Goal: Information Seeking & Learning: Learn about a topic

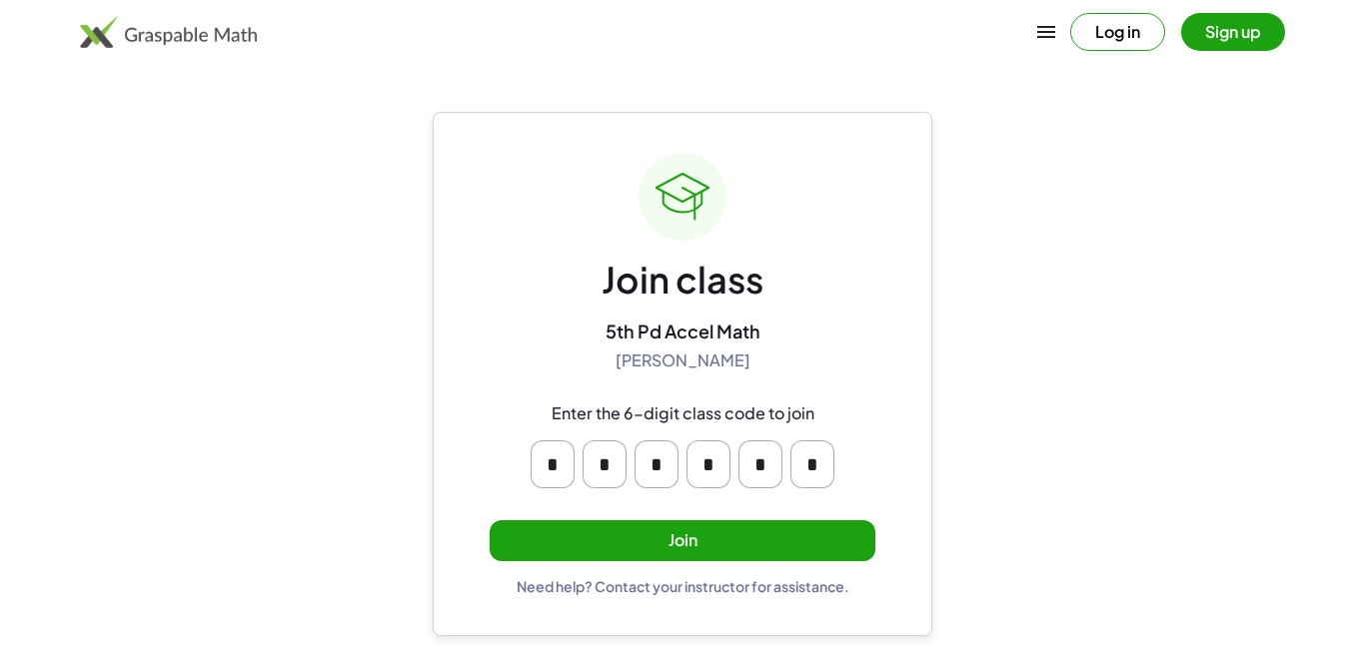
click at [828, 544] on button "Join" at bounding box center [683, 541] width 386 height 41
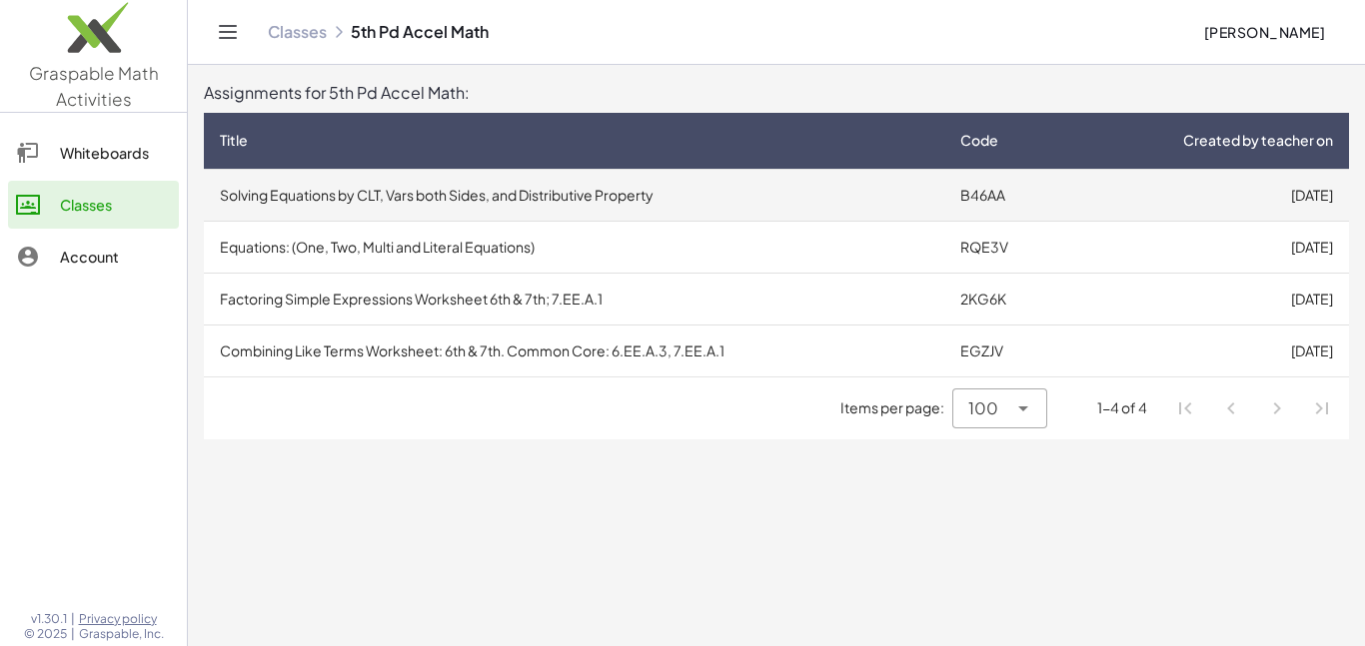
click at [795, 208] on td "Solving Equations by CLT, Vars both Sides, and Distributive Property" at bounding box center [574, 195] width 740 height 52
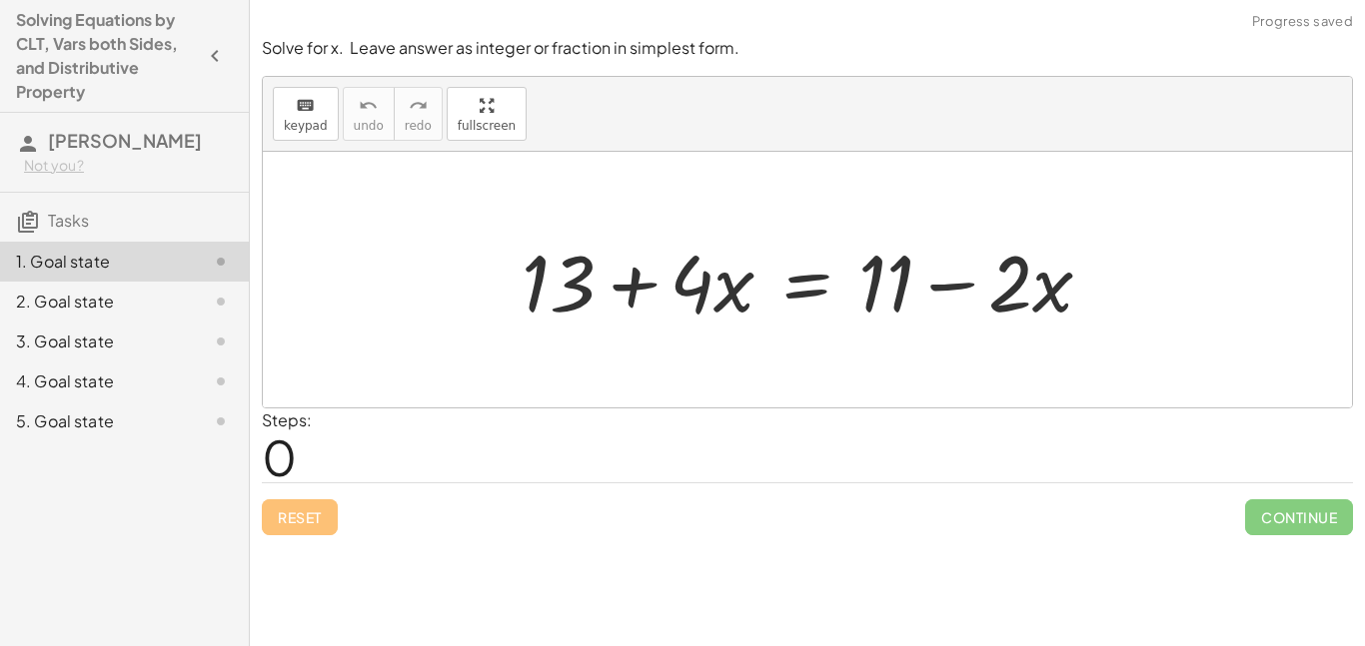
click at [757, 288] on div at bounding box center [815, 280] width 607 height 103
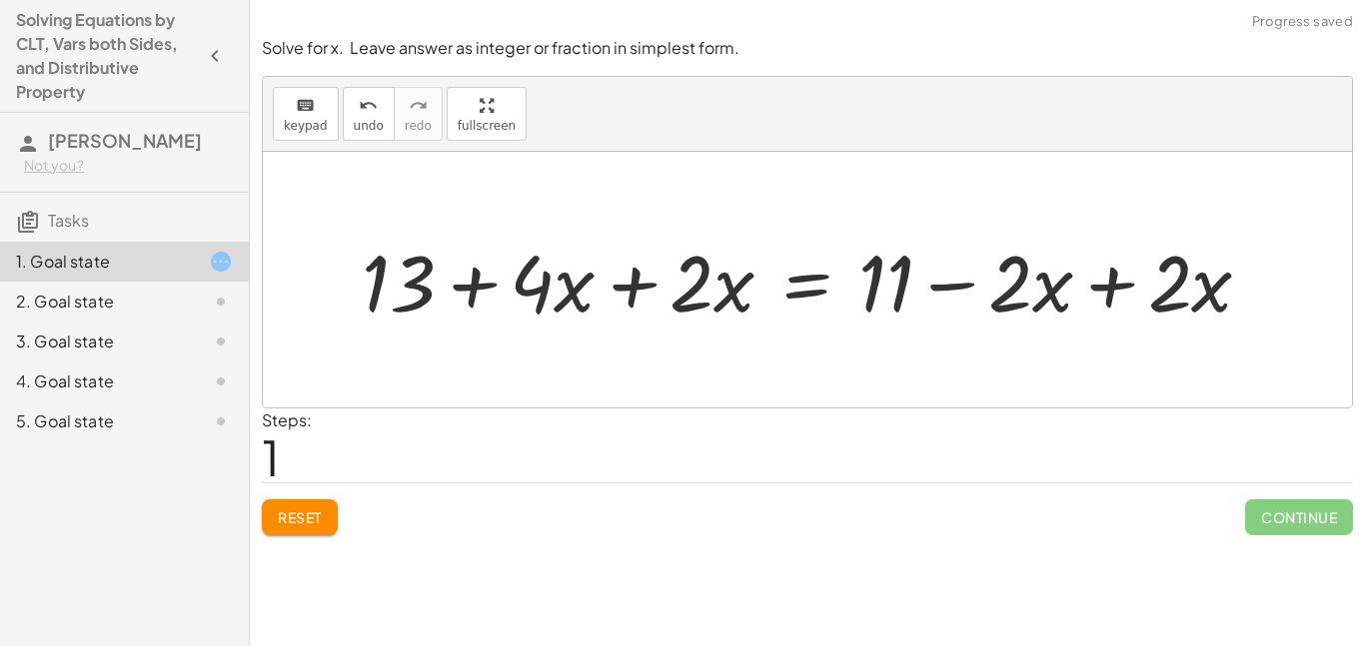
click at [634, 305] on div at bounding box center [815, 280] width 926 height 103
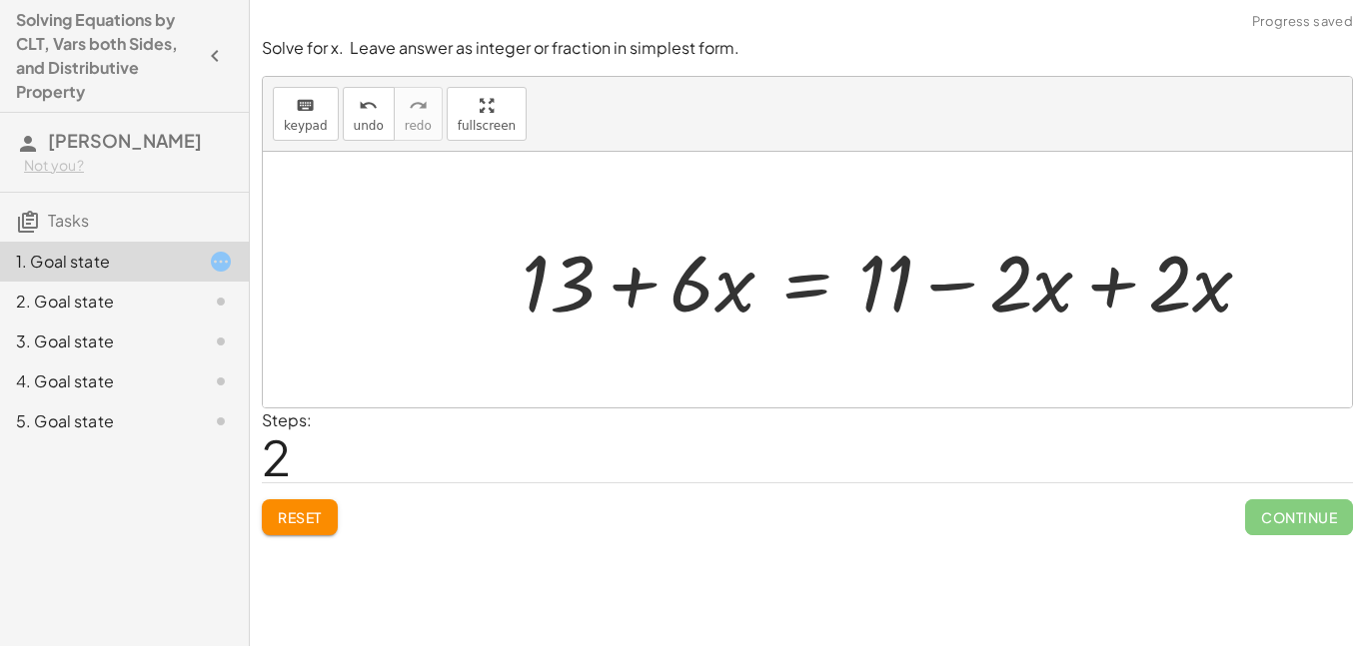
click at [1107, 288] on div at bounding box center [895, 280] width 766 height 103
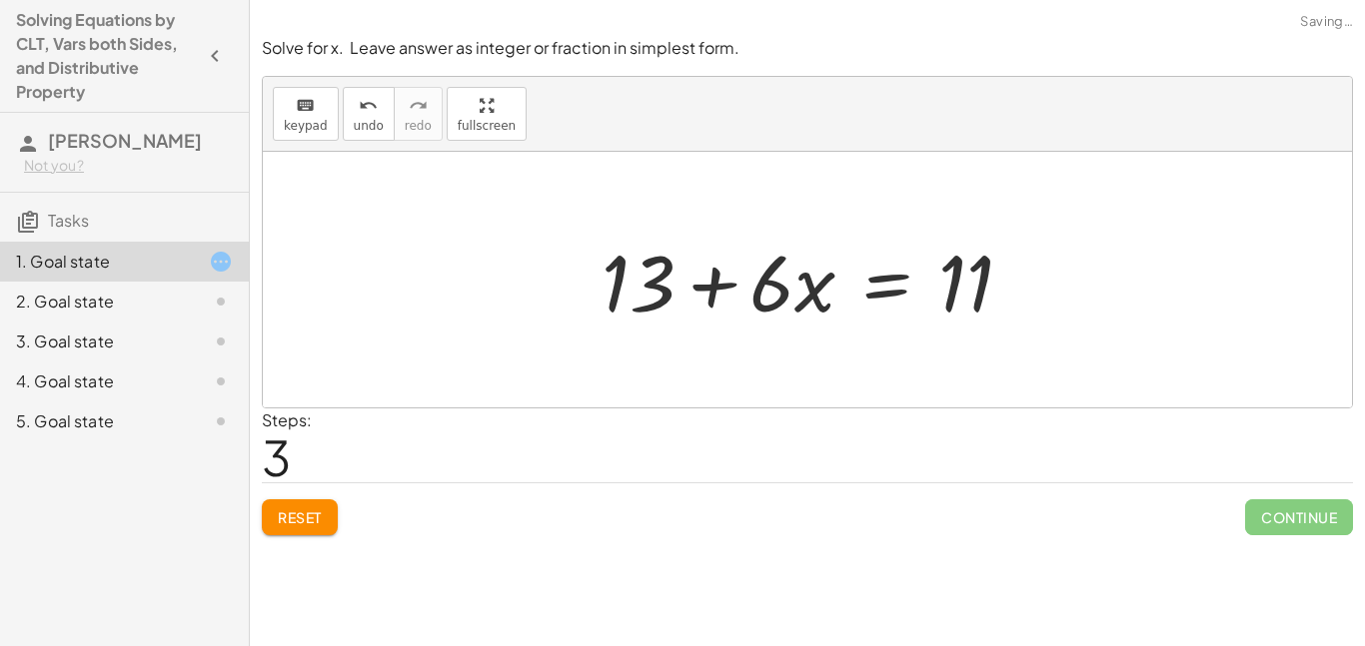
click at [871, 279] on div at bounding box center [816, 280] width 448 height 103
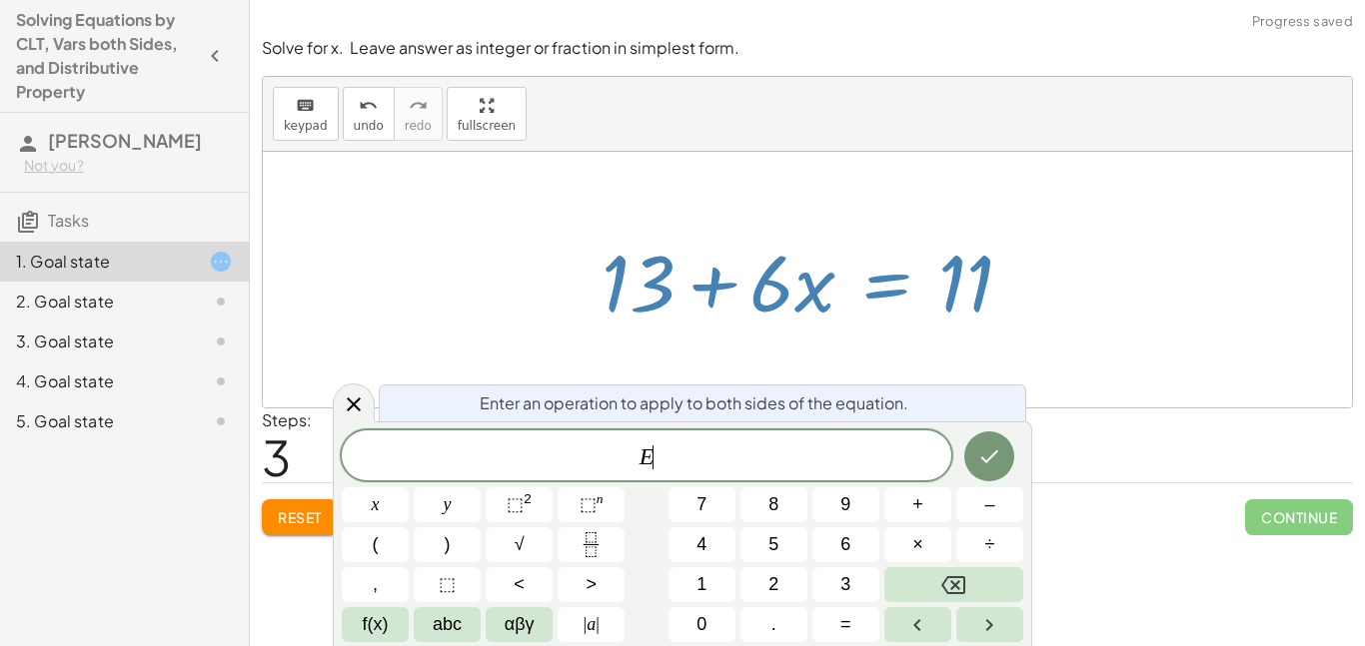
scroll to position [9, 0]
click at [871, 279] on div at bounding box center [816, 280] width 448 height 103
click at [1002, 459] on button "Done" at bounding box center [989, 457] width 50 height 50
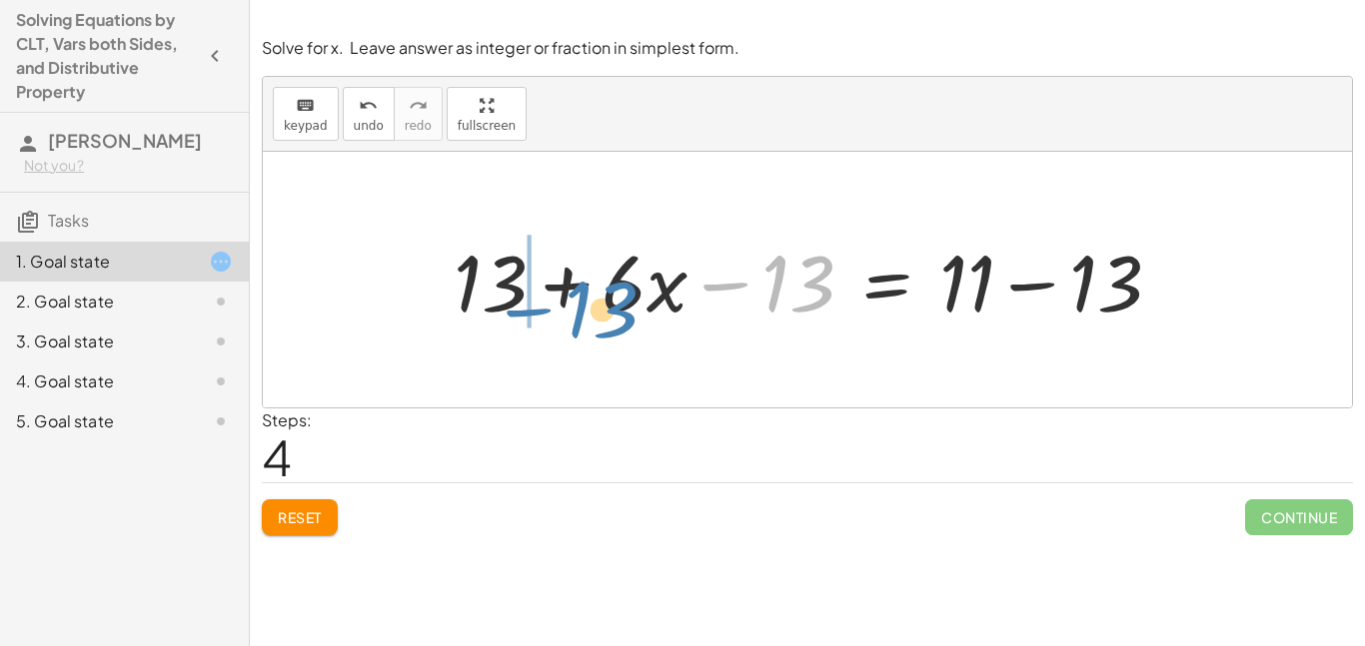
drag, startPoint x: 810, startPoint y: 273, endPoint x: 614, endPoint y: 298, distance: 198.4
click at [614, 298] on div at bounding box center [815, 280] width 743 height 103
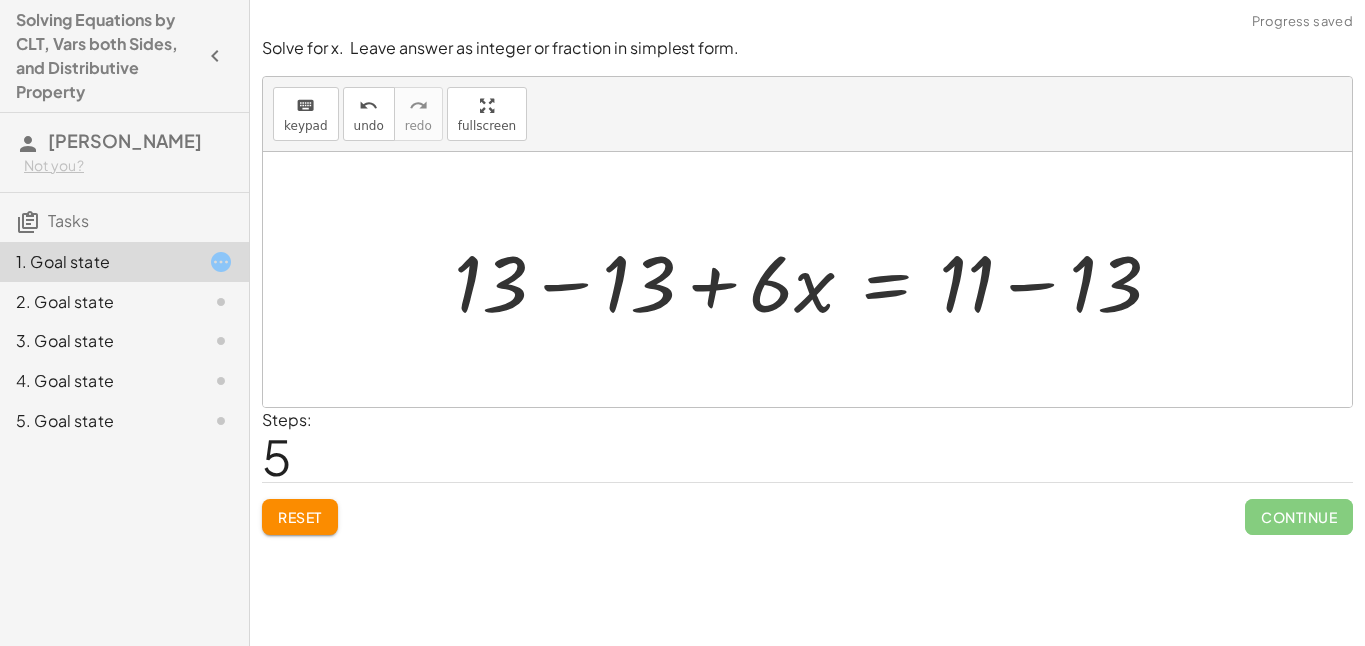
click at [549, 283] on div at bounding box center [815, 280] width 743 height 103
click at [549, 283] on div at bounding box center [807, 280] width 1089 height 256
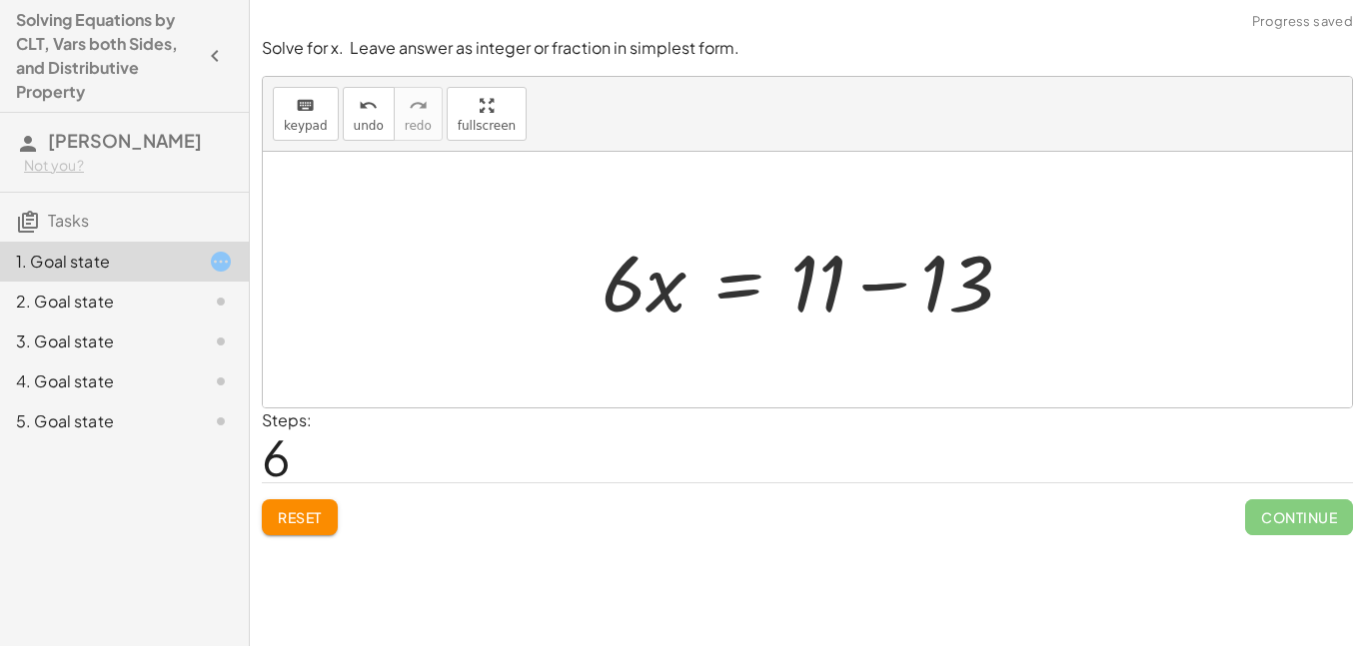
click at [854, 287] on div at bounding box center [816, 280] width 448 height 103
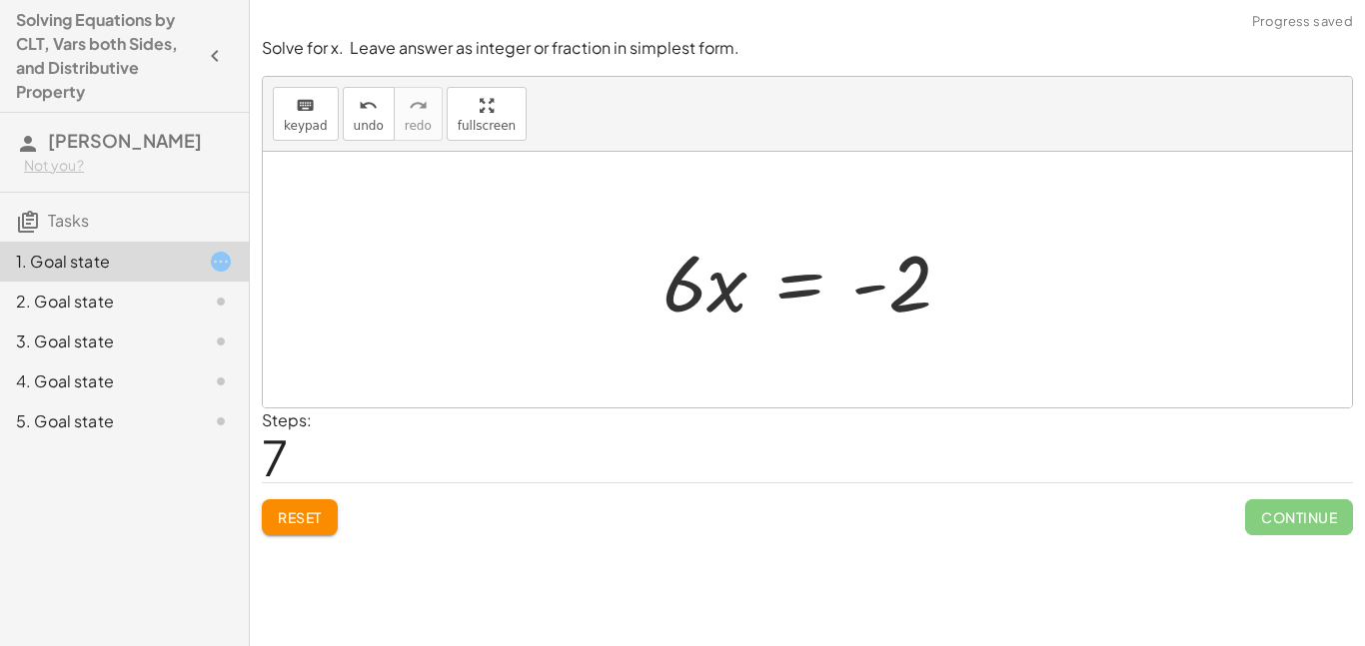
click at [781, 291] on div at bounding box center [814, 280] width 325 height 103
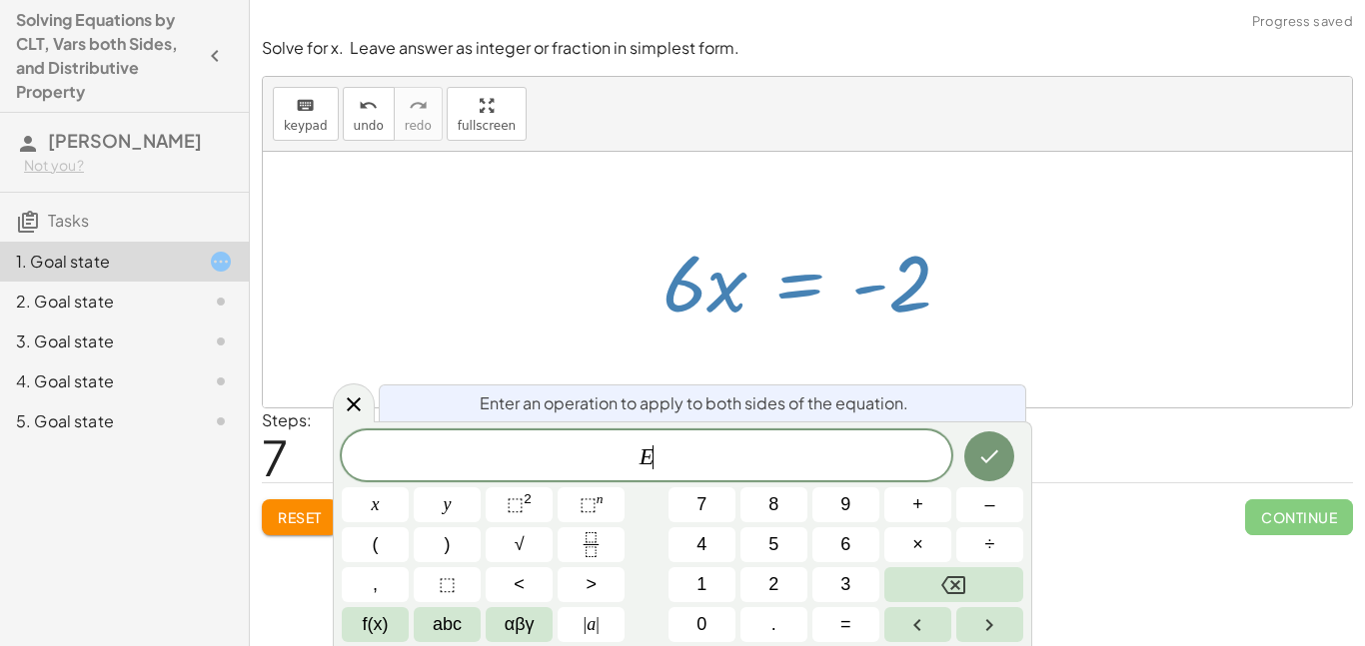
click at [781, 291] on div at bounding box center [814, 280] width 325 height 103
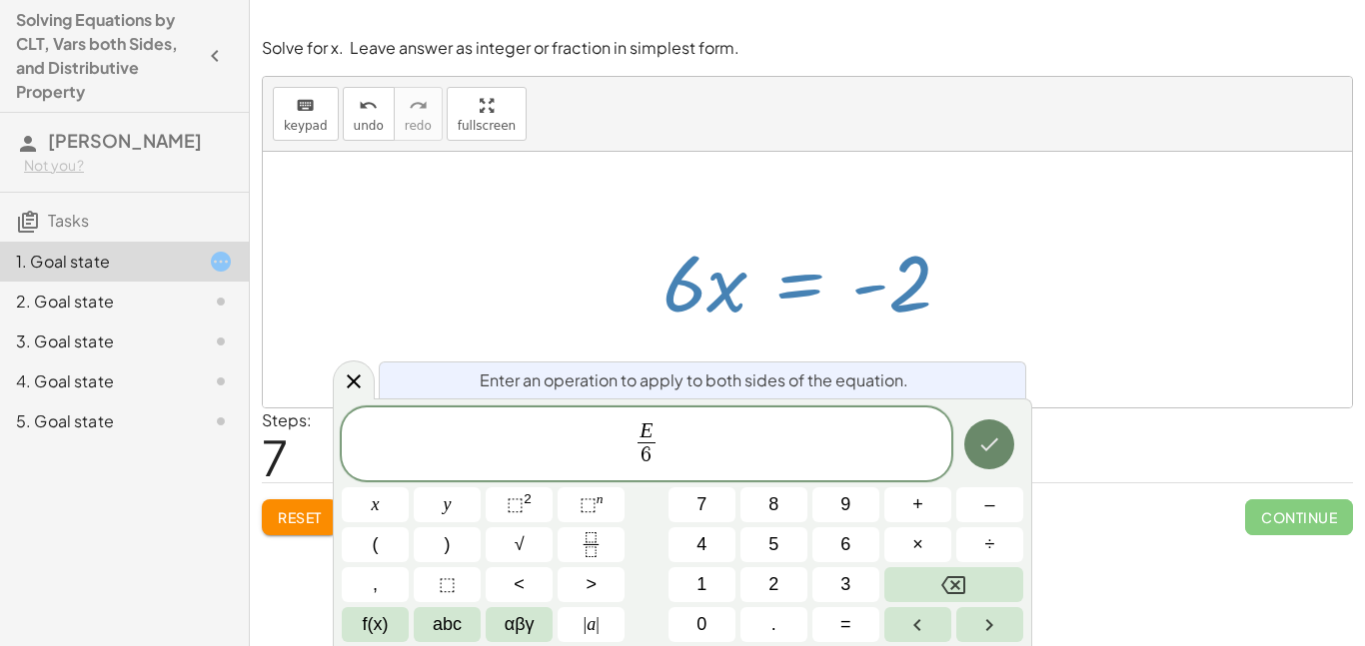
click at [1002, 446] on button "Done" at bounding box center [989, 445] width 50 height 50
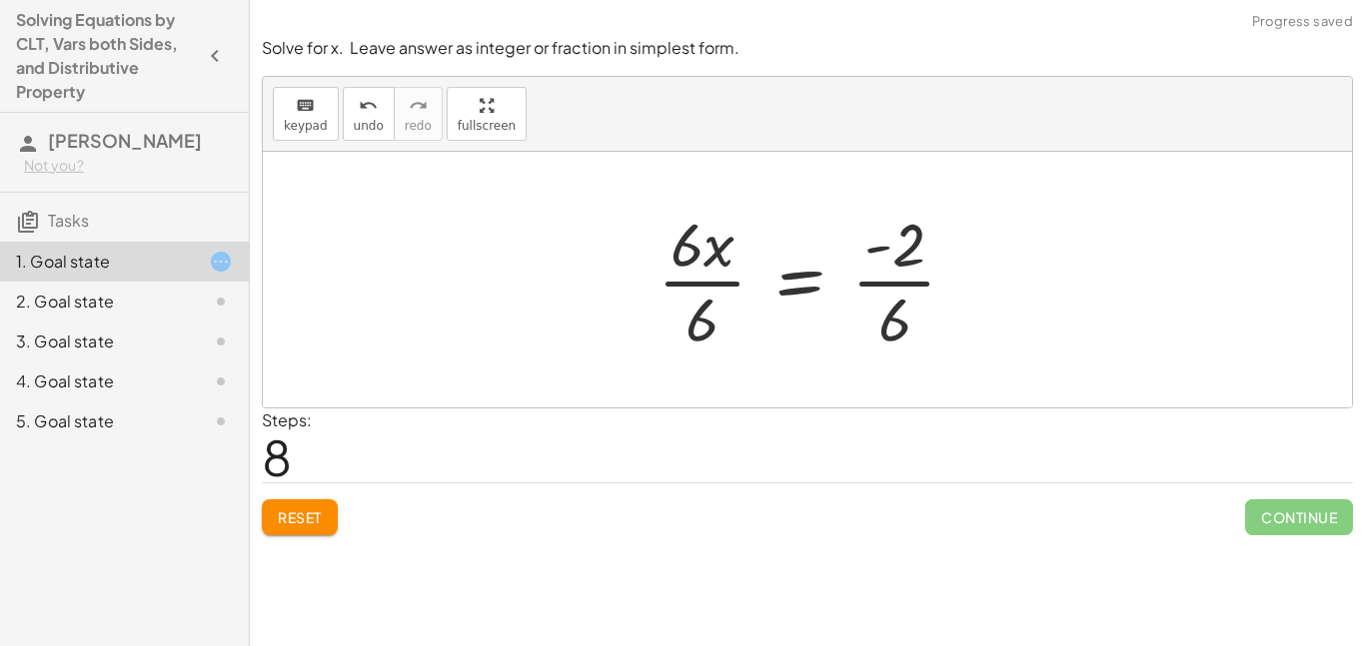
click at [663, 229] on div at bounding box center [815, 280] width 336 height 154
click at [724, 284] on div at bounding box center [815, 280] width 336 height 154
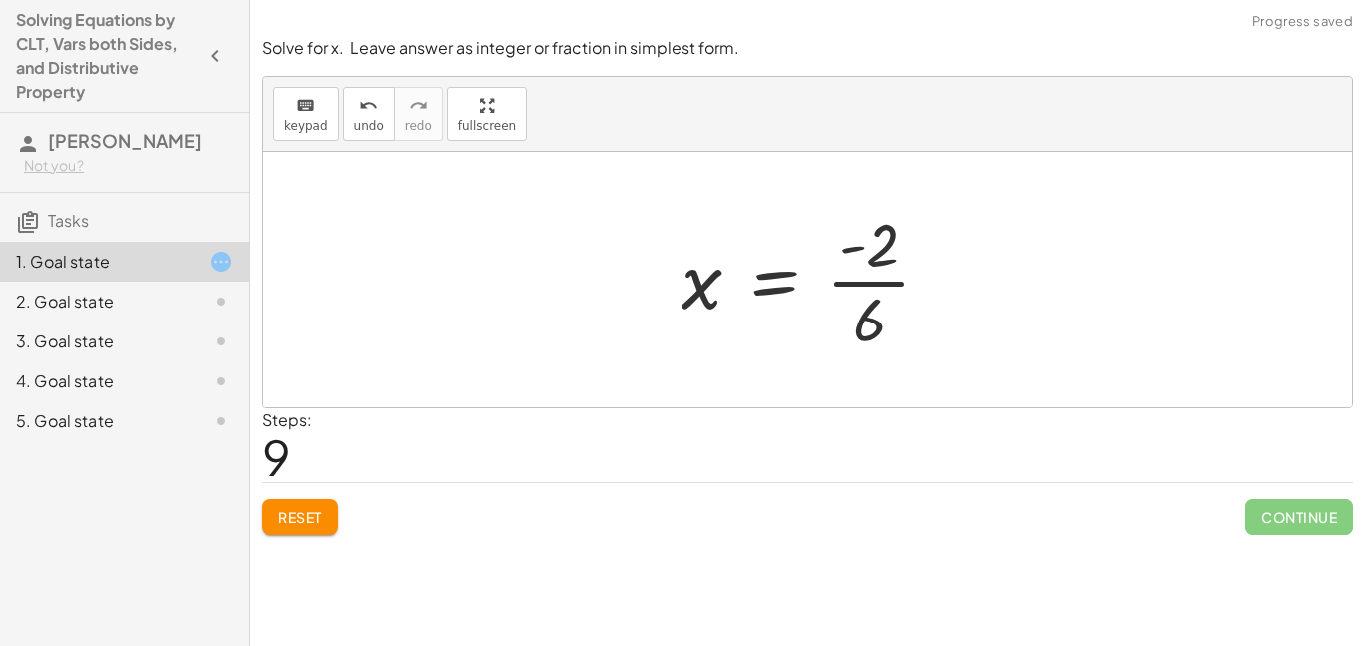
click at [841, 287] on div at bounding box center [814, 280] width 286 height 154
click at [841, 287] on div at bounding box center [808, 280] width 274 height 154
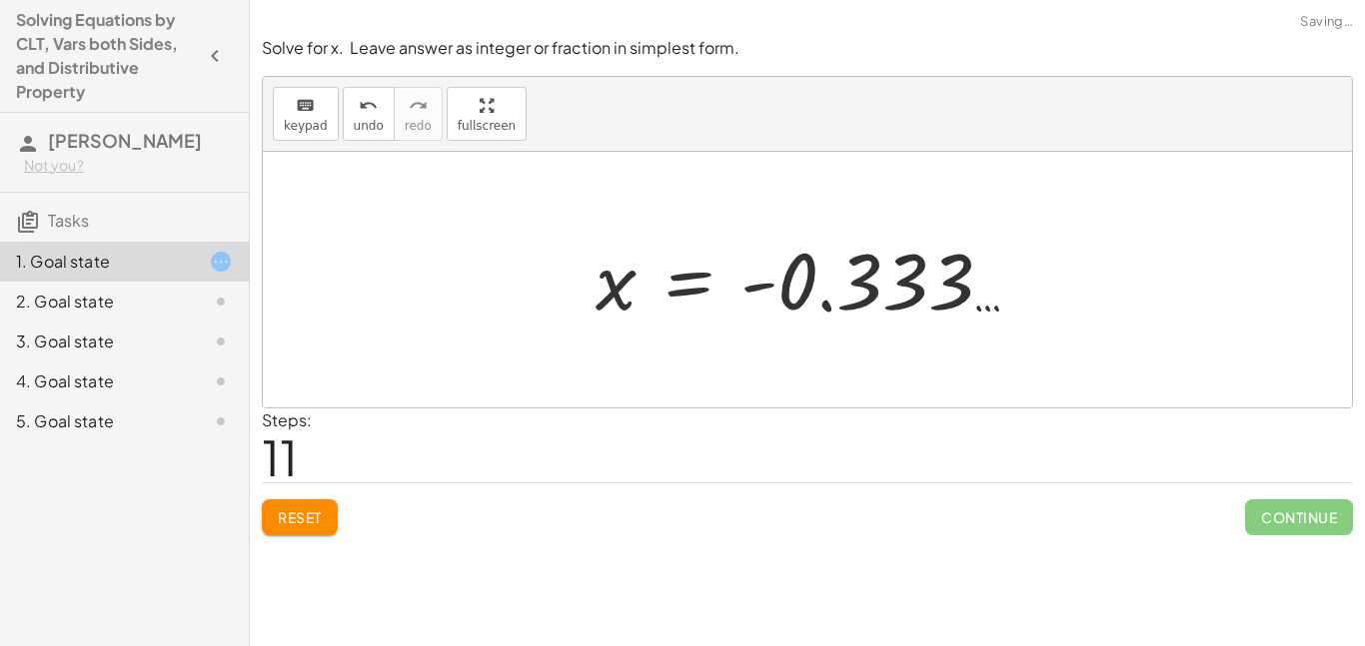
click at [920, 289] on div at bounding box center [815, 280] width 459 height 99
click at [308, 516] on span "Reset" at bounding box center [300, 518] width 44 height 18
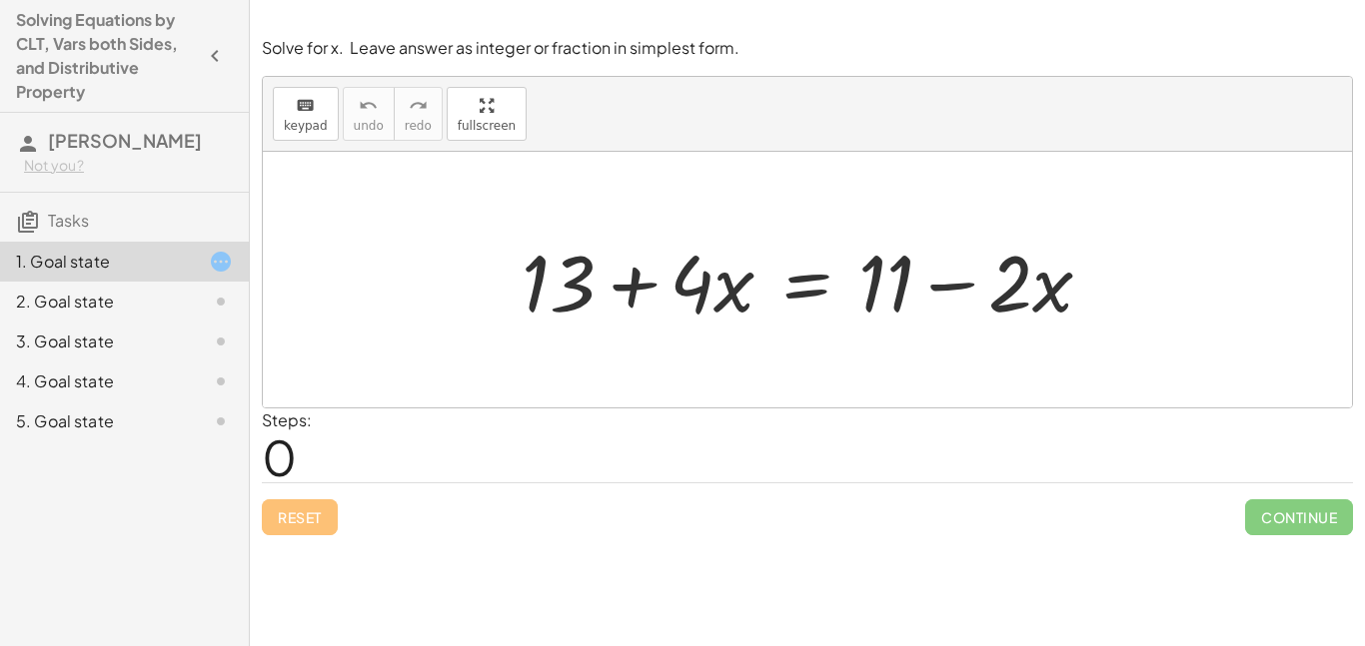
click at [767, 270] on div at bounding box center [815, 280] width 607 height 103
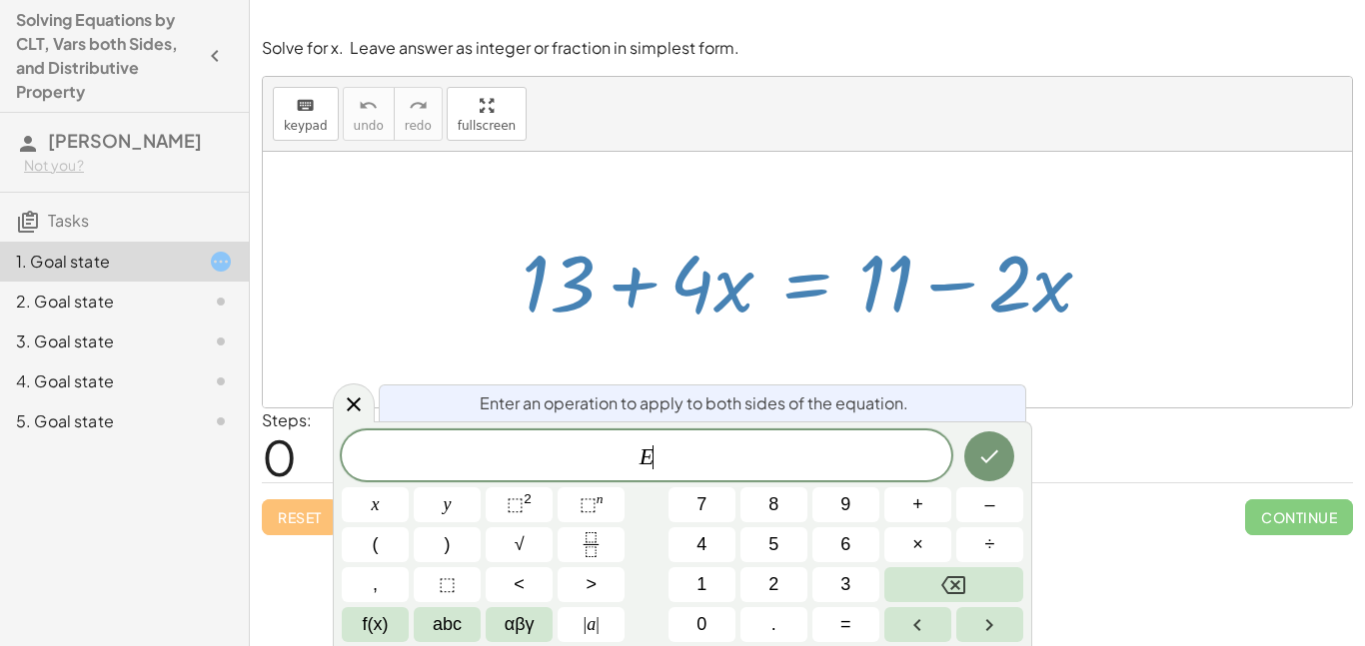
click at [767, 270] on div at bounding box center [815, 280] width 607 height 103
click at [974, 461] on button "Done" at bounding box center [989, 457] width 50 height 50
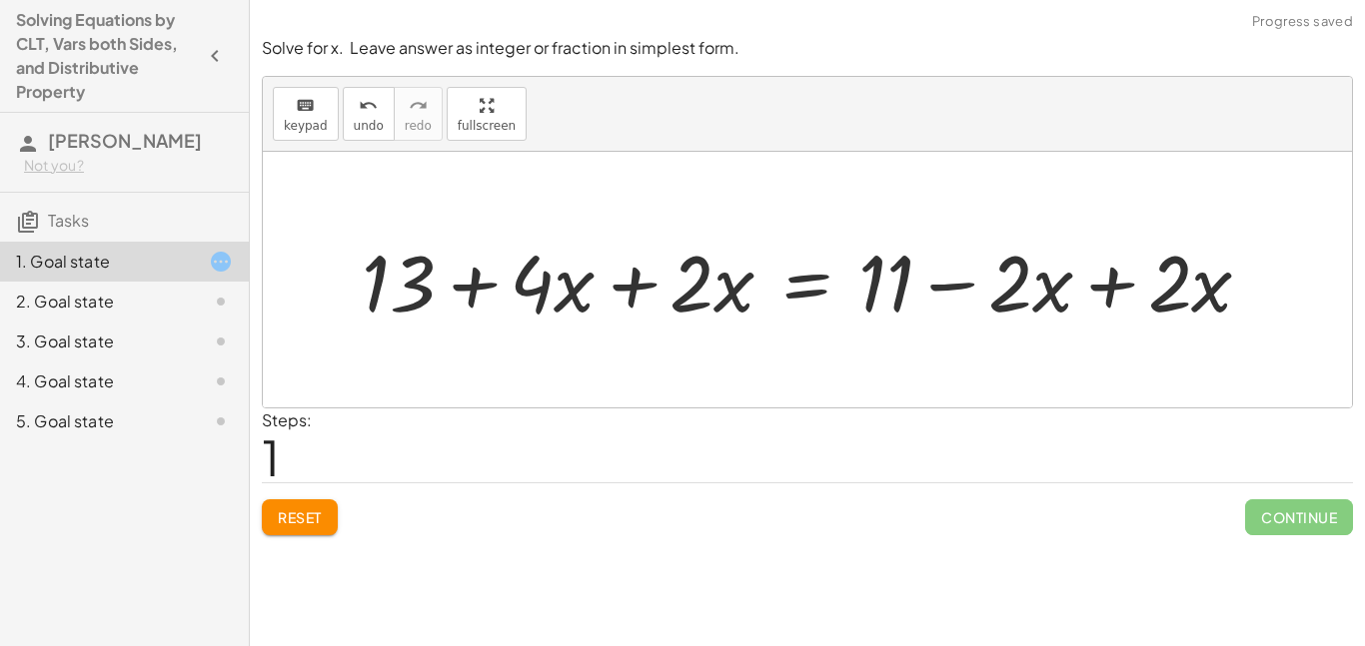
click at [1045, 330] on div at bounding box center [815, 280] width 926 height 103
click at [1080, 276] on div at bounding box center [815, 280] width 926 height 103
click at [1080, 276] on div at bounding box center [807, 280] width 1089 height 256
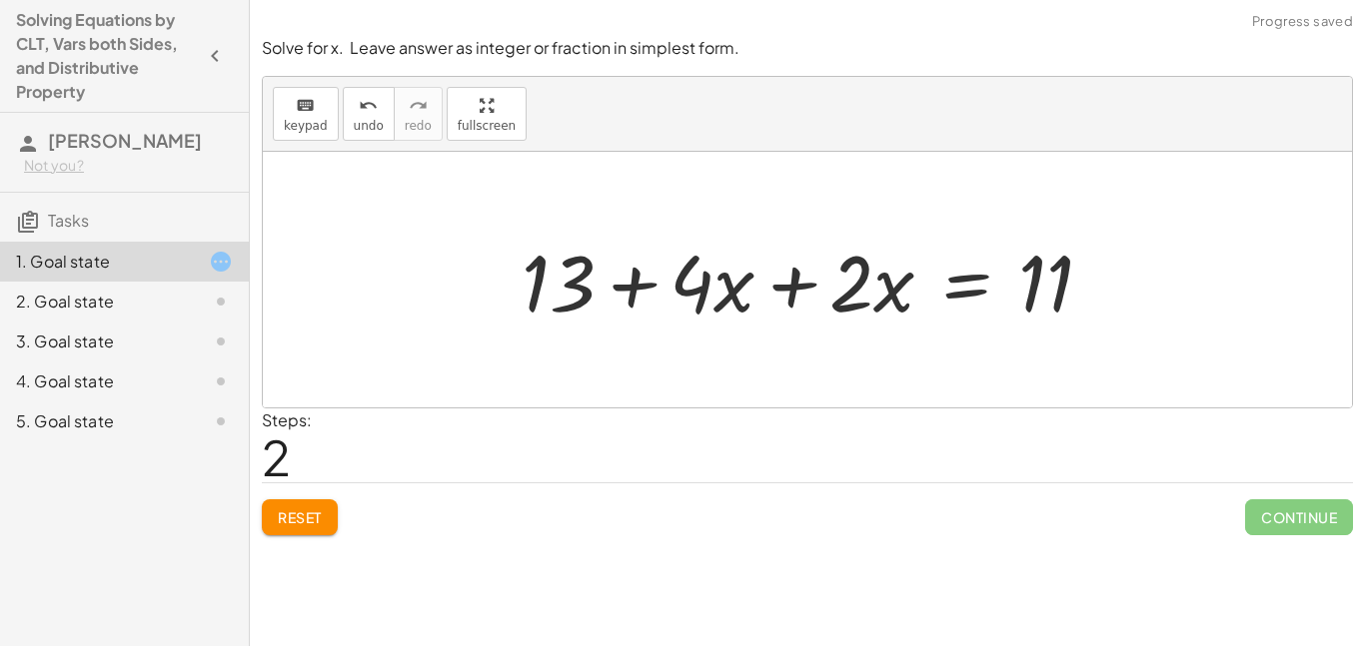
click at [773, 294] on div at bounding box center [815, 280] width 607 height 103
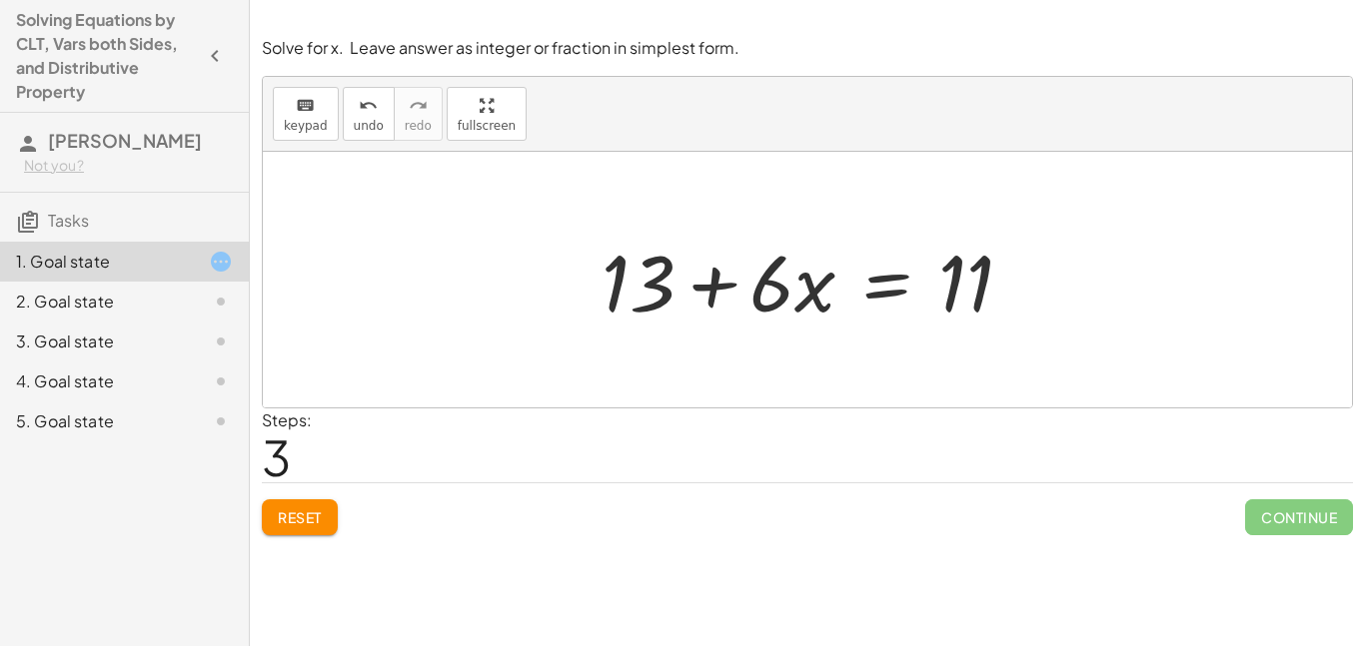
click at [701, 285] on div at bounding box center [816, 280] width 448 height 103
click at [898, 292] on div at bounding box center [816, 280] width 448 height 103
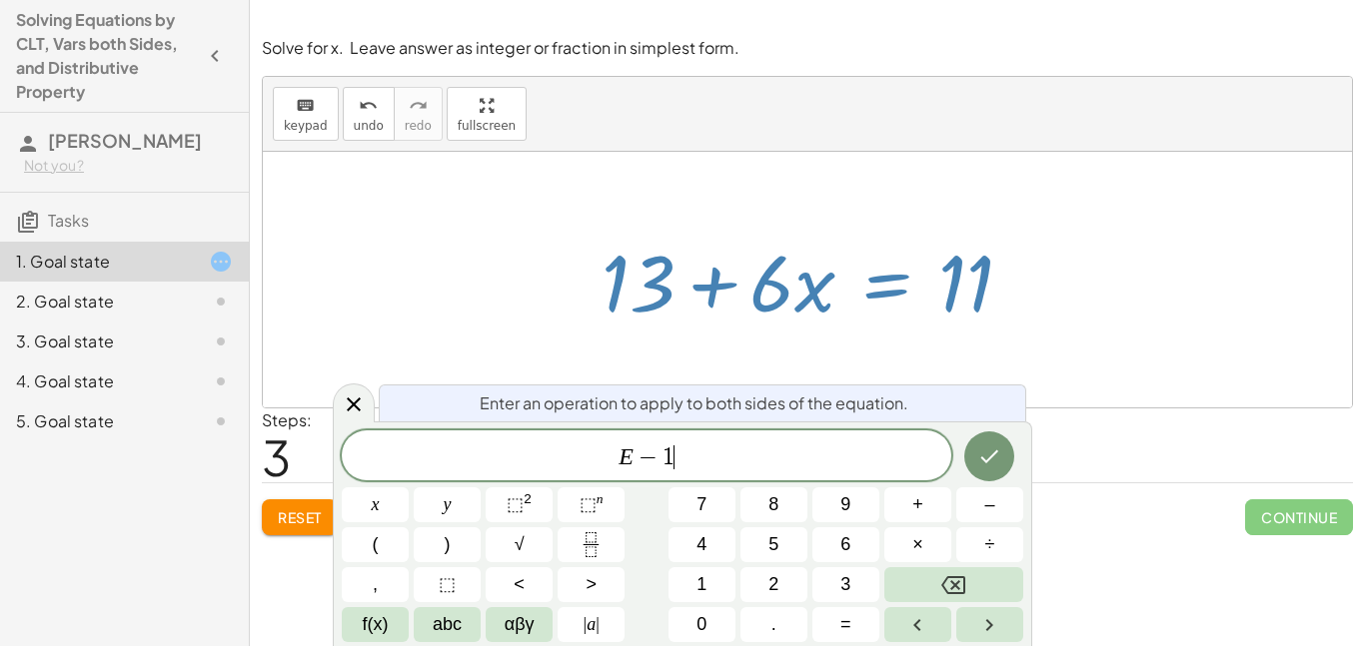
scroll to position [23, 0]
click at [974, 452] on button "Done" at bounding box center [989, 457] width 50 height 50
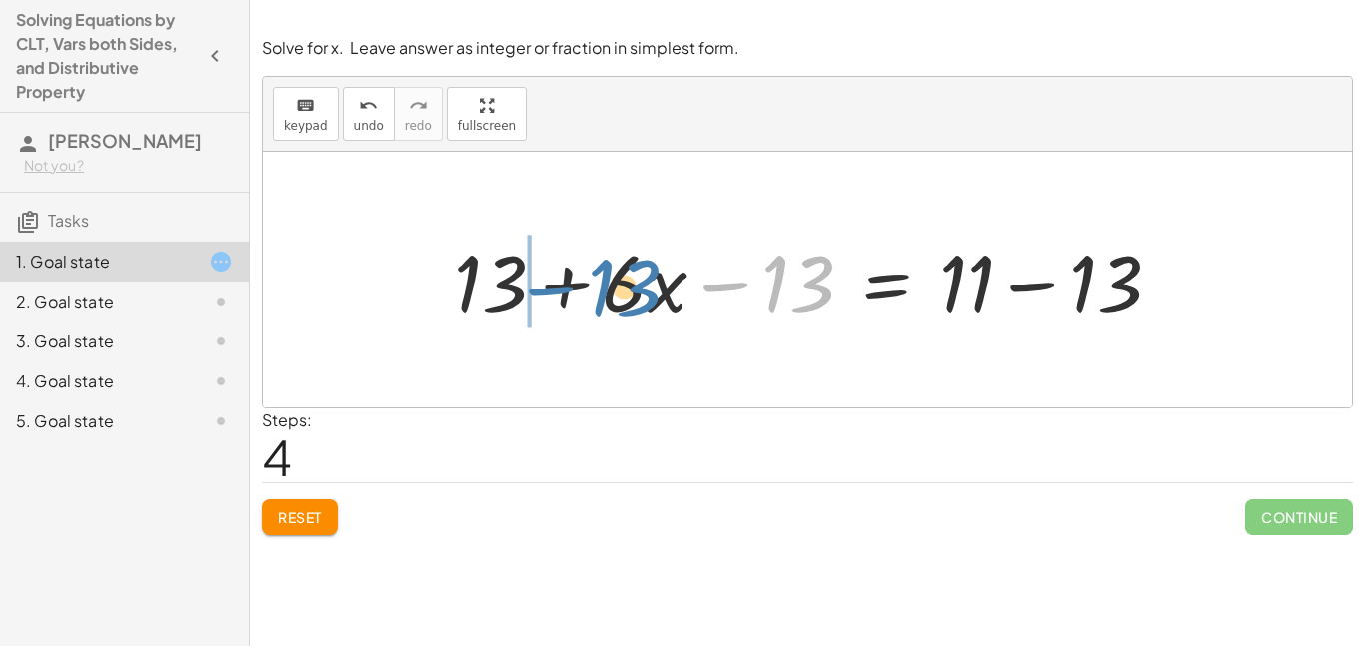
drag, startPoint x: 811, startPoint y: 277, endPoint x: 634, endPoint y: 276, distance: 177.9
click at [634, 276] on div at bounding box center [815, 280] width 743 height 103
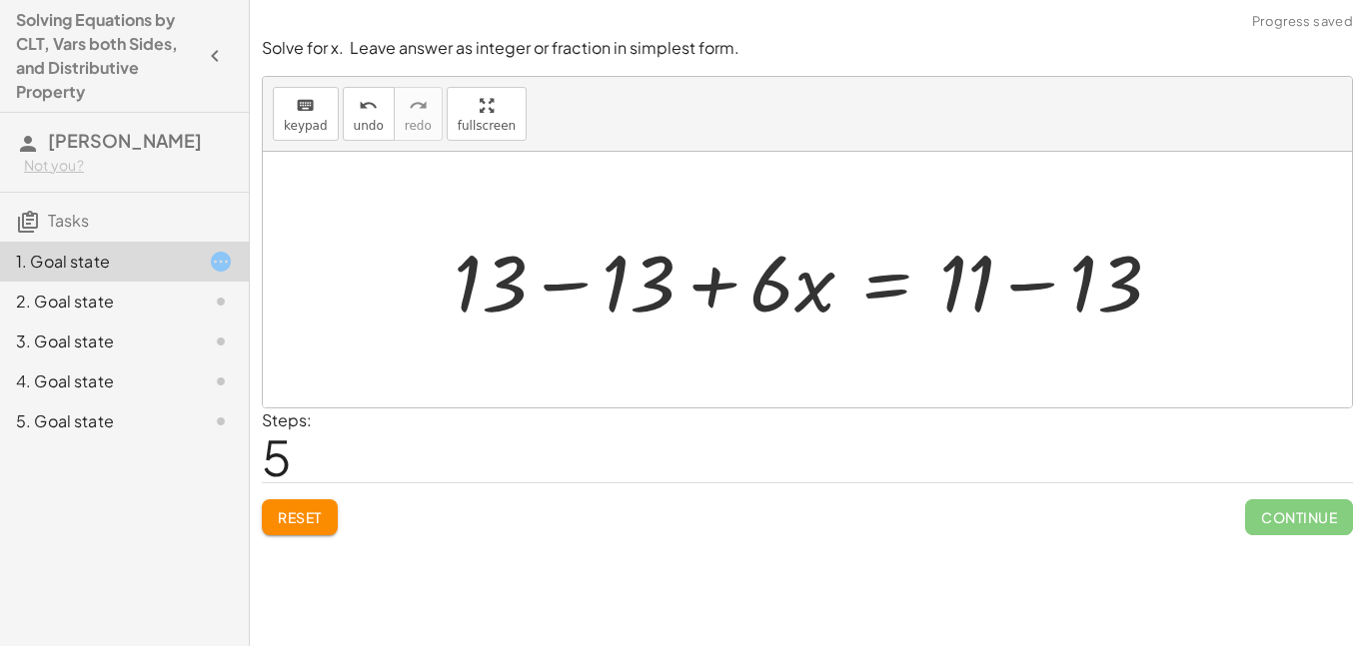
click at [599, 280] on div at bounding box center [815, 280] width 743 height 103
click at [599, 280] on div at bounding box center [807, 280] width 1089 height 256
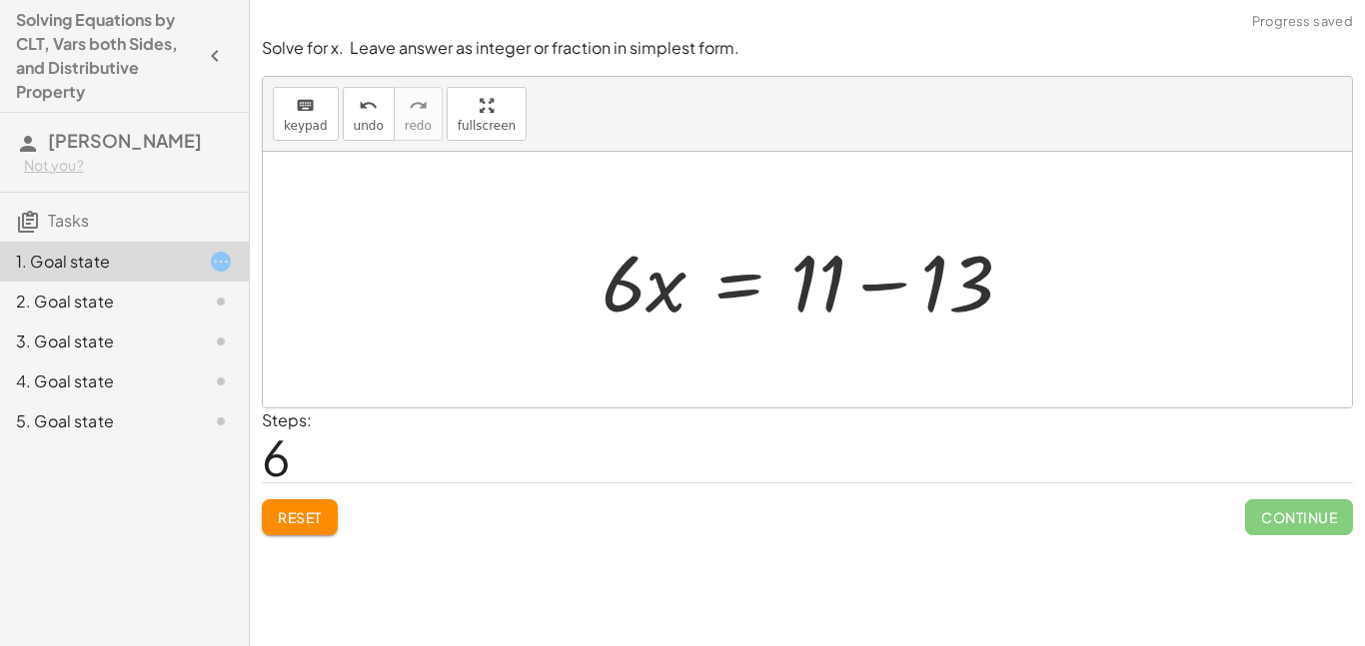
click at [899, 289] on div at bounding box center [816, 280] width 448 height 103
click at [899, 289] on div at bounding box center [754, 280] width 325 height 103
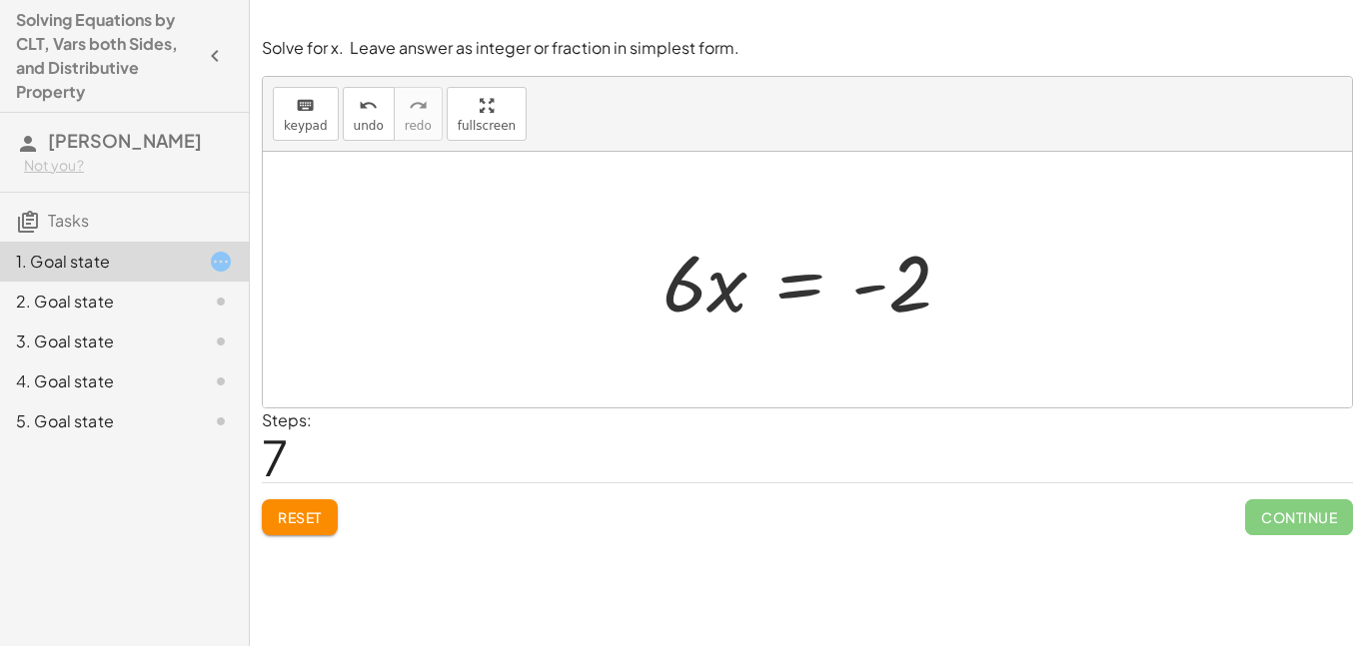
click at [773, 291] on div at bounding box center [814, 280] width 325 height 103
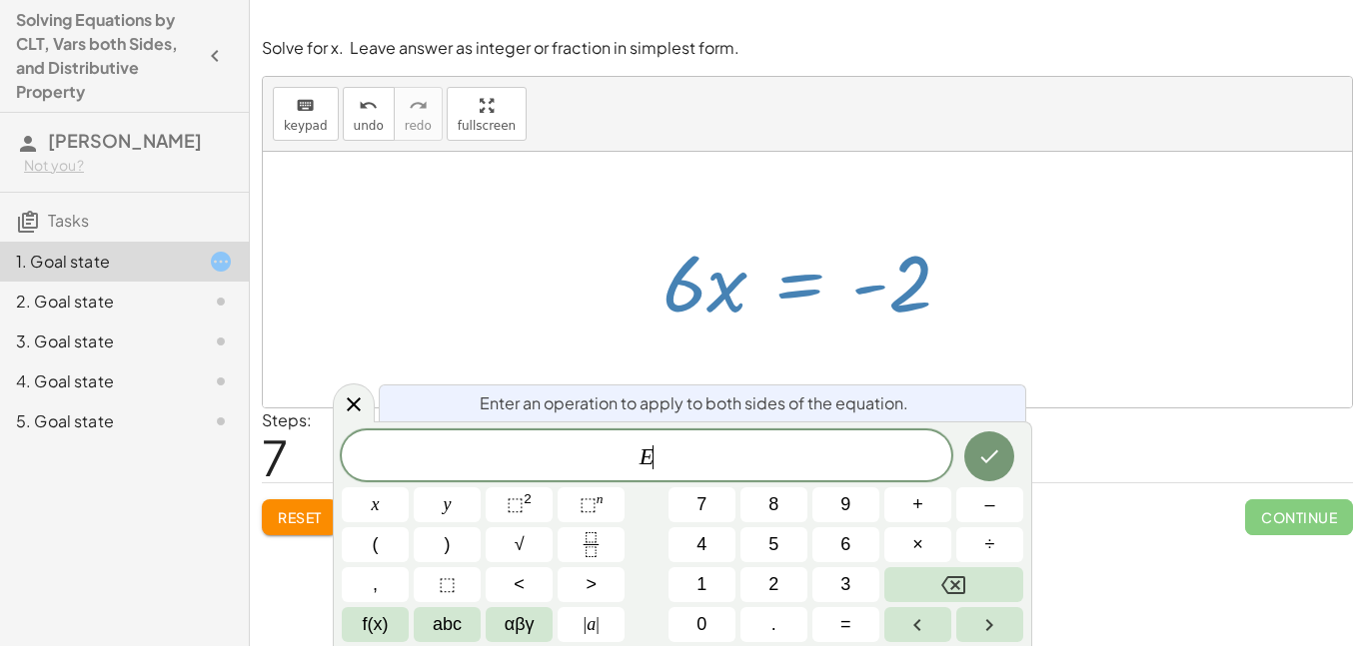
click at [773, 291] on div at bounding box center [814, 280] width 325 height 103
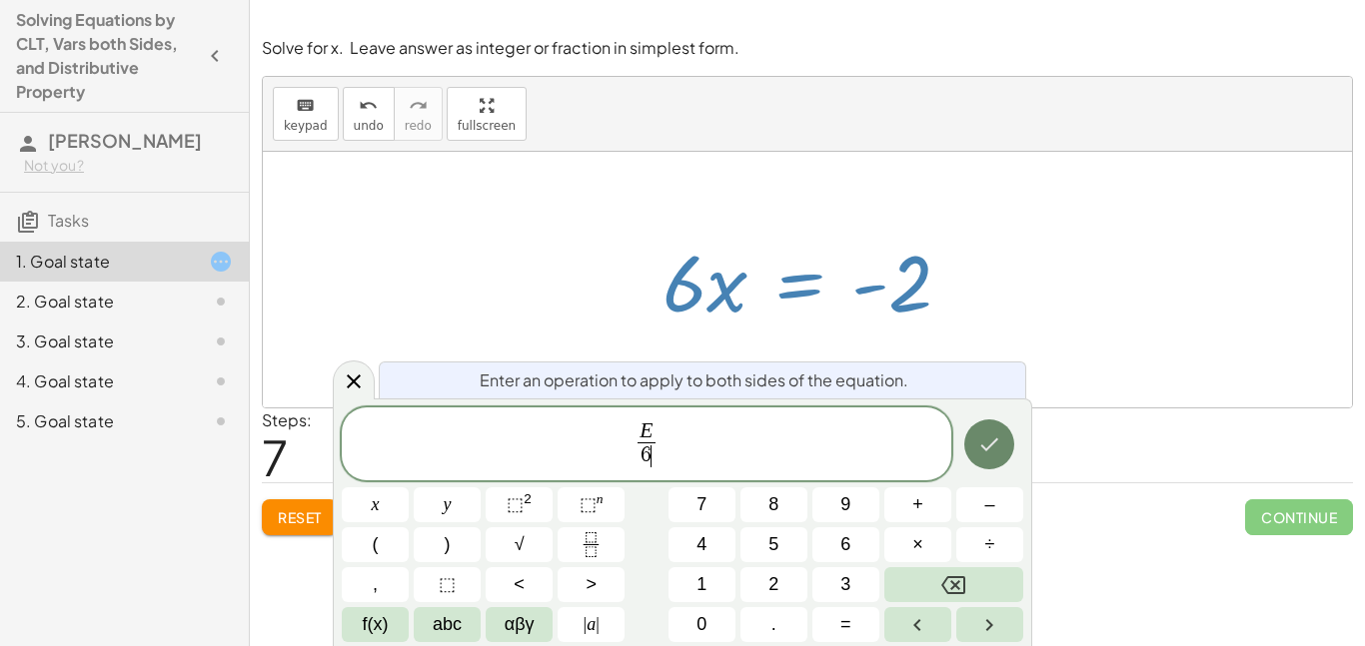
click at [981, 445] on icon "Done" at bounding box center [989, 445] width 24 height 24
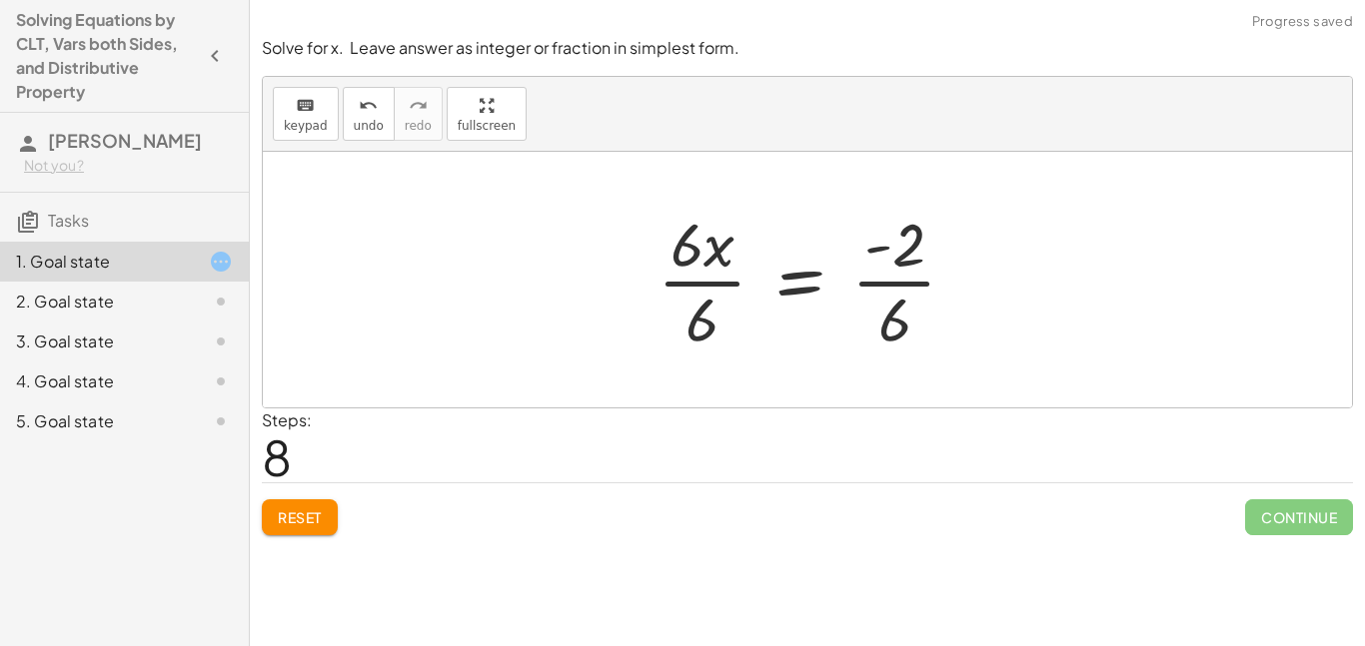
click at [717, 292] on div at bounding box center [815, 280] width 336 height 154
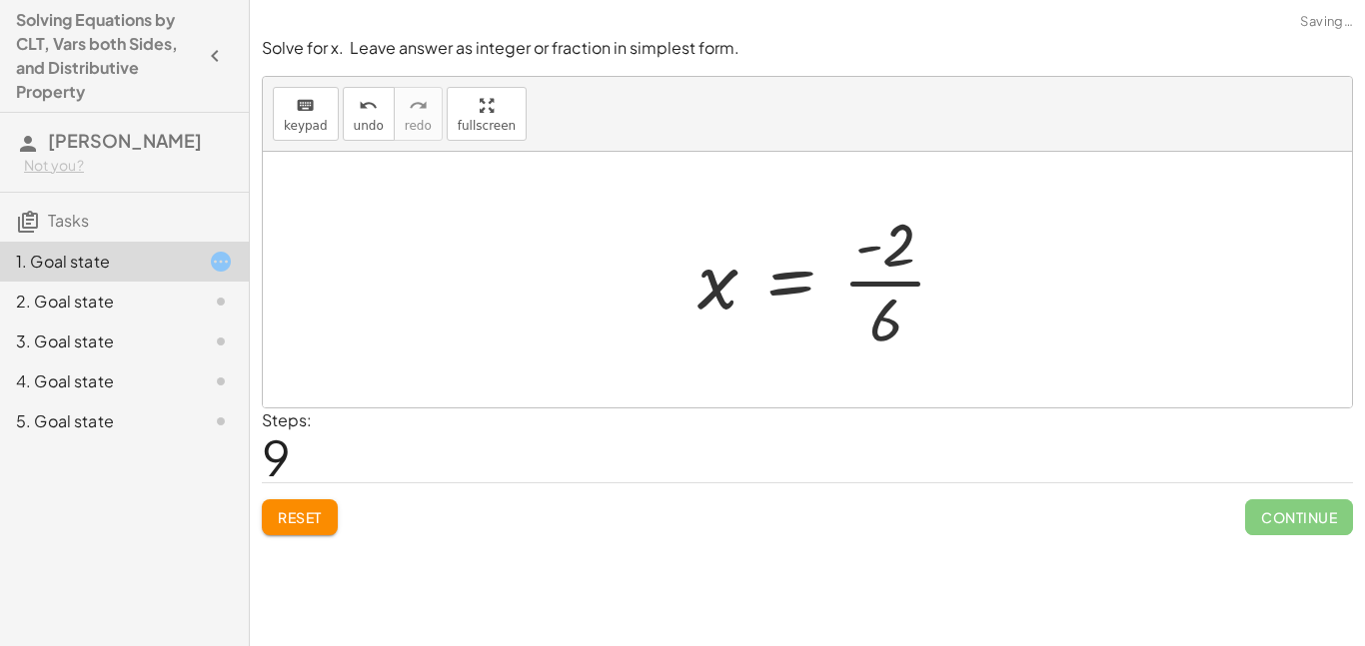
click at [901, 289] on div at bounding box center [830, 280] width 286 height 154
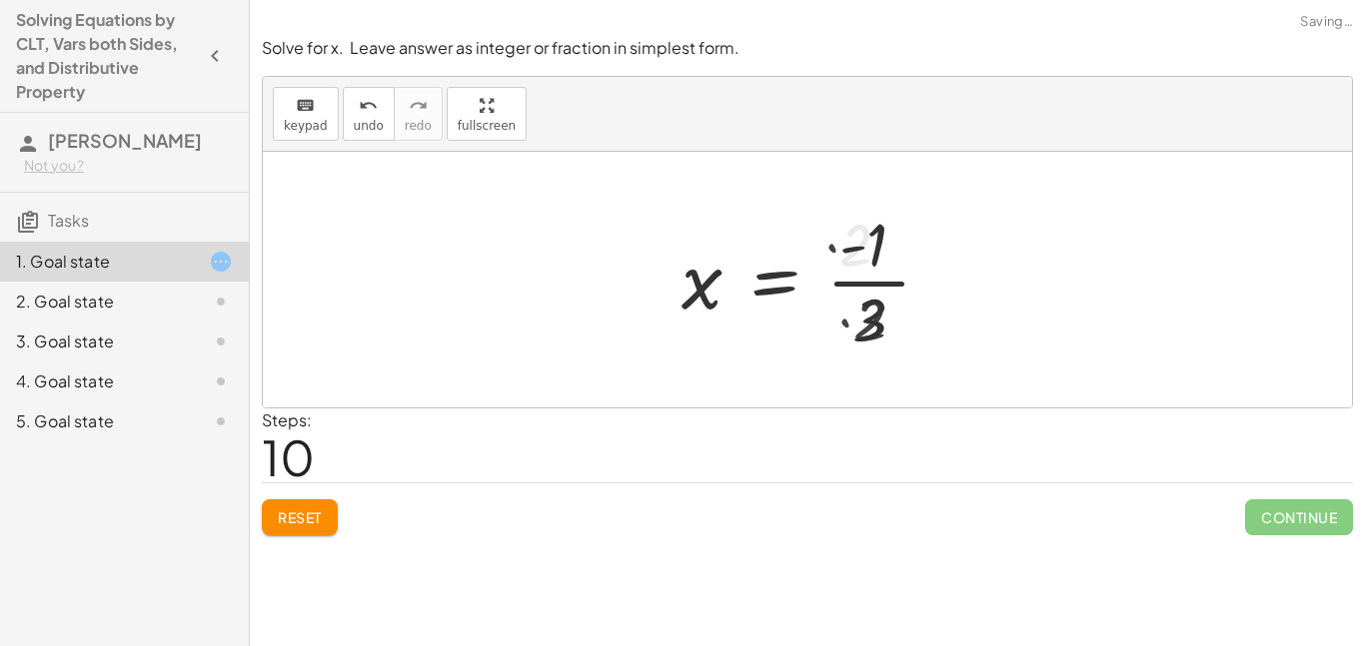
click at [901, 289] on div at bounding box center [808, 280] width 274 height 154
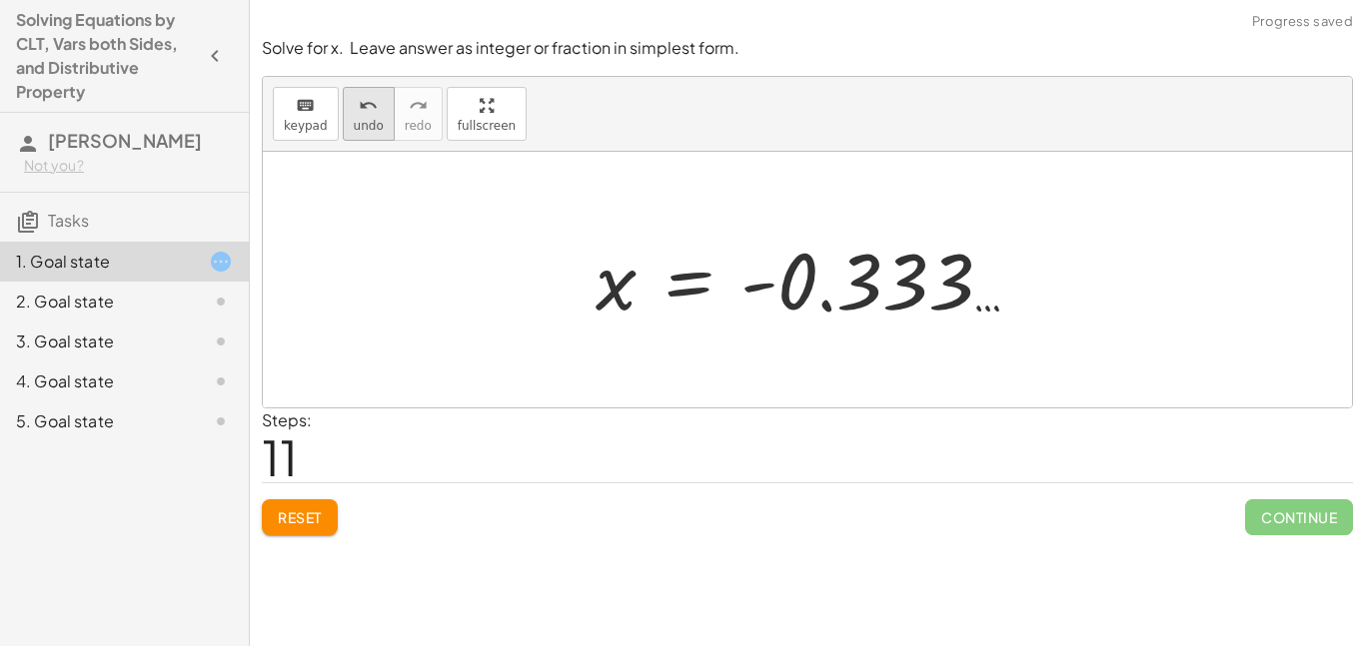
click at [360, 137] on button "undo undo" at bounding box center [369, 114] width 52 height 54
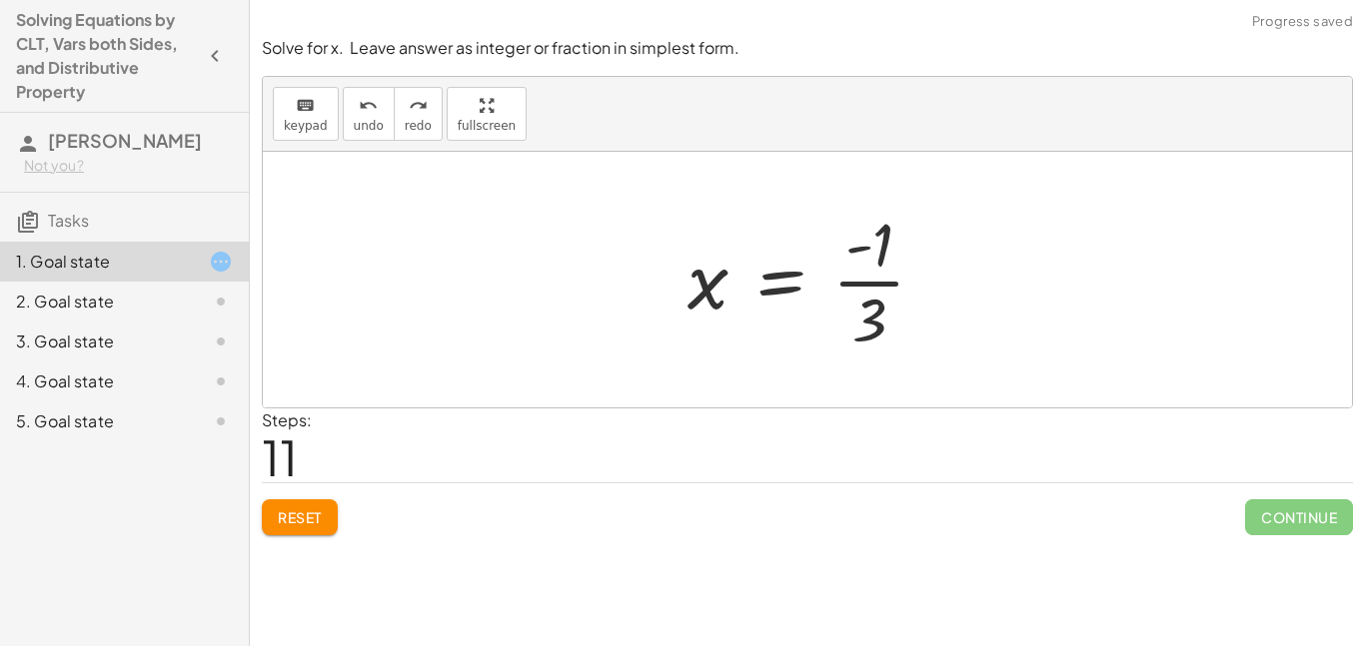
click at [71, 305] on div "2. Goal state" at bounding box center [96, 302] width 161 height 24
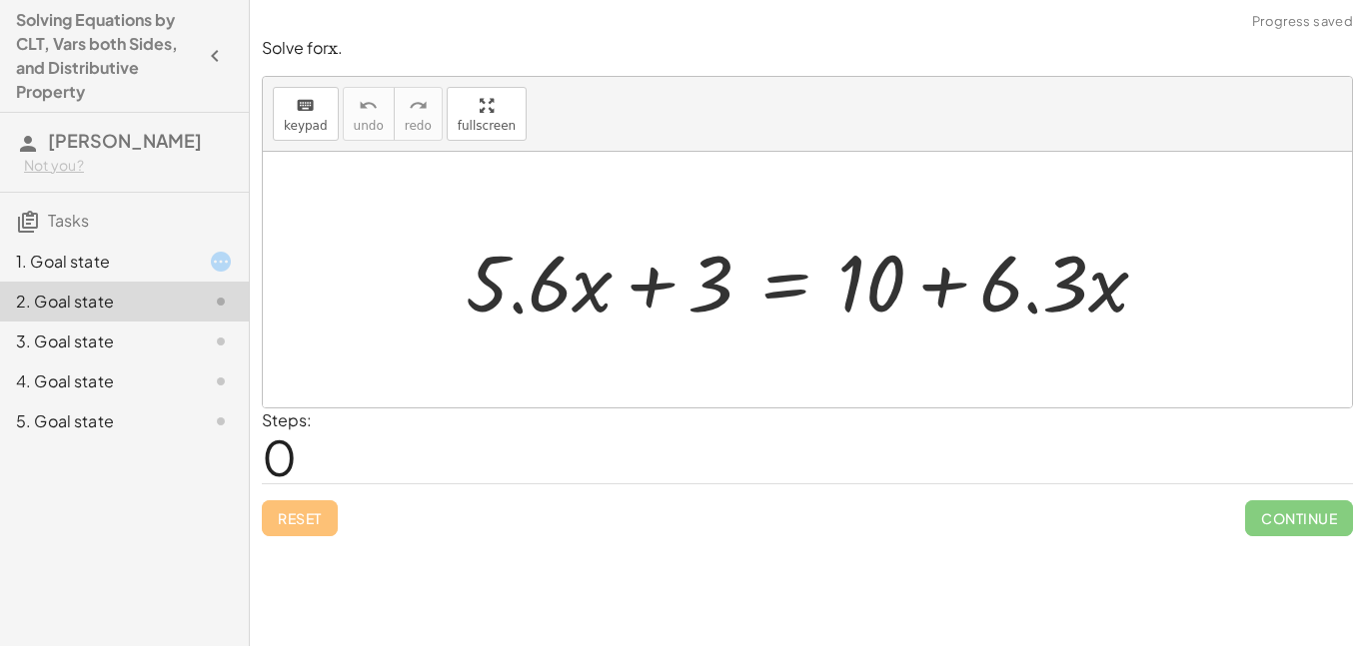
click at [90, 268] on div "1. Goal state" at bounding box center [96, 262] width 161 height 24
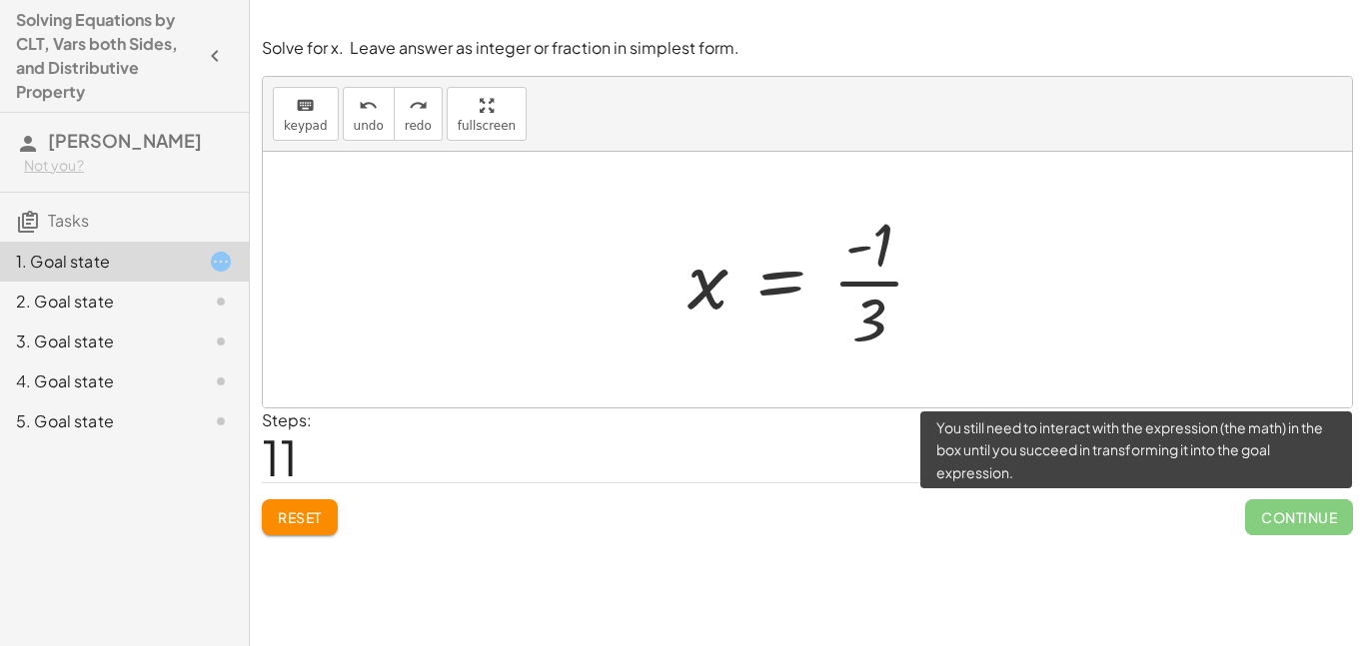
click at [1299, 520] on span "Continue" at bounding box center [1299, 518] width 108 height 36
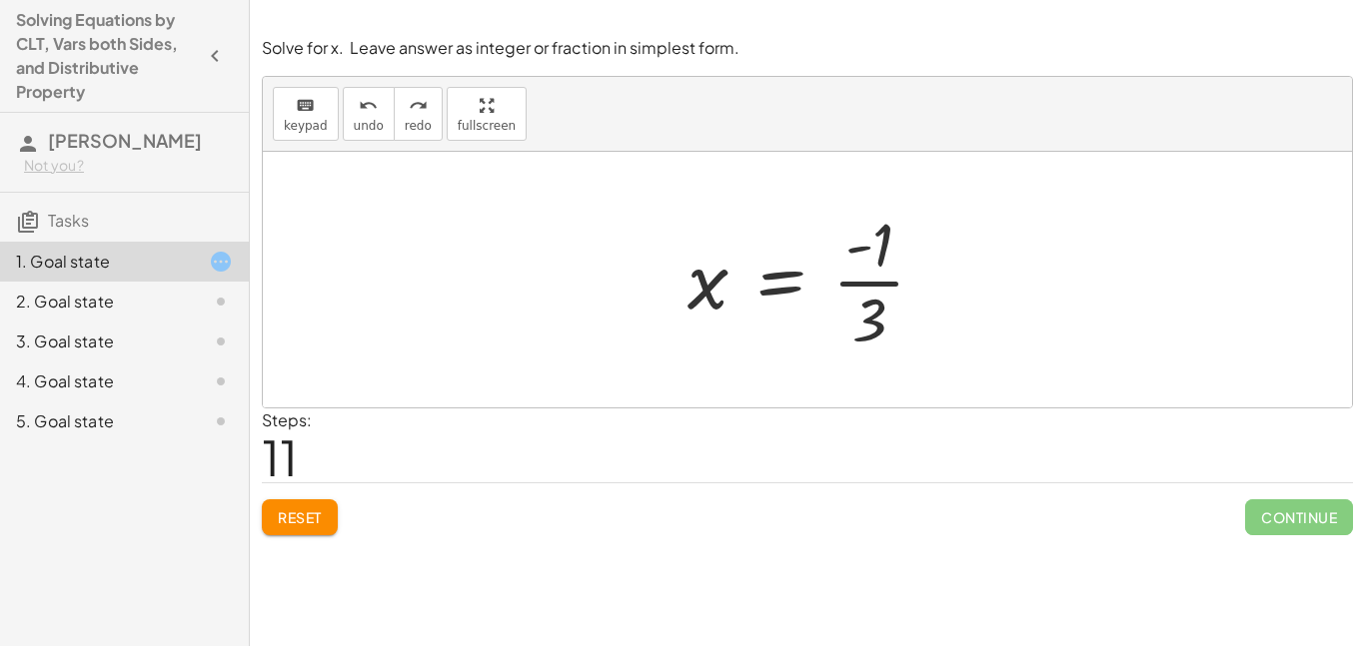
click at [862, 279] on div at bounding box center [814, 280] width 274 height 154
click at [864, 279] on div at bounding box center [814, 280] width 274 height 154
click at [864, 279] on div at bounding box center [906, 280] width 459 height 99
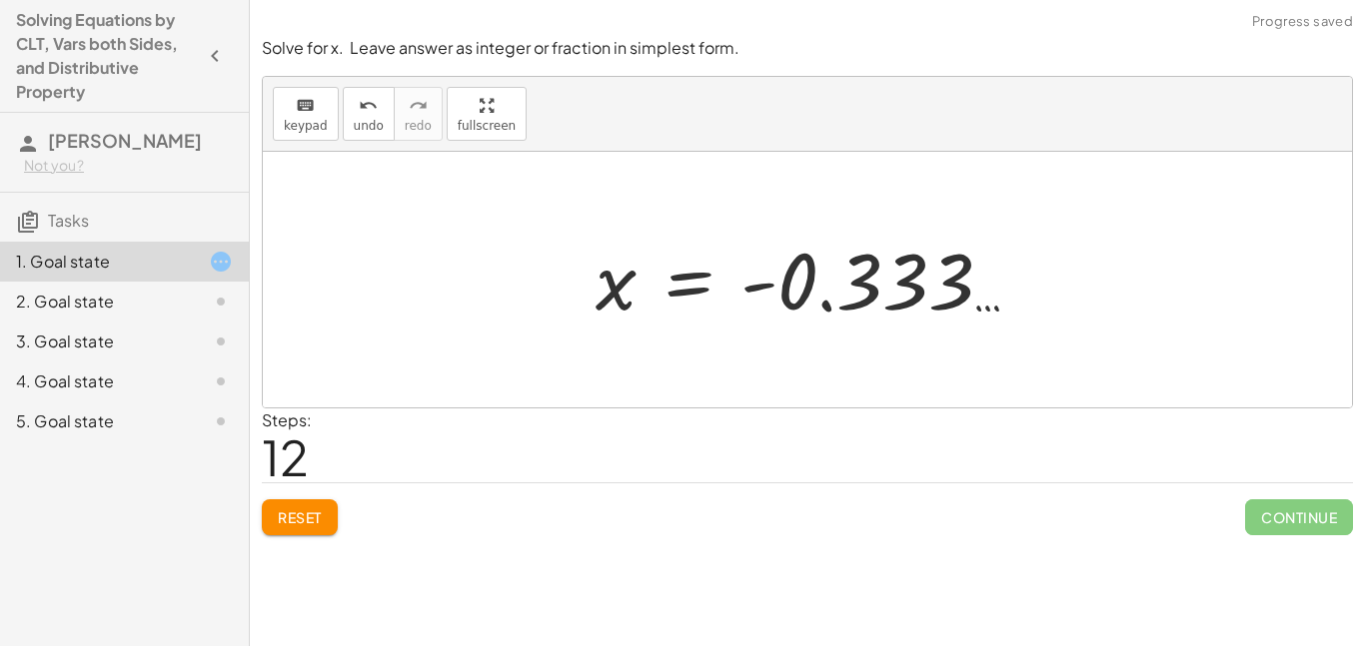
click at [898, 285] on div at bounding box center [815, 280] width 459 height 99
click at [643, 291] on div at bounding box center [815, 280] width 459 height 99
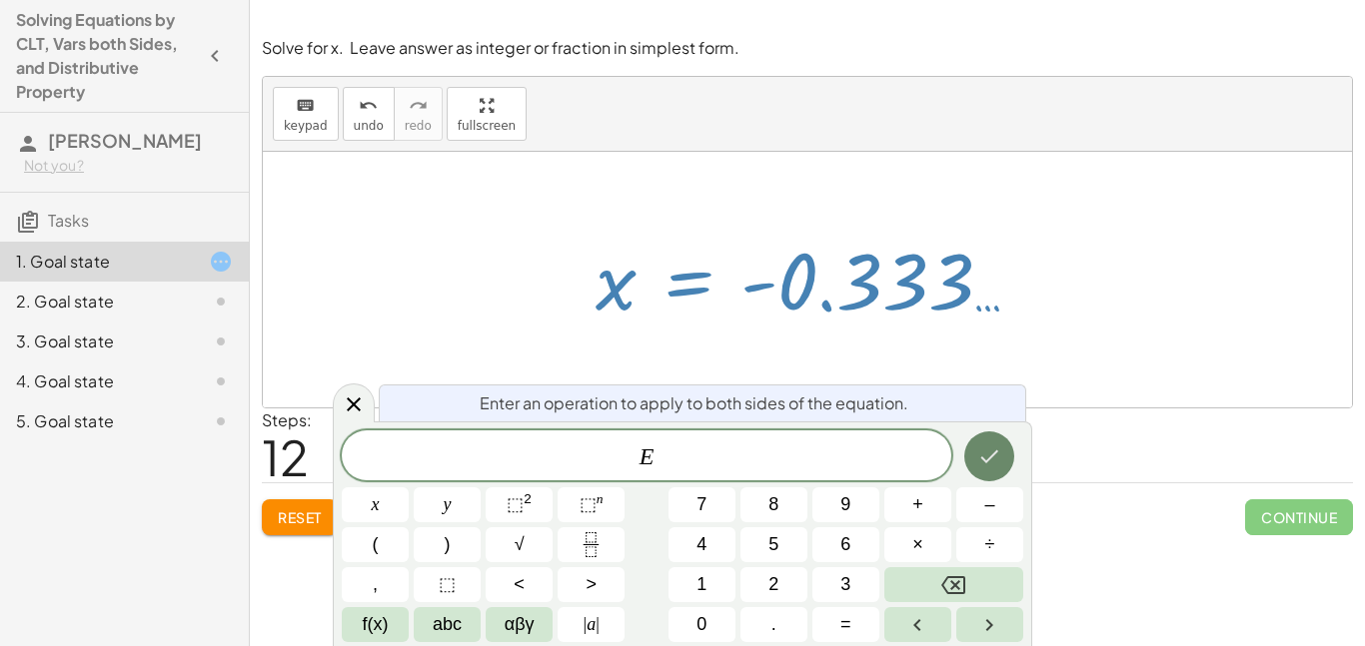
click at [967, 443] on button "Done" at bounding box center [989, 457] width 50 height 50
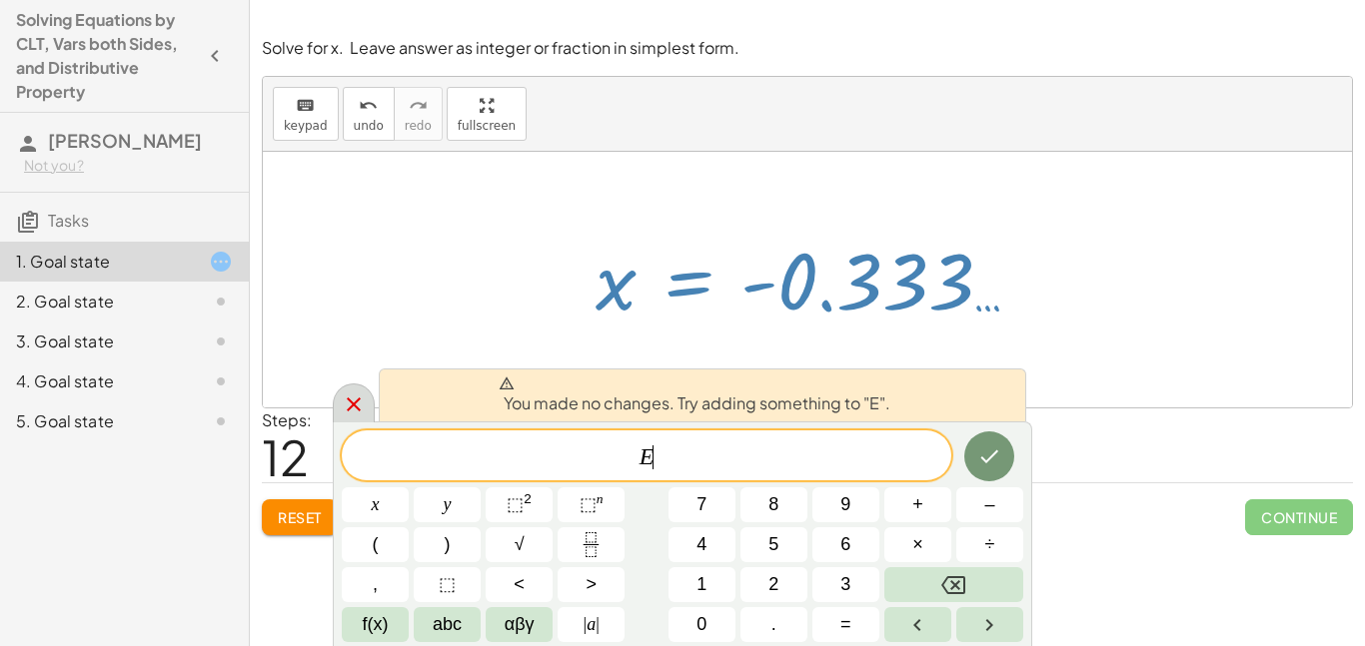
click at [360, 407] on icon at bounding box center [354, 405] width 24 height 24
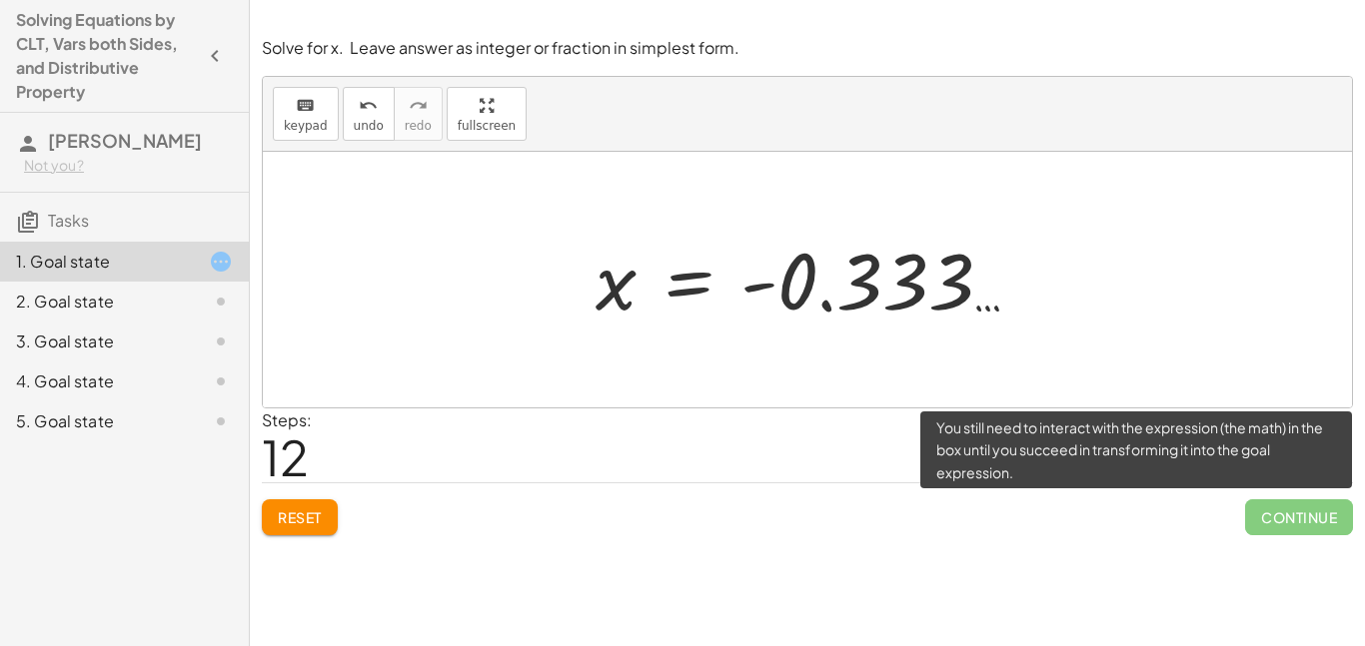
click at [1278, 515] on span "Continue" at bounding box center [1299, 518] width 108 height 36
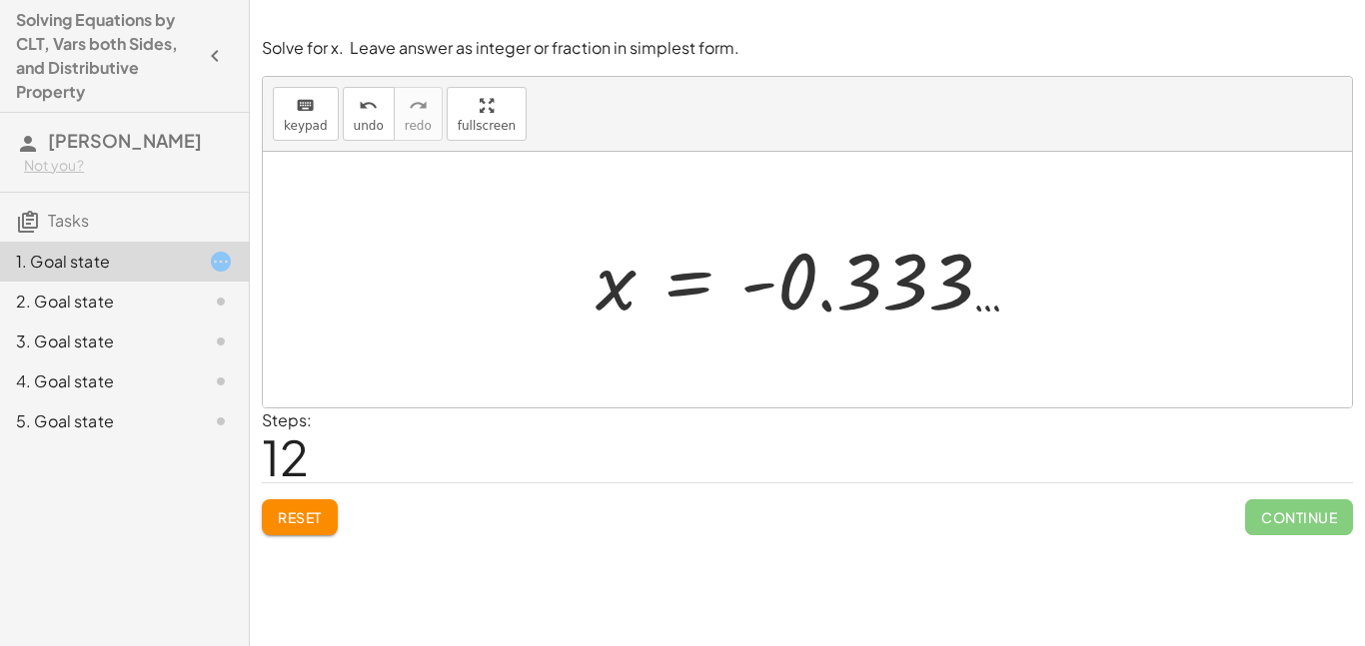
click at [303, 523] on span "Reset" at bounding box center [300, 518] width 44 height 18
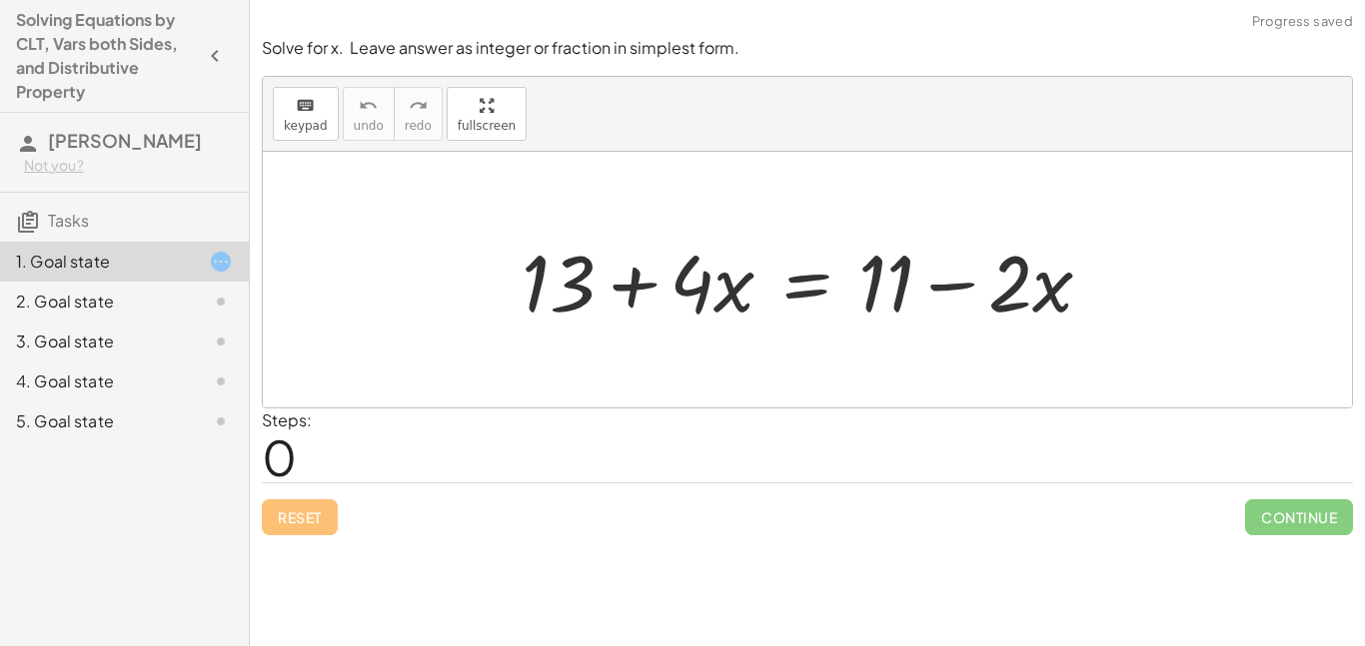
click at [812, 268] on div at bounding box center [815, 280] width 607 height 103
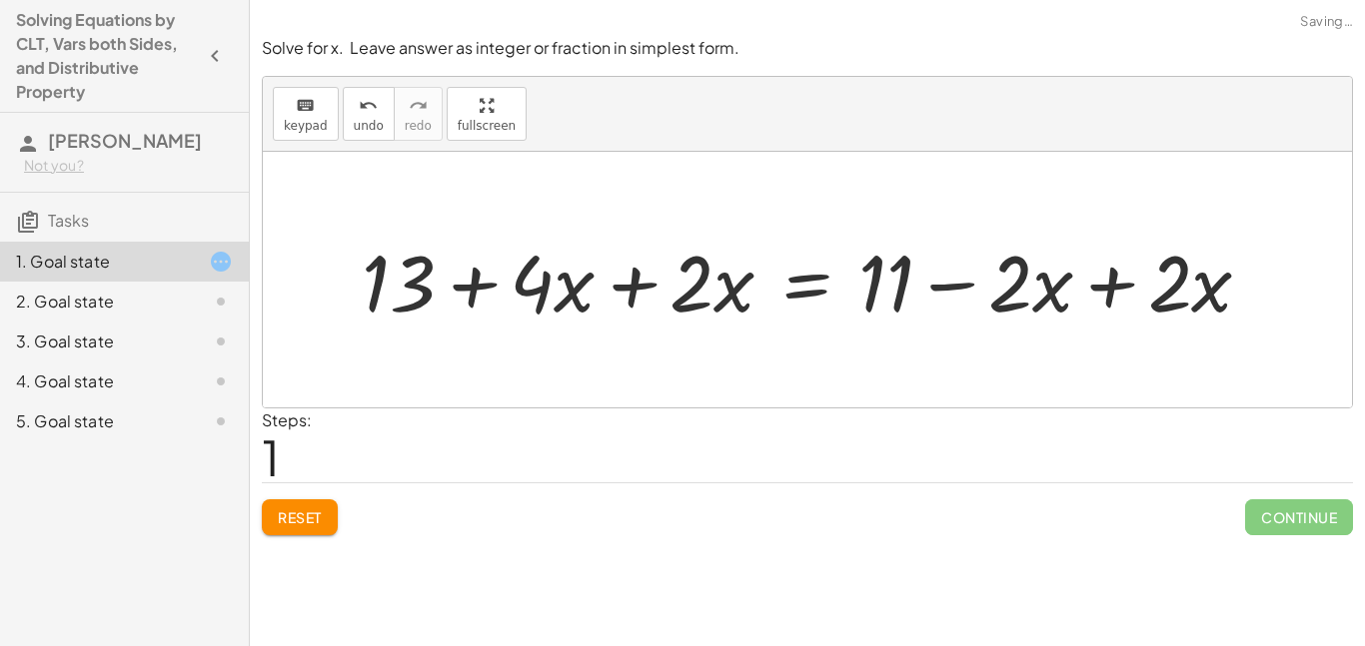
click at [1107, 297] on div at bounding box center [815, 280] width 926 height 103
click at [1107, 297] on div at bounding box center [807, 280] width 1089 height 256
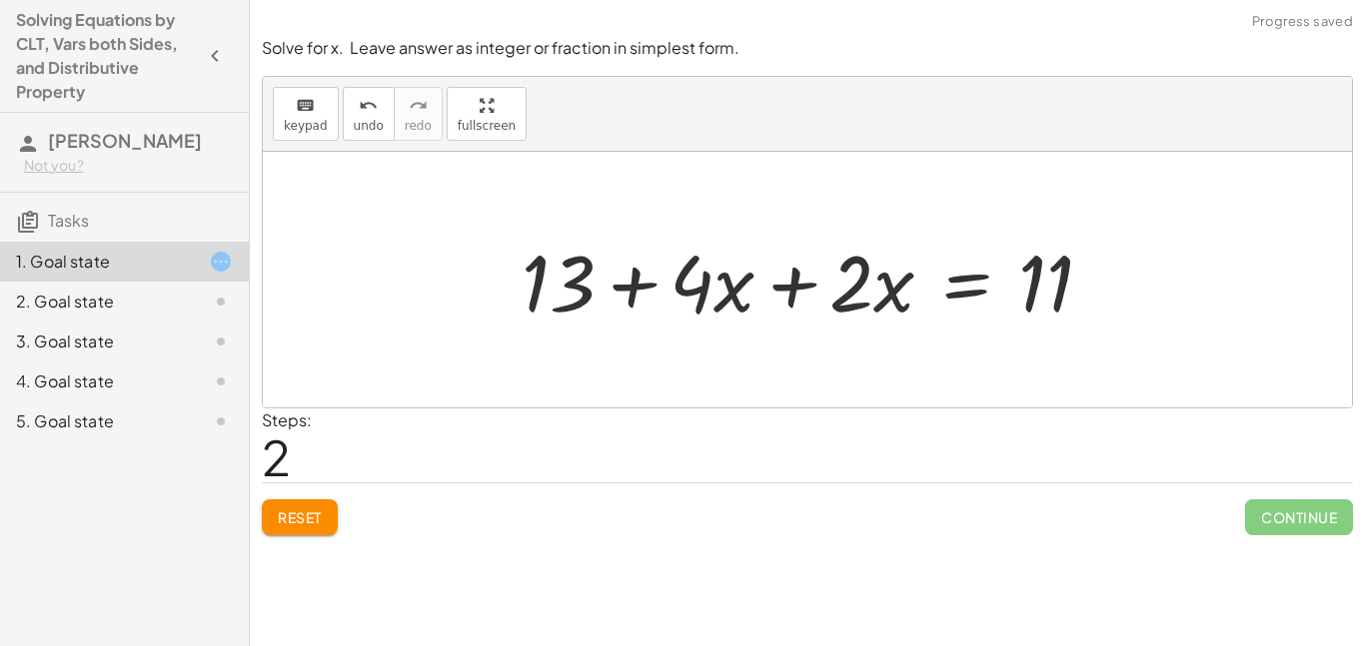
click at [774, 286] on div at bounding box center [815, 280] width 607 height 103
click at [774, 286] on div at bounding box center [894, 280] width 448 height 103
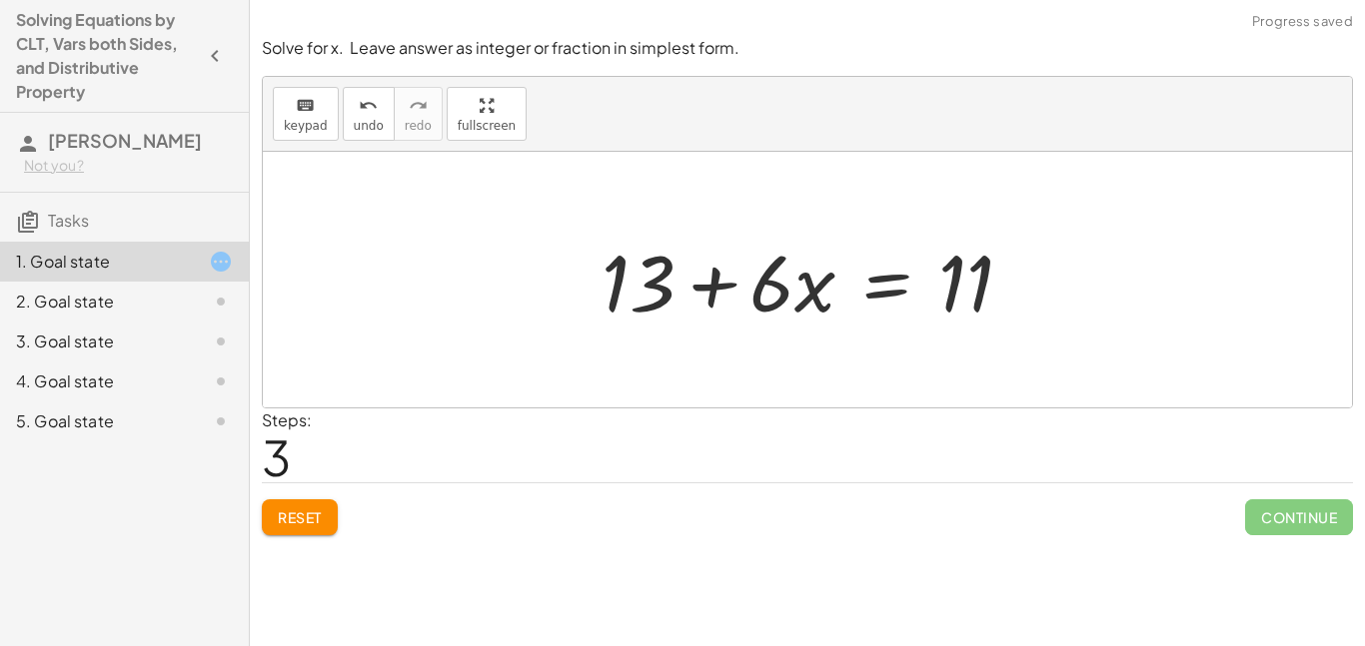
click at [744, 303] on div at bounding box center [816, 280] width 448 height 103
click at [866, 298] on div at bounding box center [816, 280] width 448 height 103
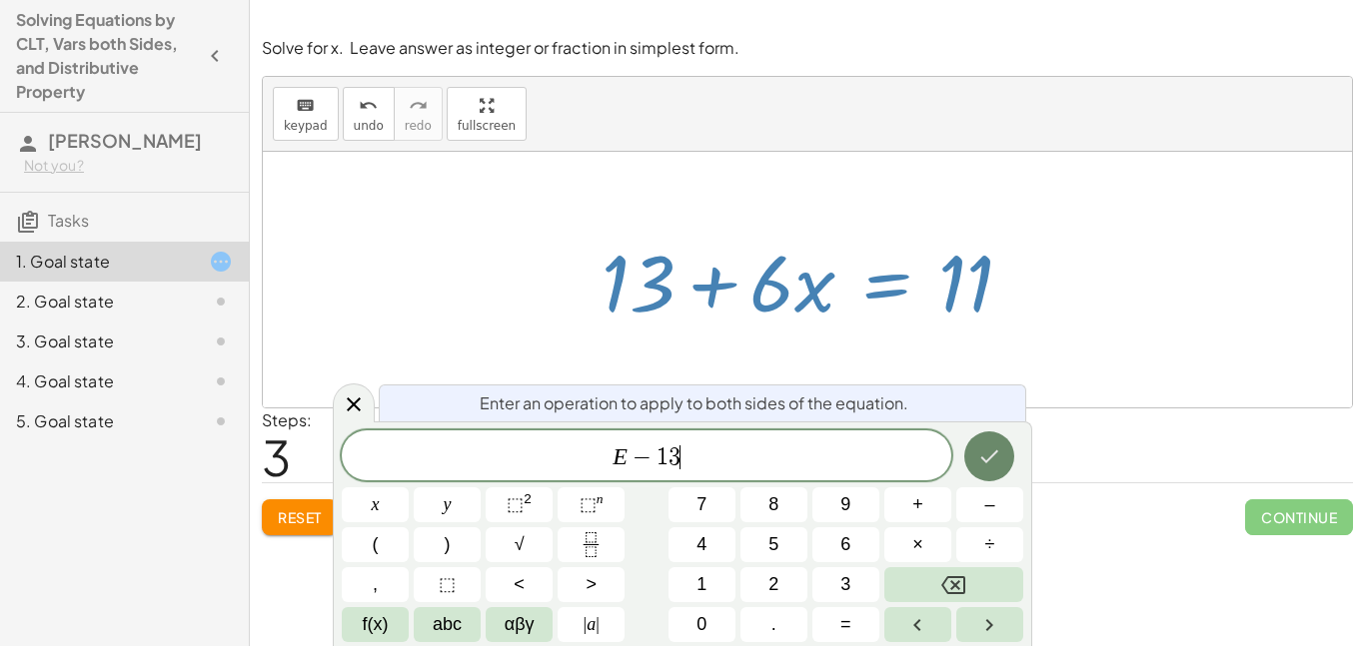
click at [977, 458] on icon "Done" at bounding box center [989, 457] width 24 height 24
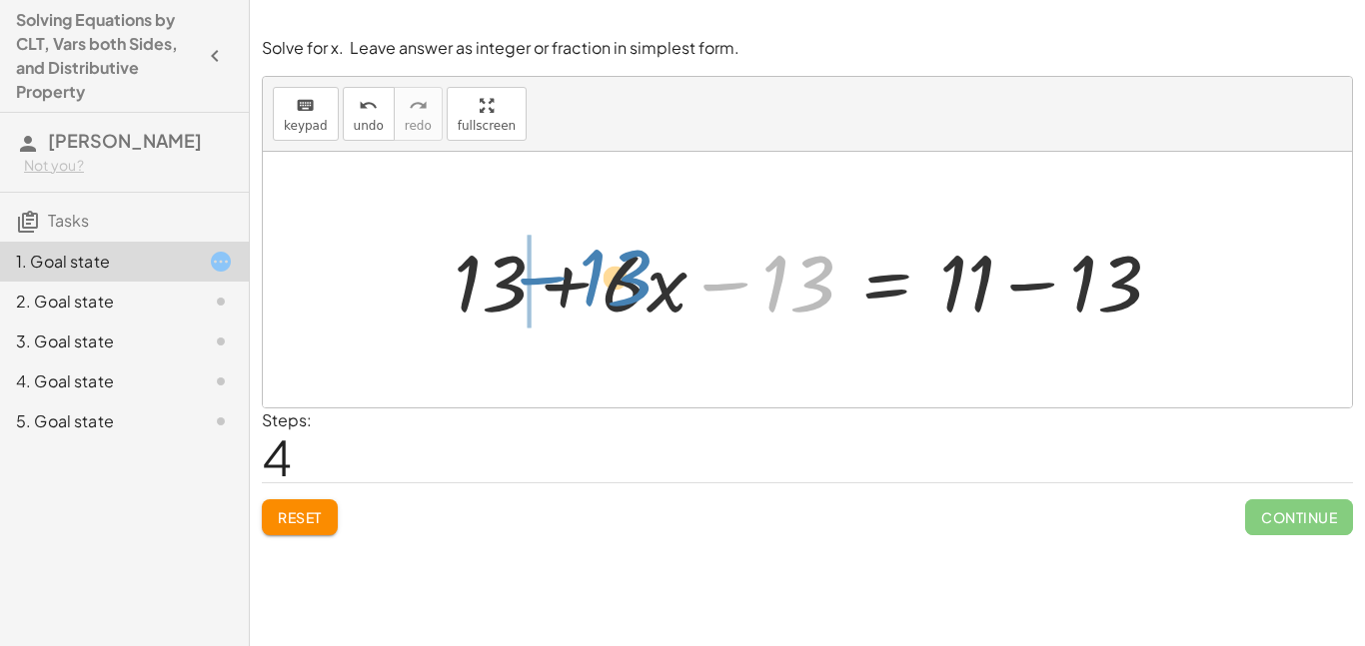
drag, startPoint x: 782, startPoint y: 294, endPoint x: 599, endPoint y: 288, distance: 184.0
click at [599, 288] on div at bounding box center [815, 280] width 743 height 103
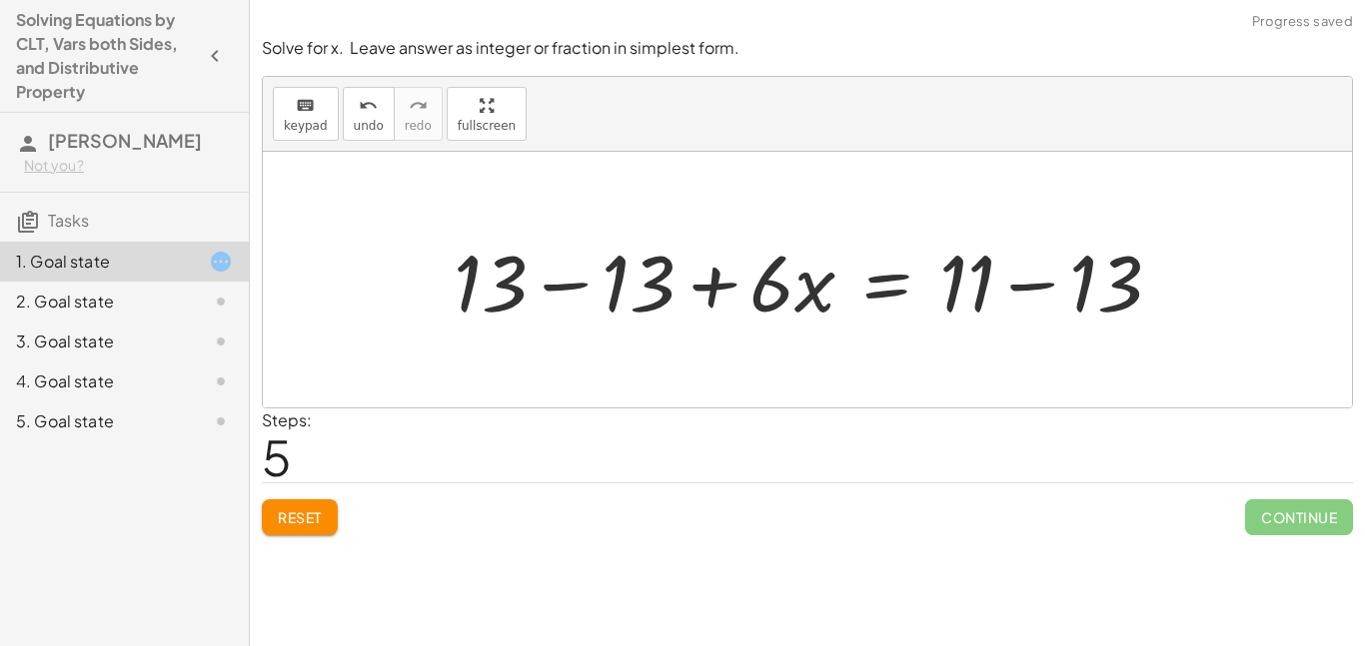
click at [1027, 281] on div at bounding box center [815, 280] width 743 height 103
click at [1027, 281] on div at bounding box center [754, 280] width 621 height 103
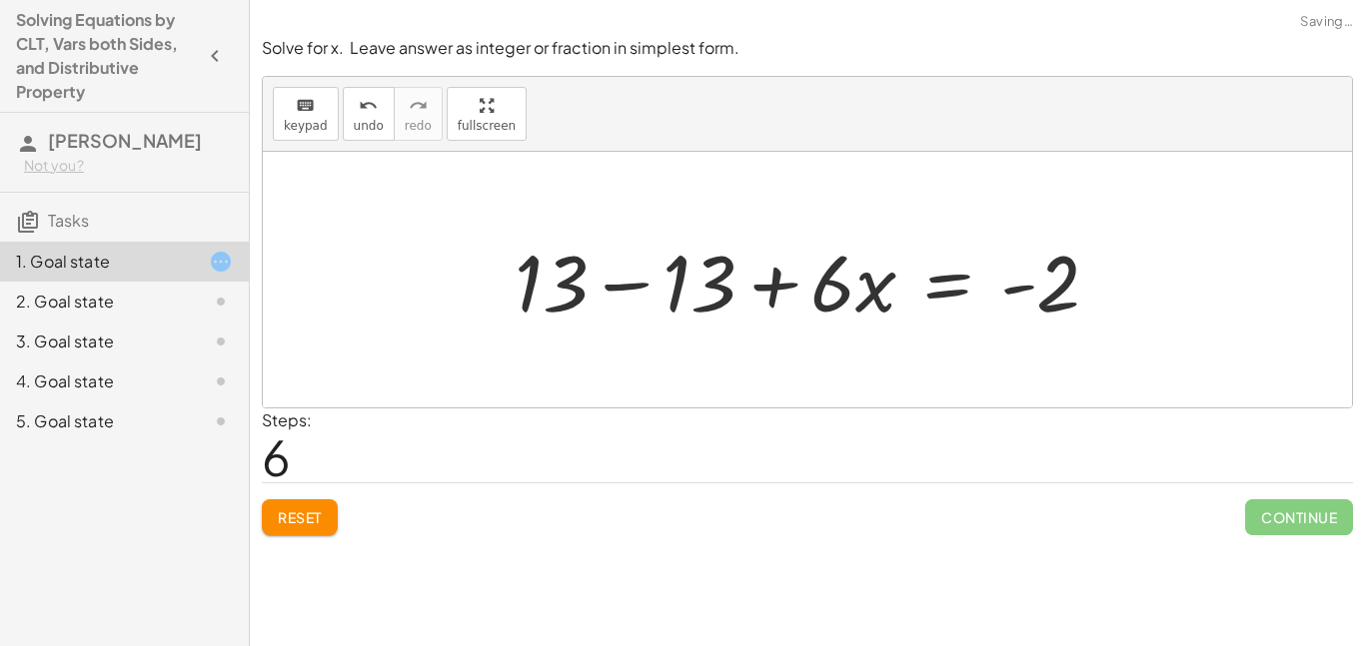
click at [601, 285] on div at bounding box center [815, 280] width 621 height 103
click at [601, 285] on div at bounding box center [807, 280] width 1089 height 256
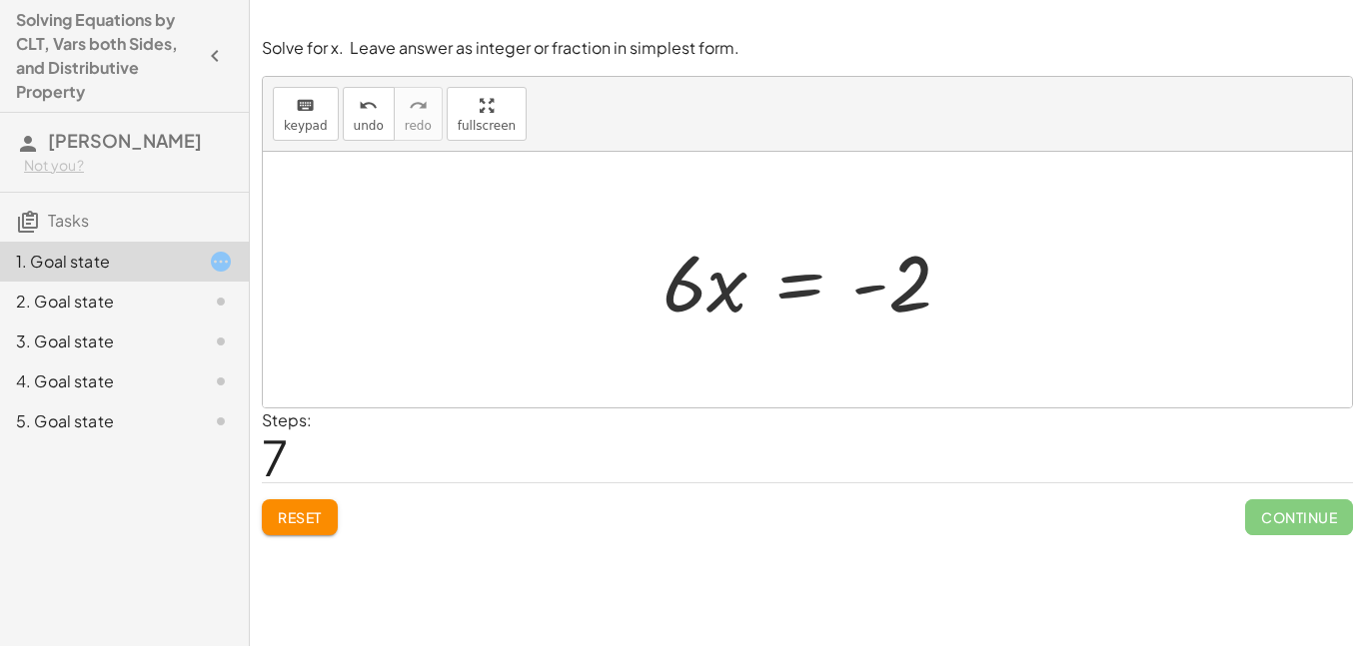
click at [755, 296] on div at bounding box center [814, 280] width 325 height 103
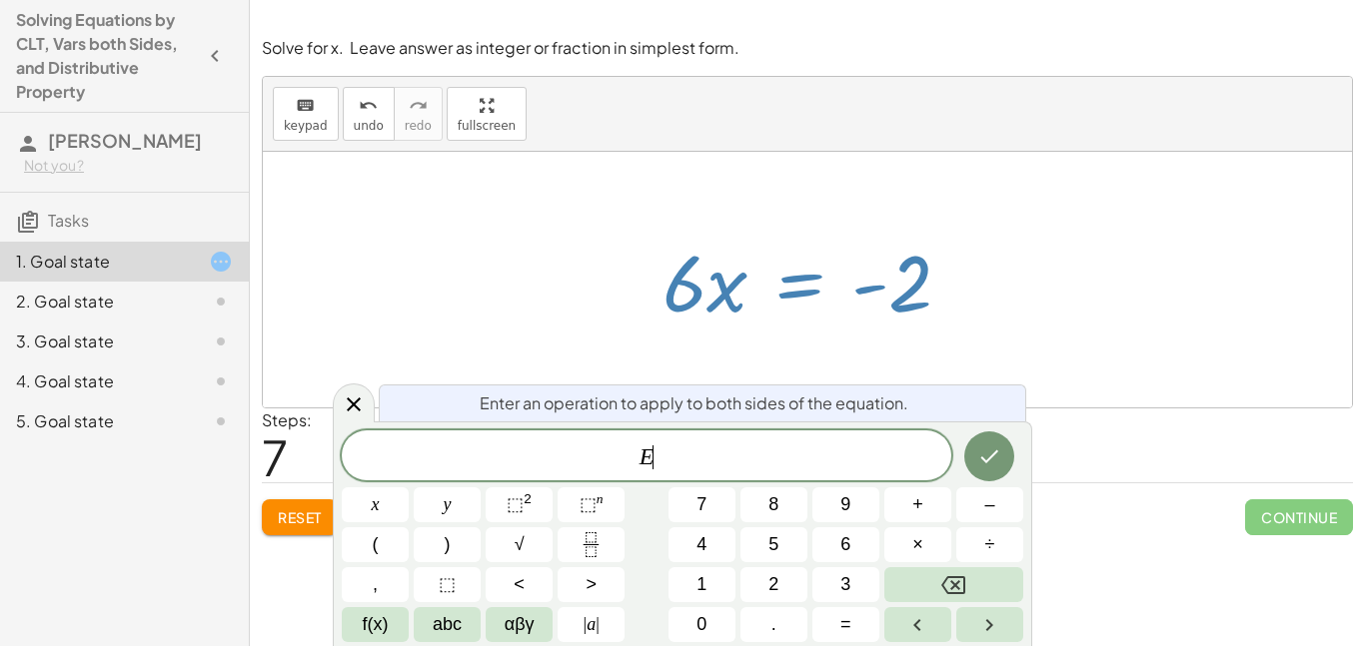
click at [755, 296] on div at bounding box center [814, 280] width 325 height 103
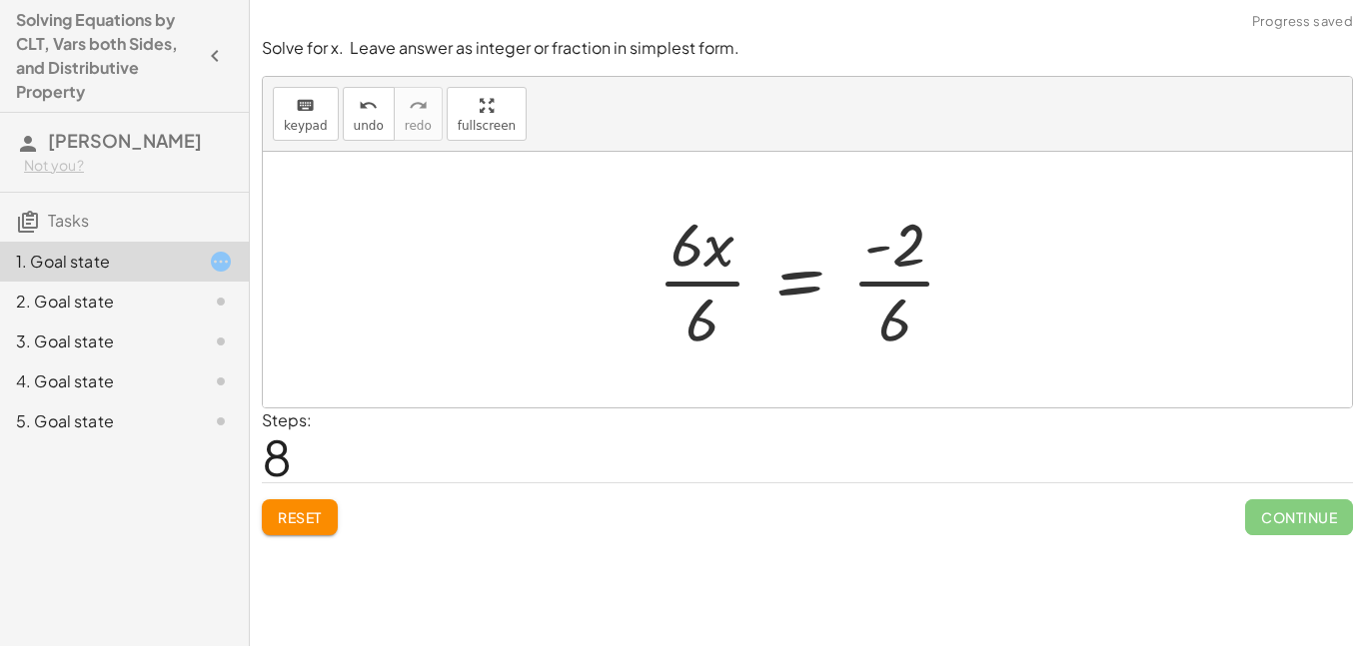
click at [715, 272] on div at bounding box center [815, 280] width 336 height 154
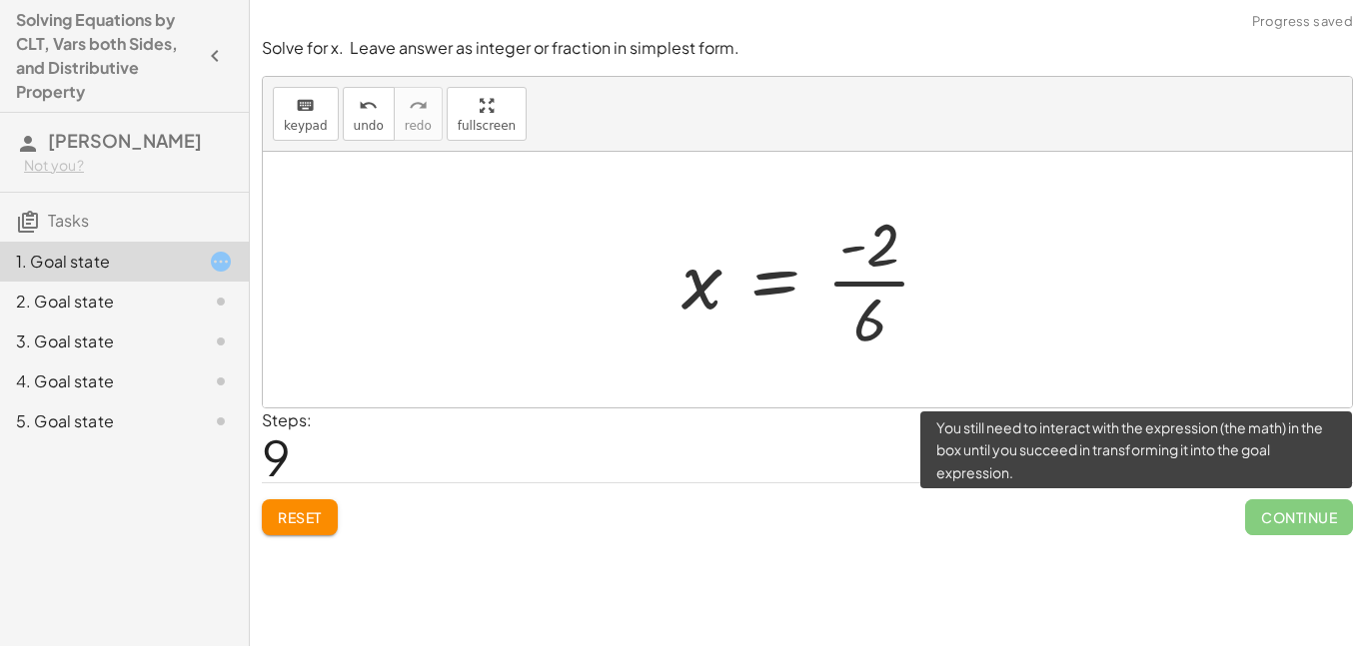
click at [1264, 511] on span "Continue" at bounding box center [1299, 518] width 108 height 36
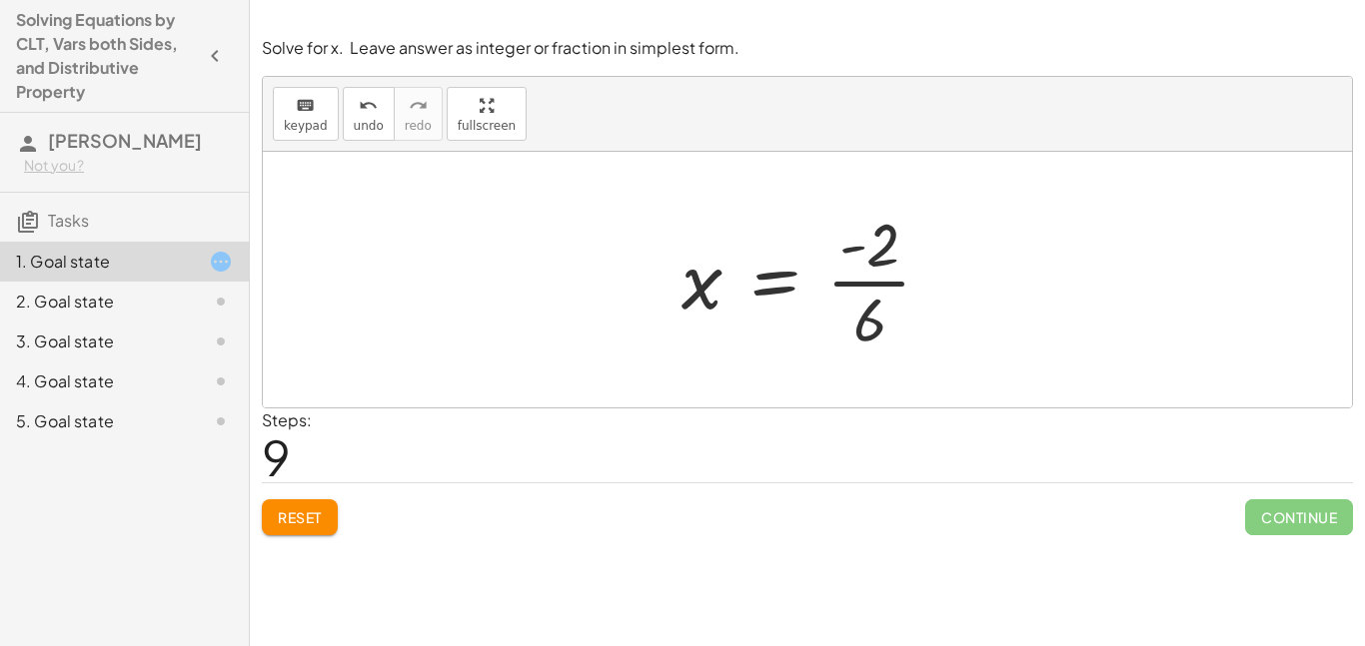
click at [882, 252] on div at bounding box center [814, 280] width 286 height 154
click at [870, 307] on div at bounding box center [814, 280] width 286 height 154
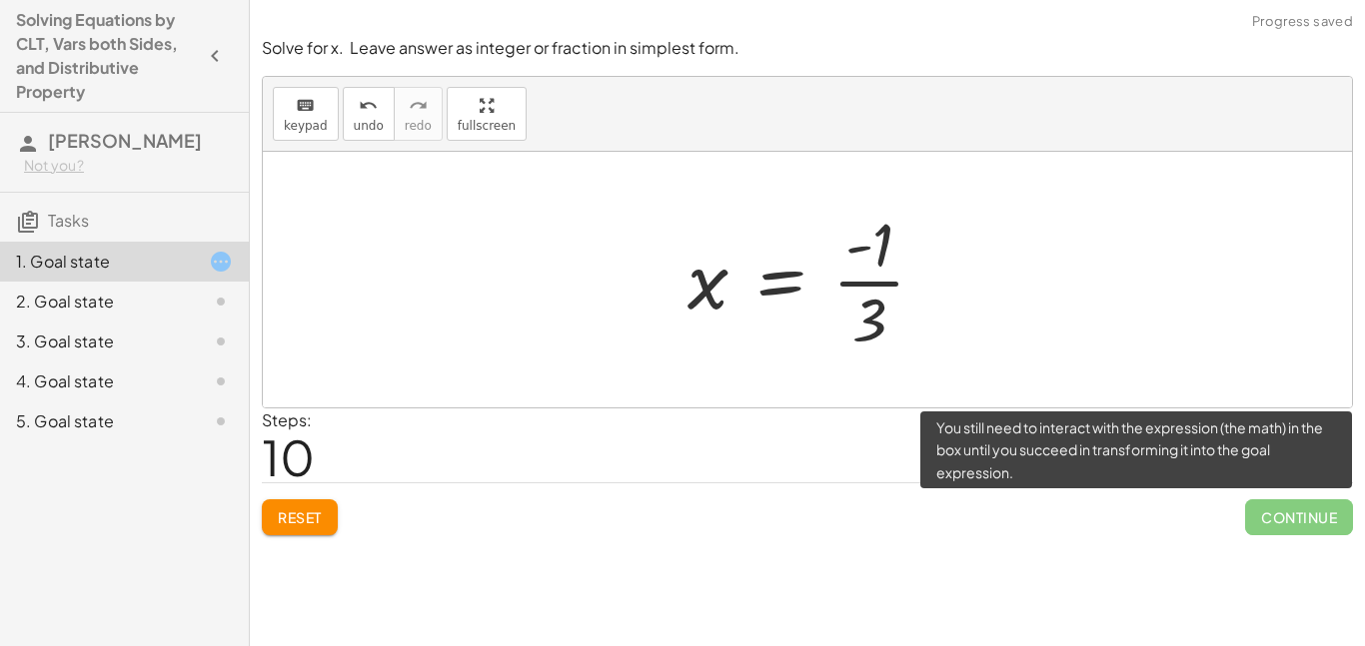
click at [1297, 515] on span "Continue" at bounding box center [1299, 518] width 108 height 36
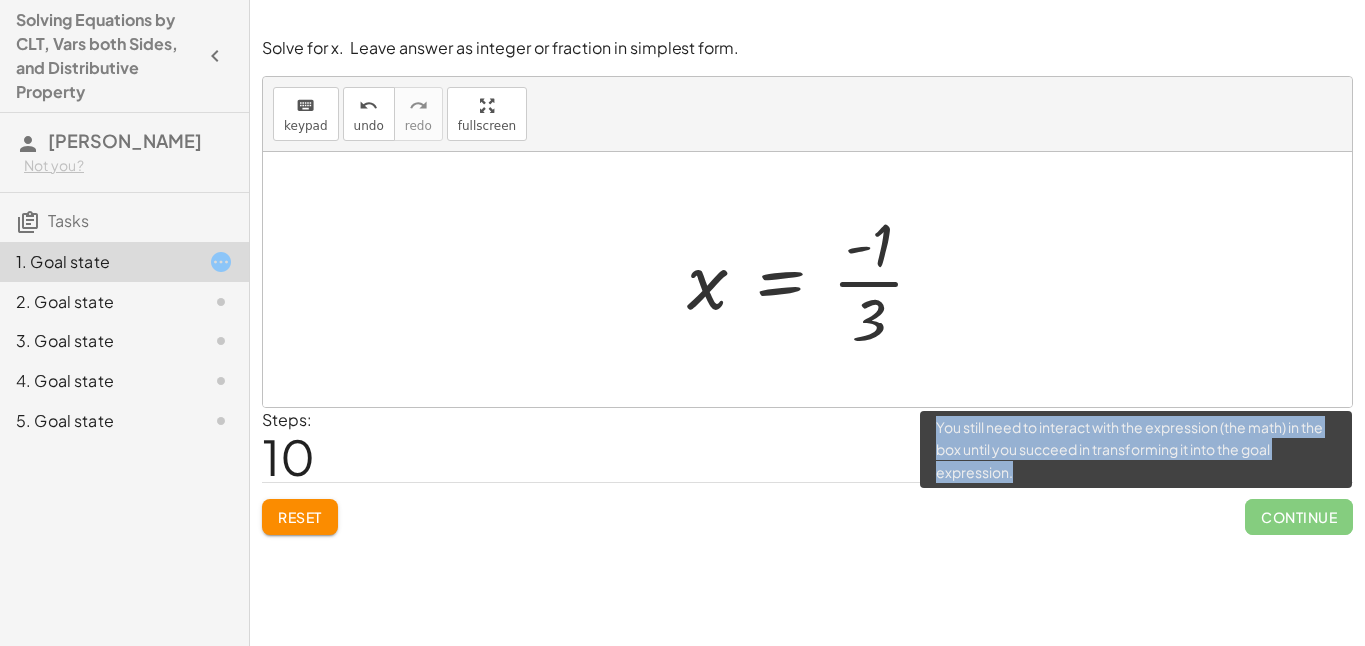
click at [1297, 515] on span "Continue" at bounding box center [1299, 518] width 108 height 36
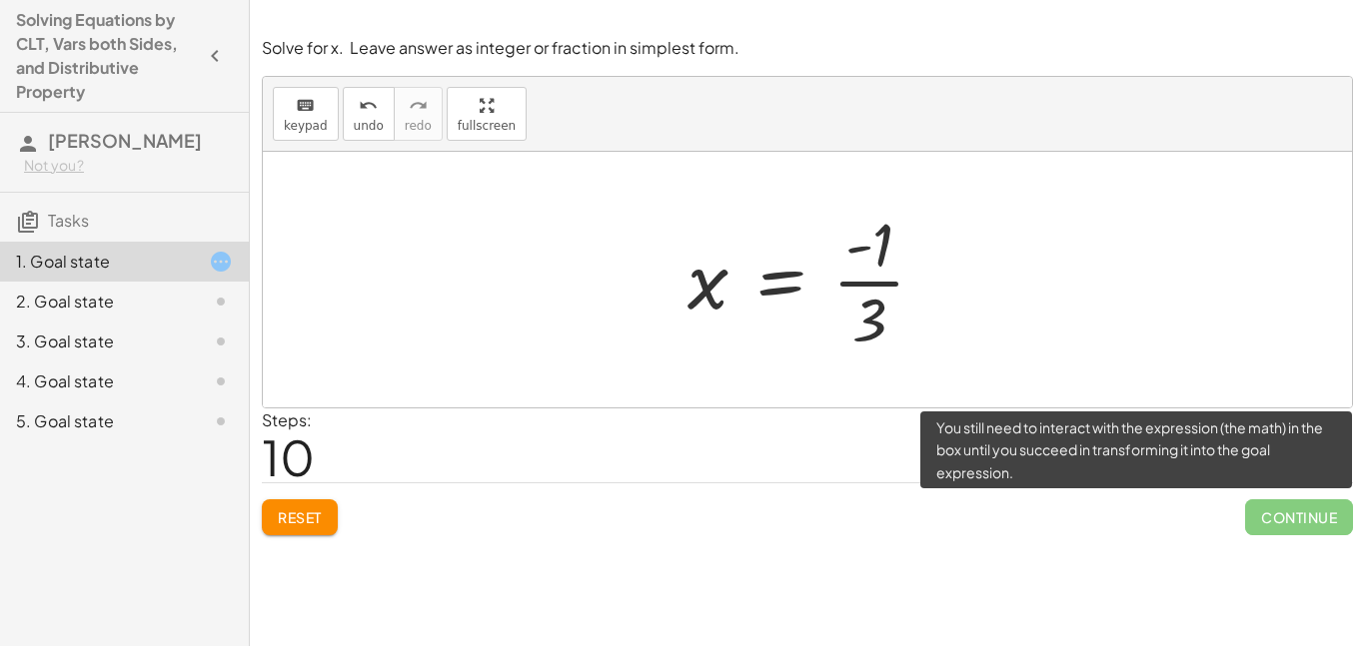
click at [1297, 515] on span "Continue" at bounding box center [1299, 518] width 108 height 36
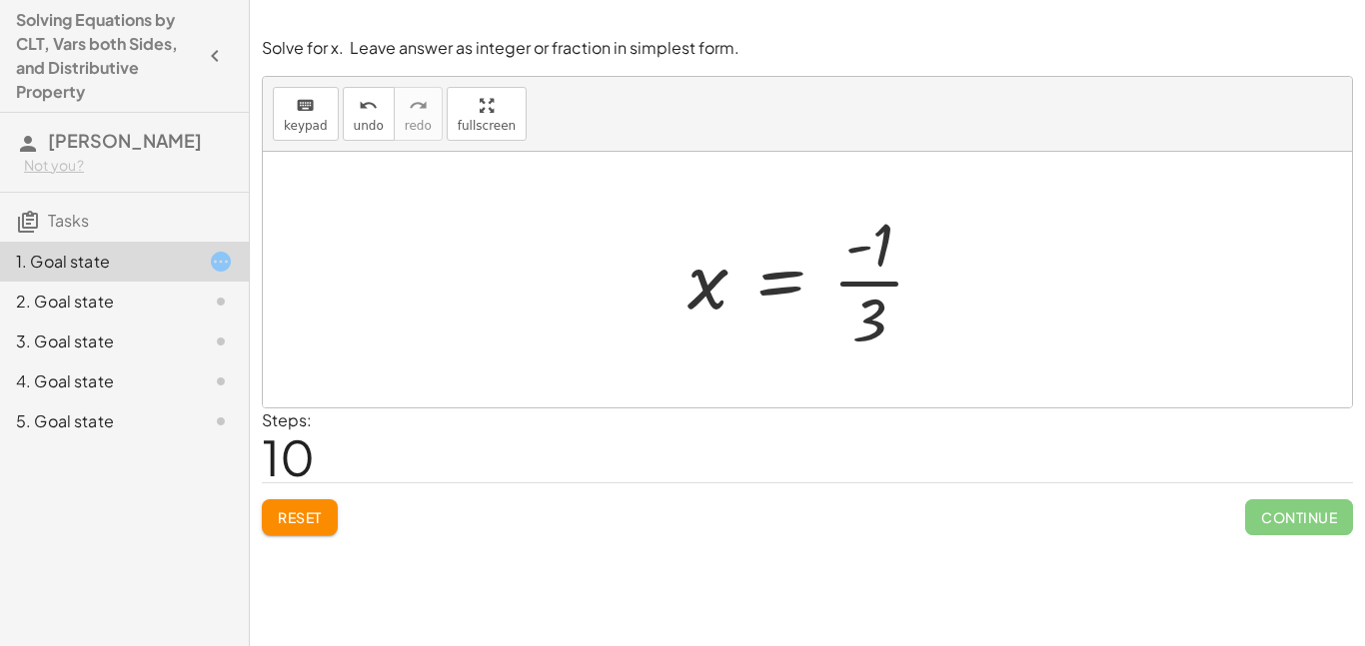
click at [101, 295] on div "2. Goal state" at bounding box center [96, 302] width 161 height 24
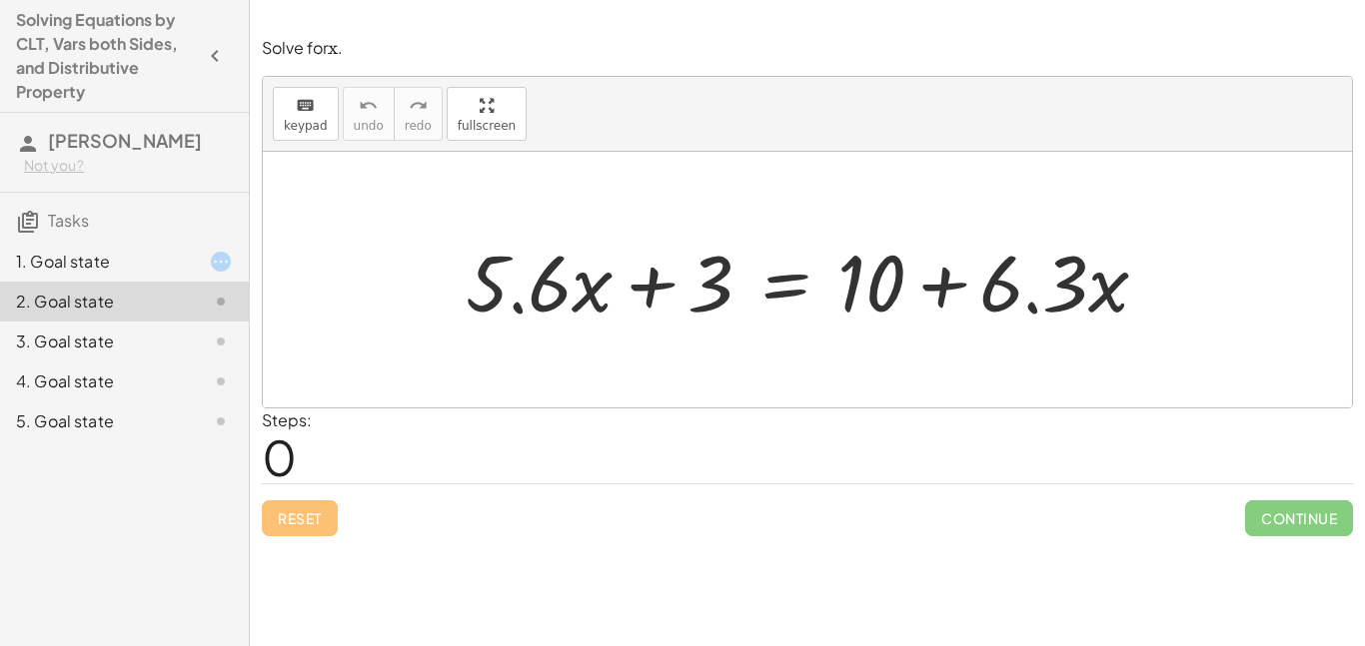
click at [766, 261] on div at bounding box center [815, 280] width 718 height 103
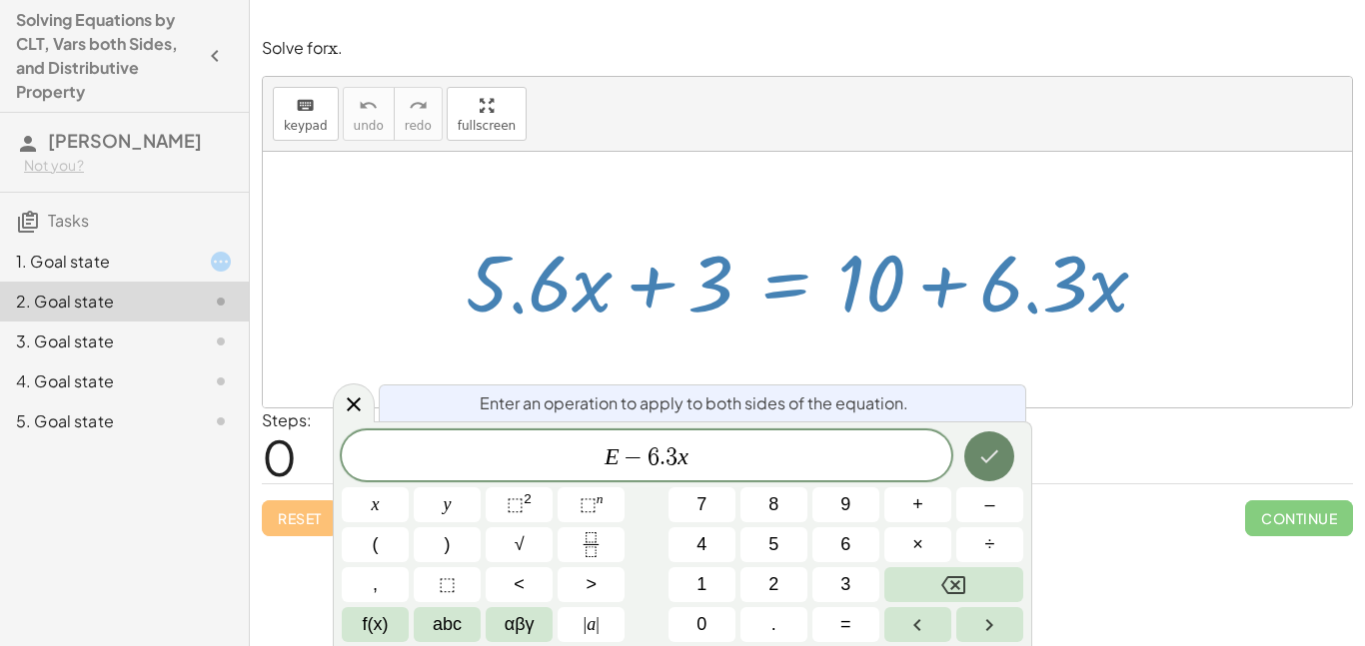
click at [987, 465] on icon "Done" at bounding box center [989, 457] width 24 height 24
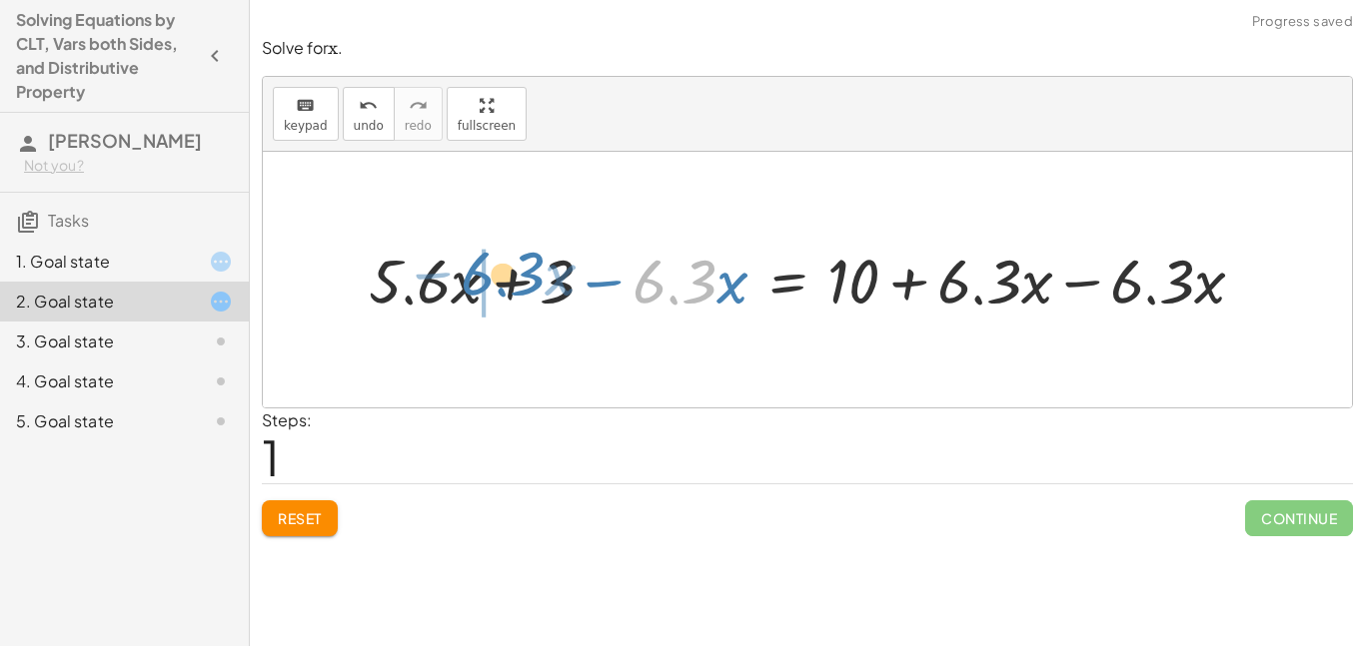
drag, startPoint x: 703, startPoint y: 280, endPoint x: 534, endPoint y: 273, distance: 170.0
click at [534, 273] on div at bounding box center [814, 279] width 911 height 81
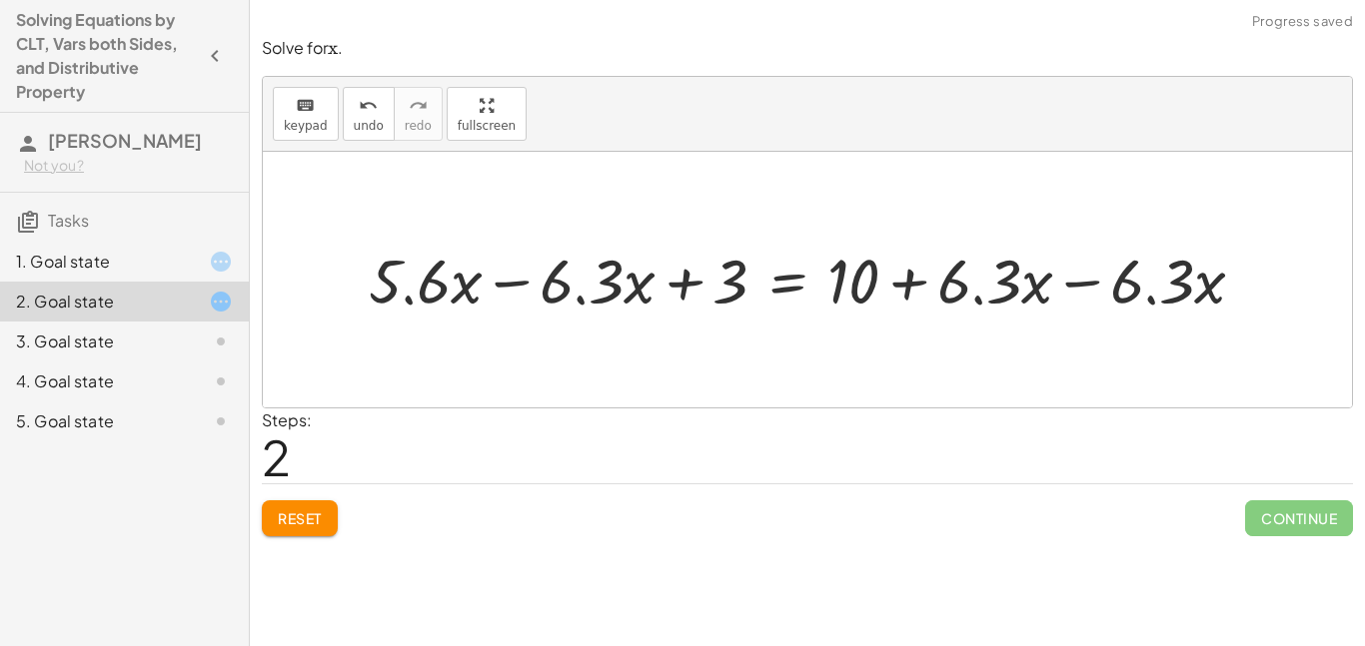
click at [491, 286] on div at bounding box center [814, 279] width 911 height 81
click at [1097, 279] on div at bounding box center [871, 279] width 777 height 81
click at [1097, 279] on div at bounding box center [807, 280] width 1089 height 256
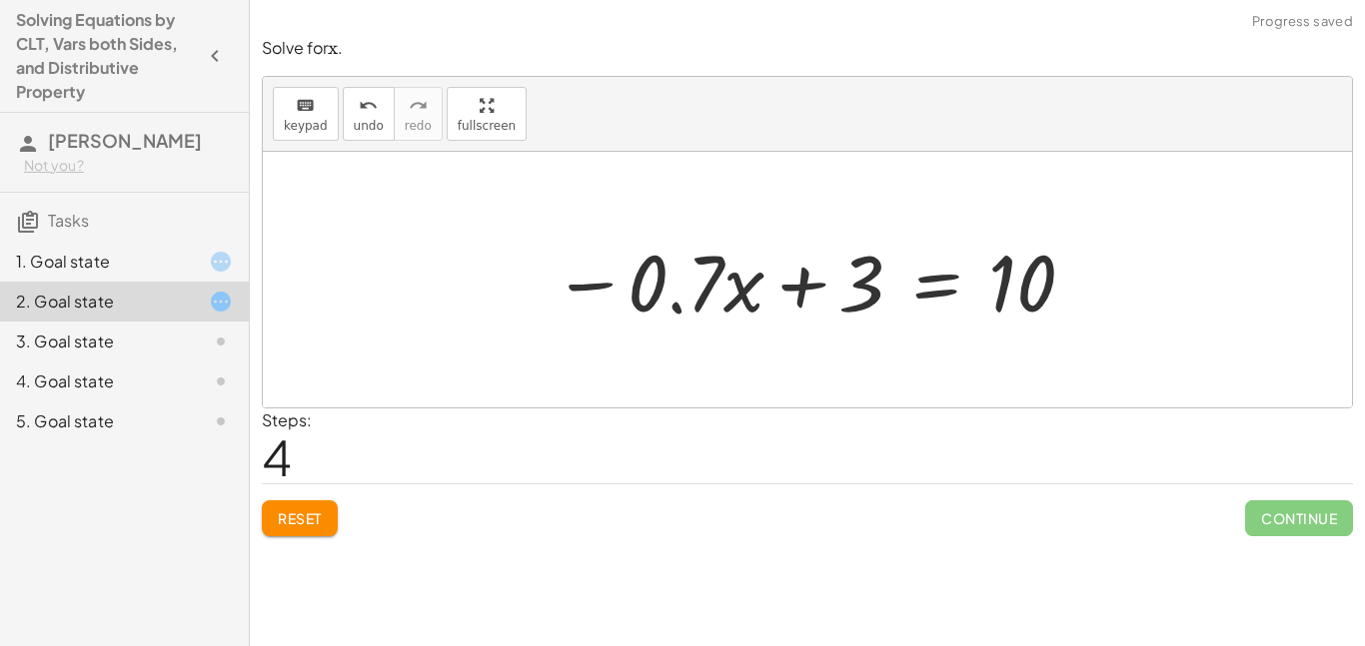
click at [960, 311] on div at bounding box center [815, 280] width 545 height 103
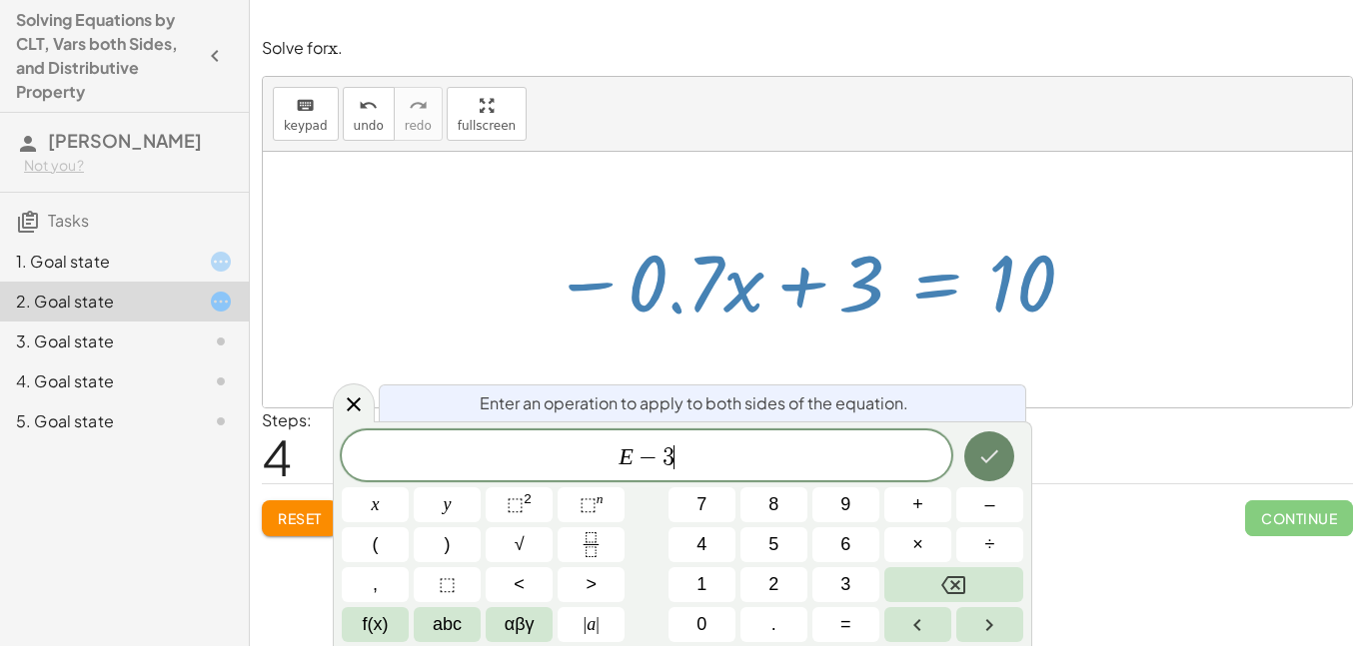
click at [991, 463] on icon "Done" at bounding box center [989, 457] width 24 height 24
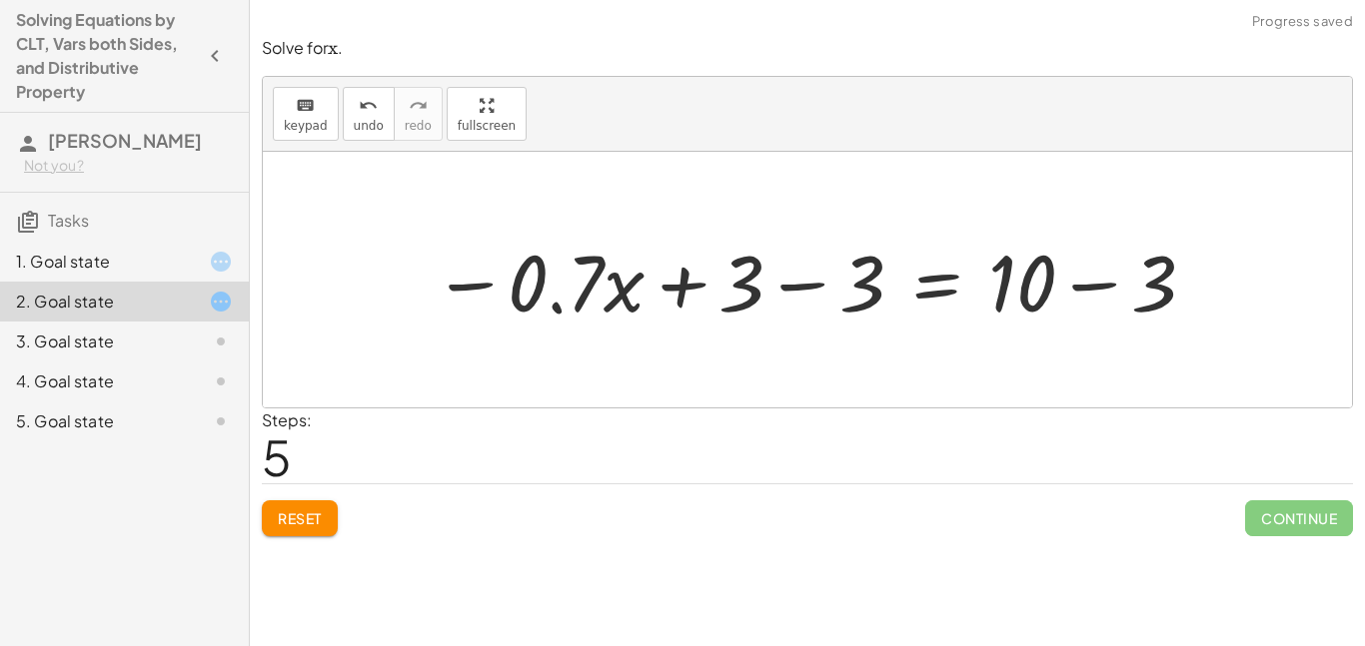
click at [741, 280] on div at bounding box center [815, 280] width 785 height 103
click at [718, 288] on div at bounding box center [815, 280] width 785 height 103
click at [795, 272] on div at bounding box center [815, 280] width 785 height 103
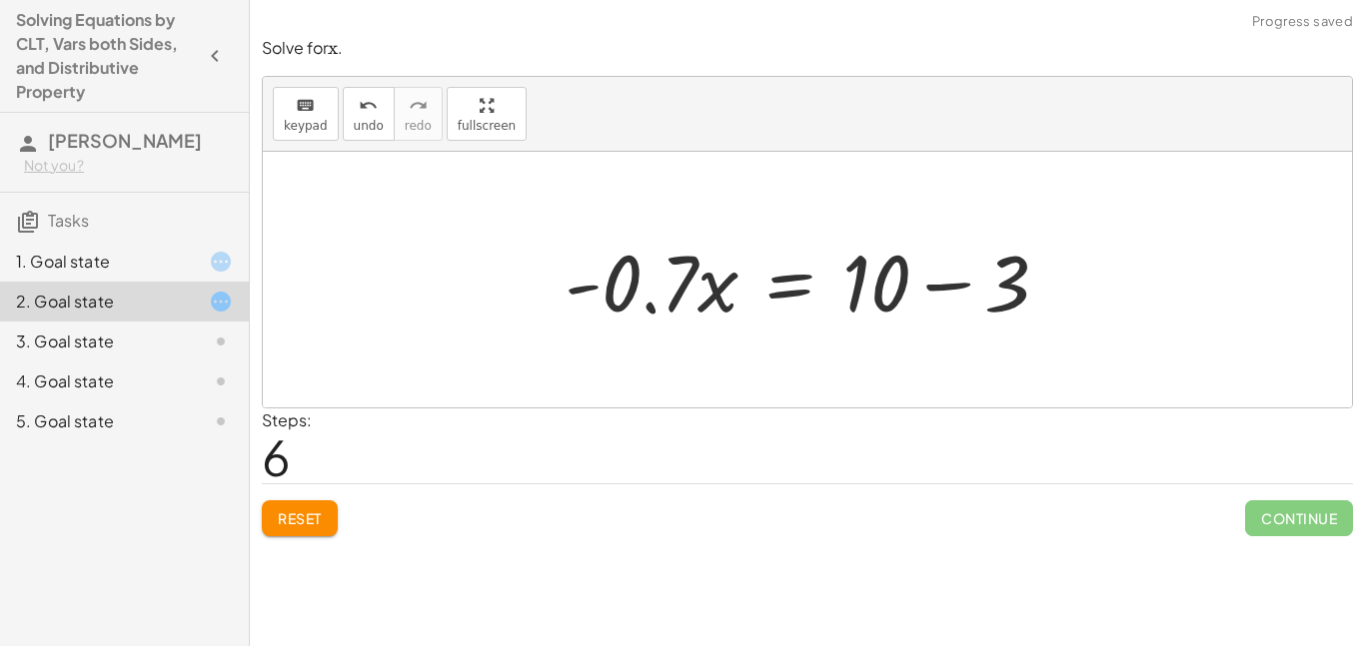
click at [953, 289] on div at bounding box center [815, 280] width 521 height 103
click at [953, 289] on div at bounding box center [807, 280] width 1089 height 256
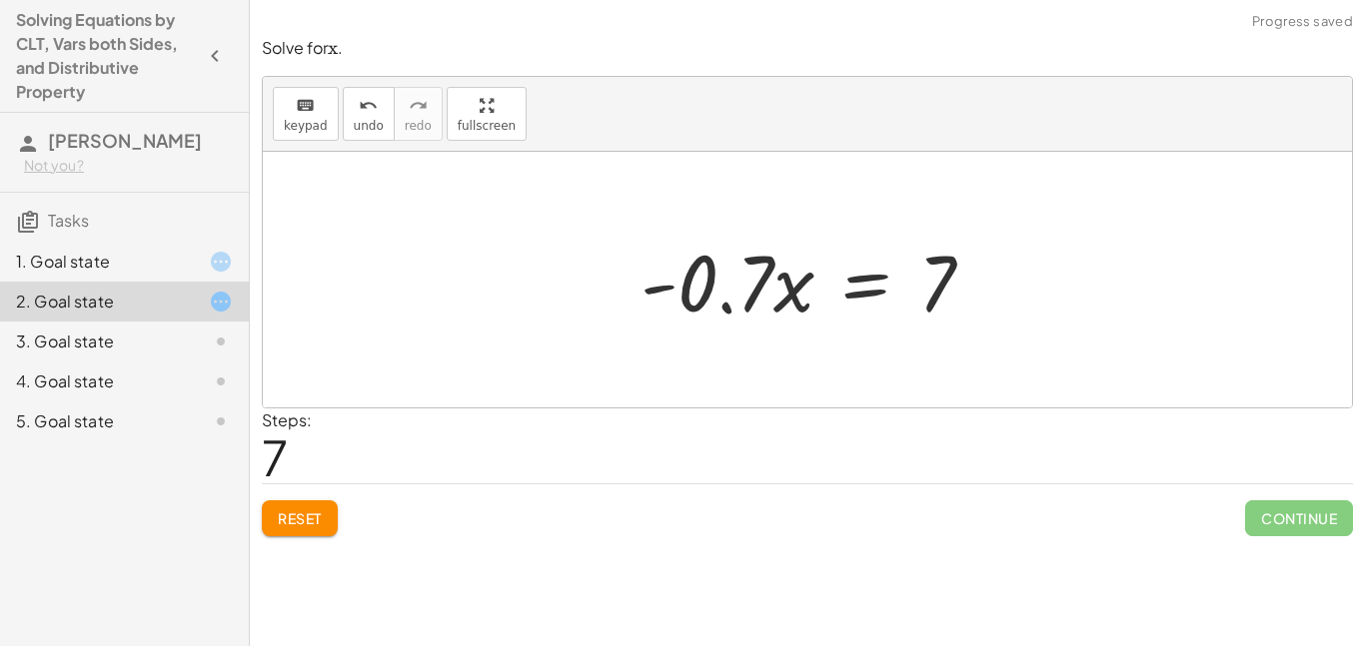
click at [836, 298] on div at bounding box center [815, 280] width 369 height 103
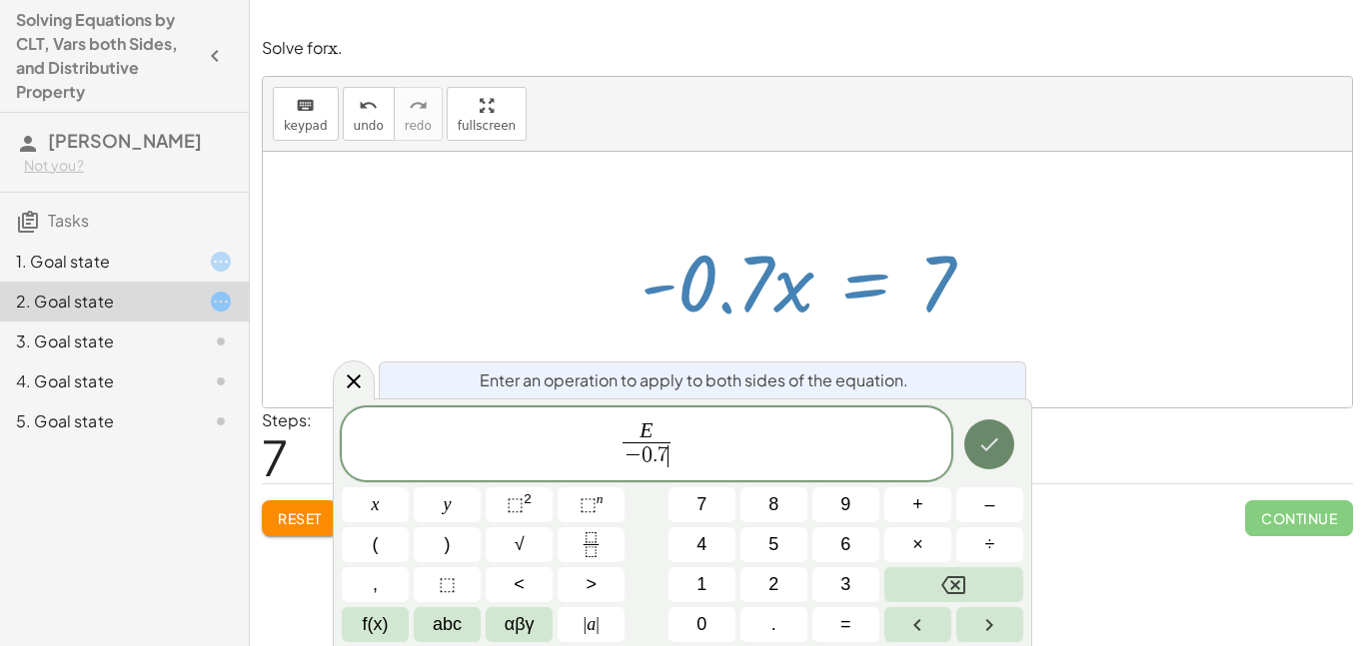
click at [975, 447] on button "Done" at bounding box center [989, 445] width 50 height 50
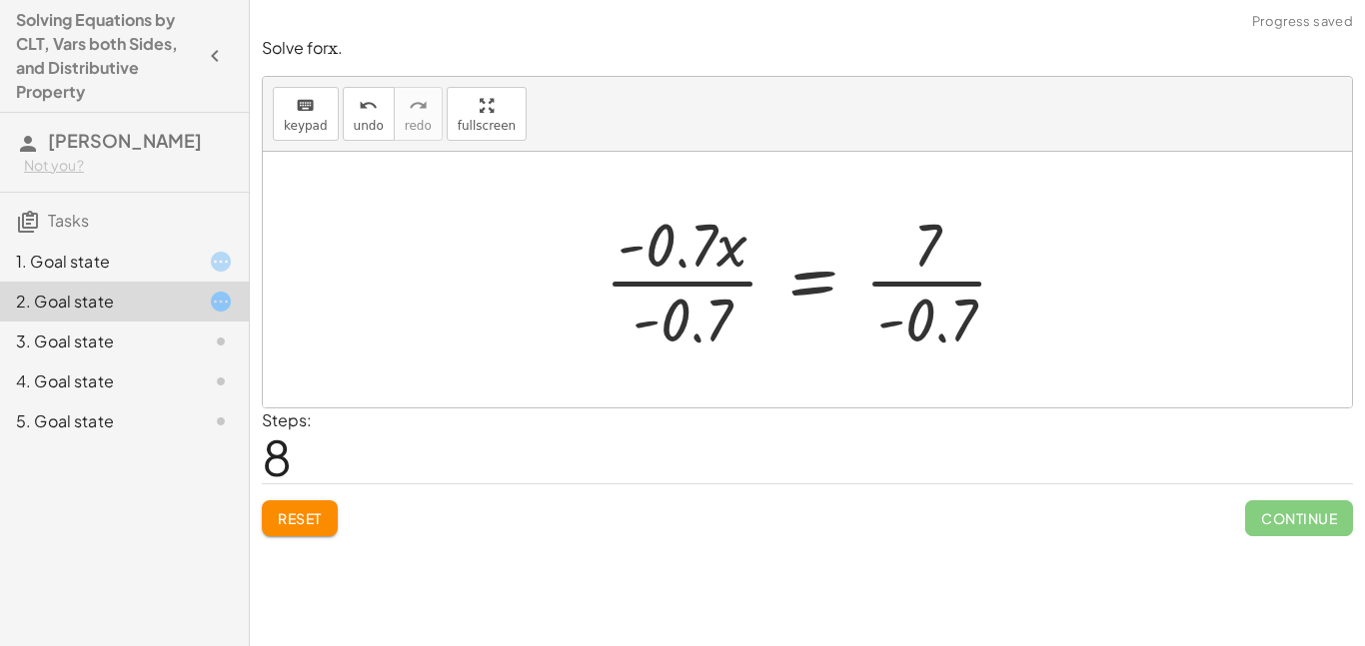
click at [748, 274] on div at bounding box center [815, 280] width 441 height 154
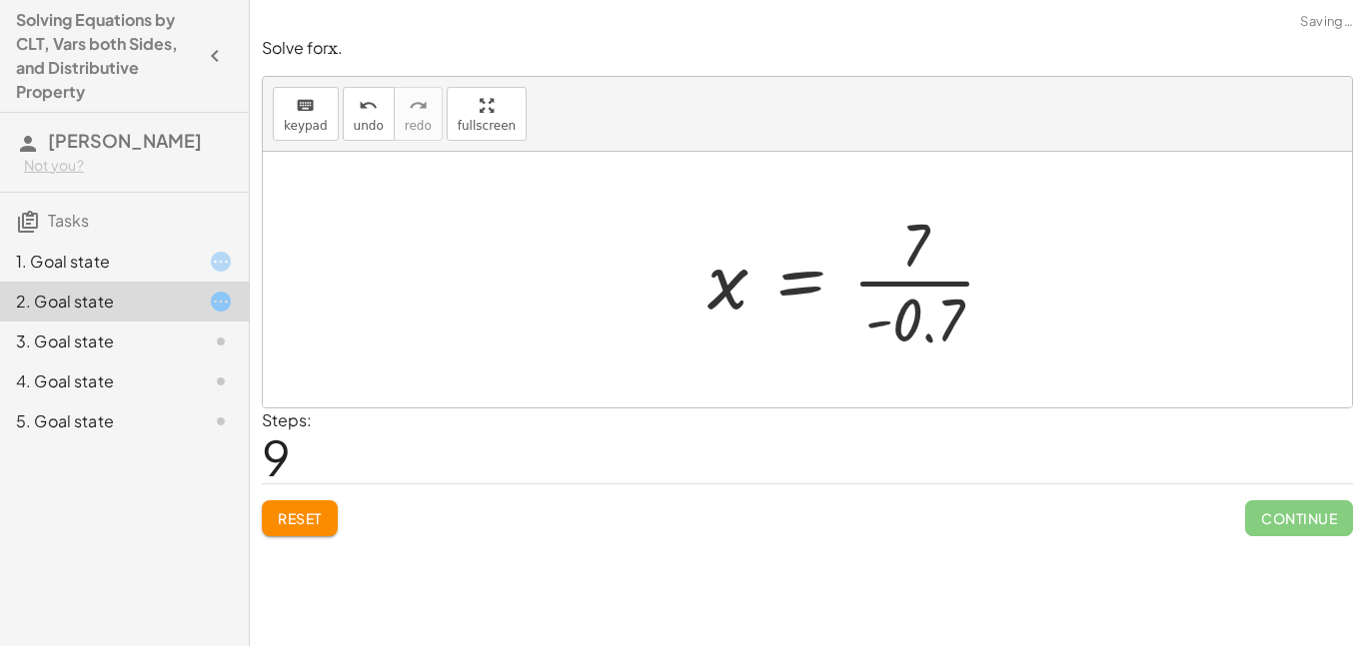
click at [881, 277] on div at bounding box center [859, 280] width 325 height 154
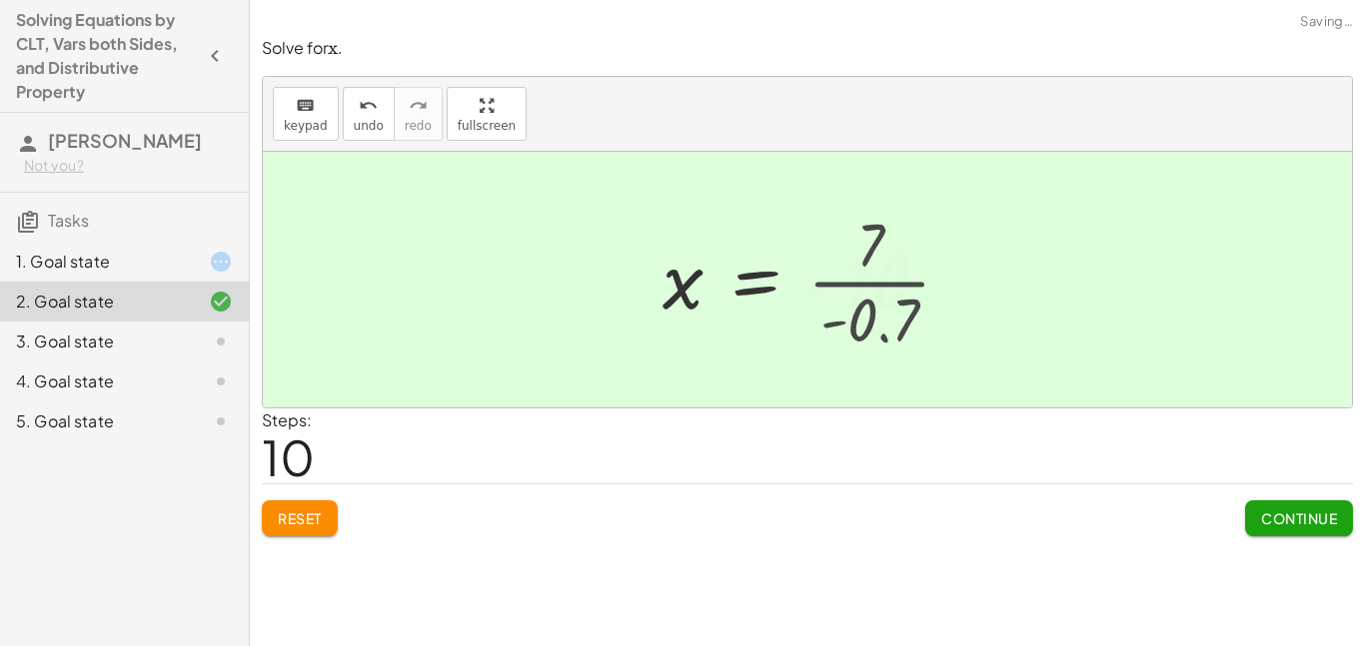
click at [881, 277] on div at bounding box center [804, 280] width 304 height 99
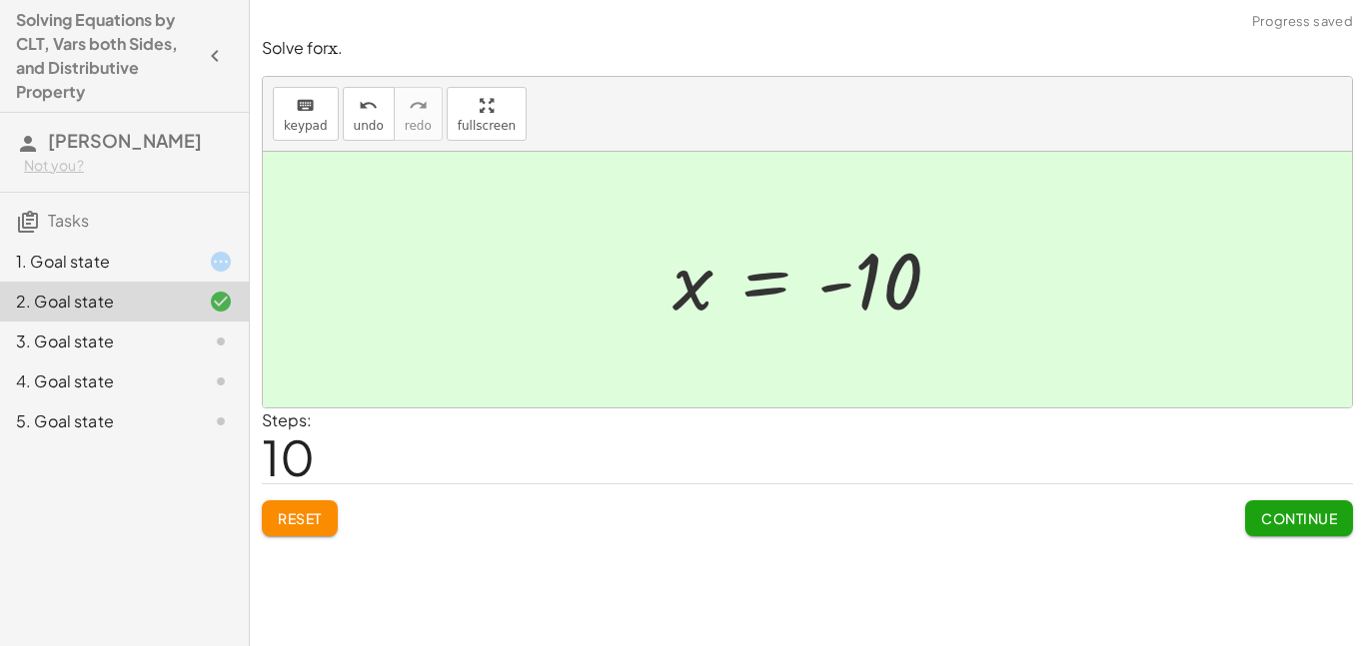
click at [1296, 507] on button "Continue" at bounding box center [1299, 519] width 108 height 36
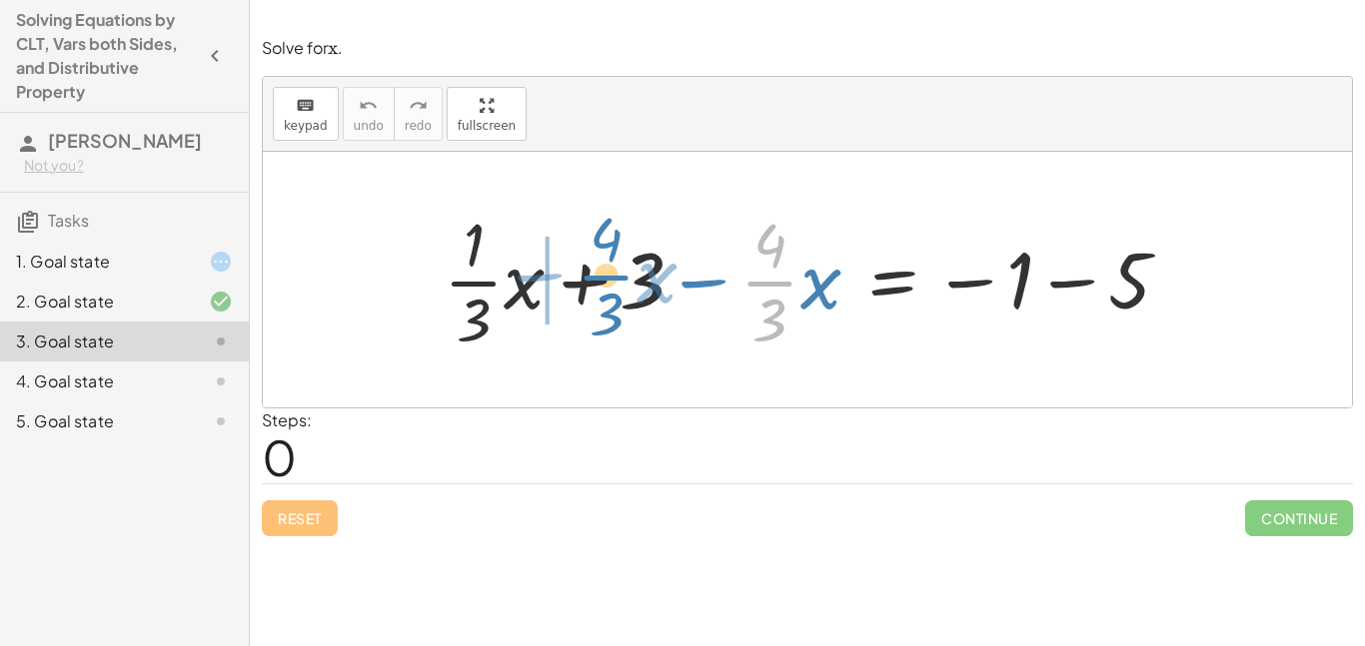
drag, startPoint x: 787, startPoint y: 275, endPoint x: 624, endPoint y: 269, distance: 164.0
click at [624, 269] on div at bounding box center [815, 280] width 762 height 154
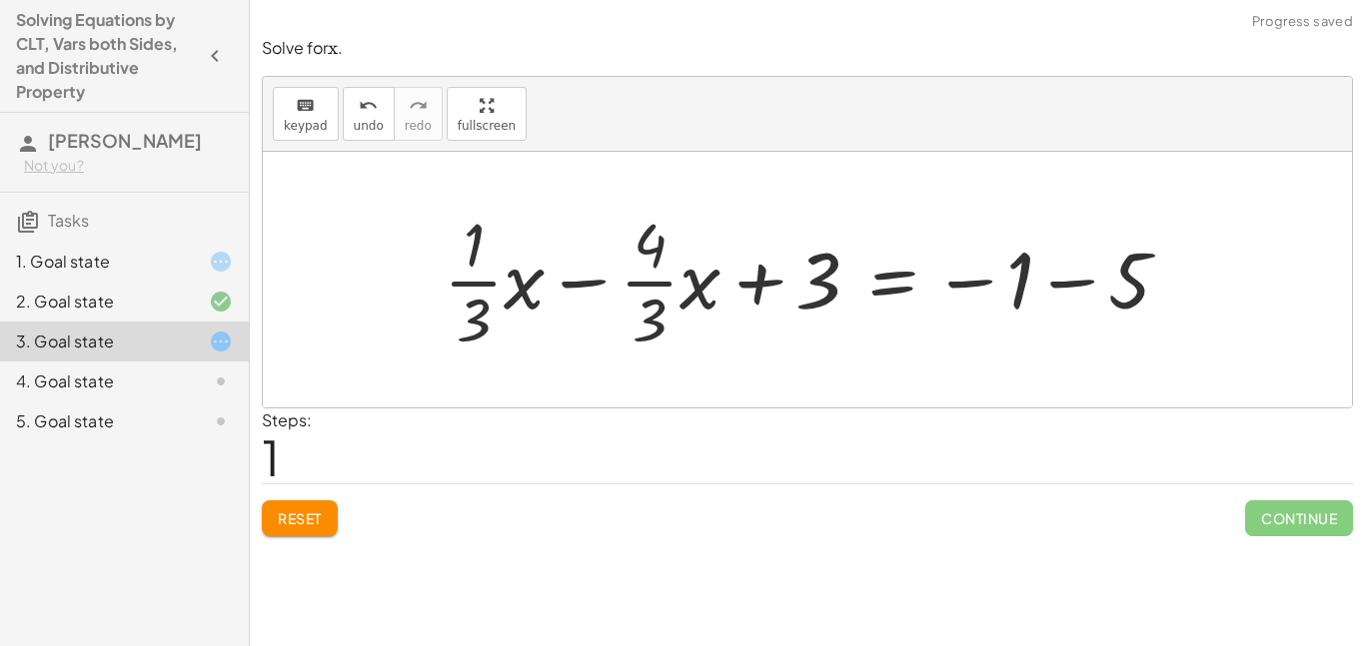
click at [575, 287] on div at bounding box center [815, 280] width 762 height 154
click at [528, 292] on div at bounding box center [815, 280] width 762 height 154
click at [528, 292] on div at bounding box center [835, 280] width 721 height 154
click at [593, 286] on div at bounding box center [835, 280] width 721 height 154
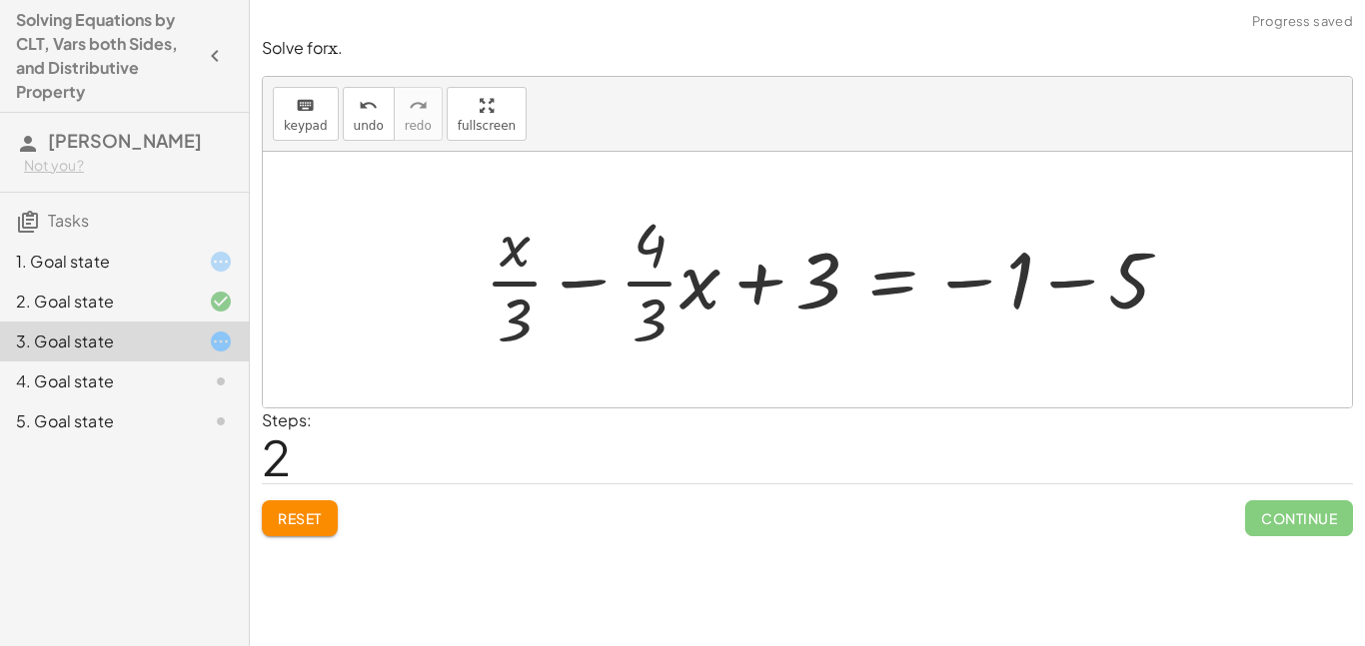
click at [593, 286] on div at bounding box center [835, 280] width 721 height 154
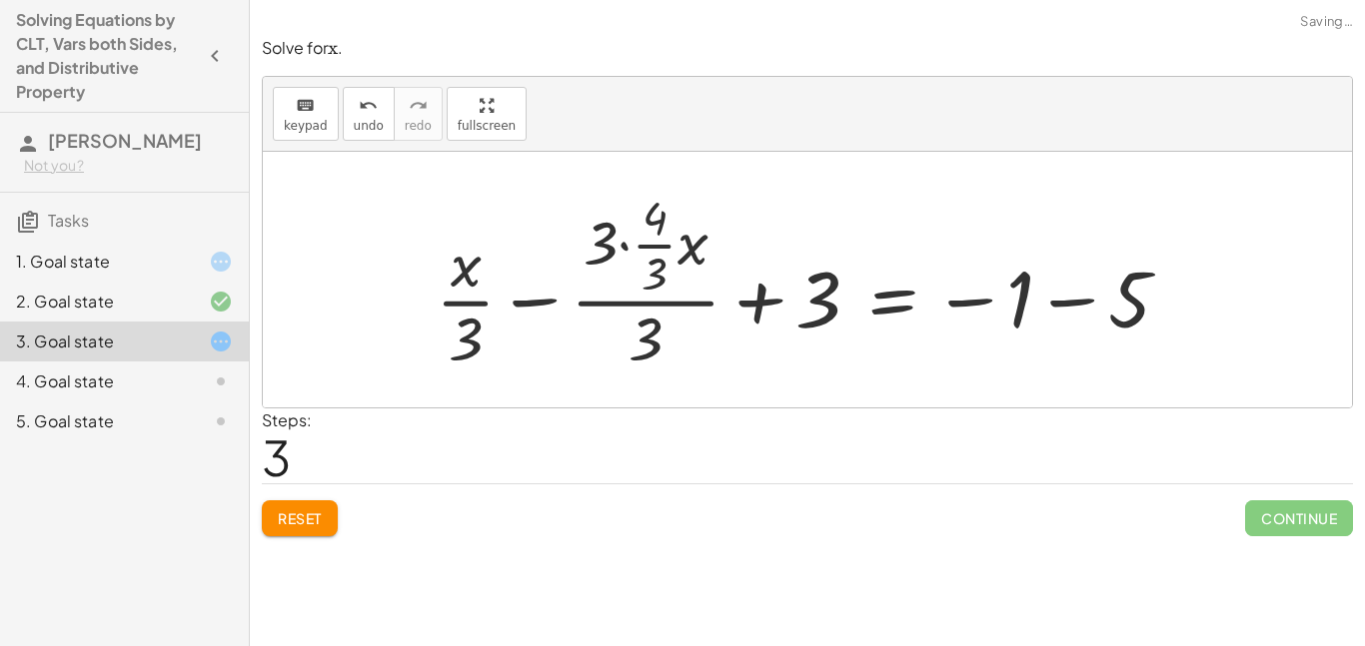
click at [639, 267] on div at bounding box center [811, 280] width 770 height 193
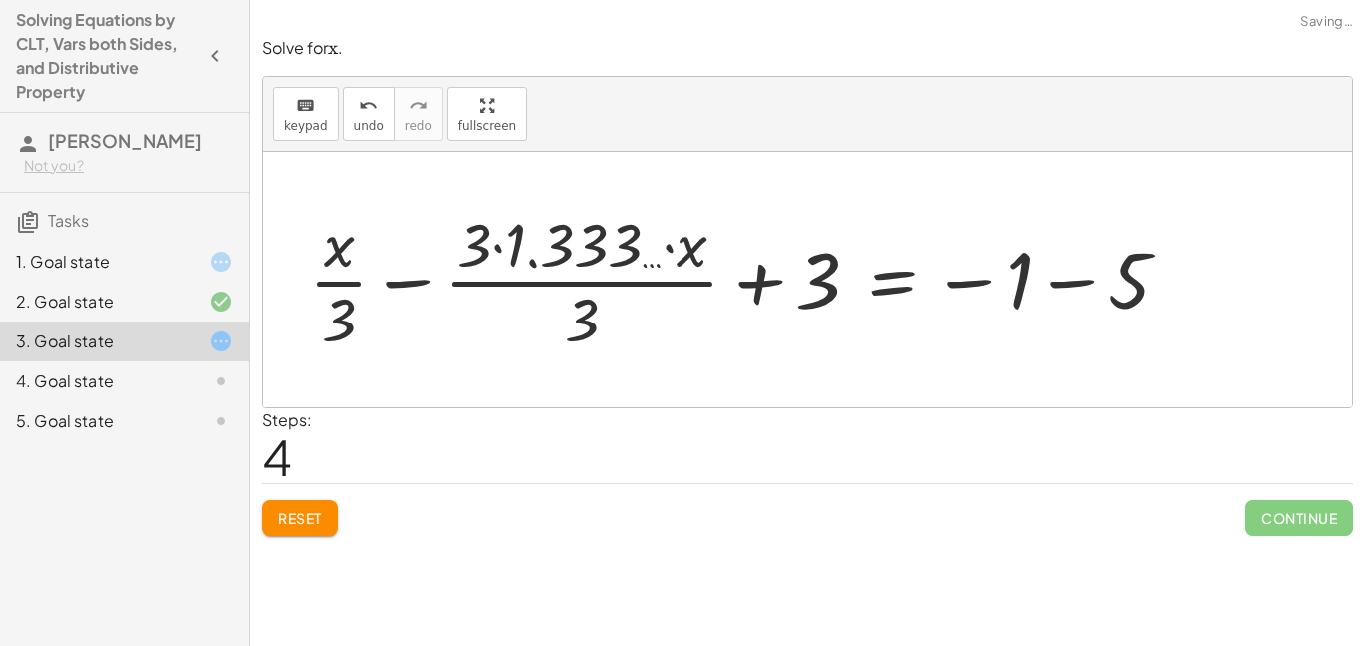
click at [392, 286] on div at bounding box center [747, 280] width 897 height 154
click at [392, 286] on div at bounding box center [771, 280] width 849 height 154
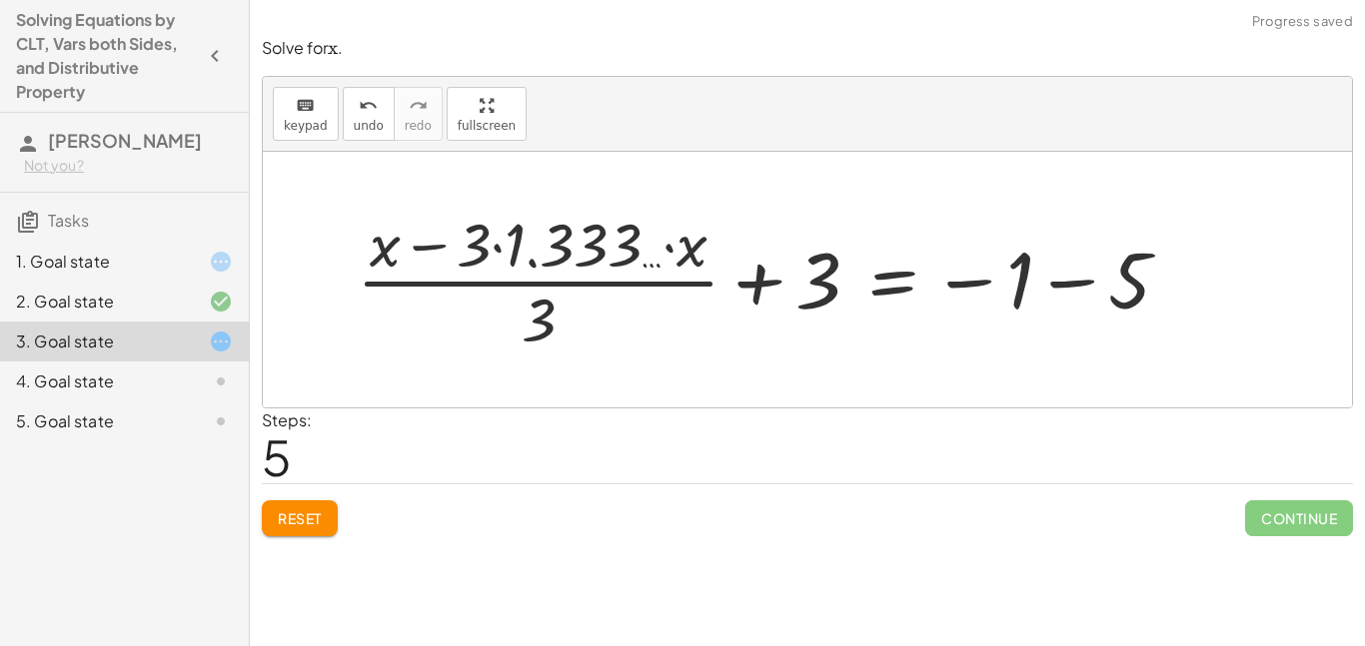
click at [392, 286] on div at bounding box center [771, 280] width 849 height 154
click at [348, 106] on button "undo undo" at bounding box center [369, 114] width 52 height 54
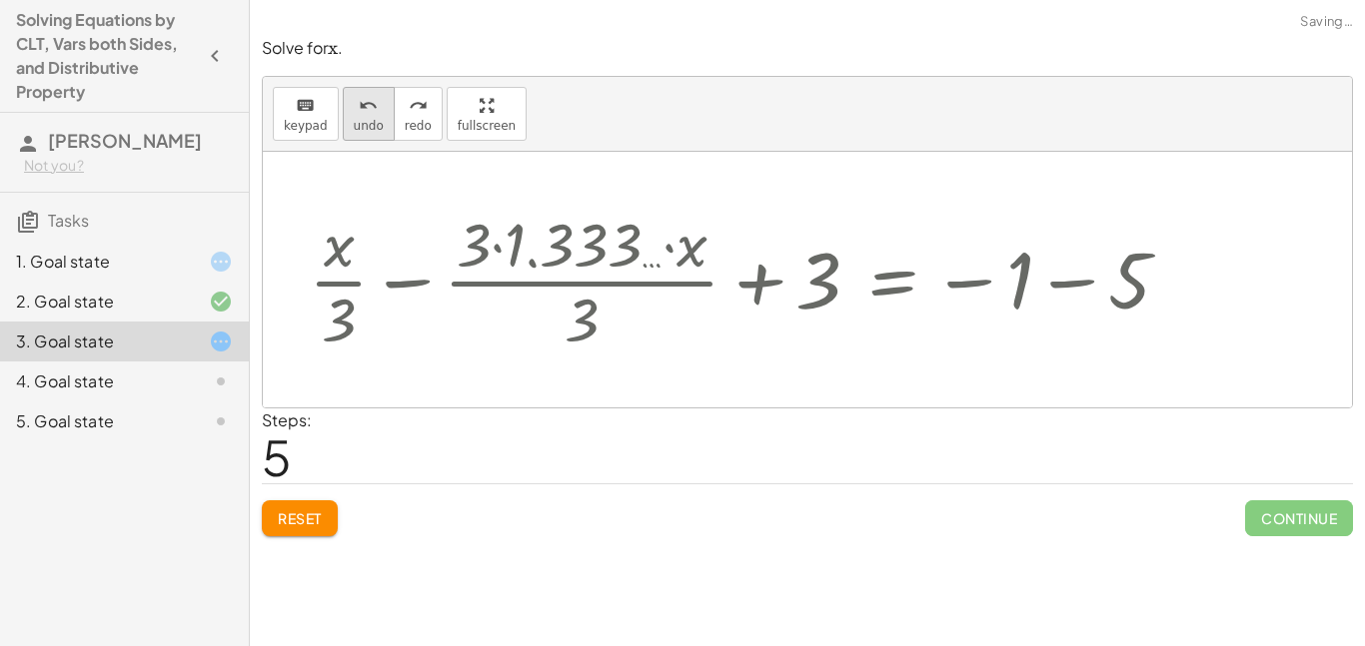
click at [348, 106] on button "undo undo" at bounding box center [369, 114] width 52 height 54
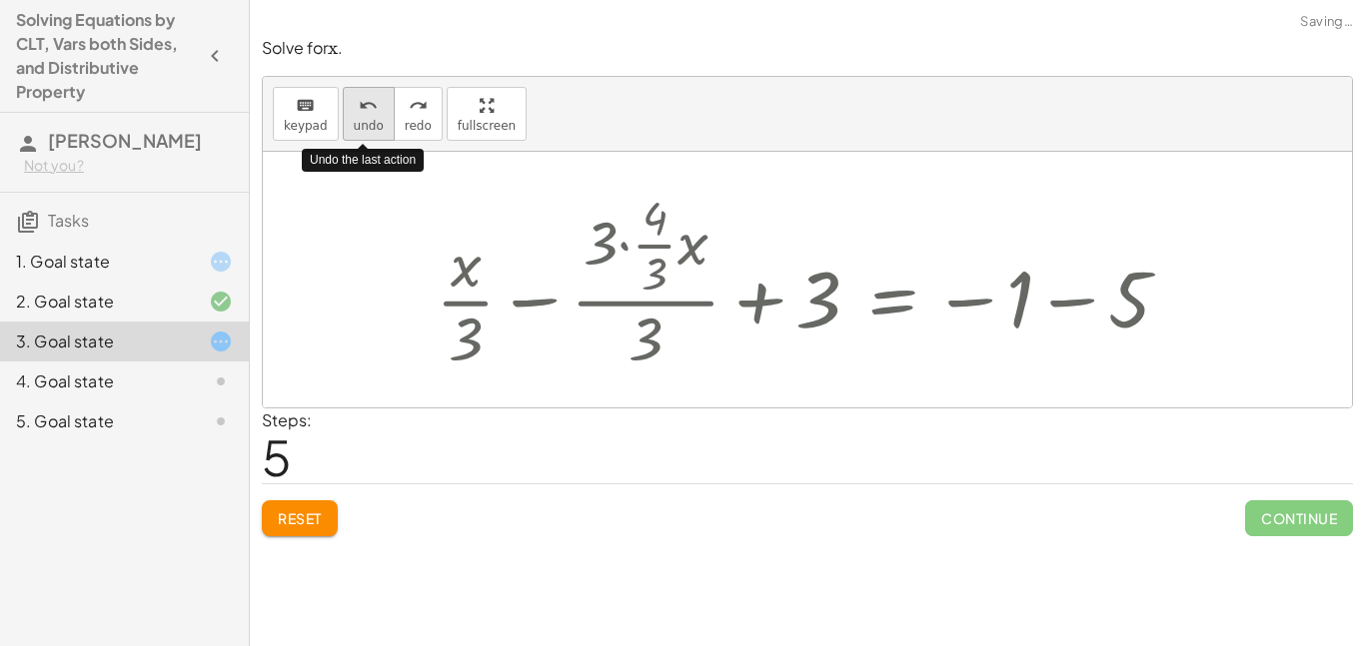
click at [348, 106] on button "undo undo" at bounding box center [369, 114] width 52 height 54
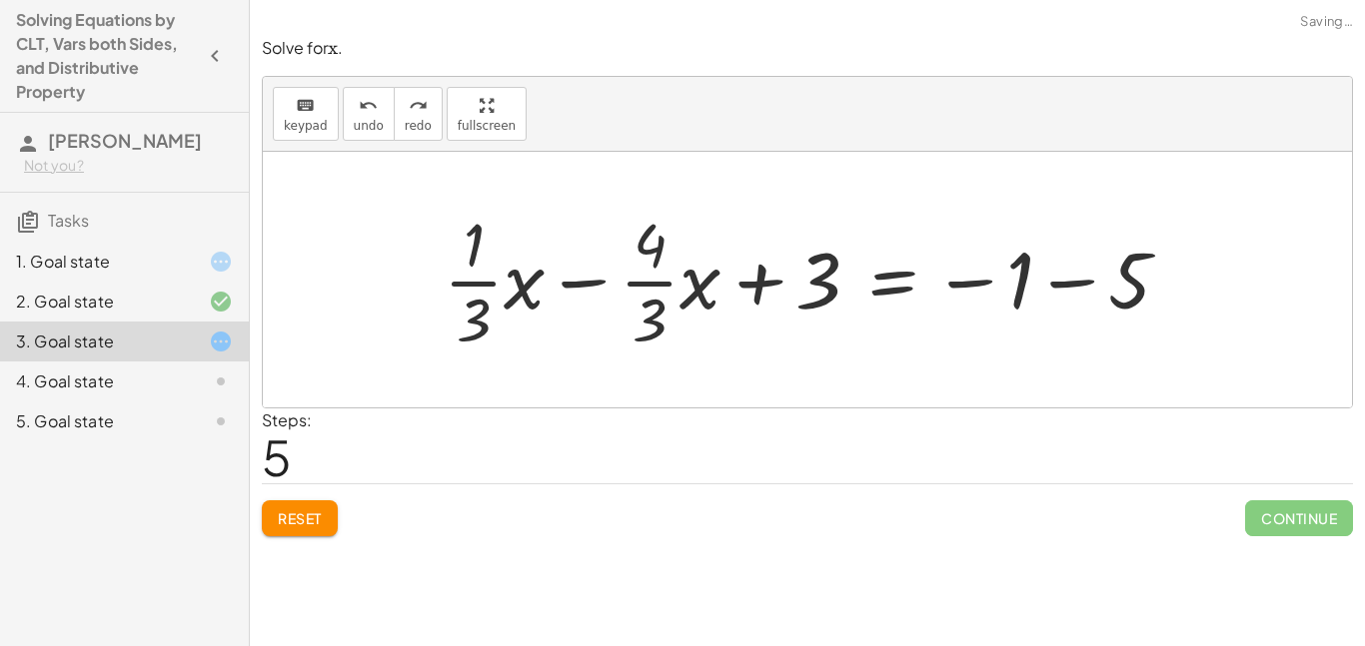
click at [578, 281] on div at bounding box center [815, 280] width 762 height 154
click at [580, 285] on div at bounding box center [815, 280] width 762 height 154
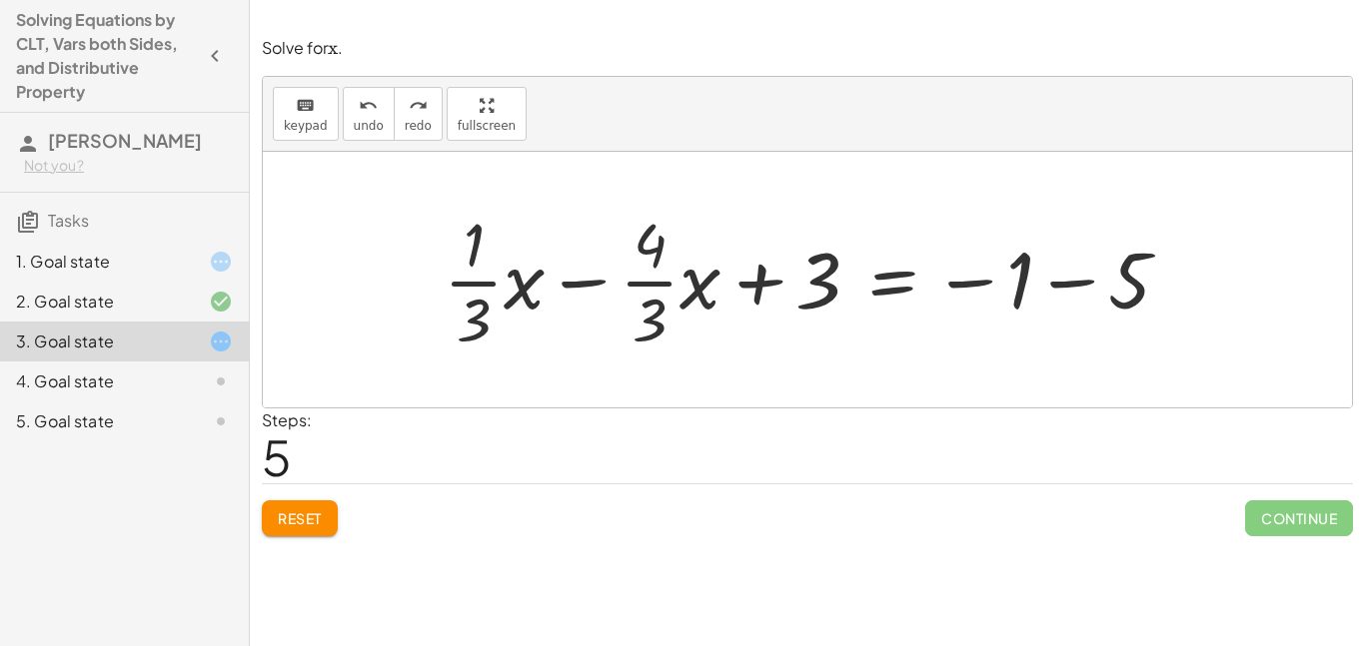
click at [580, 285] on div at bounding box center [815, 280] width 762 height 154
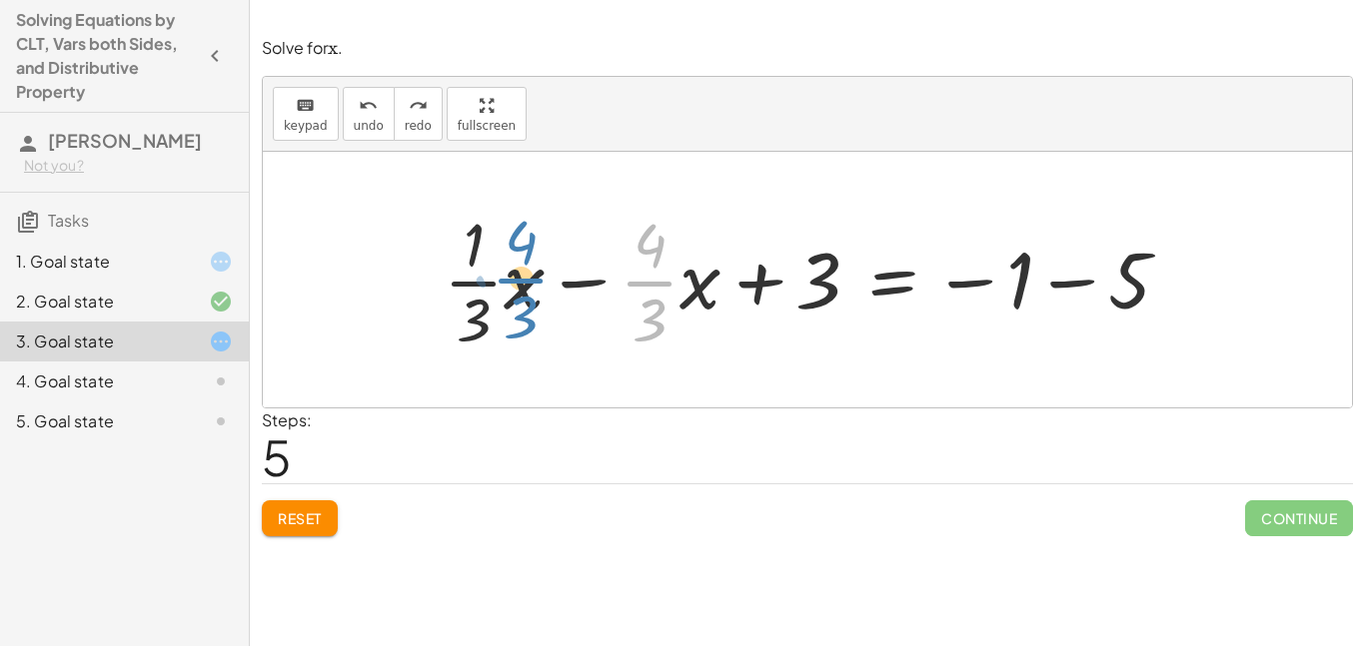
drag, startPoint x: 634, startPoint y: 288, endPoint x: 505, endPoint y: 286, distance: 128.9
click at [505, 286] on div at bounding box center [815, 280] width 762 height 154
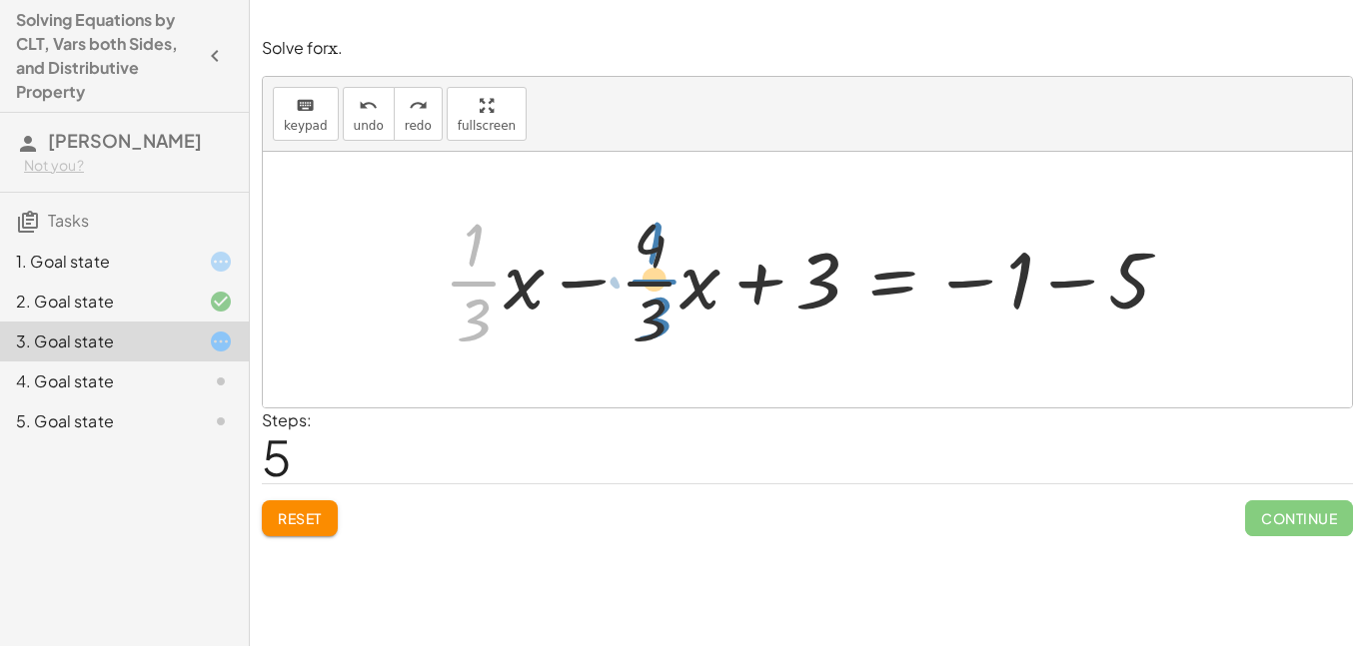
drag, startPoint x: 479, startPoint y: 283, endPoint x: 662, endPoint y: 281, distance: 183.9
click at [662, 281] on div at bounding box center [815, 280] width 762 height 154
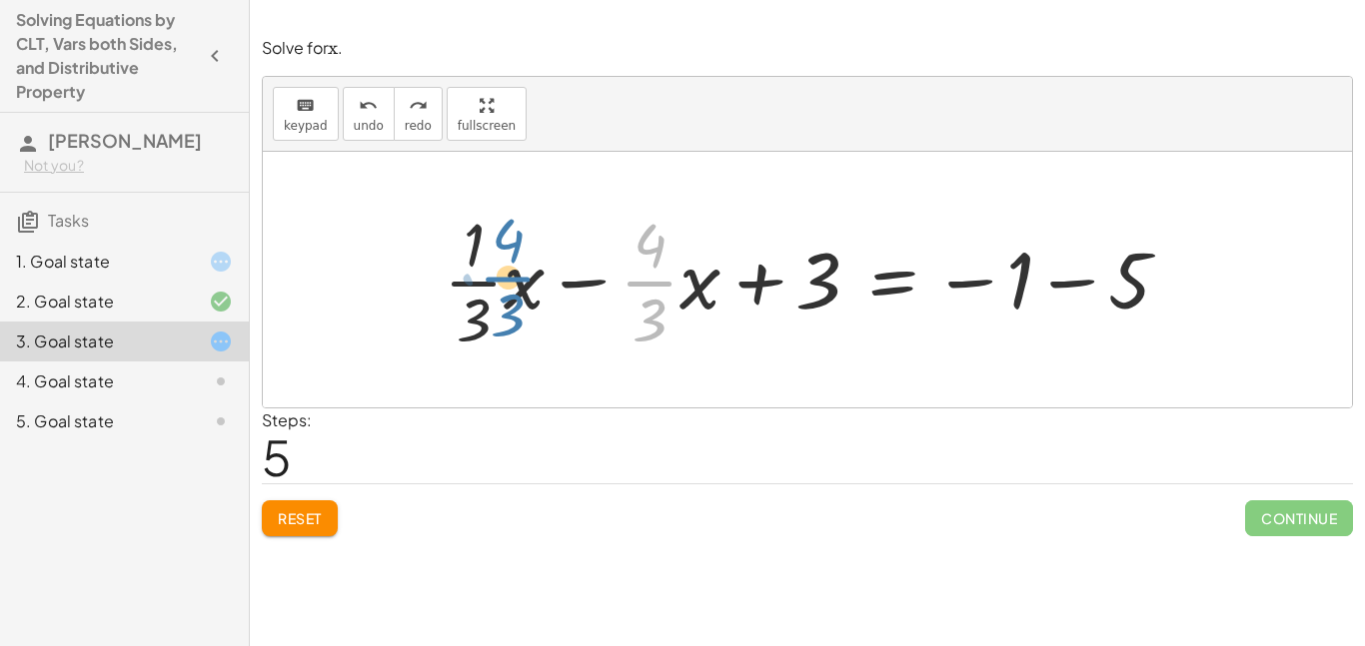
drag, startPoint x: 653, startPoint y: 285, endPoint x: 508, endPoint y: 280, distance: 146.0
click at [508, 280] on div at bounding box center [815, 280] width 762 height 154
click at [675, 292] on div at bounding box center [815, 280] width 762 height 154
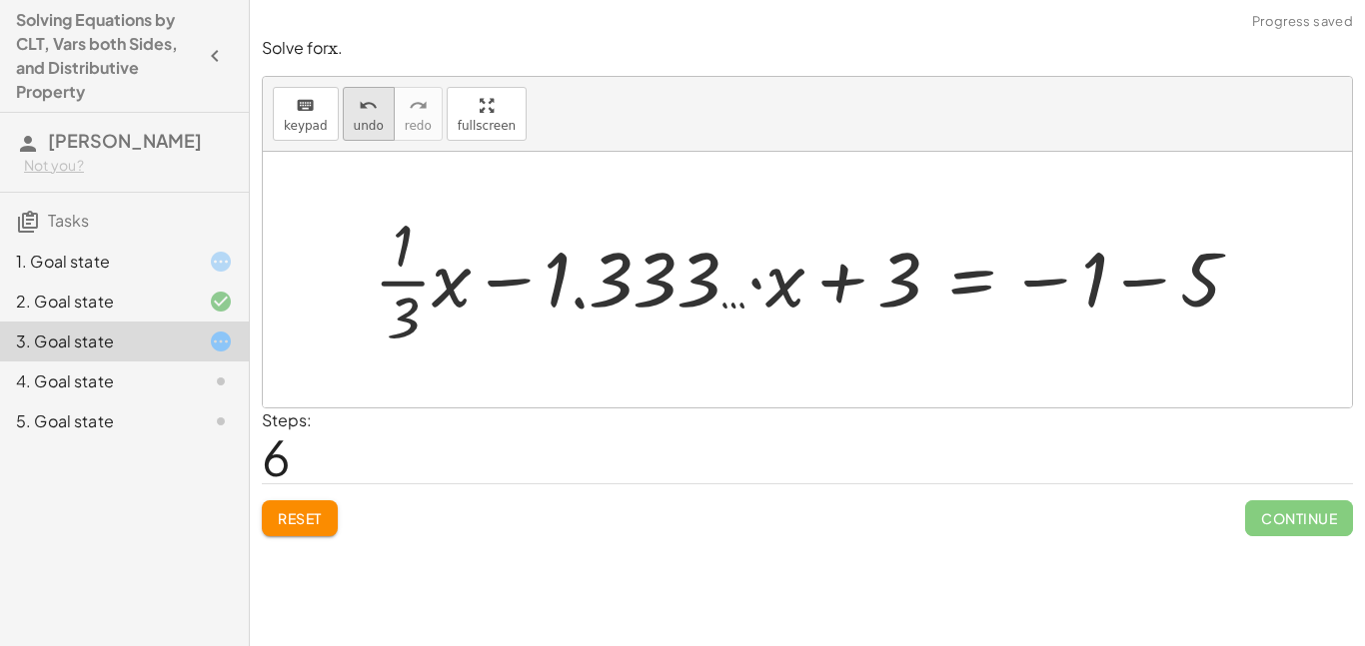
click at [366, 119] on span "undo" at bounding box center [369, 126] width 30 height 14
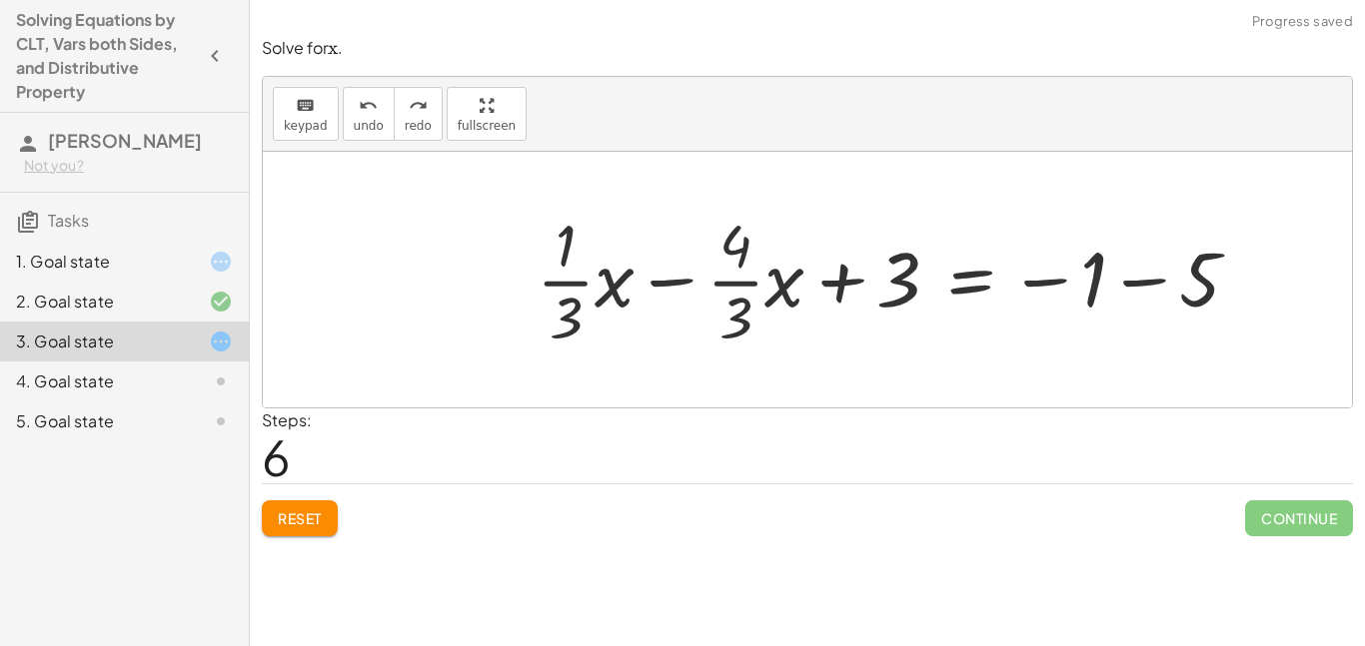
click at [674, 282] on div at bounding box center [896, 279] width 739 height 149
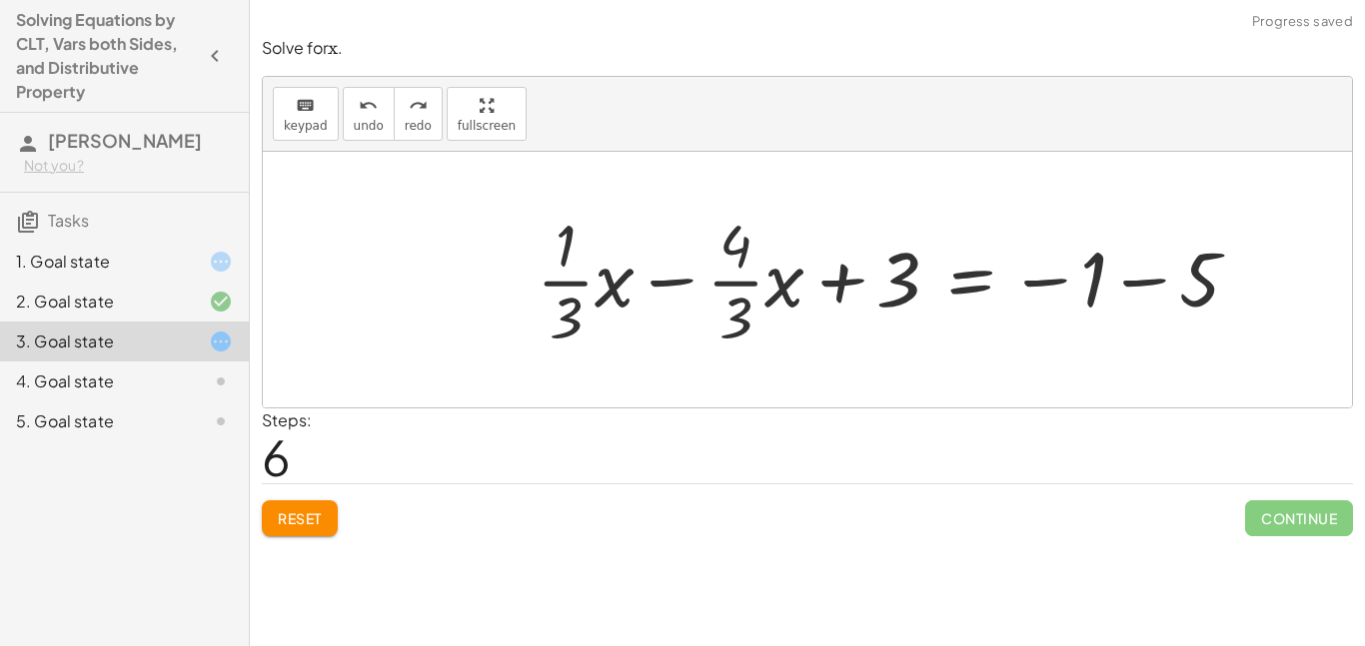
click at [674, 282] on div at bounding box center [896, 279] width 739 height 149
click at [1162, 276] on div at bounding box center [896, 279] width 739 height 149
click at [1162, 276] on div at bounding box center [807, 280] width 1089 height 256
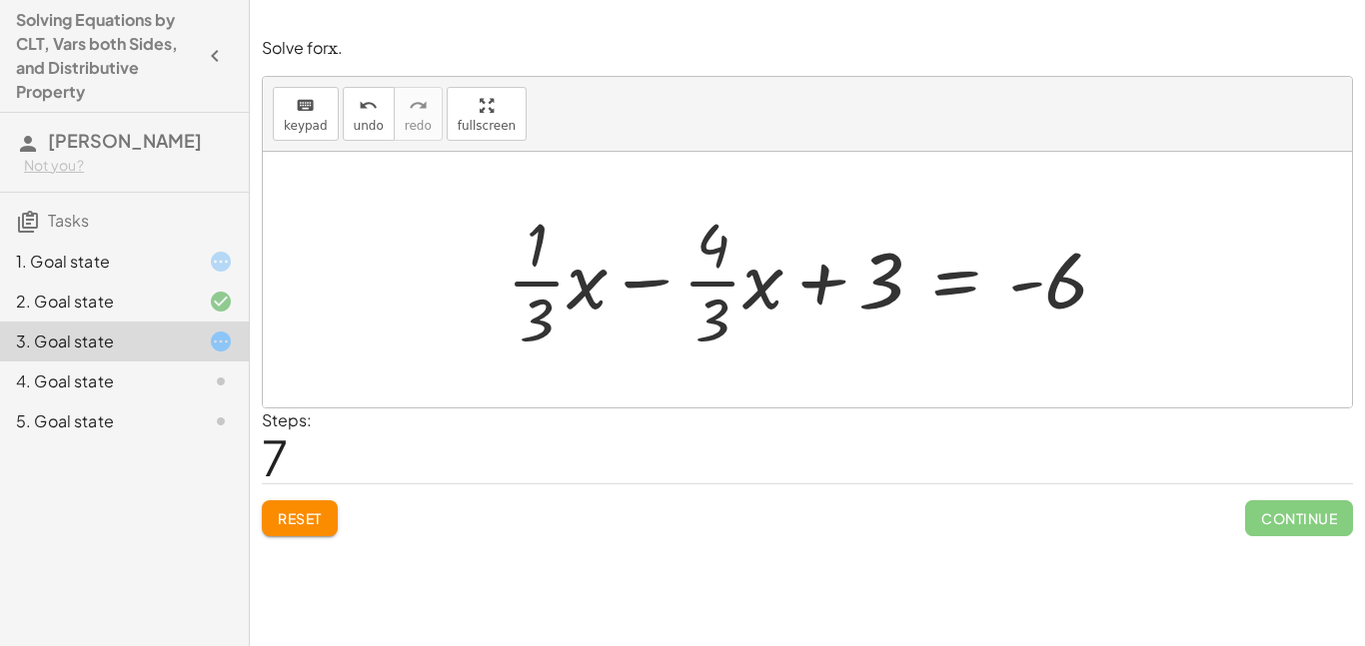
click at [634, 286] on div at bounding box center [816, 280] width 638 height 154
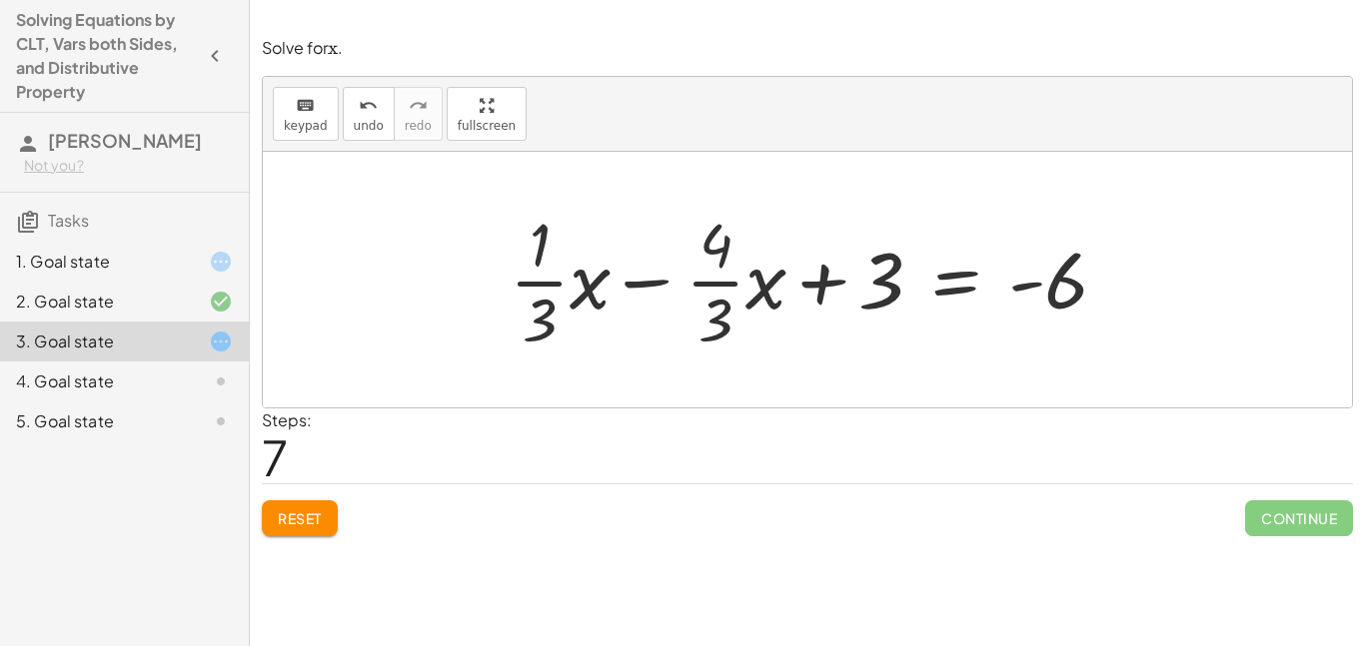
click at [634, 286] on div at bounding box center [816, 280] width 638 height 154
click at [605, 355] on div at bounding box center [816, 280] width 638 height 154
click at [893, 292] on div at bounding box center [816, 280] width 638 height 154
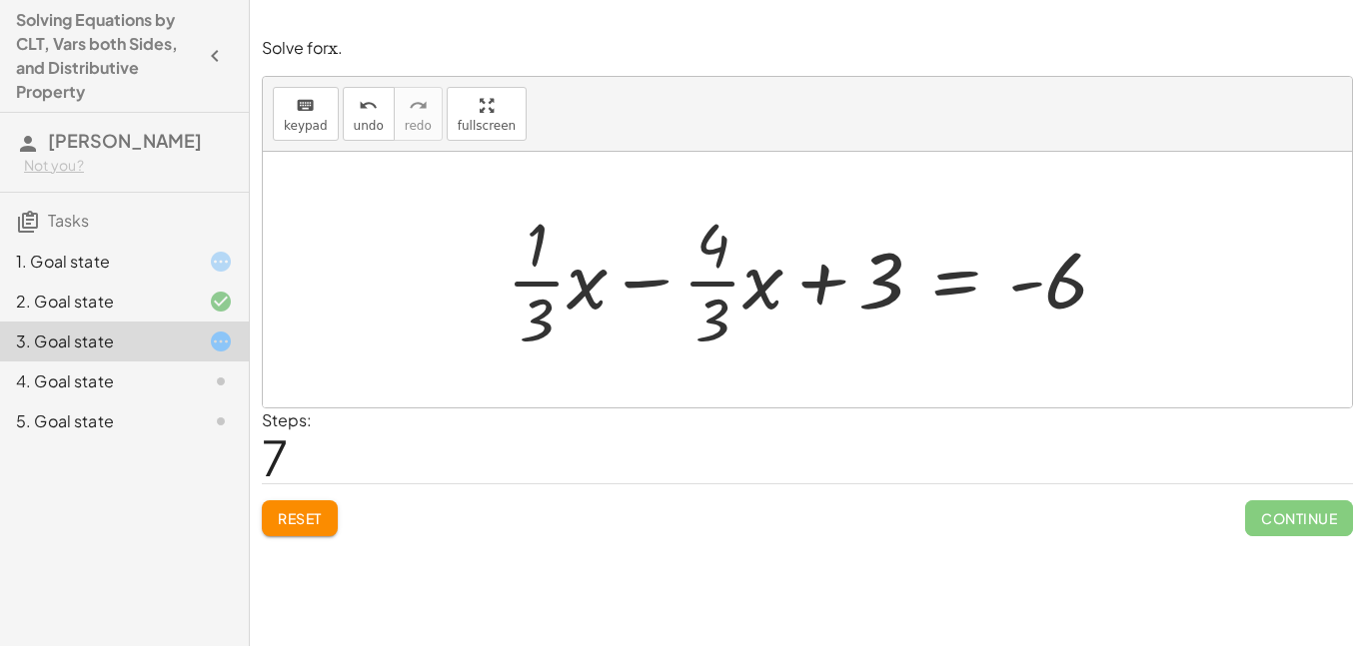
click at [943, 291] on div at bounding box center [816, 280] width 638 height 154
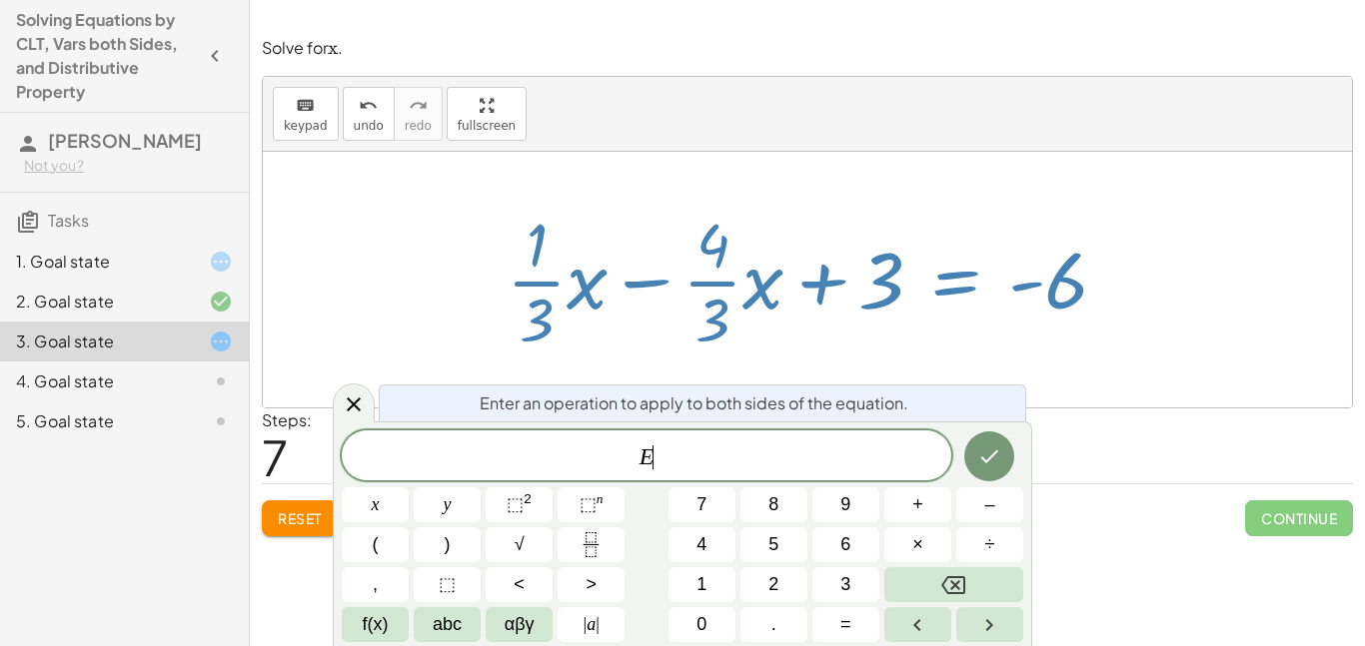
click at [943, 291] on div at bounding box center [816, 280] width 638 height 154
click at [989, 465] on icon "Done" at bounding box center [989, 457] width 24 height 24
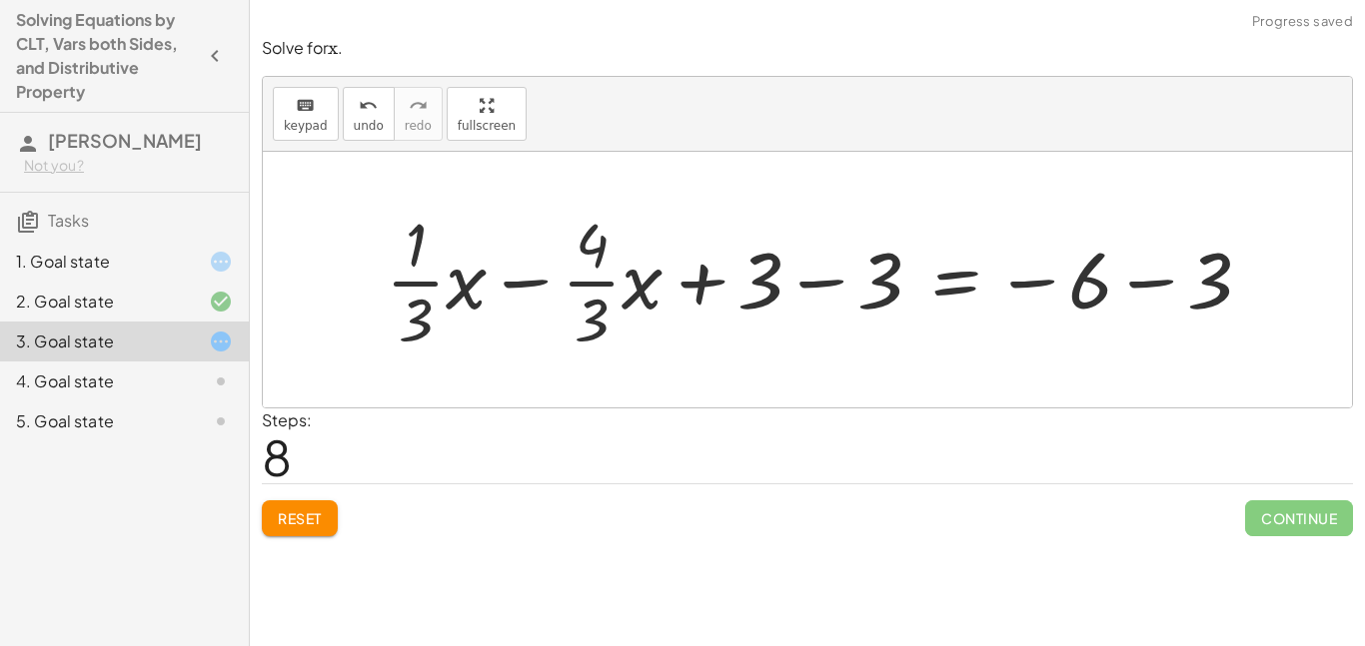
click at [800, 263] on div at bounding box center [827, 280] width 902 height 154
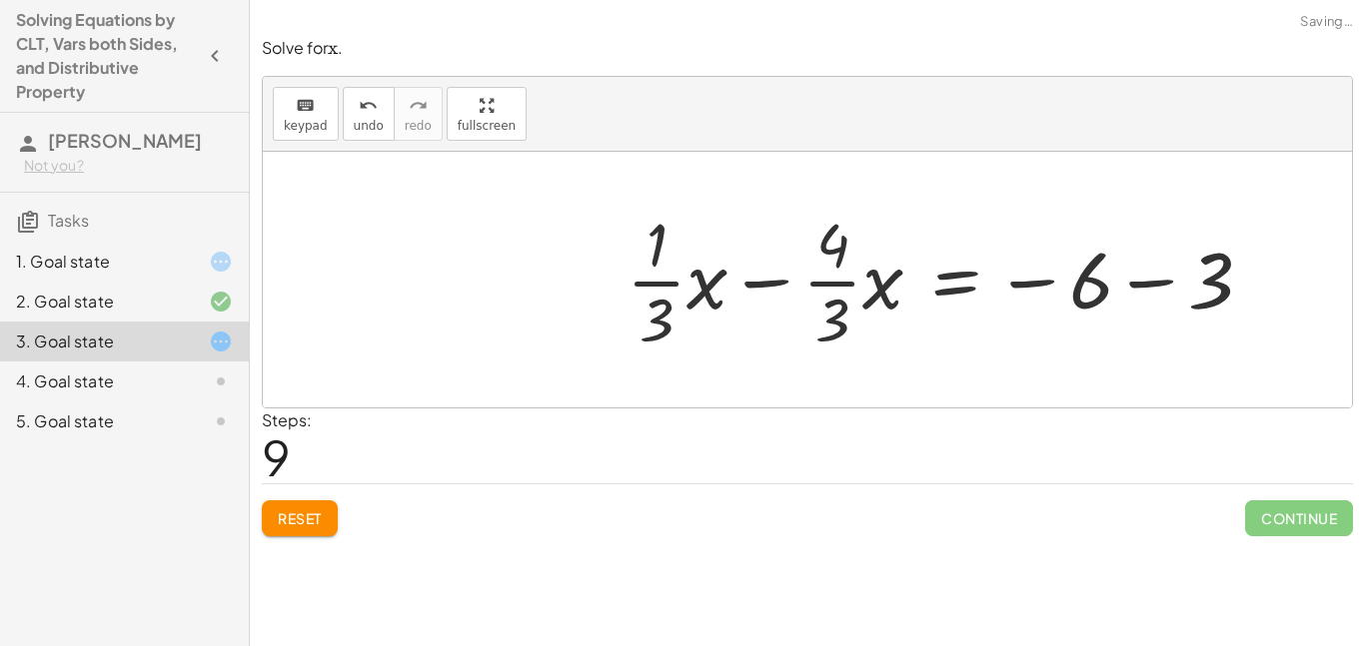
click at [1172, 287] on div at bounding box center [947, 280] width 661 height 154
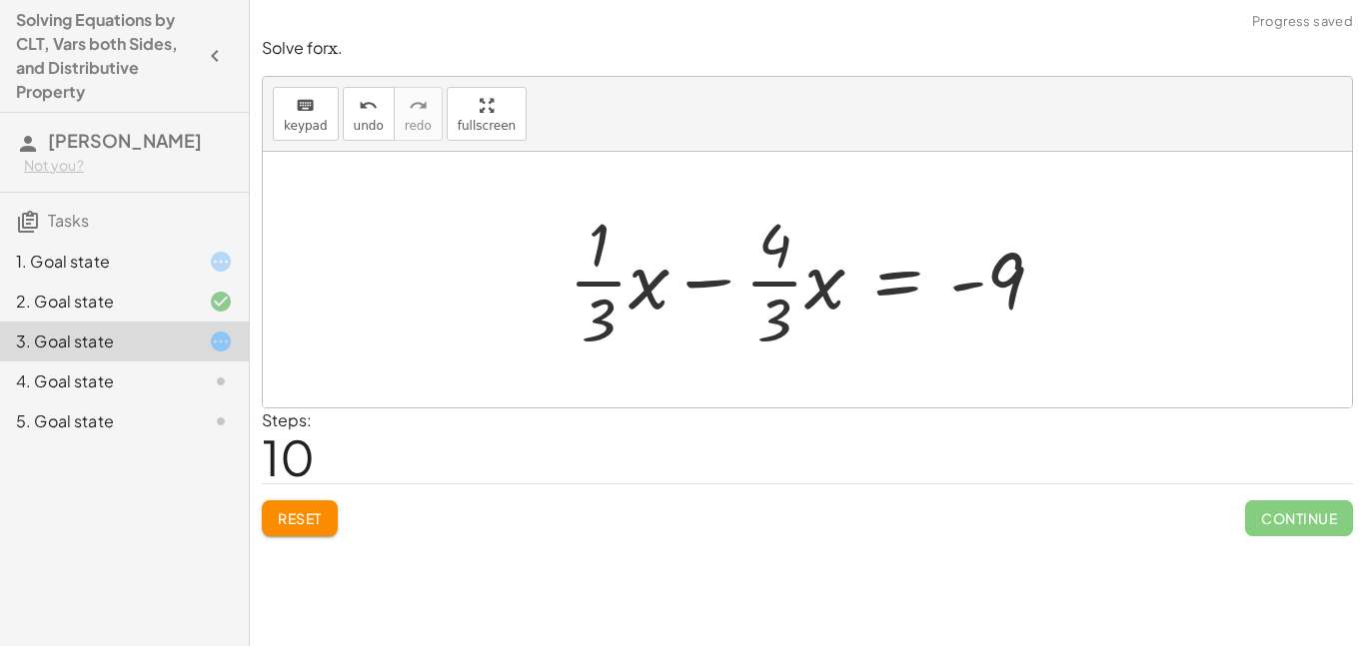
click at [725, 283] on div at bounding box center [815, 280] width 512 height 154
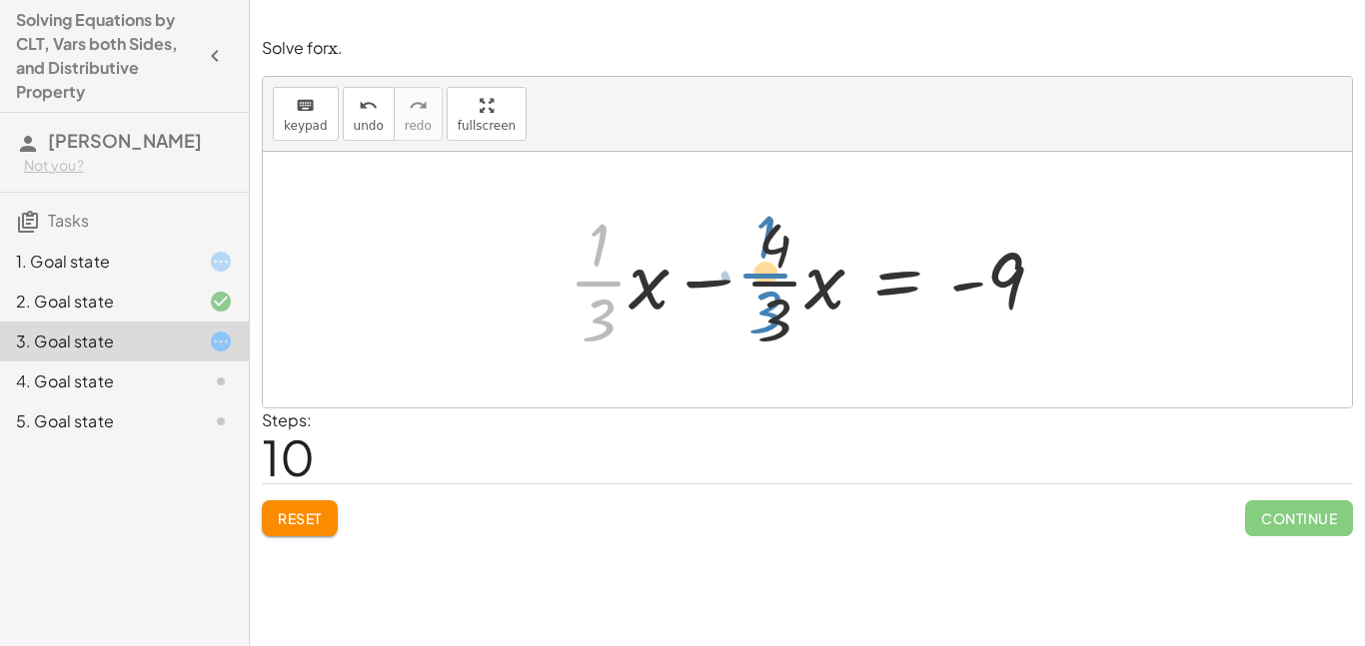
drag, startPoint x: 610, startPoint y: 283, endPoint x: 776, endPoint y: 275, distance: 167.1
click at [776, 275] on div at bounding box center [815, 280] width 512 height 154
click at [893, 280] on div at bounding box center [815, 280] width 512 height 154
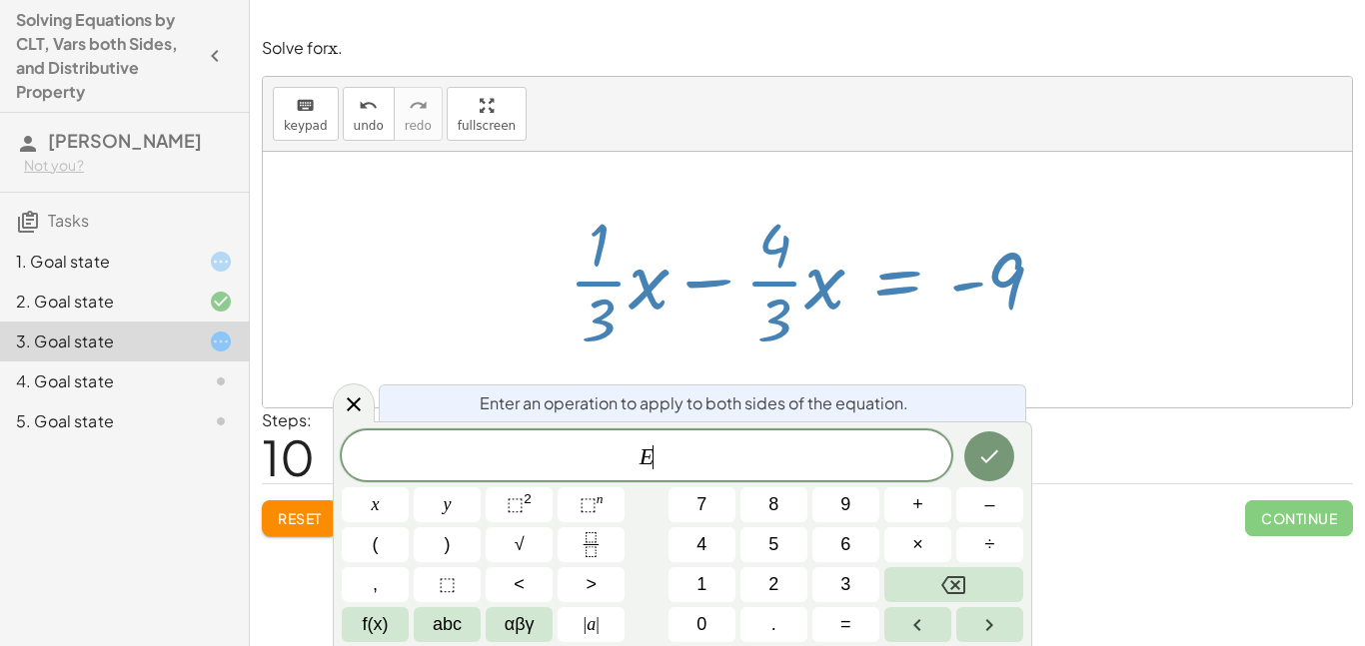
click at [893, 280] on div at bounding box center [815, 280] width 512 height 154
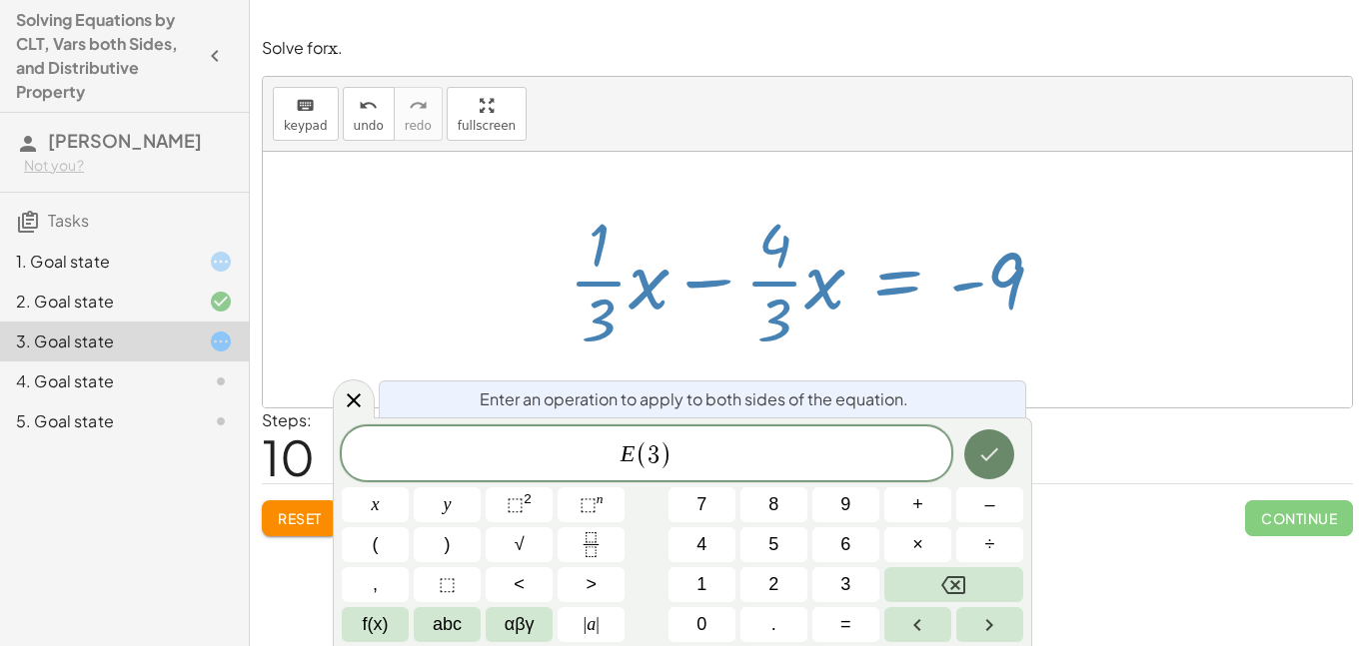
click at [991, 443] on icon "Done" at bounding box center [989, 455] width 24 height 24
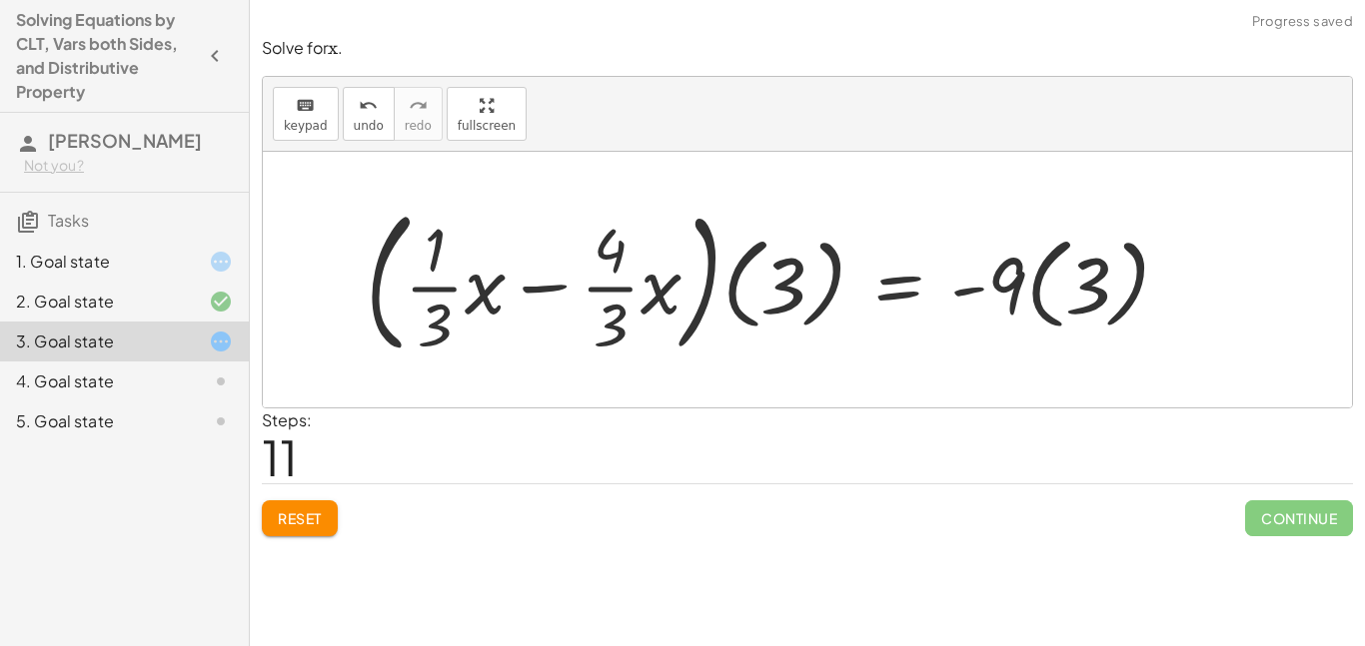
click at [683, 285] on div at bounding box center [776, 280] width 840 height 166
click at [718, 284] on div at bounding box center [776, 280] width 840 height 166
drag, startPoint x: 777, startPoint y: 293, endPoint x: 819, endPoint y: 302, distance: 42.9
click at [819, 302] on div at bounding box center [776, 280] width 840 height 166
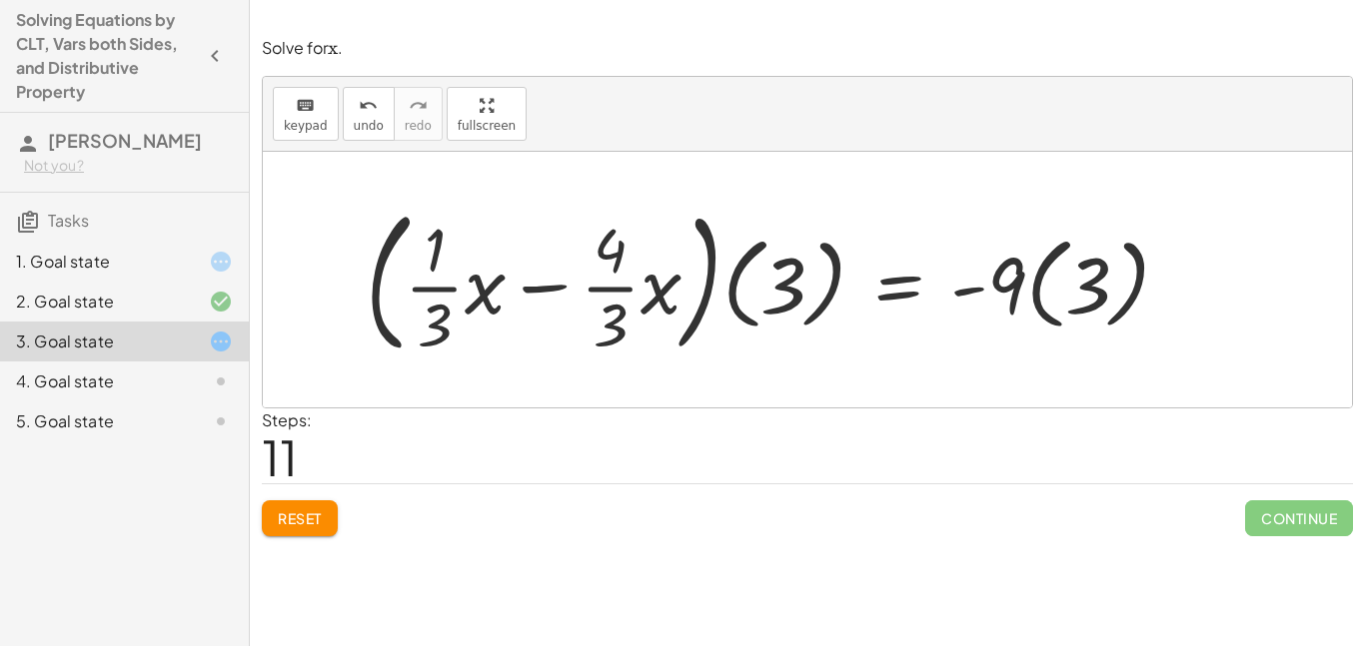
click at [538, 245] on div at bounding box center [776, 280] width 840 height 166
click at [742, 231] on div at bounding box center [776, 280] width 840 height 166
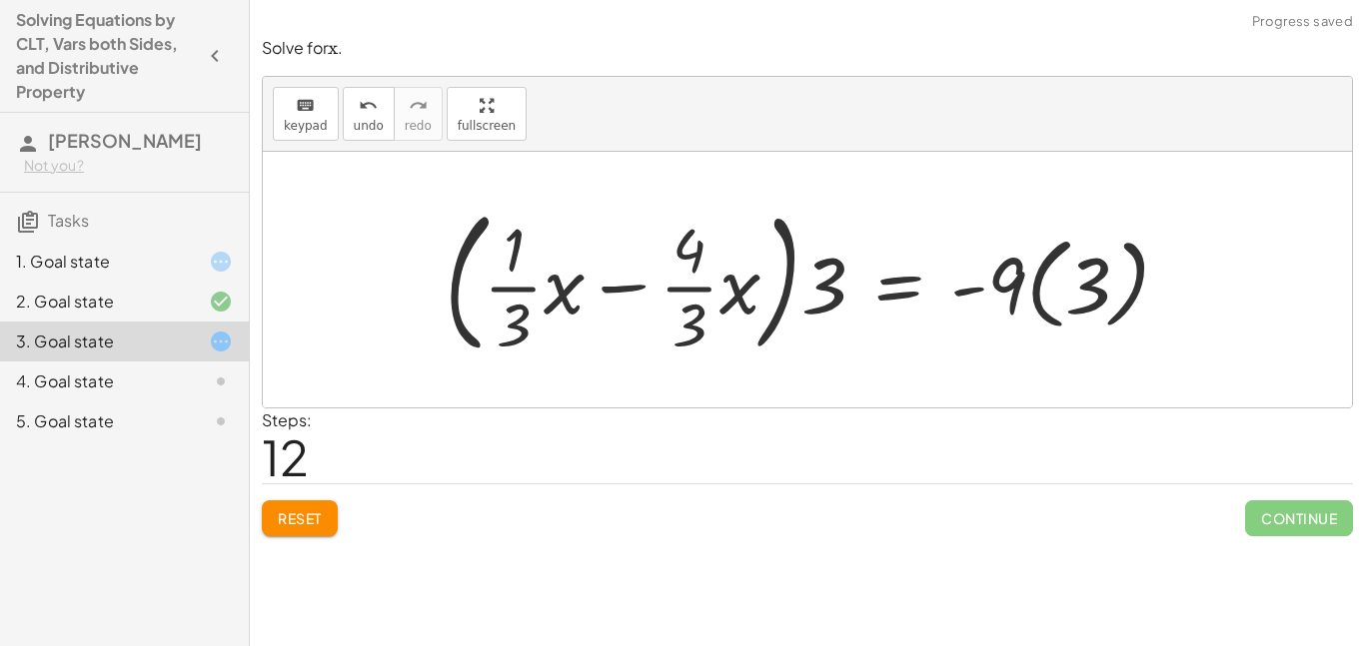
click at [805, 276] on div at bounding box center [815, 280] width 761 height 166
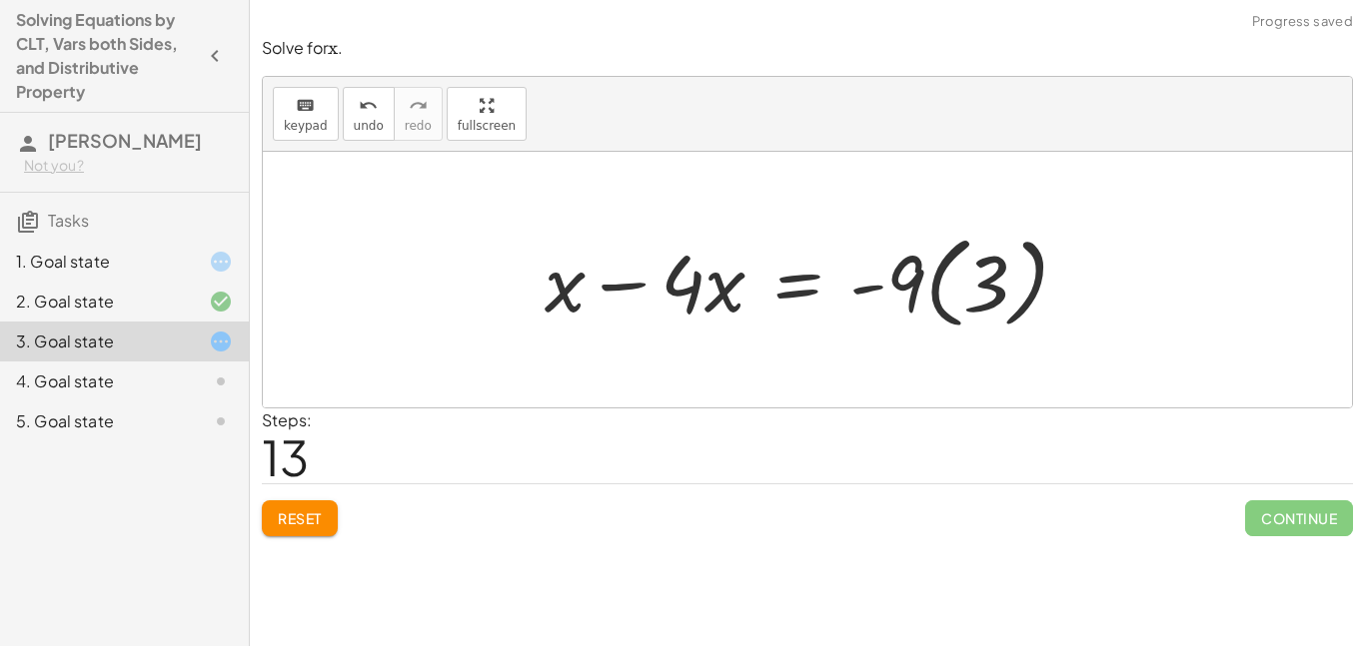
click at [970, 300] on div at bounding box center [815, 280] width 560 height 111
click at [970, 300] on div at bounding box center [785, 280] width 500 height 103
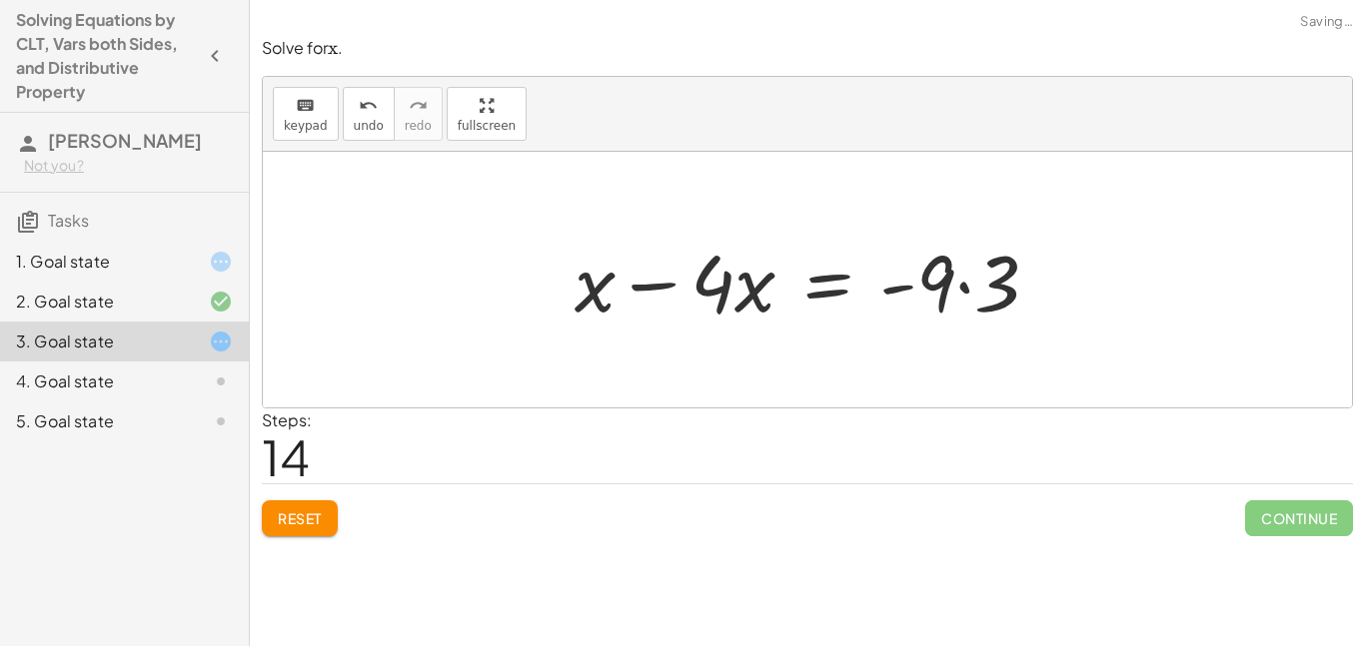
click at [952, 295] on div at bounding box center [815, 280] width 500 height 103
click at [963, 279] on div at bounding box center [815, 280] width 500 height 103
click at [963, 279] on div at bounding box center [803, 280] width 477 height 103
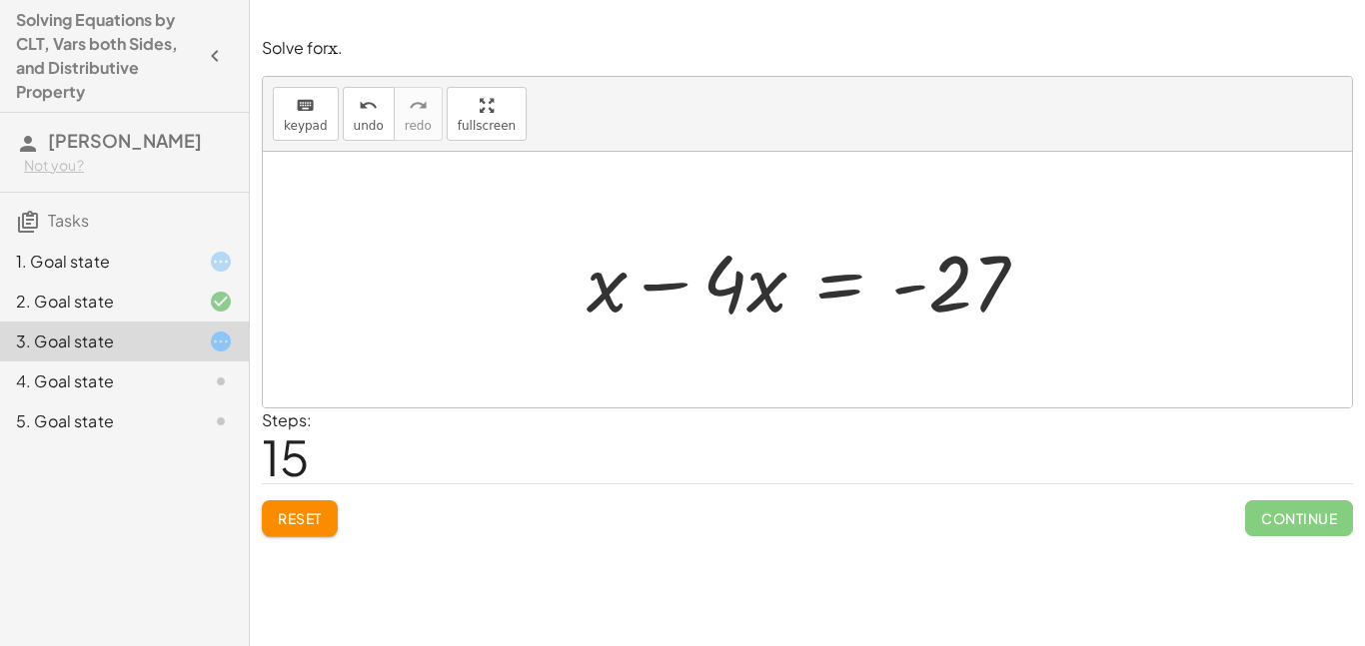
click at [655, 297] on div at bounding box center [815, 280] width 477 height 103
click at [655, 297] on div at bounding box center [853, 280] width 400 height 103
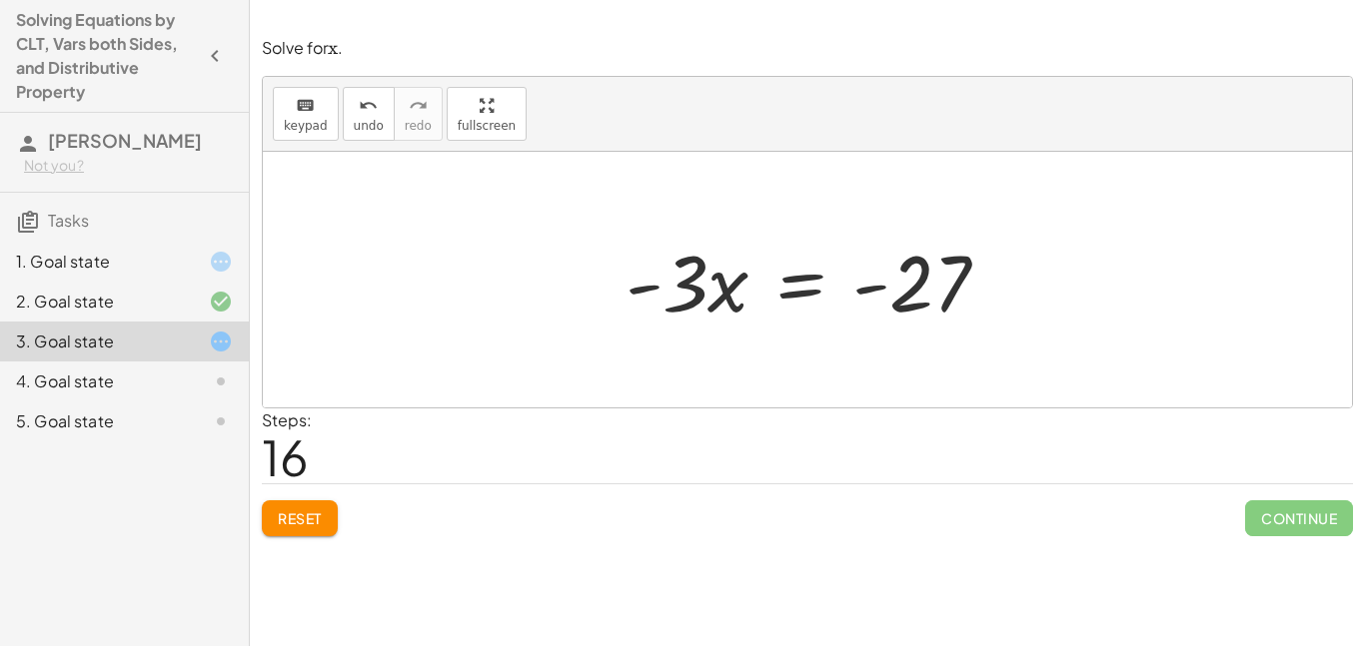
click at [801, 283] on div at bounding box center [816, 280] width 400 height 103
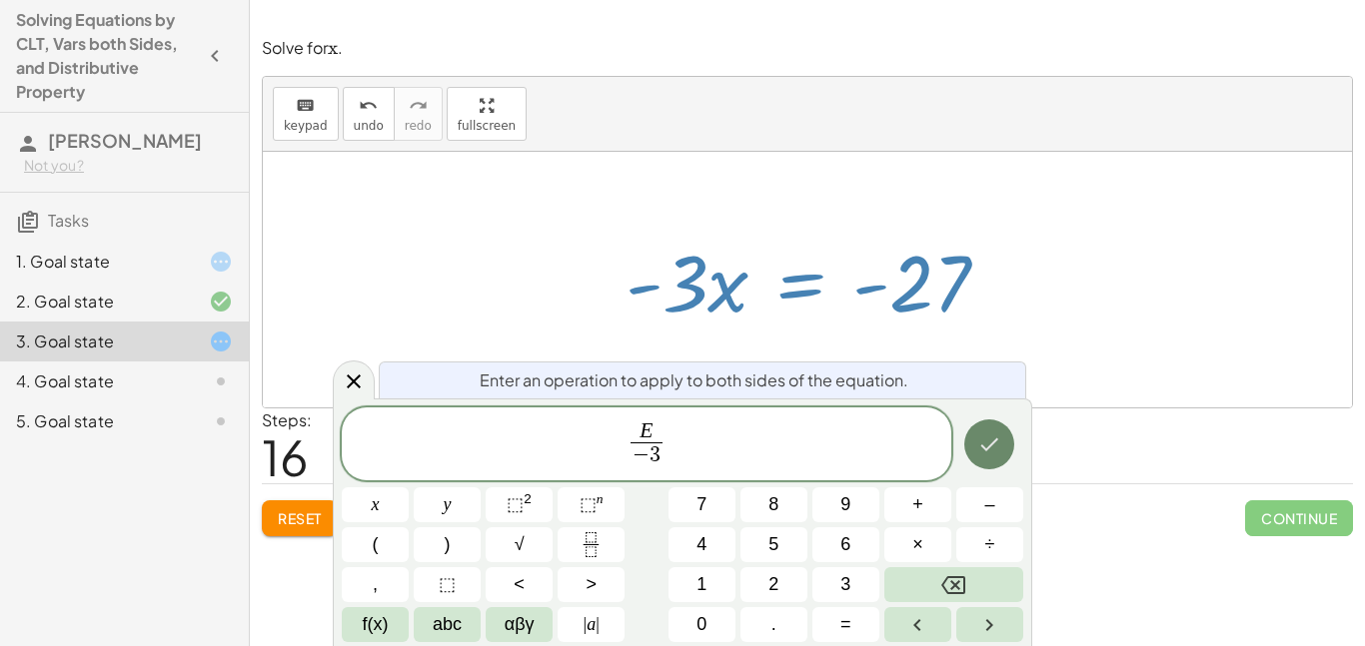
click at [977, 438] on icon "Done" at bounding box center [989, 445] width 24 height 24
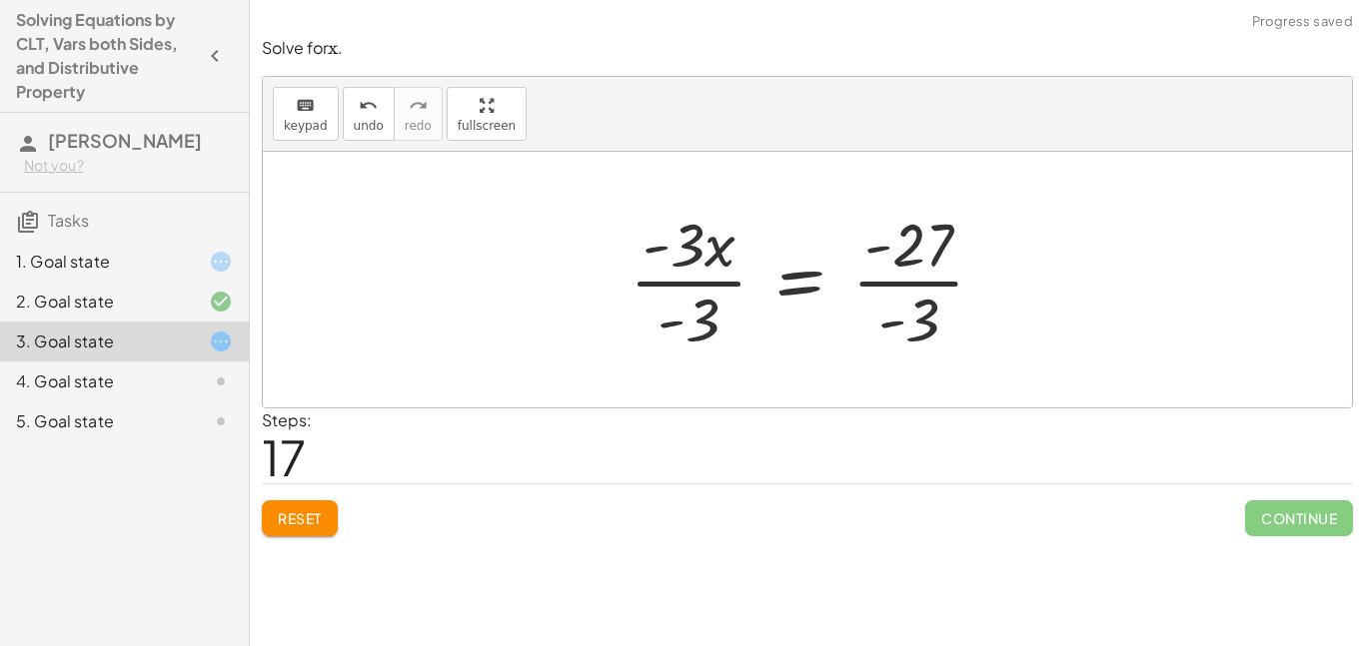
click at [721, 261] on div at bounding box center [816, 280] width 392 height 154
click at [683, 275] on div at bounding box center [816, 280] width 392 height 154
click at [683, 275] on div "+ · · 1 · 3 · x + 3 − · · 4 · 3 · x = − 1 − 5 + · · 1 · 3 · x − · · 4 · 3 · x +…" at bounding box center [845, 280] width 339 height 164
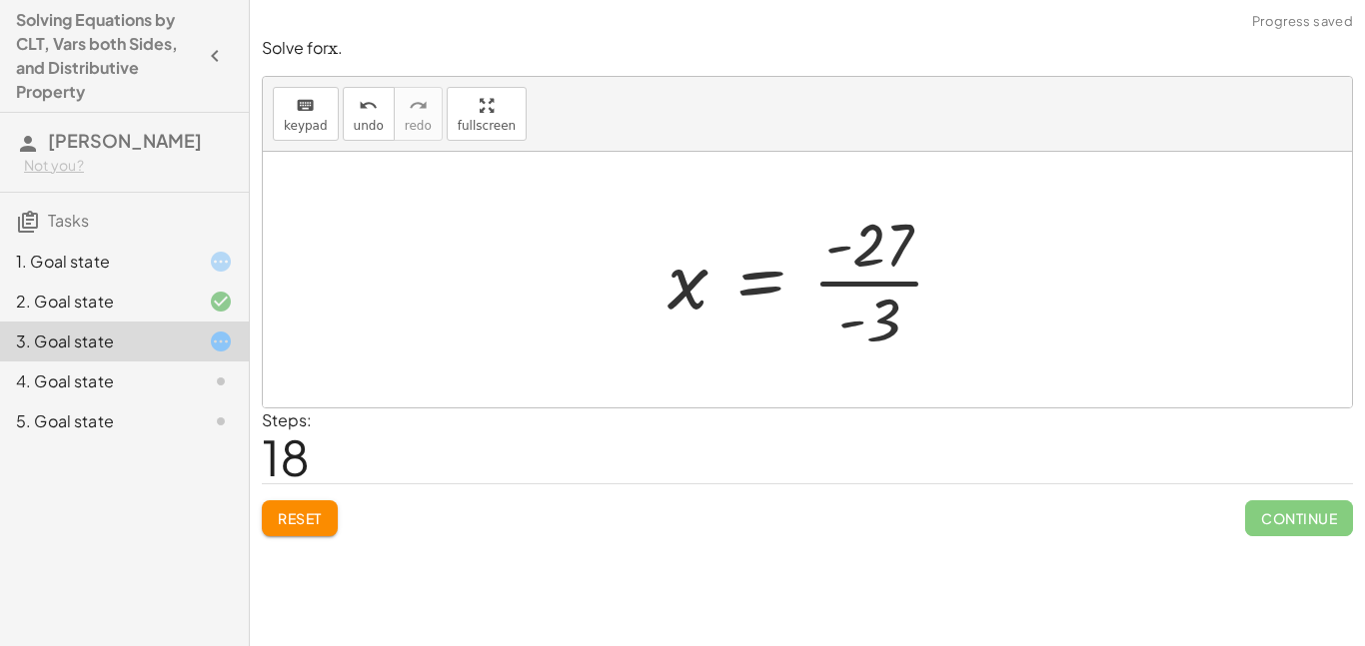
click at [885, 287] on div at bounding box center [814, 280] width 314 height 154
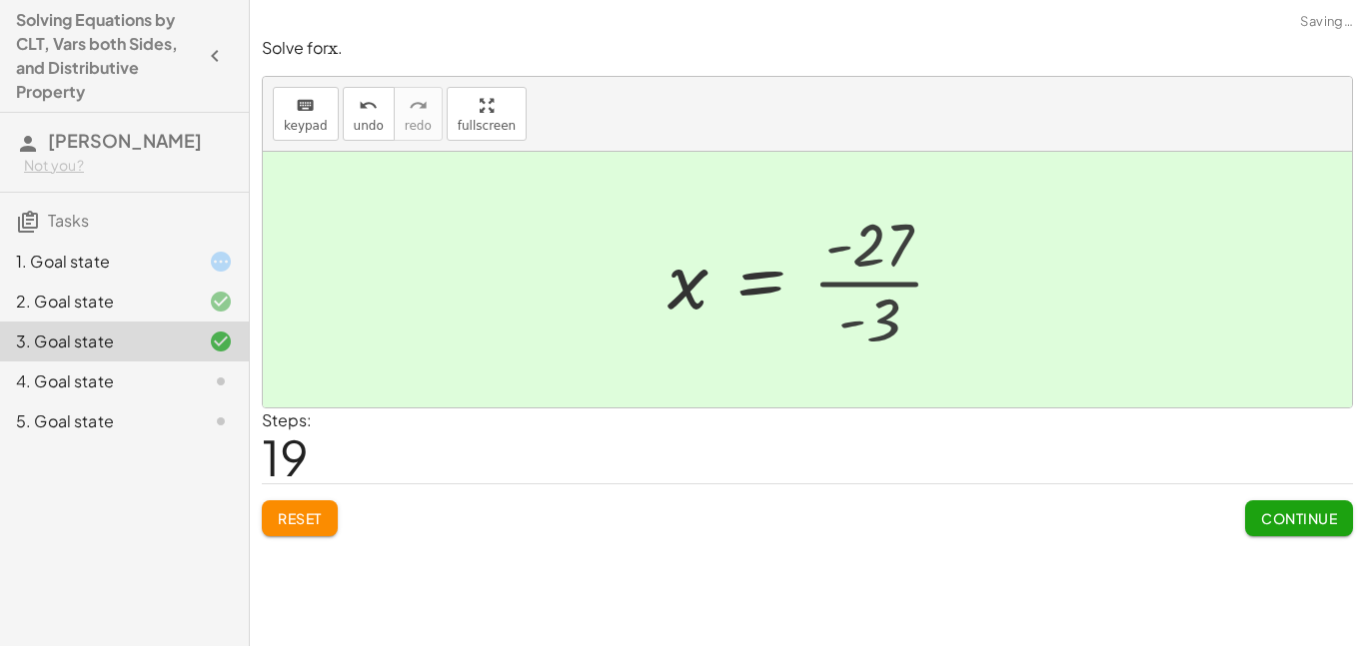
click at [885, 287] on div at bounding box center [776, 280] width 239 height 99
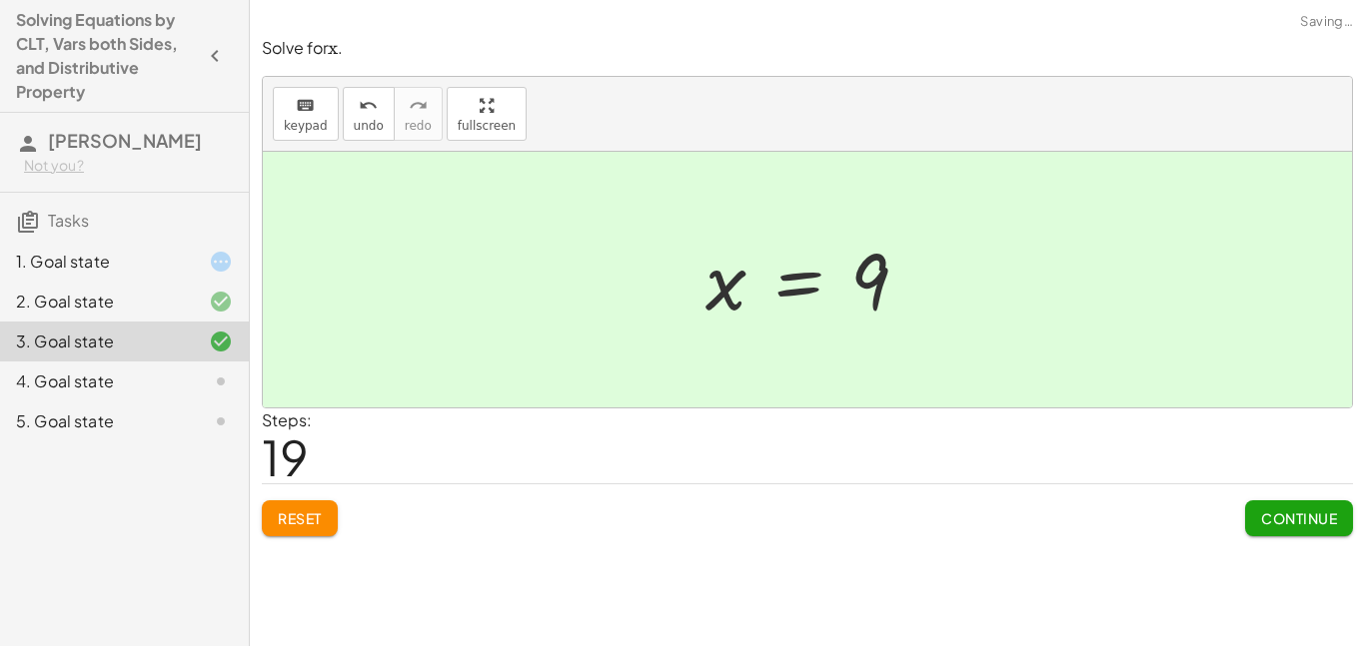
click at [1304, 519] on span "Continue" at bounding box center [1299, 519] width 76 height 18
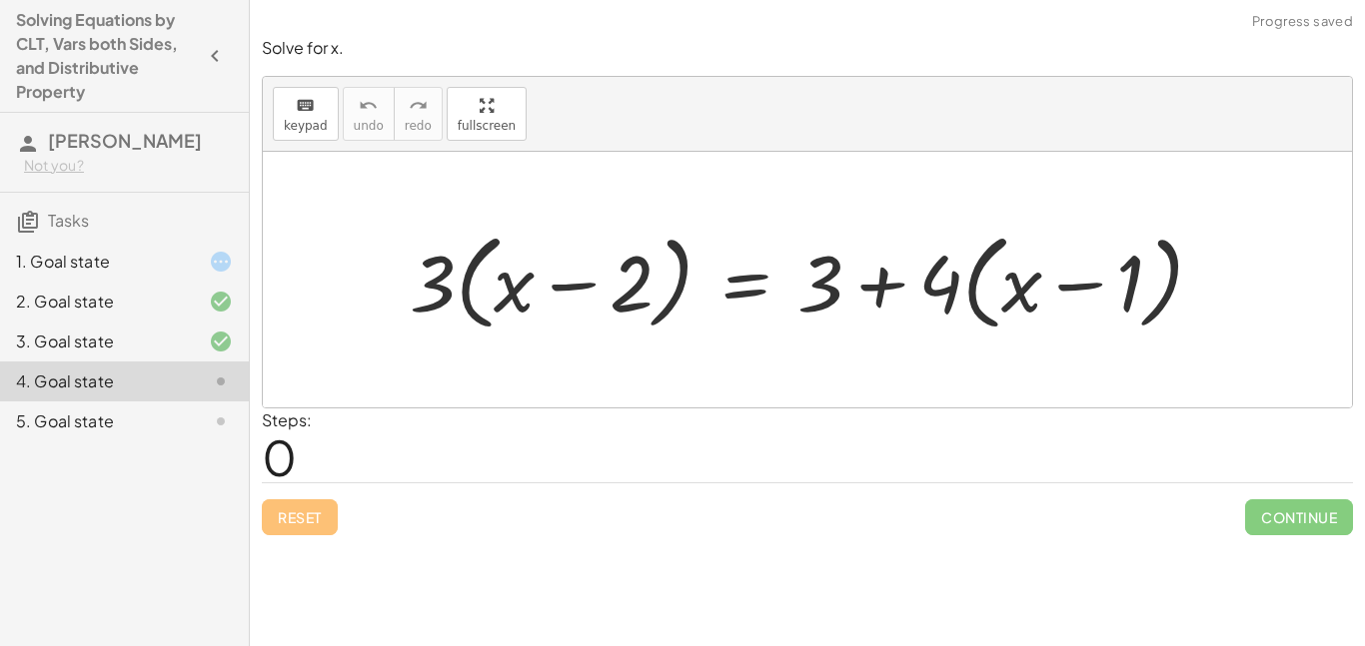
click at [466, 272] on div at bounding box center [814, 280] width 829 height 115
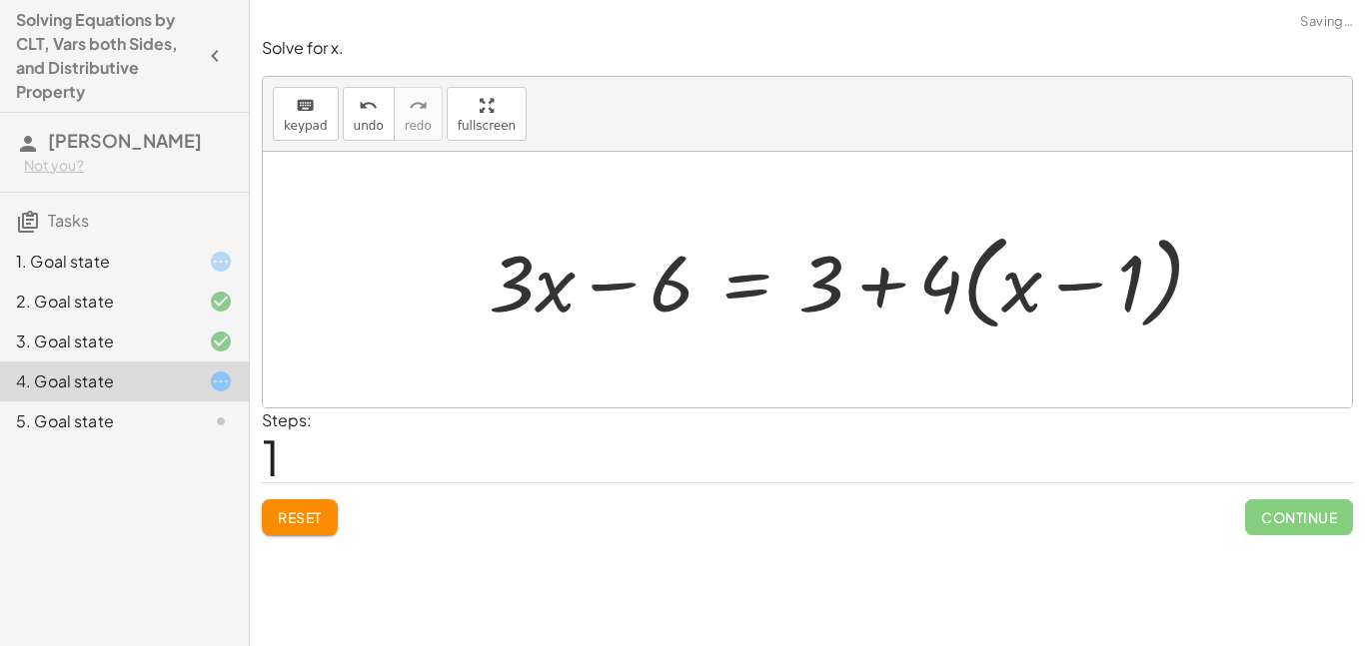
click at [974, 296] on div at bounding box center [854, 280] width 751 height 115
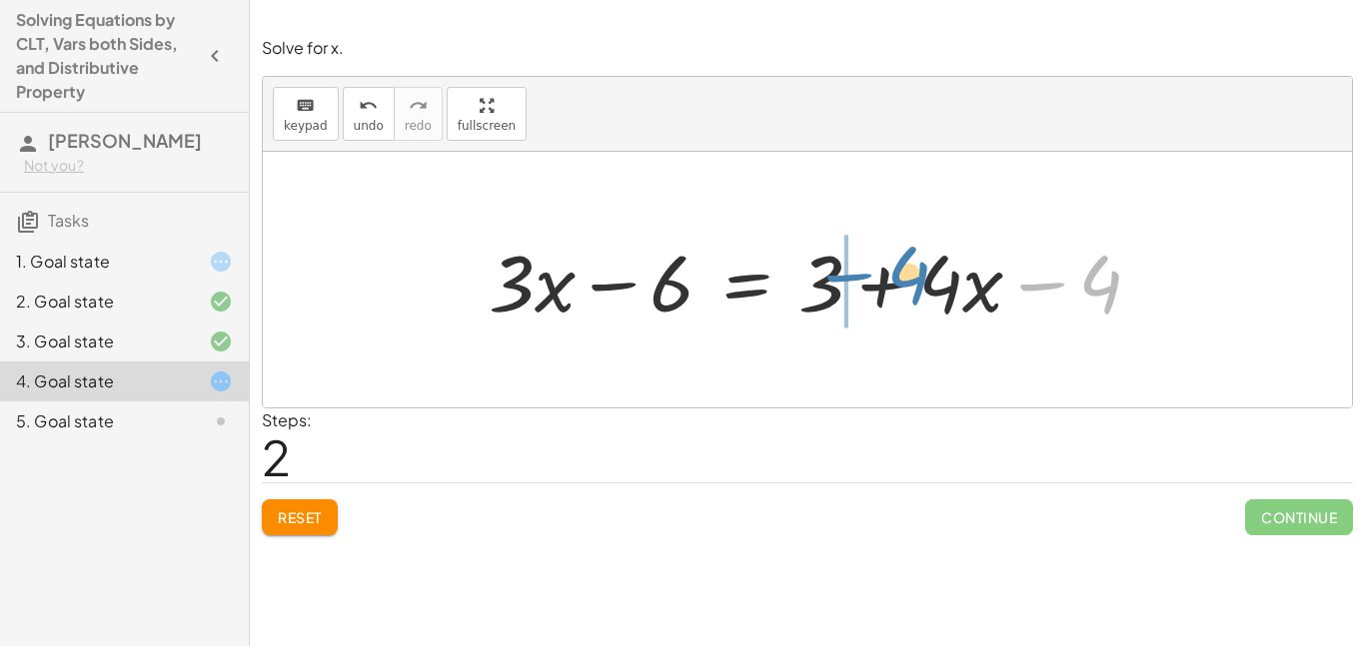
drag, startPoint x: 1094, startPoint y: 283, endPoint x: 901, endPoint y: 274, distance: 193.1
click at [901, 274] on div at bounding box center [823, 280] width 688 height 103
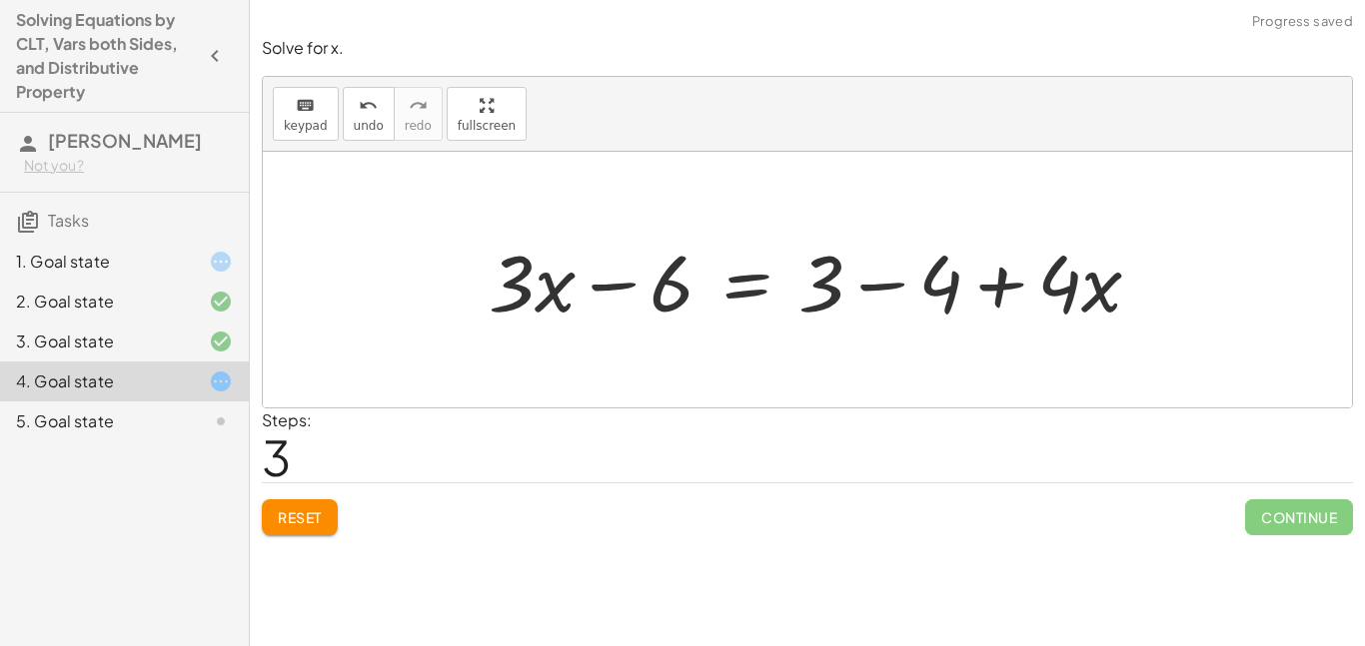
click at [888, 283] on div at bounding box center [823, 280] width 688 height 103
click at [888, 283] on div at bounding box center [786, 280] width 614 height 103
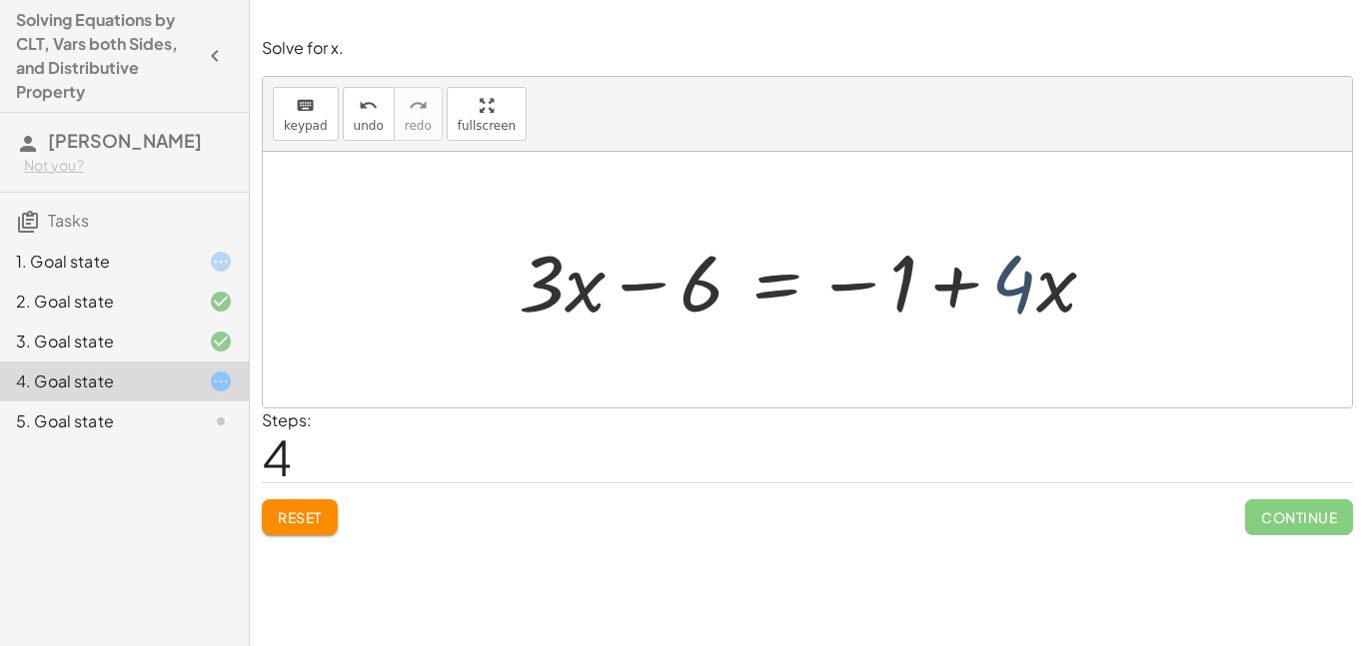
click at [1029, 291] on div at bounding box center [816, 280] width 614 height 103
click at [774, 290] on div at bounding box center [816, 280] width 614 height 103
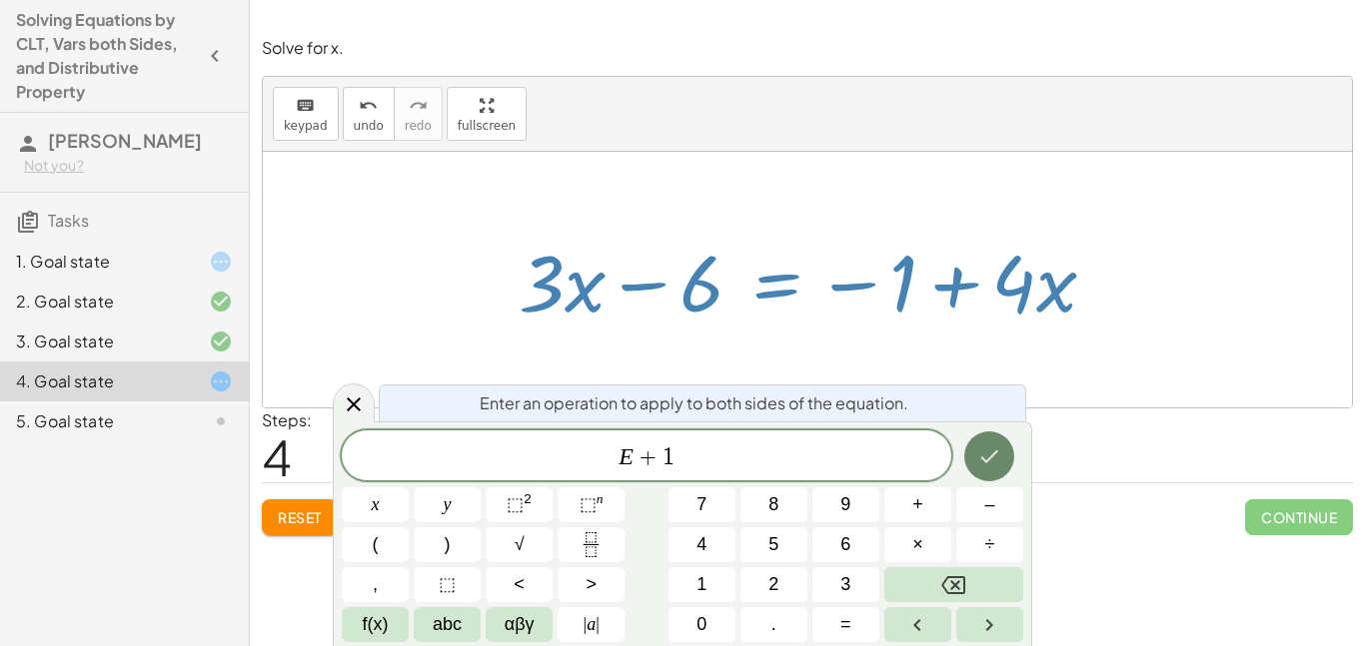
click at [996, 461] on icon "Done" at bounding box center [989, 457] width 24 height 24
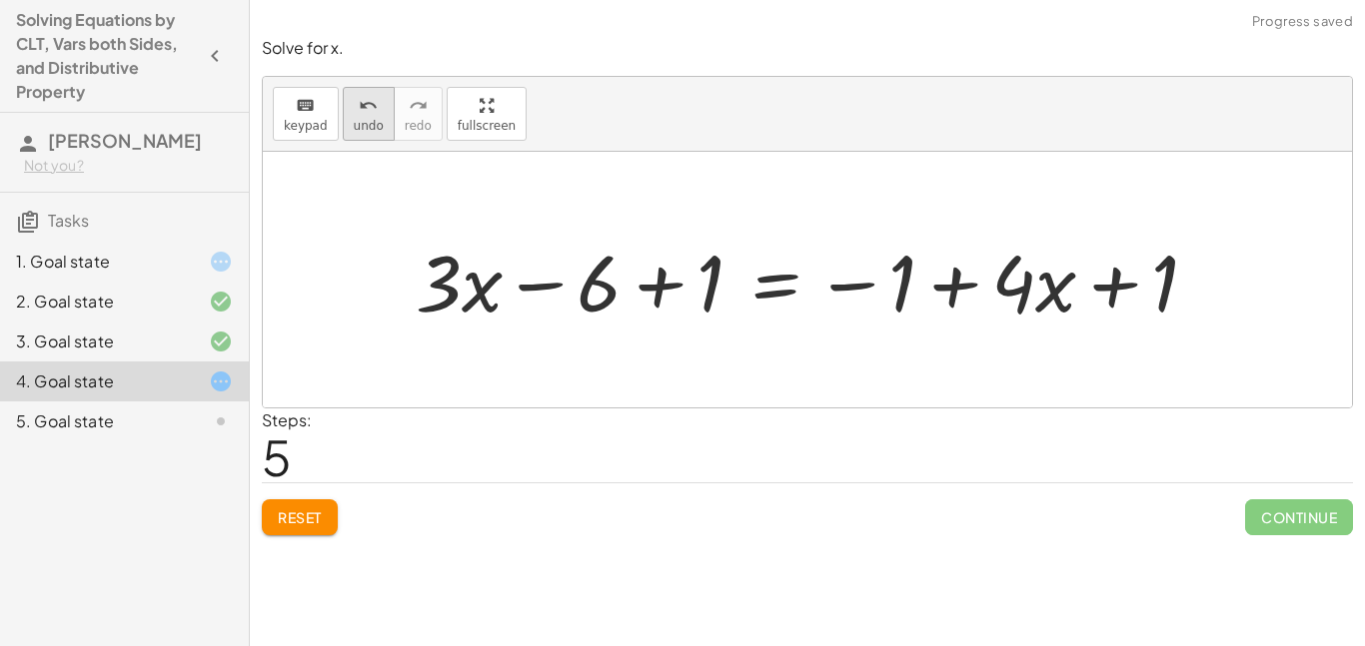
click at [381, 103] on button "undo undo" at bounding box center [369, 114] width 52 height 54
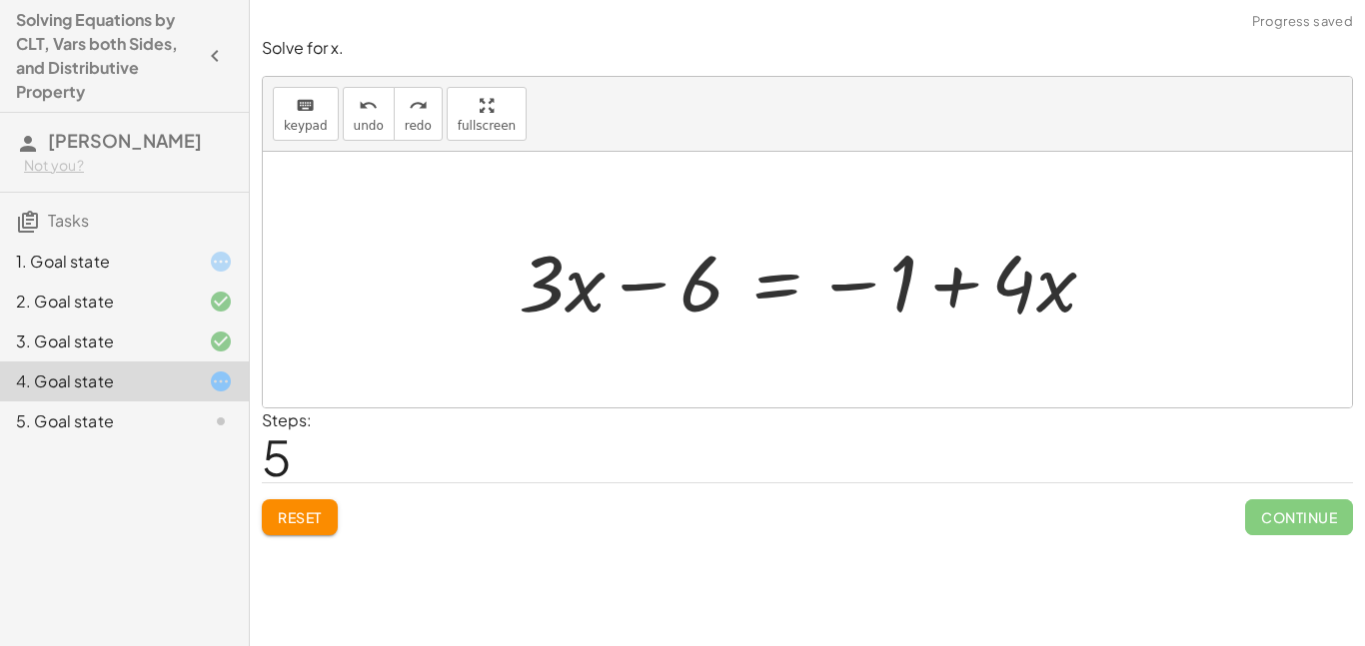
click at [784, 287] on div at bounding box center [816, 280] width 614 height 103
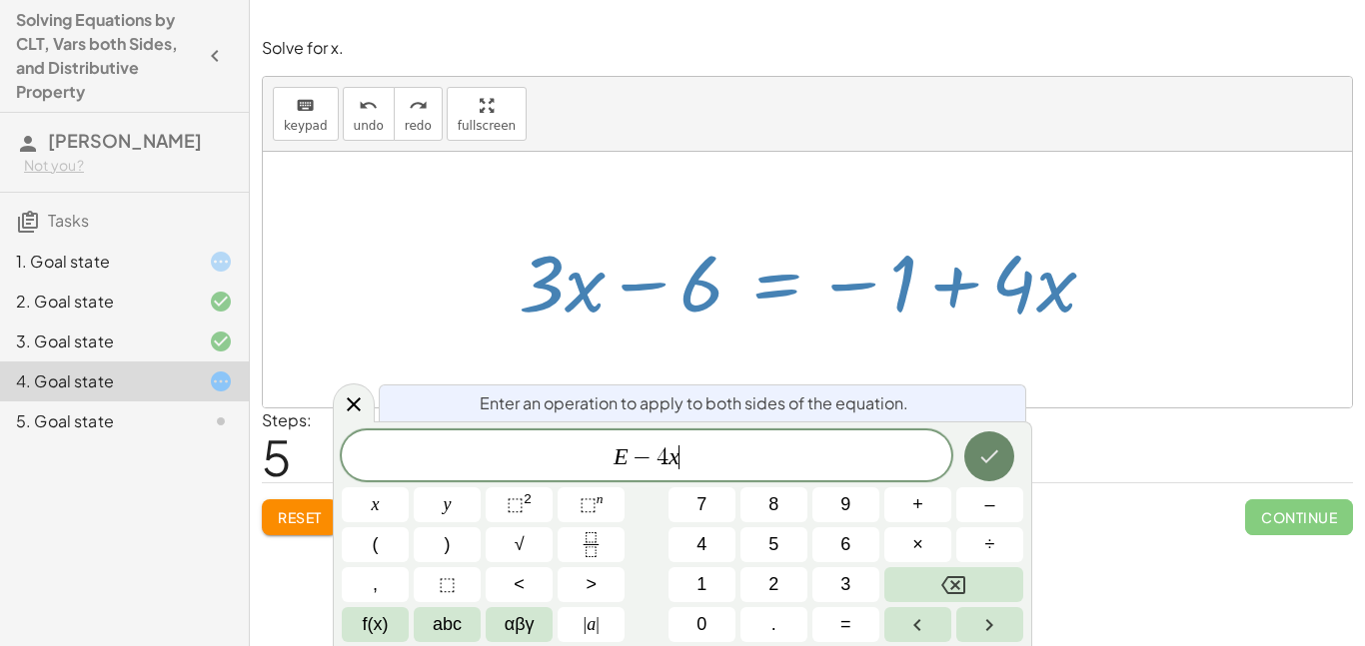
click at [979, 451] on icon "Done" at bounding box center [989, 457] width 24 height 24
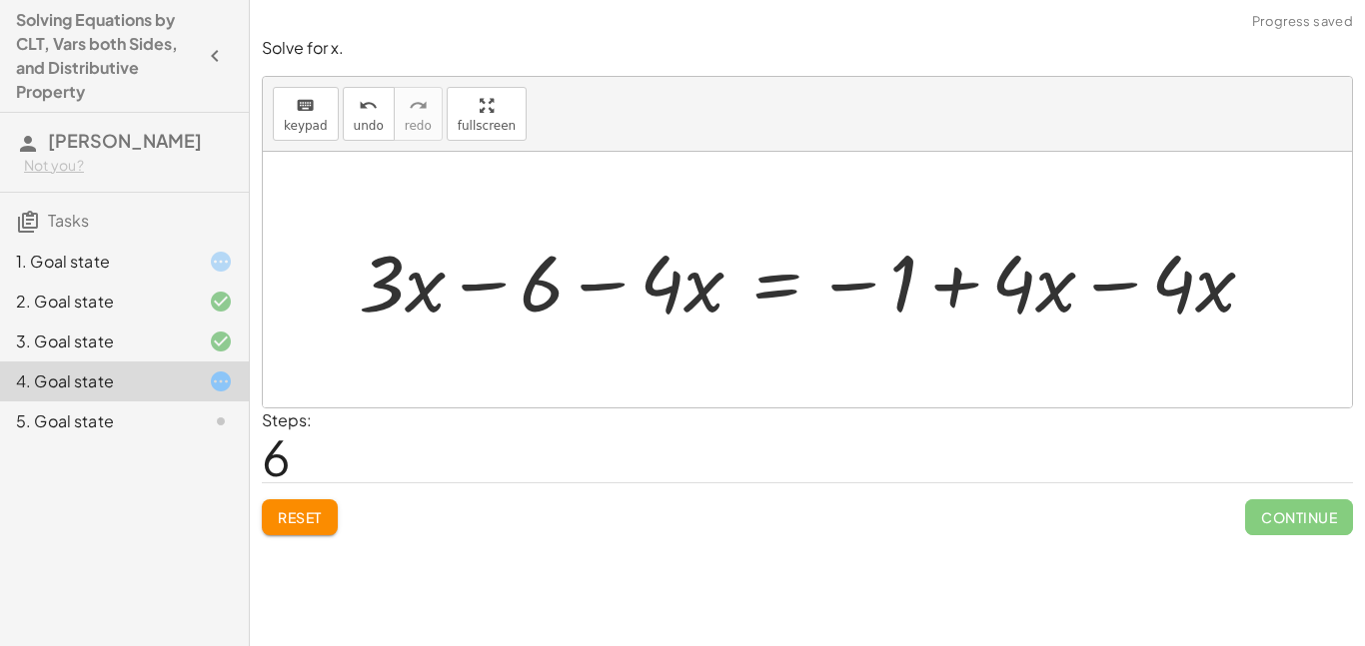
click at [1041, 305] on div at bounding box center [815, 280] width 932 height 103
click at [1127, 288] on div at bounding box center [815, 280] width 932 height 103
click at [1127, 288] on div at bounding box center [807, 280] width 1089 height 256
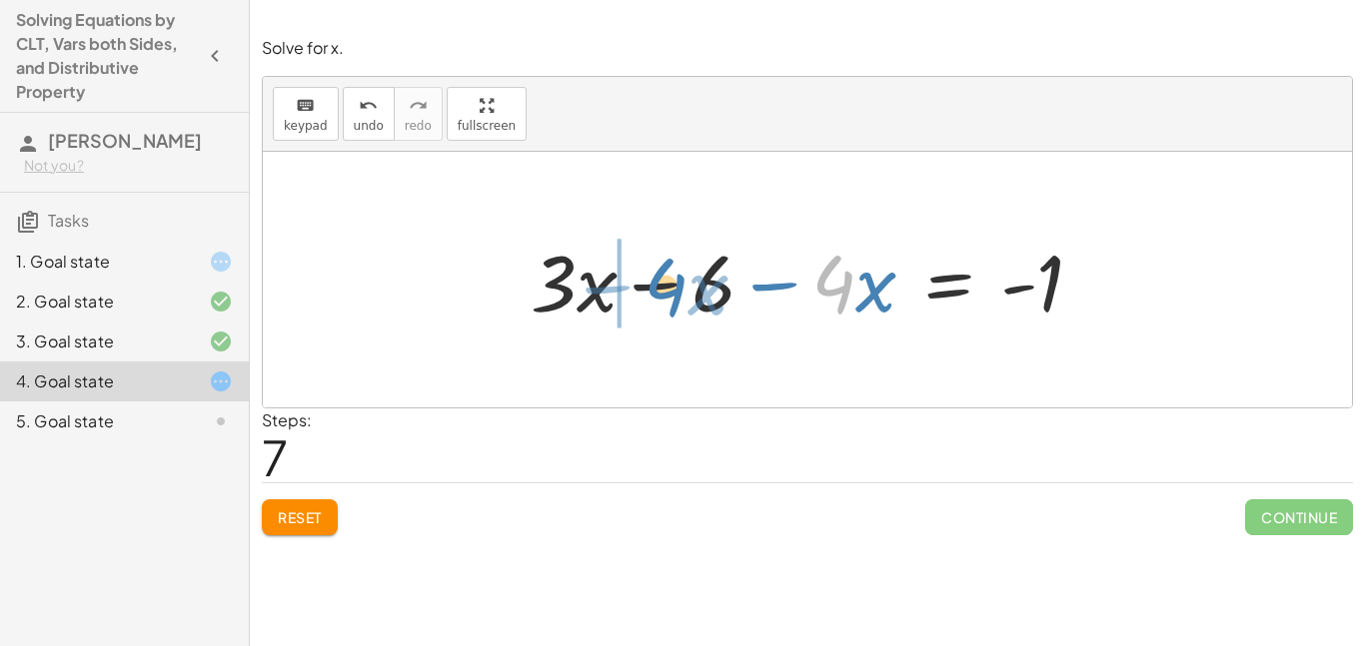
drag, startPoint x: 838, startPoint y: 289, endPoint x: 670, endPoint y: 289, distance: 167.9
click at [670, 289] on div at bounding box center [815, 280] width 589 height 103
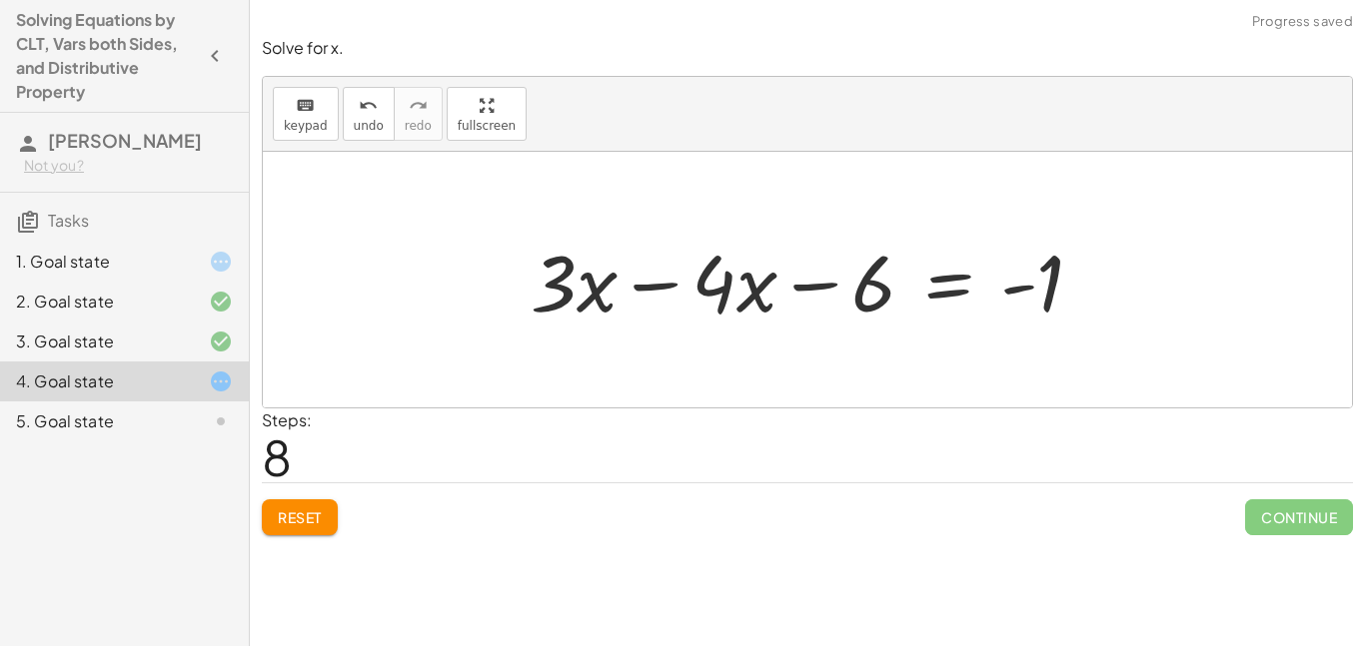
click at [644, 281] on div at bounding box center [815, 280] width 589 height 103
click at [644, 281] on div "· 3 · ( + x − 2 ) = + 3 + · 4 · ( + x − 1 ) + · 3 · x − 6 = + 3 + · 4 · ( + x −…" at bounding box center [867, 280] width 470 height 109
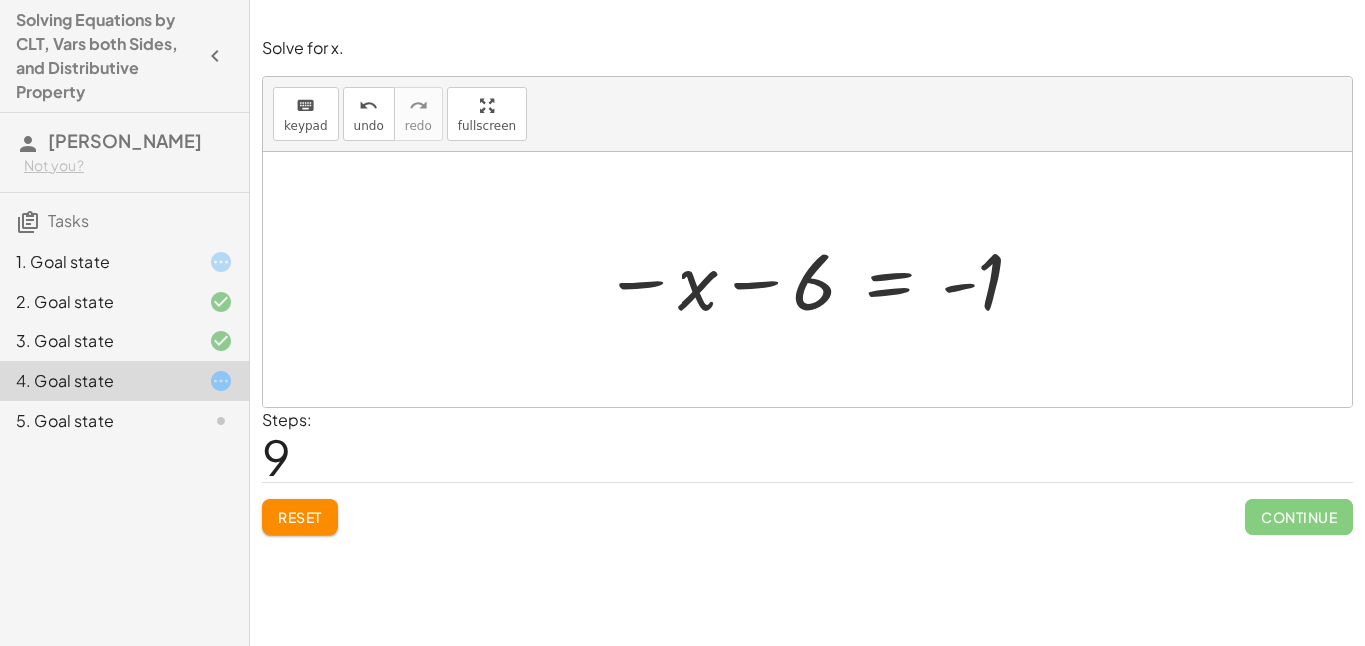
click at [905, 285] on div at bounding box center [815, 280] width 445 height 99
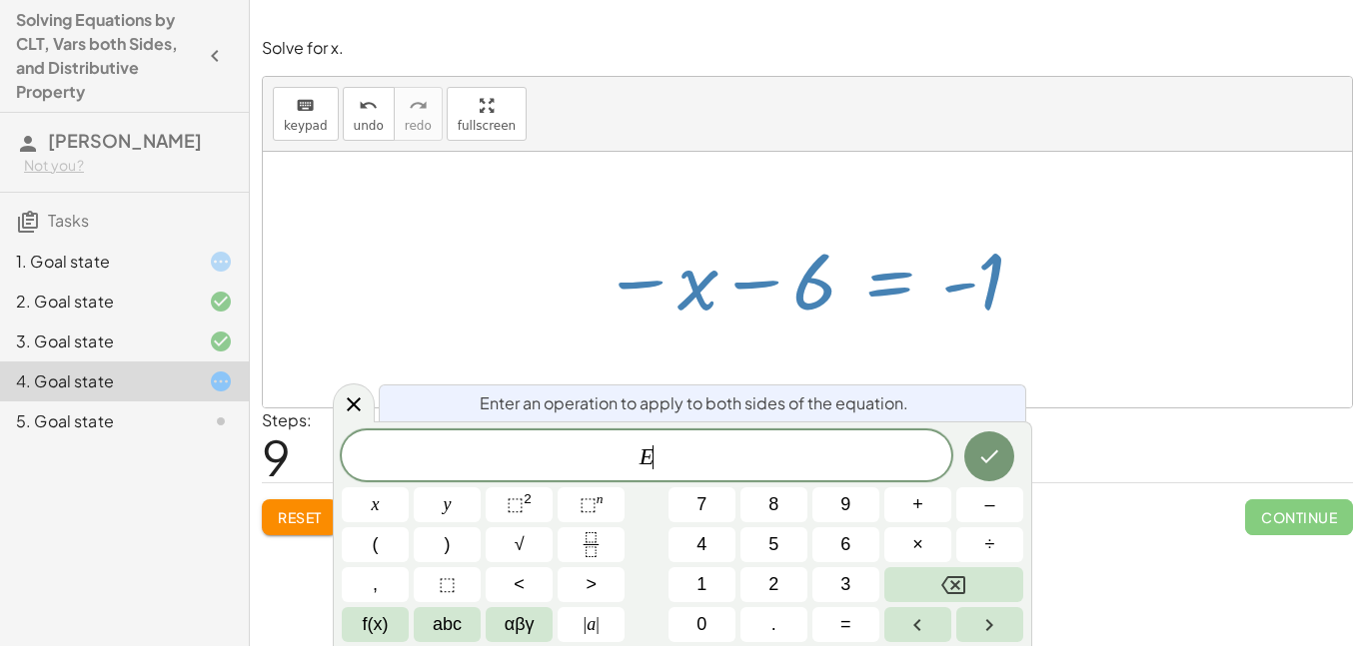
click at [905, 285] on div at bounding box center [815, 280] width 445 height 99
click at [980, 457] on icon "Done" at bounding box center [989, 457] width 24 height 24
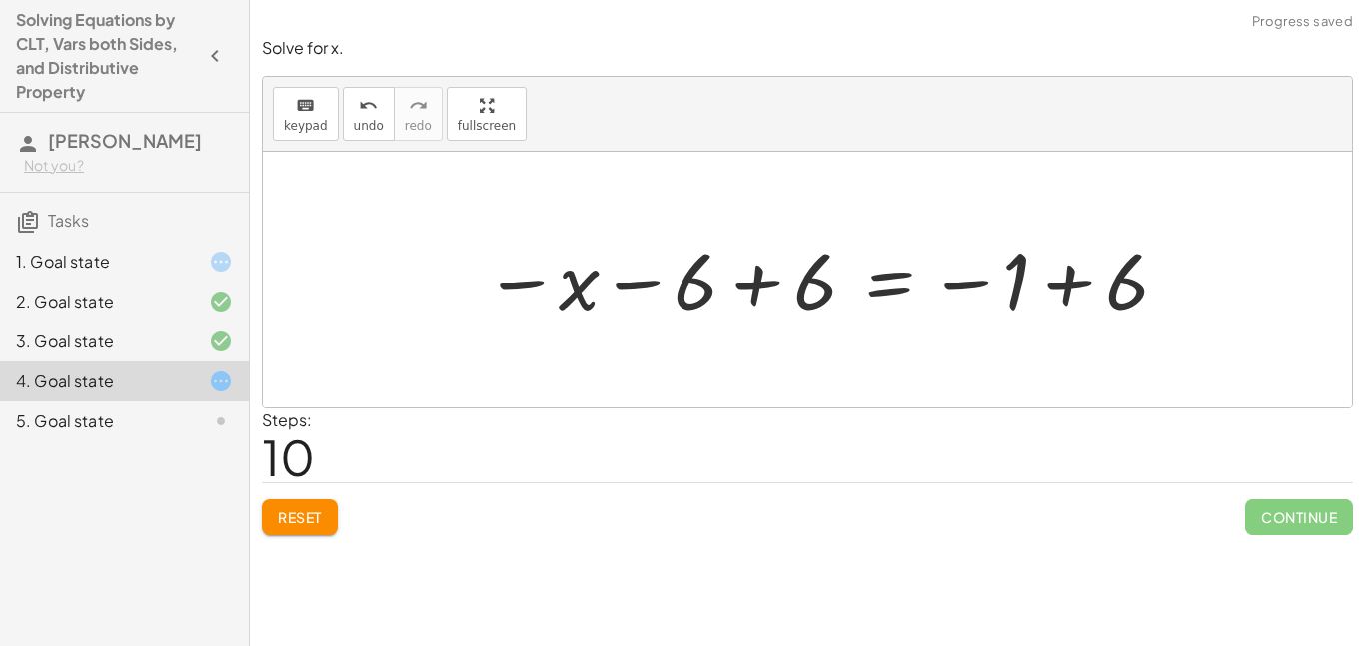
click at [1046, 262] on div at bounding box center [827, 280] width 707 height 99
click at [1046, 262] on div at bounding box center [807, 280] width 1089 height 256
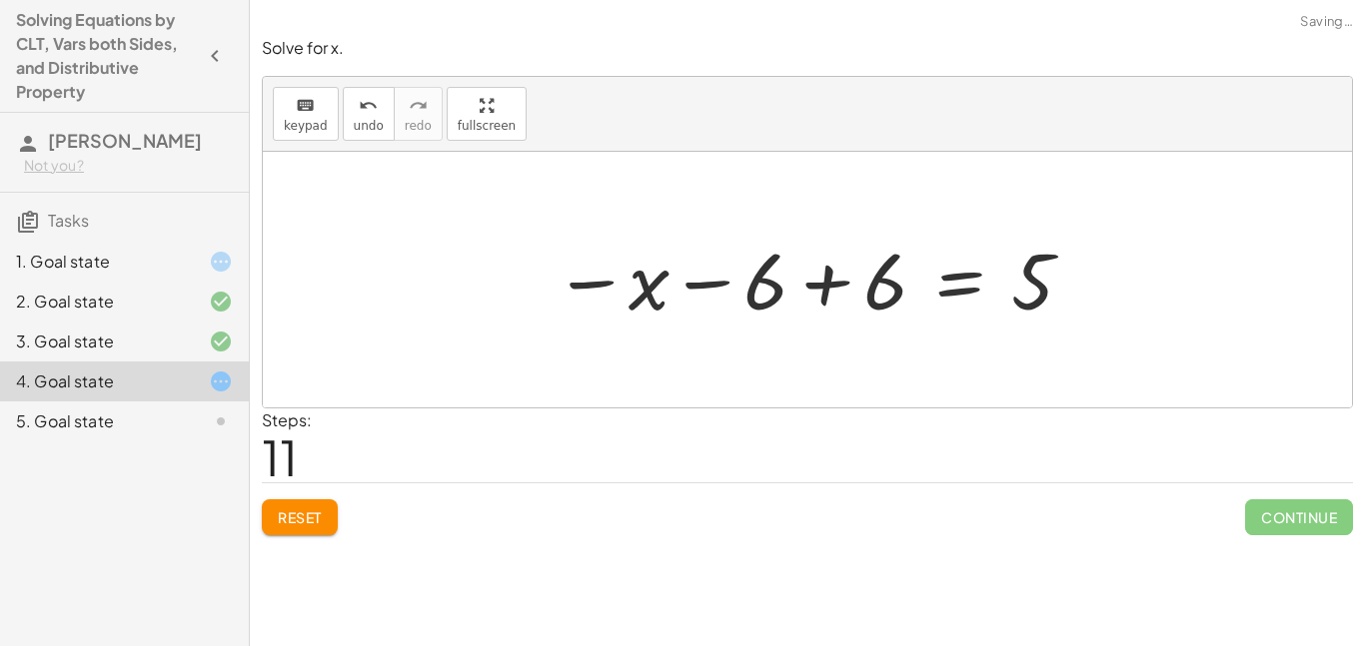
click at [836, 282] on div at bounding box center [815, 280] width 543 height 99
click at [836, 282] on div at bounding box center [959, 280] width 280 height 99
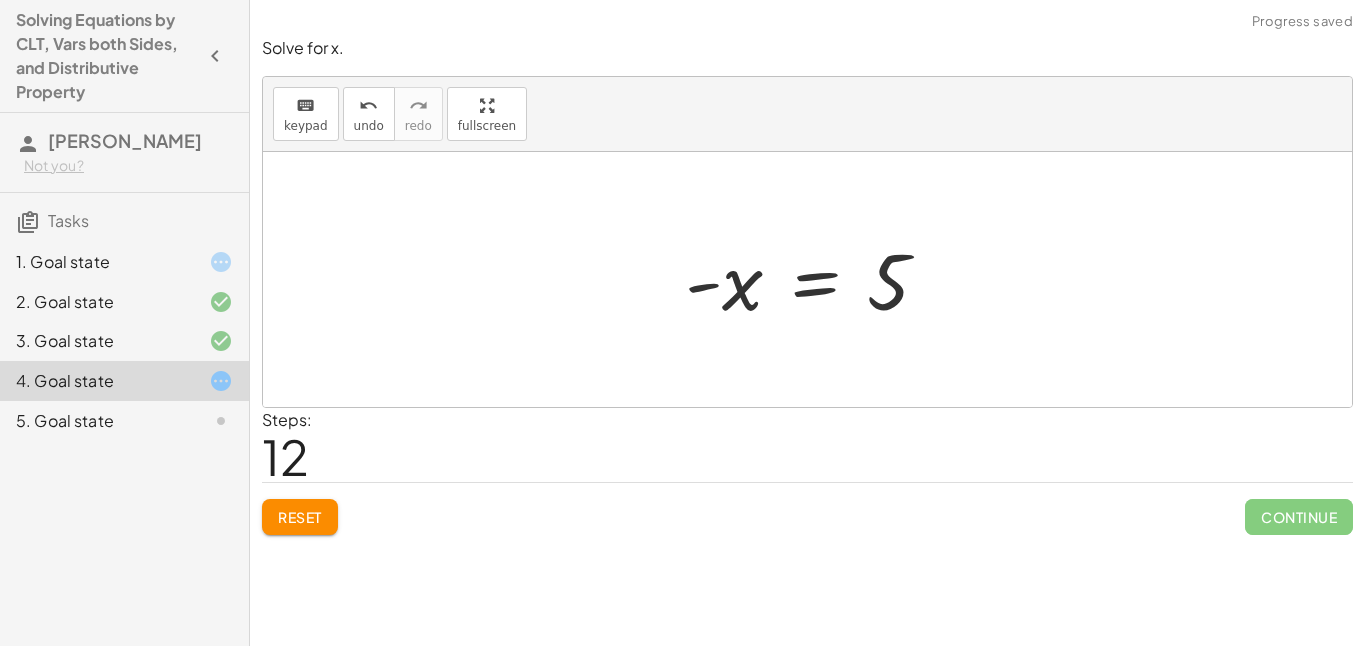
click at [852, 303] on div at bounding box center [815, 280] width 280 height 99
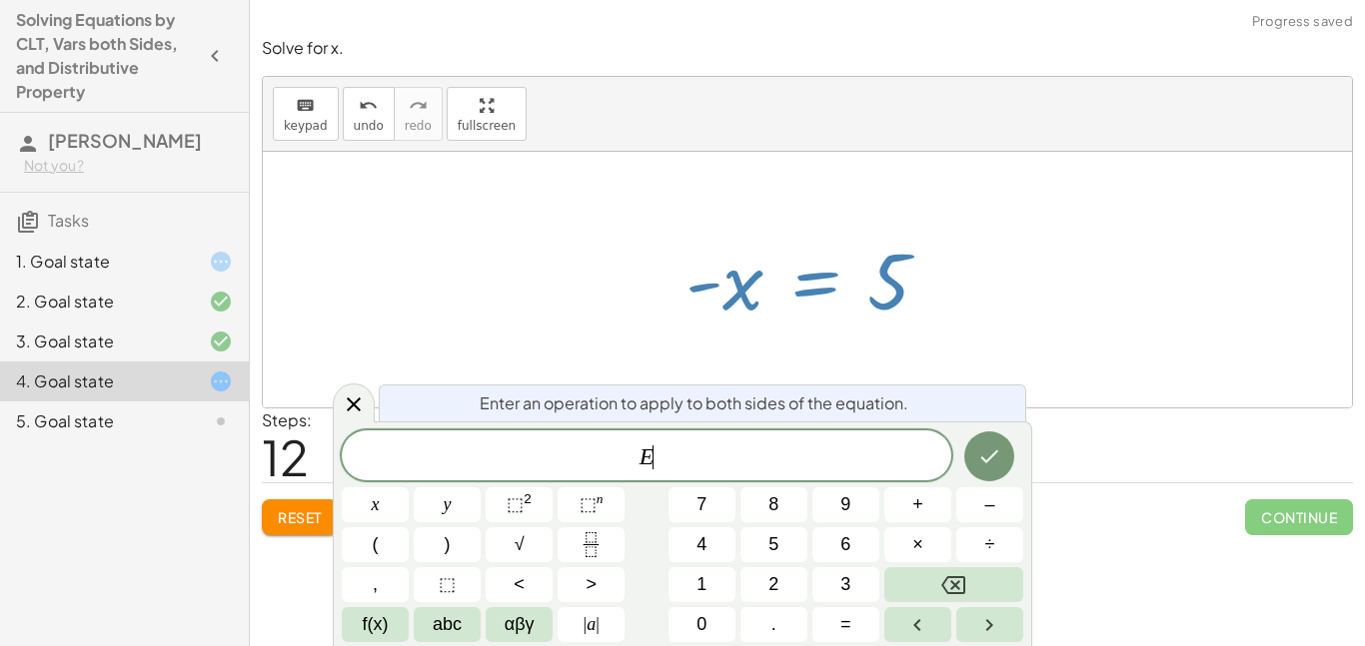
click at [852, 303] on div at bounding box center [815, 280] width 280 height 99
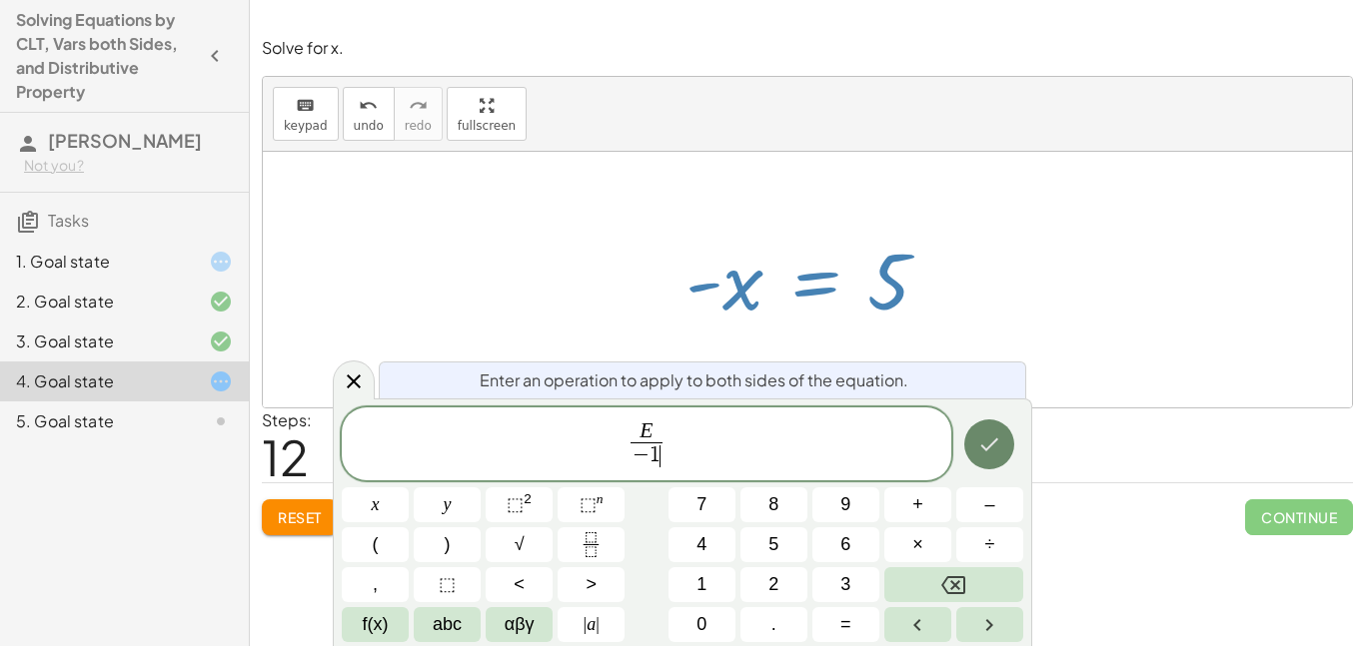
click at [988, 443] on icon "Done" at bounding box center [989, 445] width 24 height 24
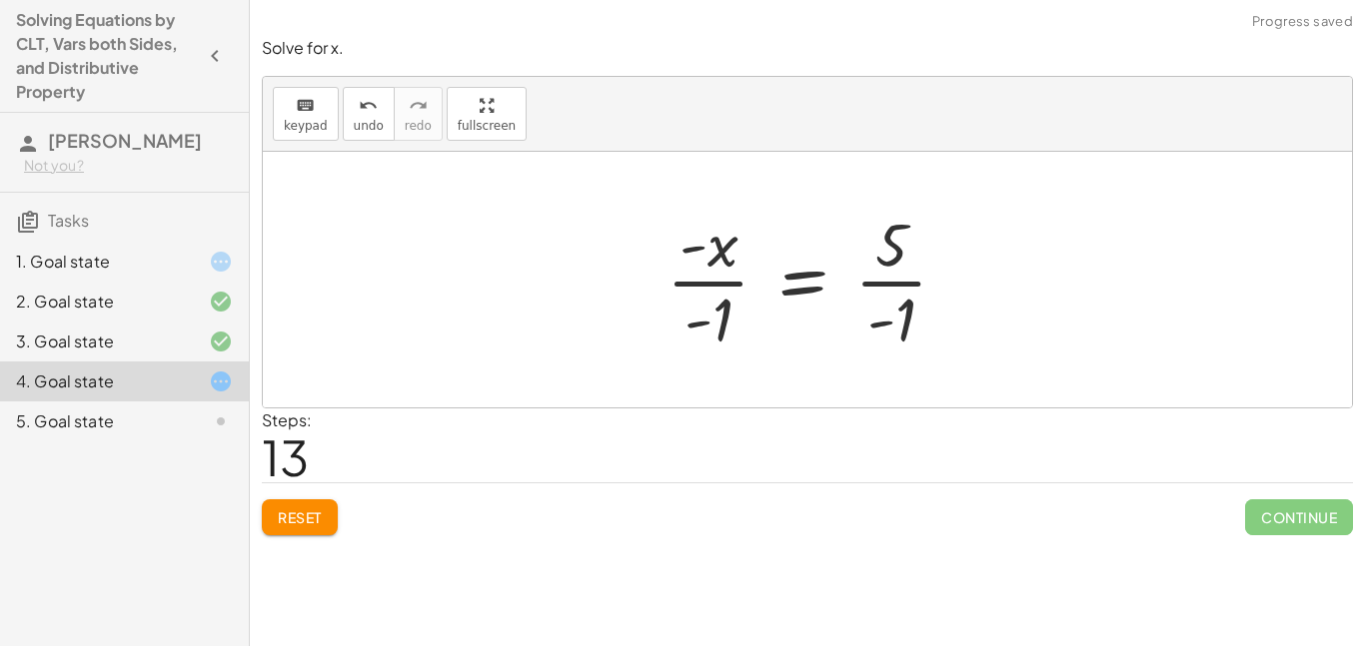
click at [730, 272] on div at bounding box center [815, 280] width 318 height 154
click at [857, 286] on div at bounding box center [815, 280] width 318 height 154
click at [857, 286] on div at bounding box center [817, 280] width 323 height 154
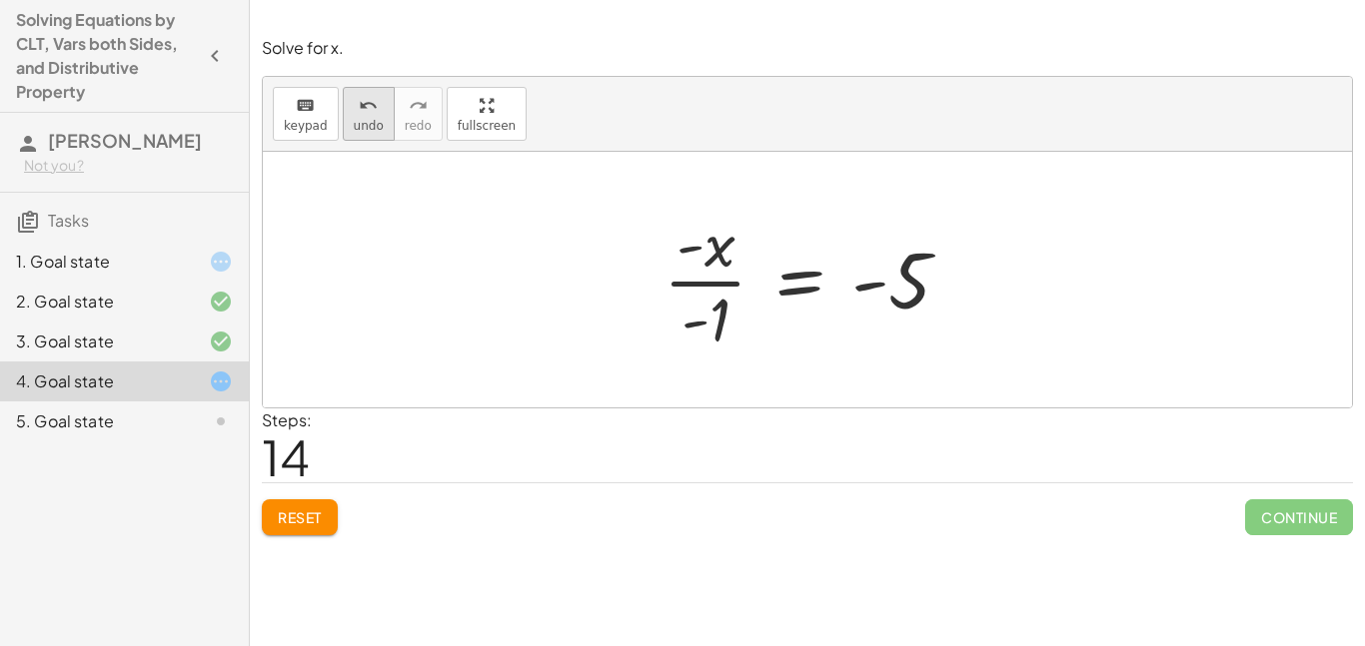
click at [357, 131] on span "undo" at bounding box center [369, 126] width 30 height 14
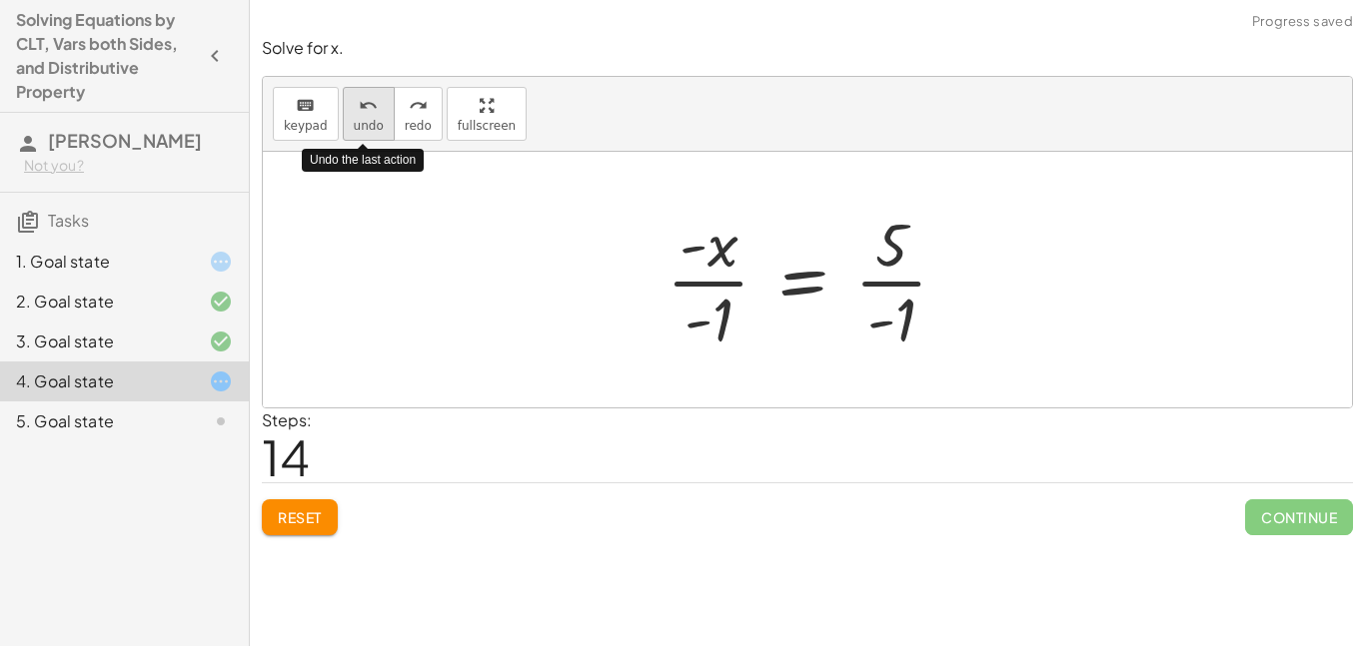
click at [357, 131] on span "undo" at bounding box center [369, 126] width 30 height 14
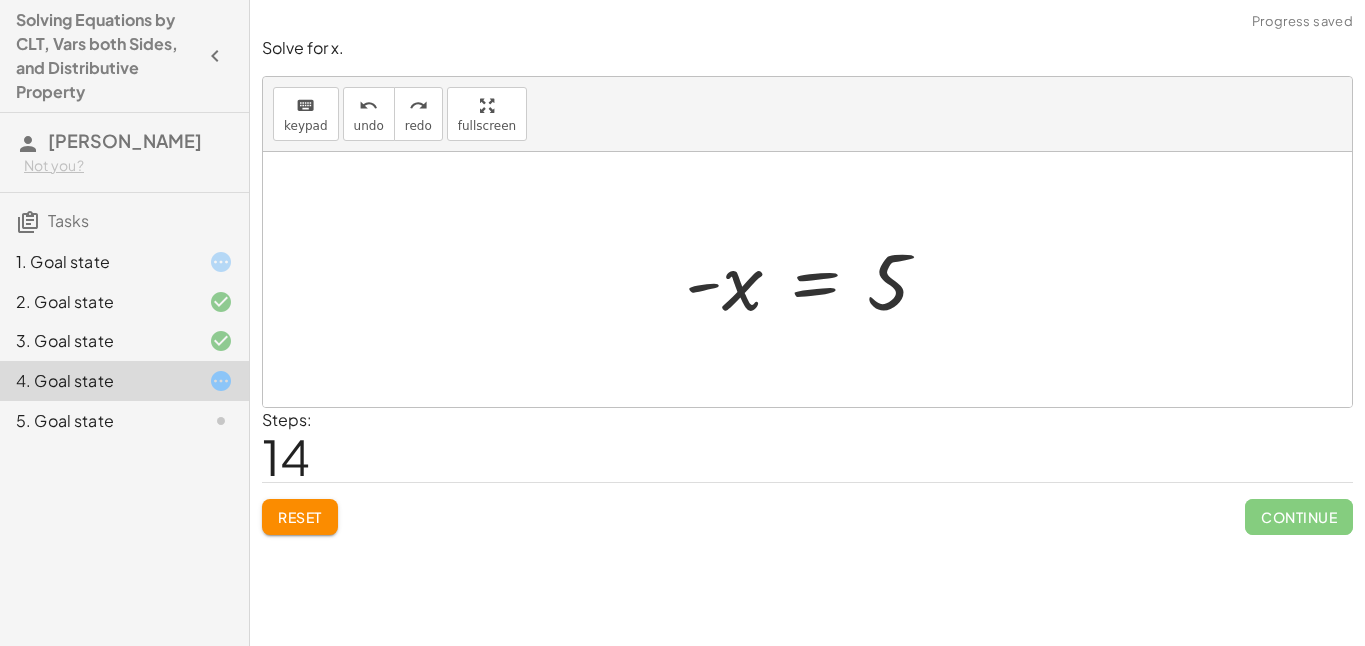
click at [796, 293] on div at bounding box center [815, 280] width 280 height 99
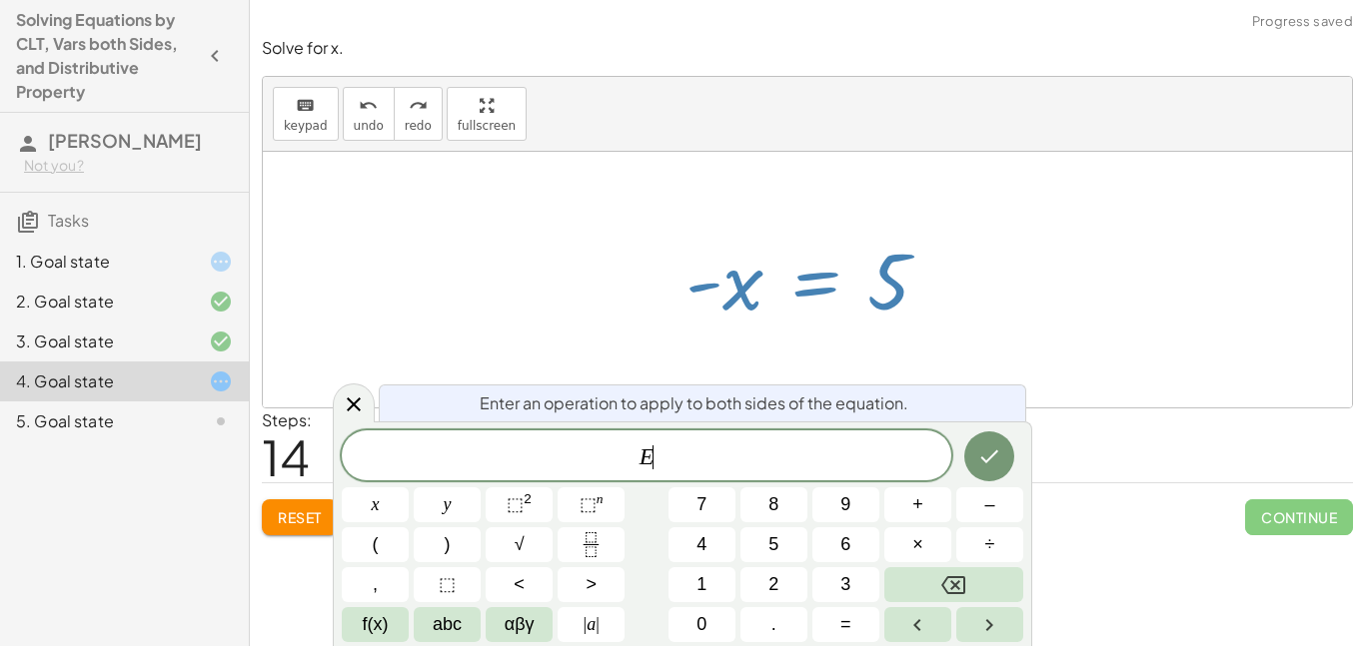
click at [744, 356] on div at bounding box center [807, 280] width 1089 height 256
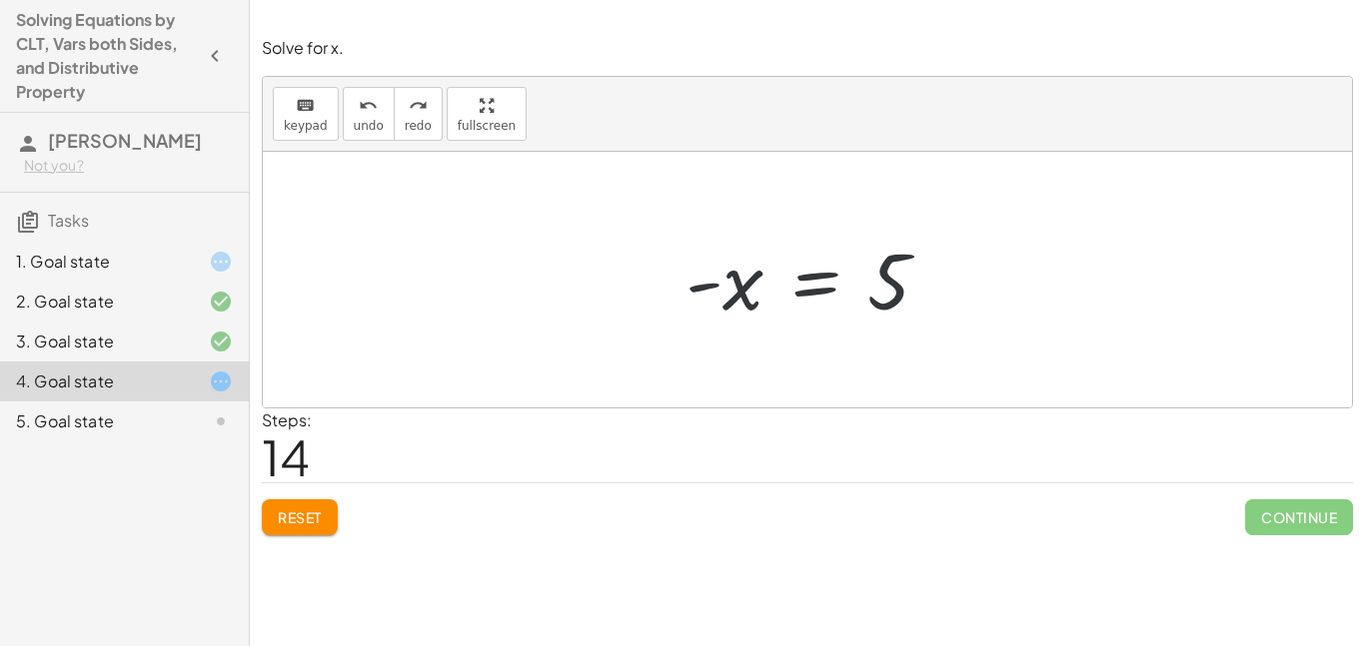
click at [735, 289] on div at bounding box center [815, 280] width 280 height 99
drag, startPoint x: 735, startPoint y: 289, endPoint x: 941, endPoint y: 297, distance: 206.0
click at [941, 297] on div at bounding box center [815, 280] width 280 height 99
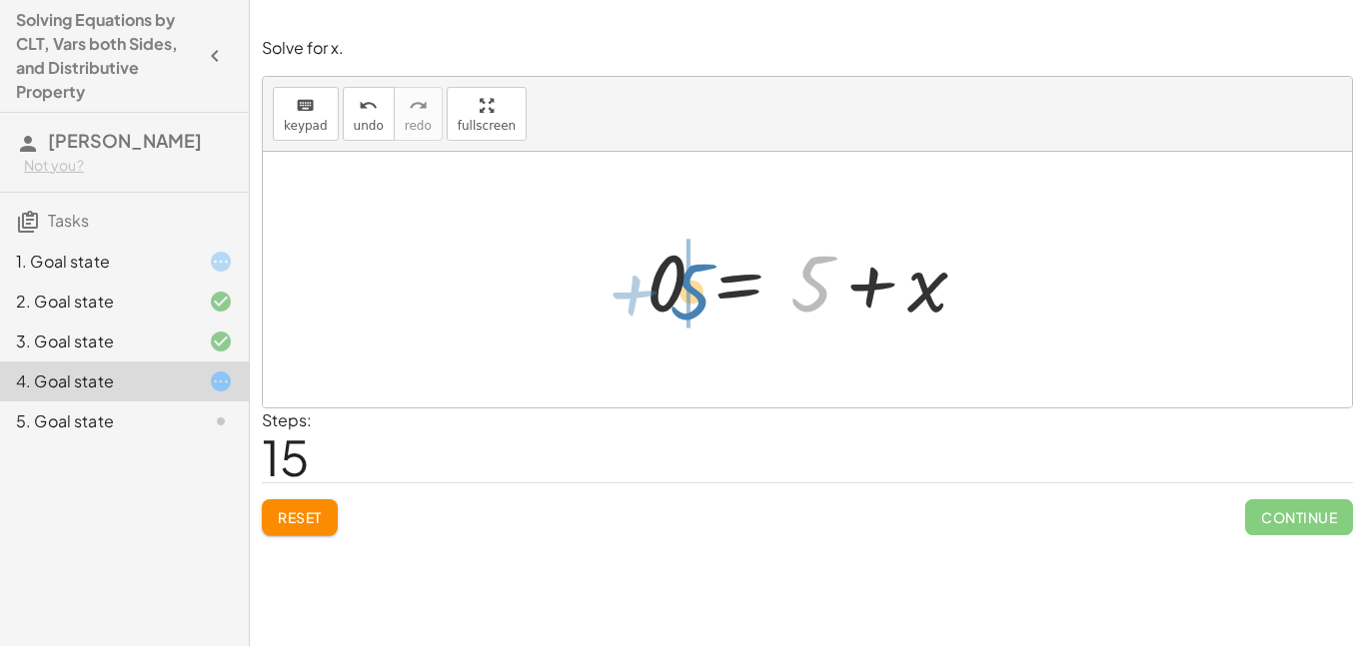
drag, startPoint x: 820, startPoint y: 292, endPoint x: 700, endPoint y: 298, distance: 120.1
click at [700, 298] on div at bounding box center [816, 280] width 358 height 103
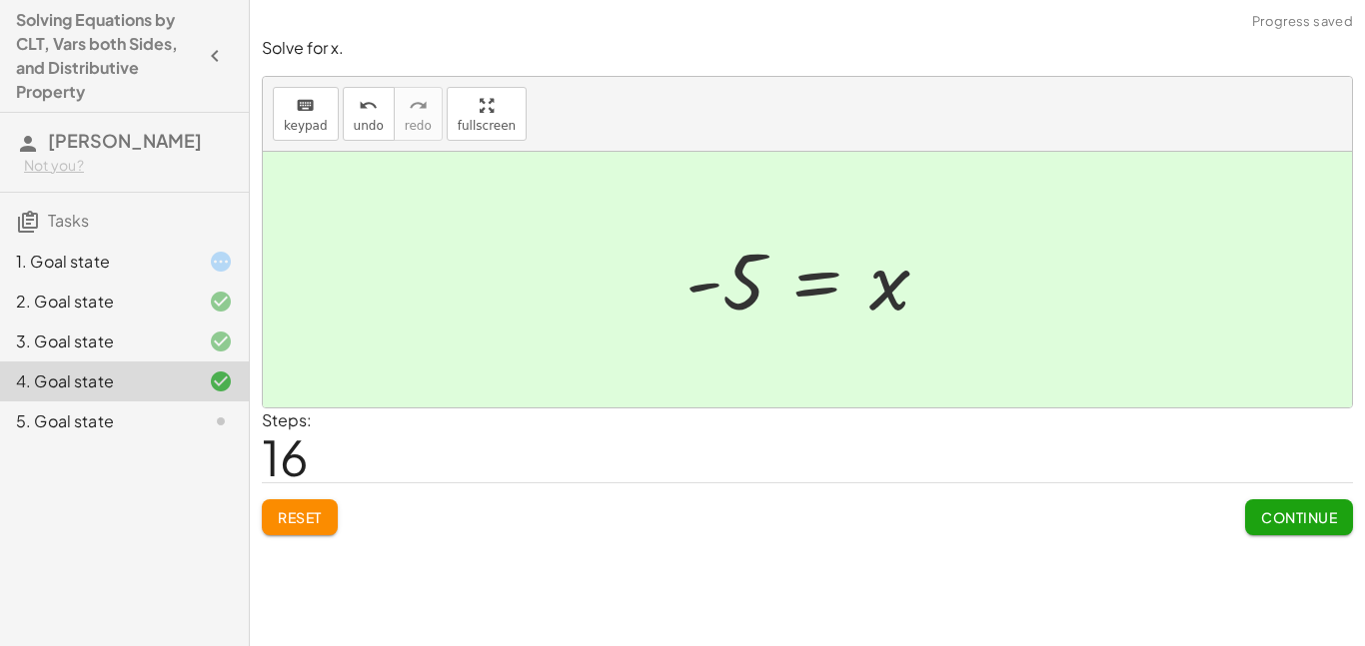
click at [1289, 510] on span "Continue" at bounding box center [1299, 518] width 76 height 18
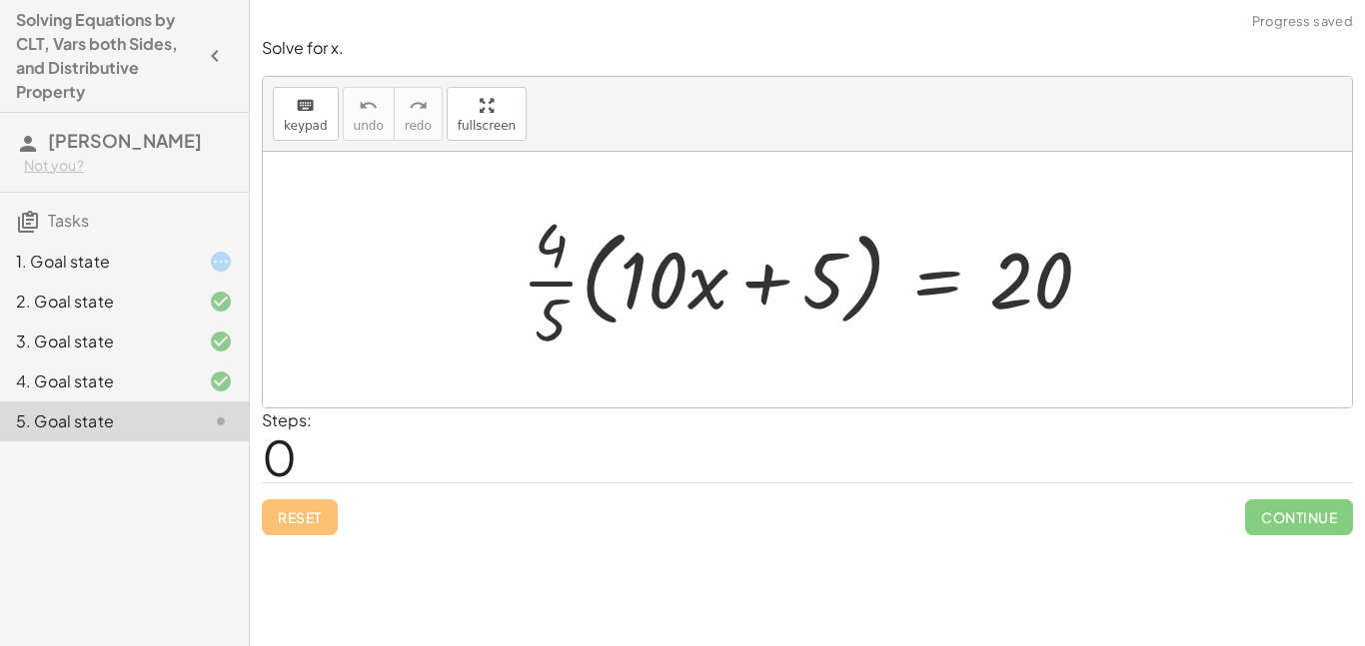
click at [653, 287] on div at bounding box center [815, 280] width 607 height 154
click at [591, 273] on div at bounding box center [815, 280] width 607 height 154
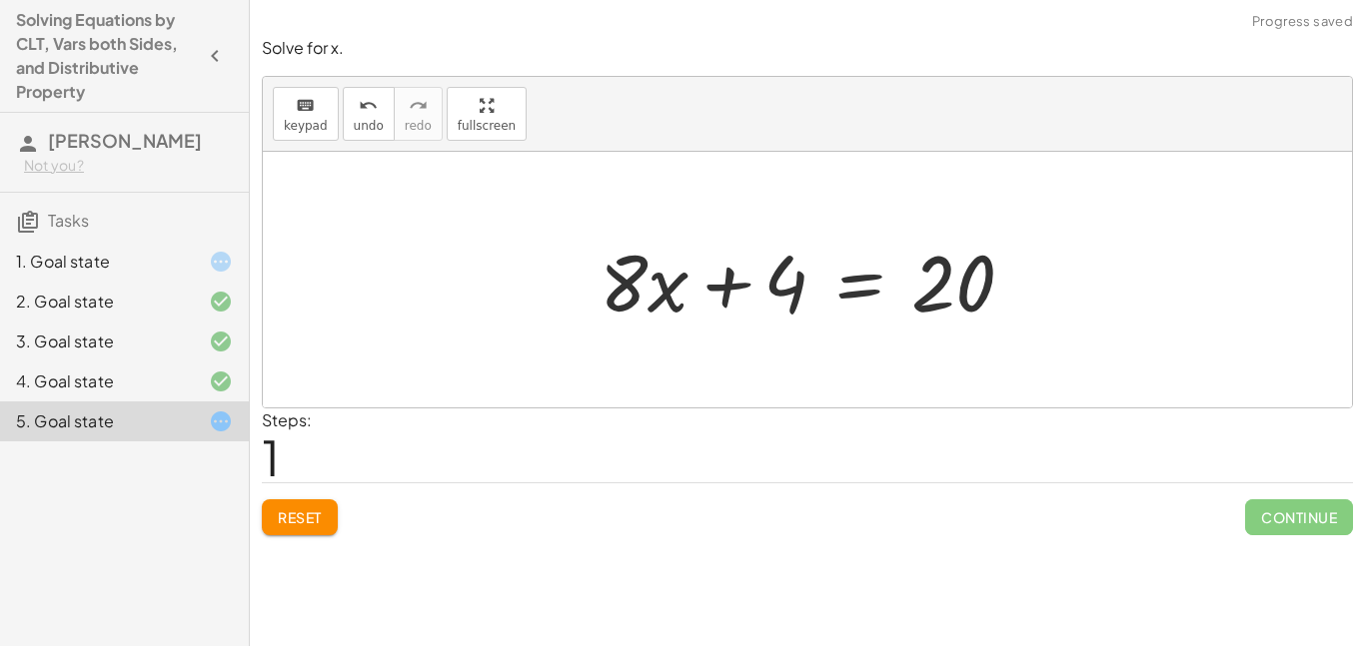
click at [852, 298] on div at bounding box center [815, 280] width 451 height 103
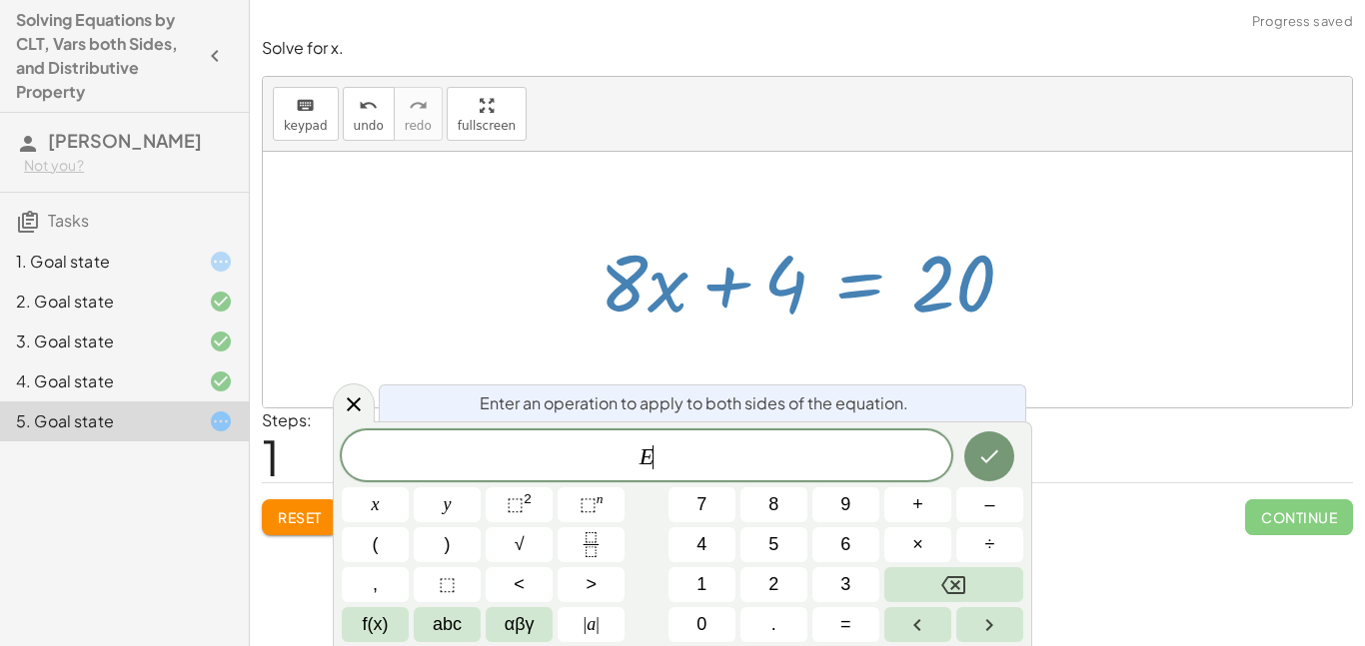
click at [852, 298] on div at bounding box center [815, 280] width 451 height 103
click at [985, 453] on icon "Done" at bounding box center [989, 457] width 24 height 24
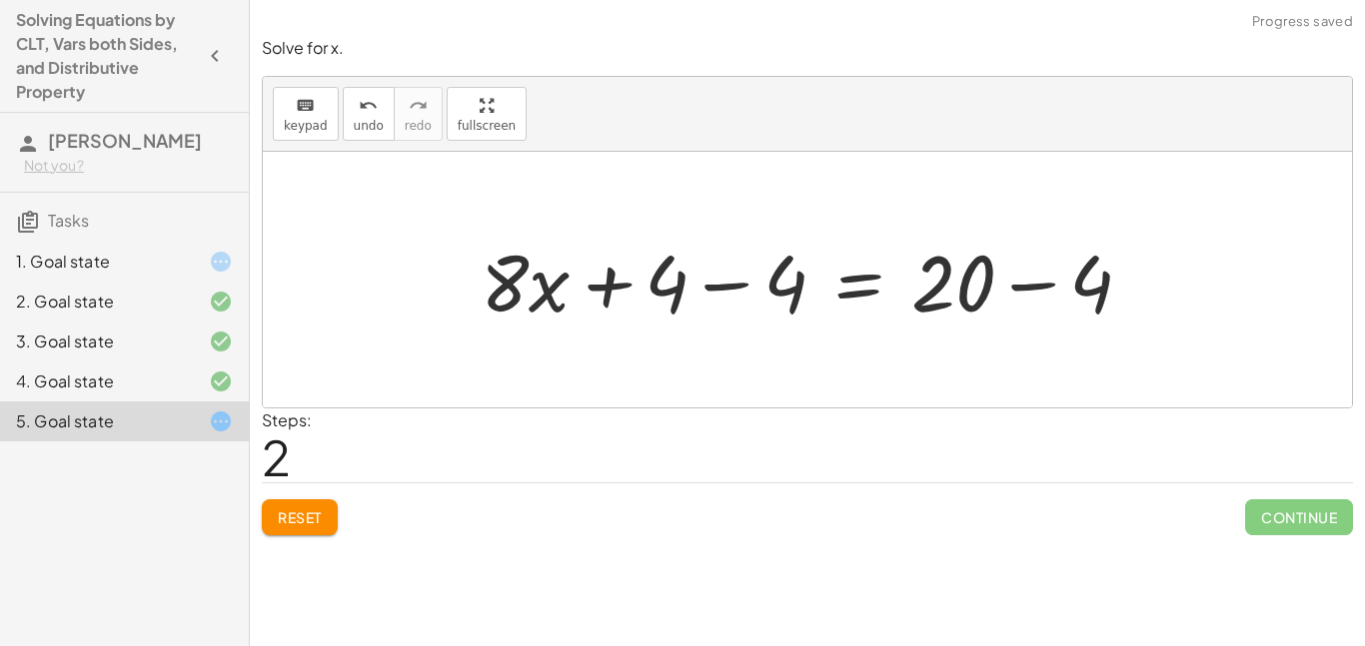
click at [678, 280] on div at bounding box center [814, 280] width 687 height 103
click at [747, 294] on div at bounding box center [814, 280] width 687 height 103
click at [747, 294] on div at bounding box center [933, 280] width 451 height 103
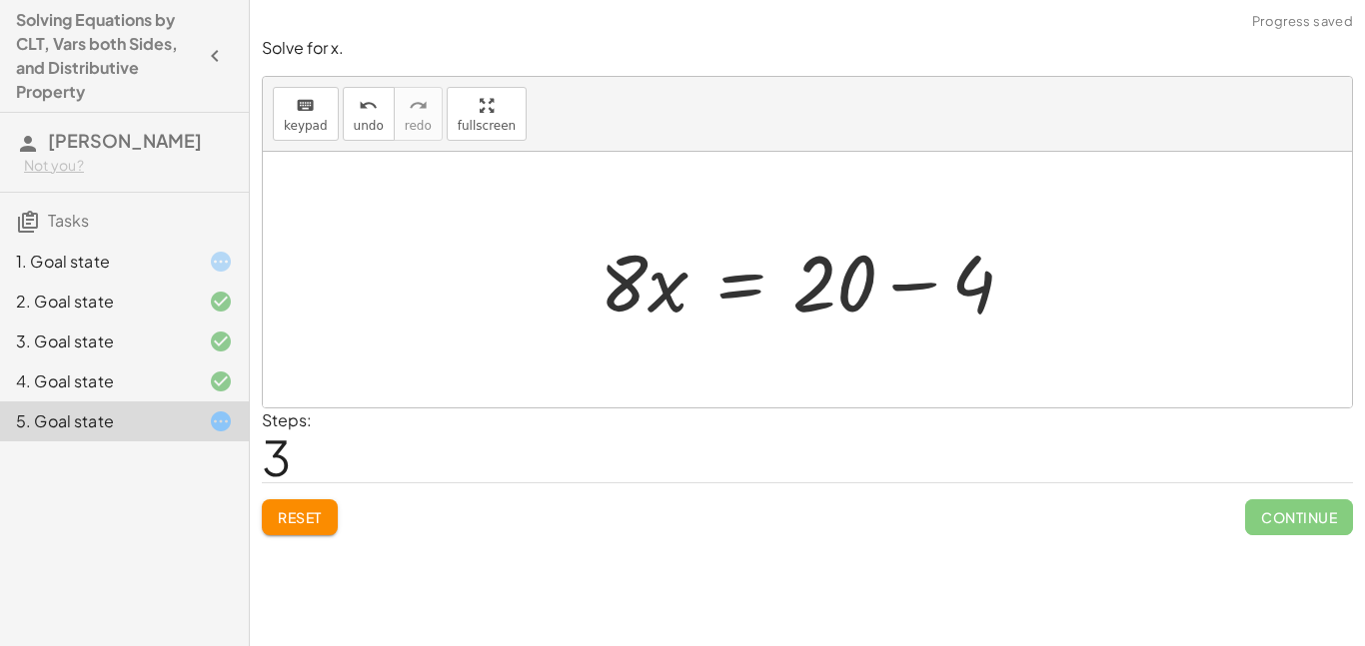
click at [906, 289] on div at bounding box center [815, 280] width 451 height 103
click at [906, 289] on div at bounding box center [750, 280] width 320 height 103
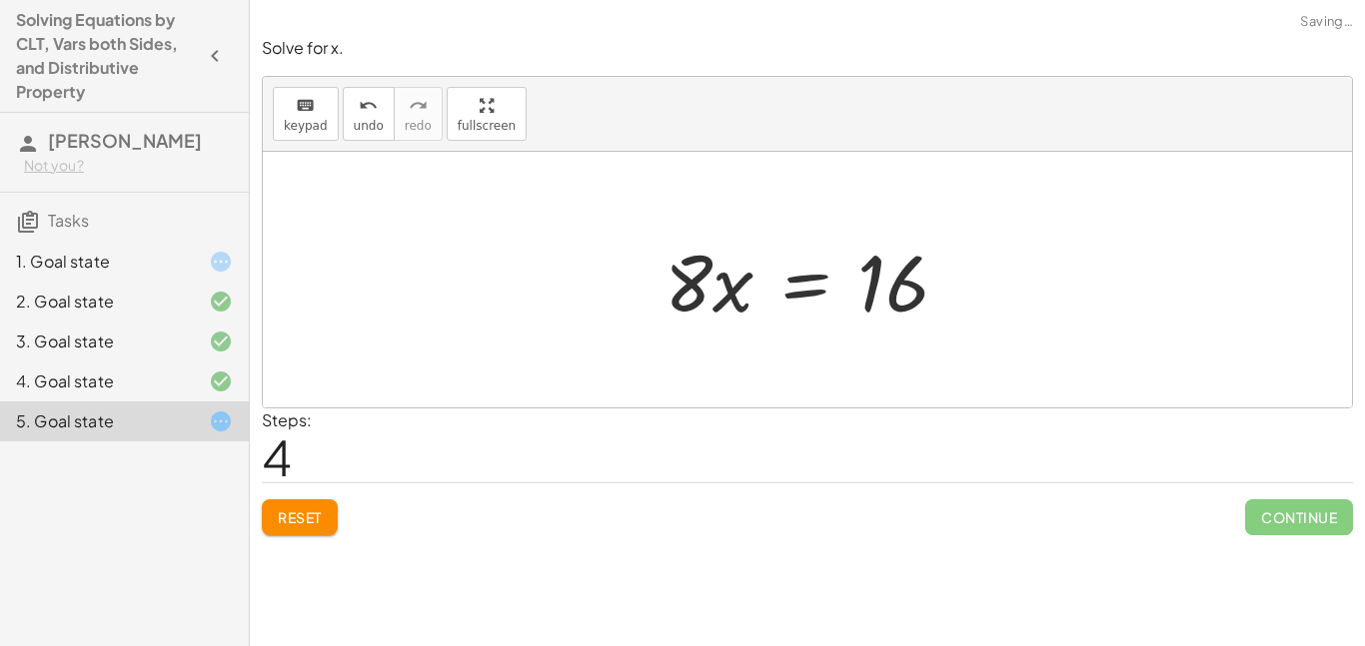
click at [812, 301] on div at bounding box center [814, 280] width 320 height 103
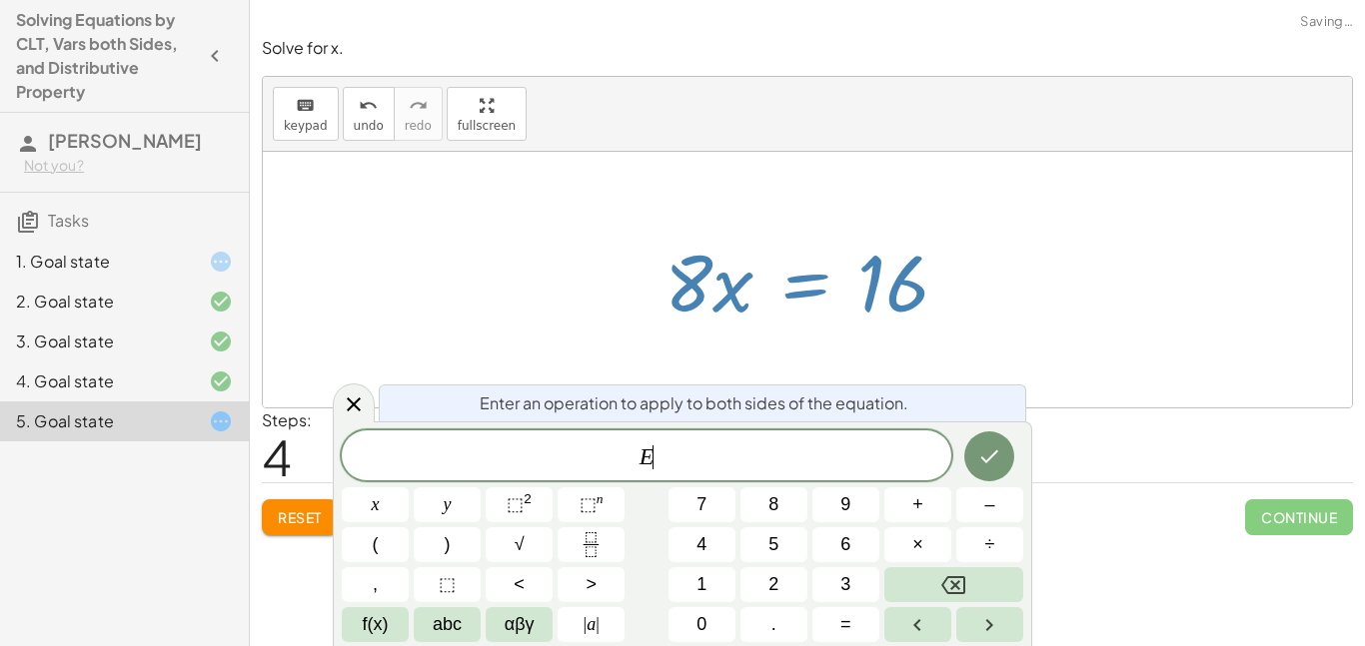
click at [812, 301] on div at bounding box center [814, 280] width 320 height 103
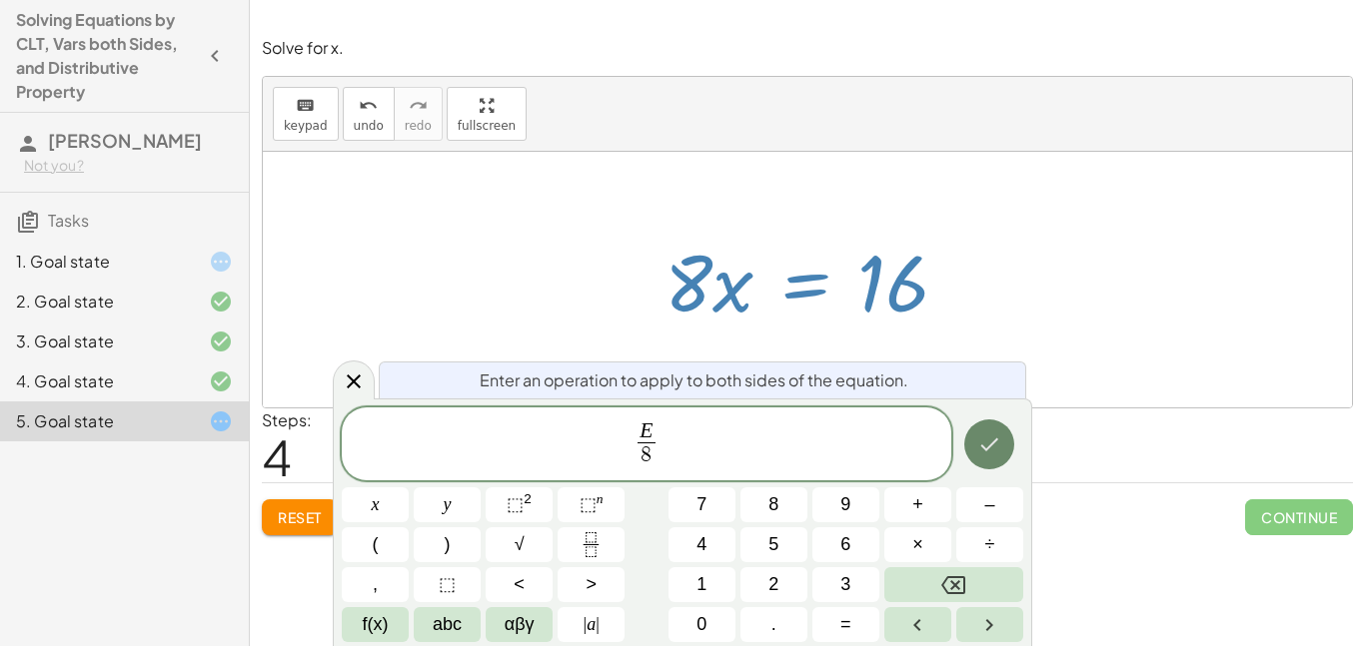
click at [1004, 442] on button "Done" at bounding box center [989, 445] width 50 height 50
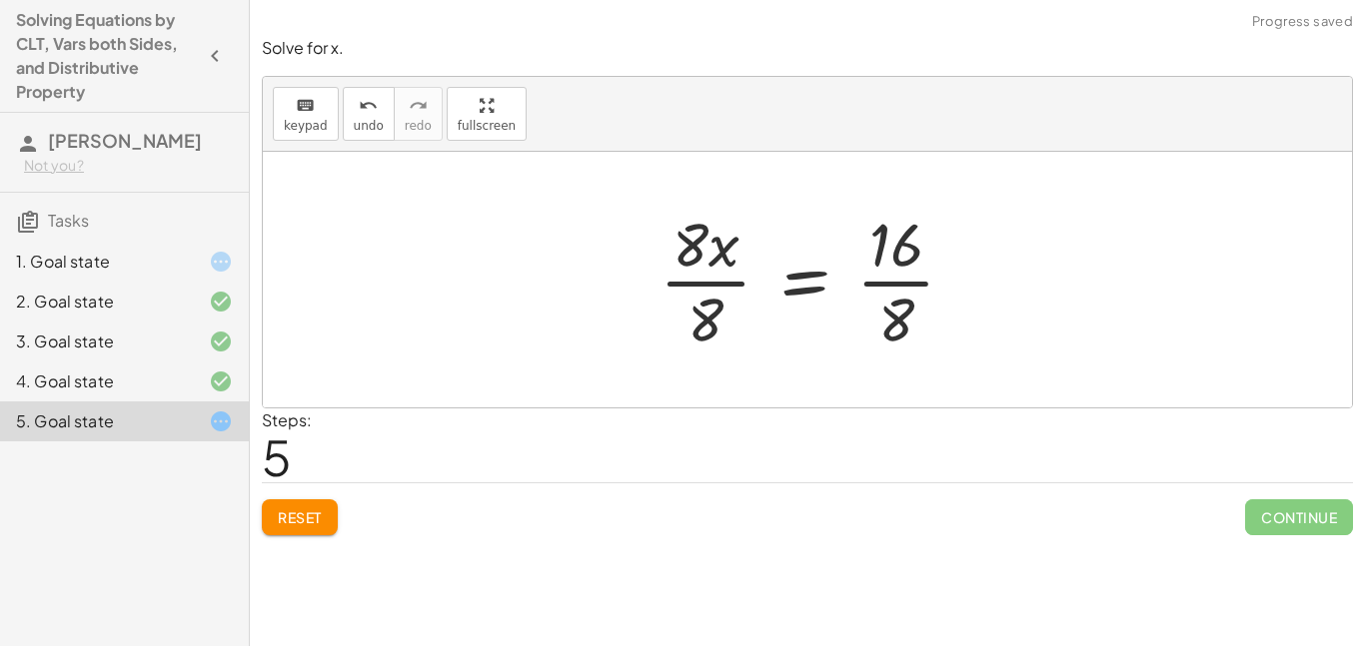
click at [703, 272] on div at bounding box center [815, 280] width 332 height 154
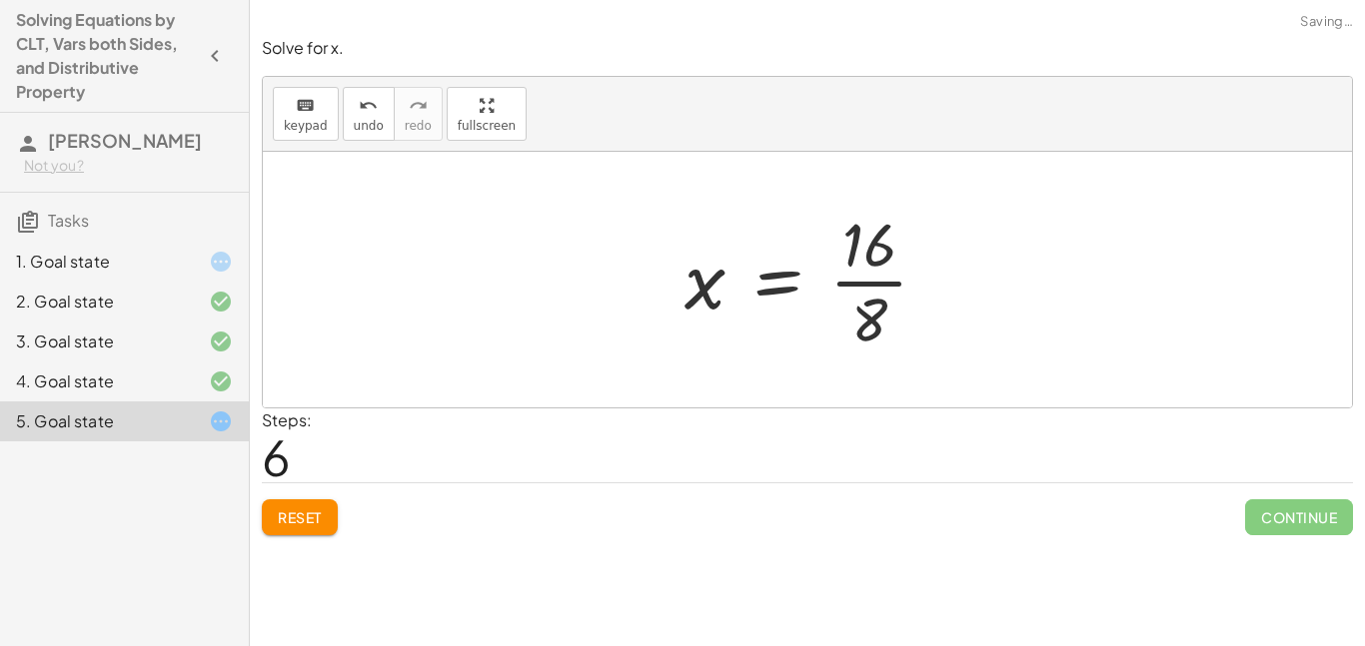
click at [840, 289] on div at bounding box center [814, 280] width 280 height 154
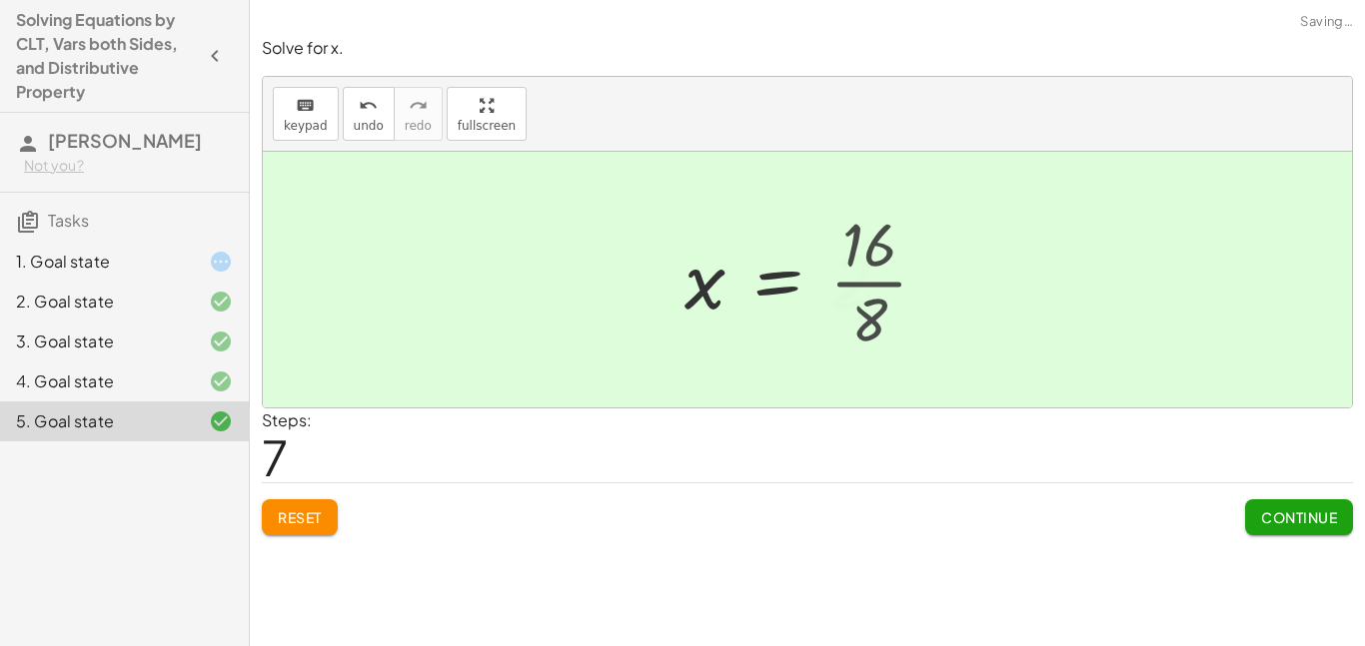
click at [840, 289] on div at bounding box center [796, 280] width 244 height 99
click at [1297, 501] on button "Continue" at bounding box center [1299, 518] width 108 height 36
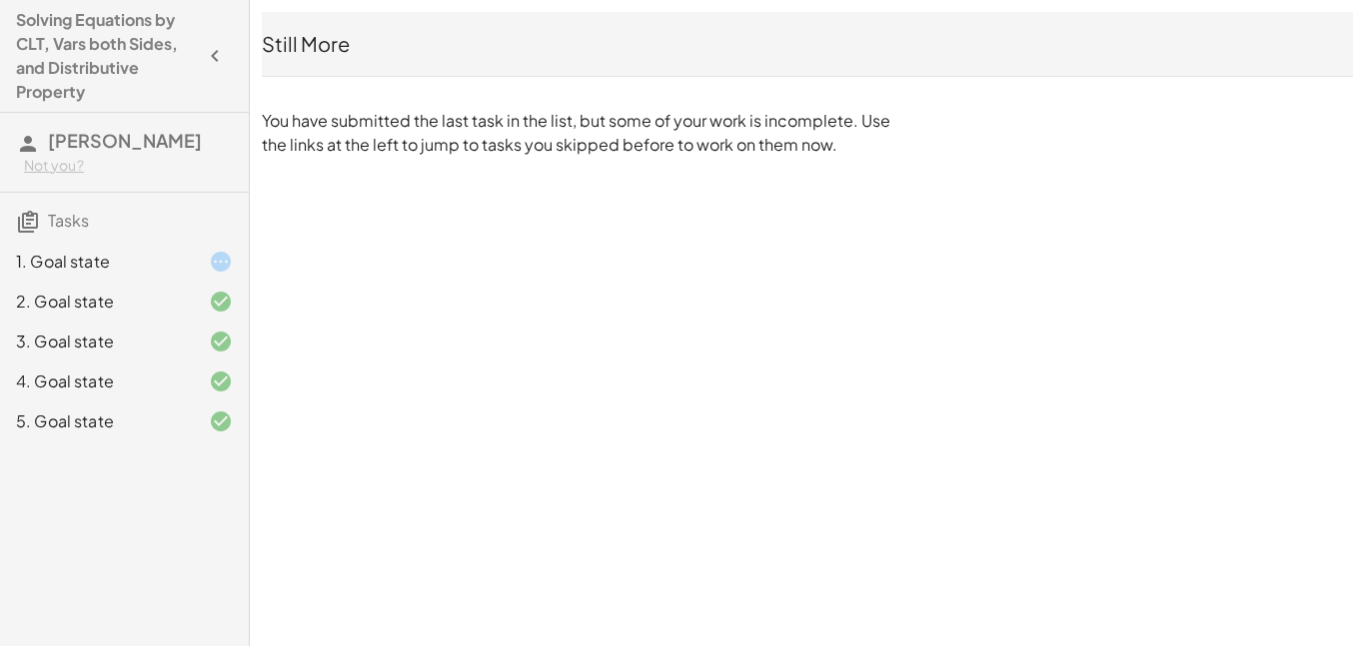
click at [101, 258] on div "1. Goal state" at bounding box center [96, 262] width 161 height 24
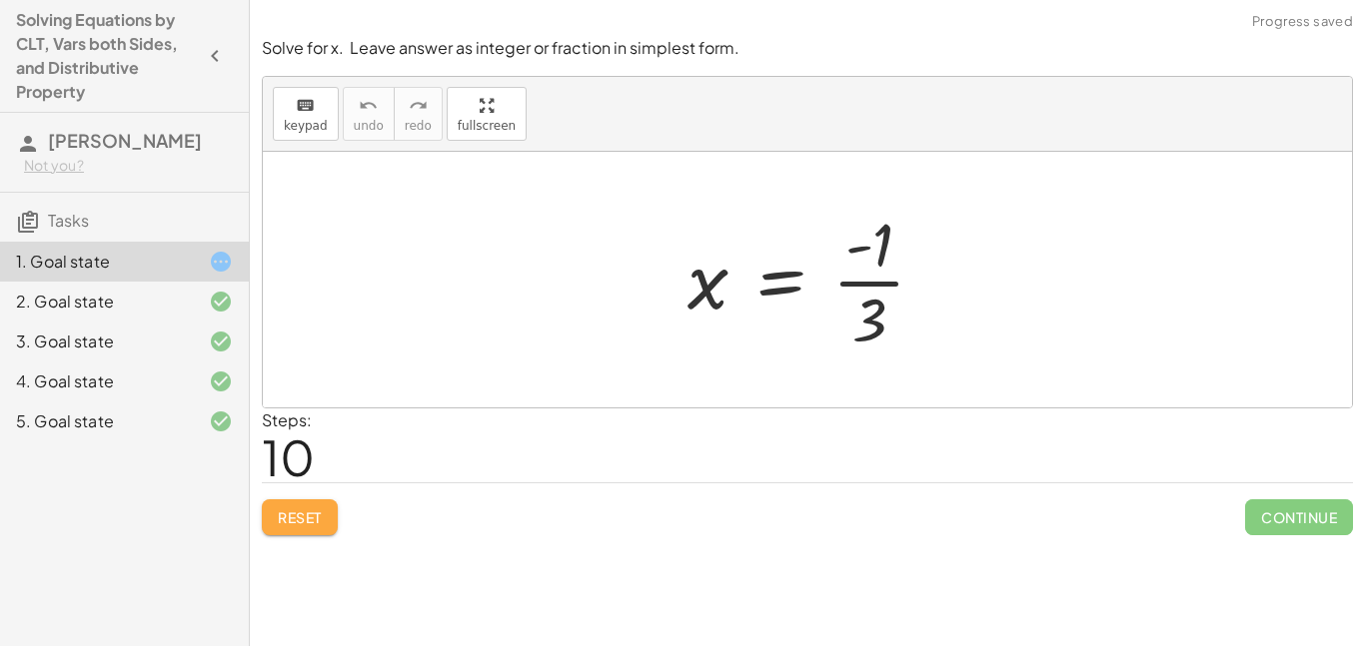
click at [320, 510] on span "Reset" at bounding box center [300, 518] width 44 height 18
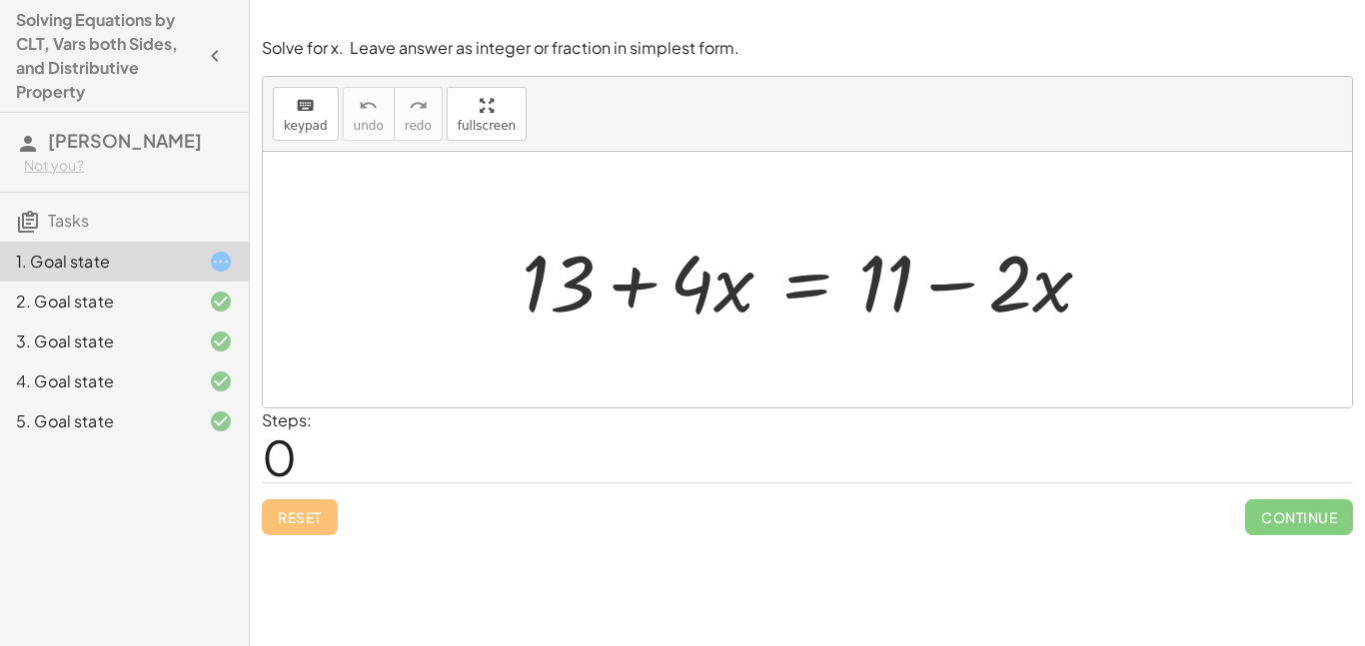
click at [824, 291] on div at bounding box center [815, 280] width 607 height 103
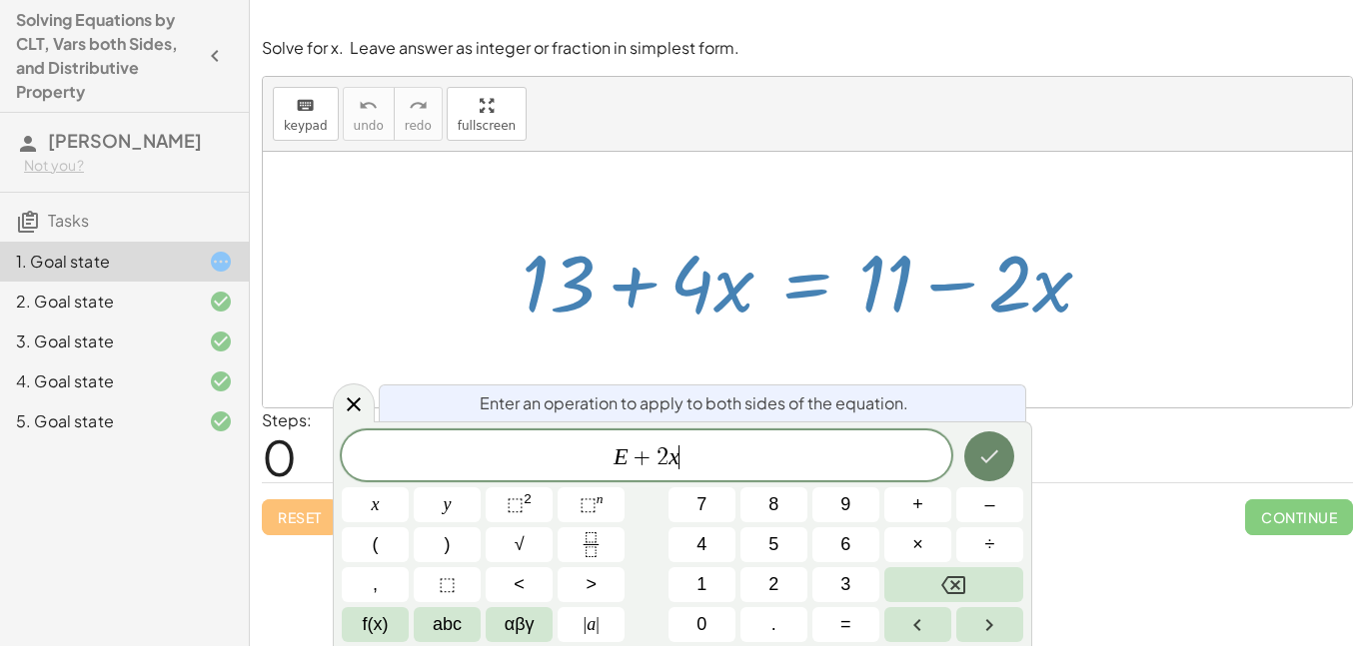
click at [988, 454] on icon "Done" at bounding box center [989, 457] width 24 height 24
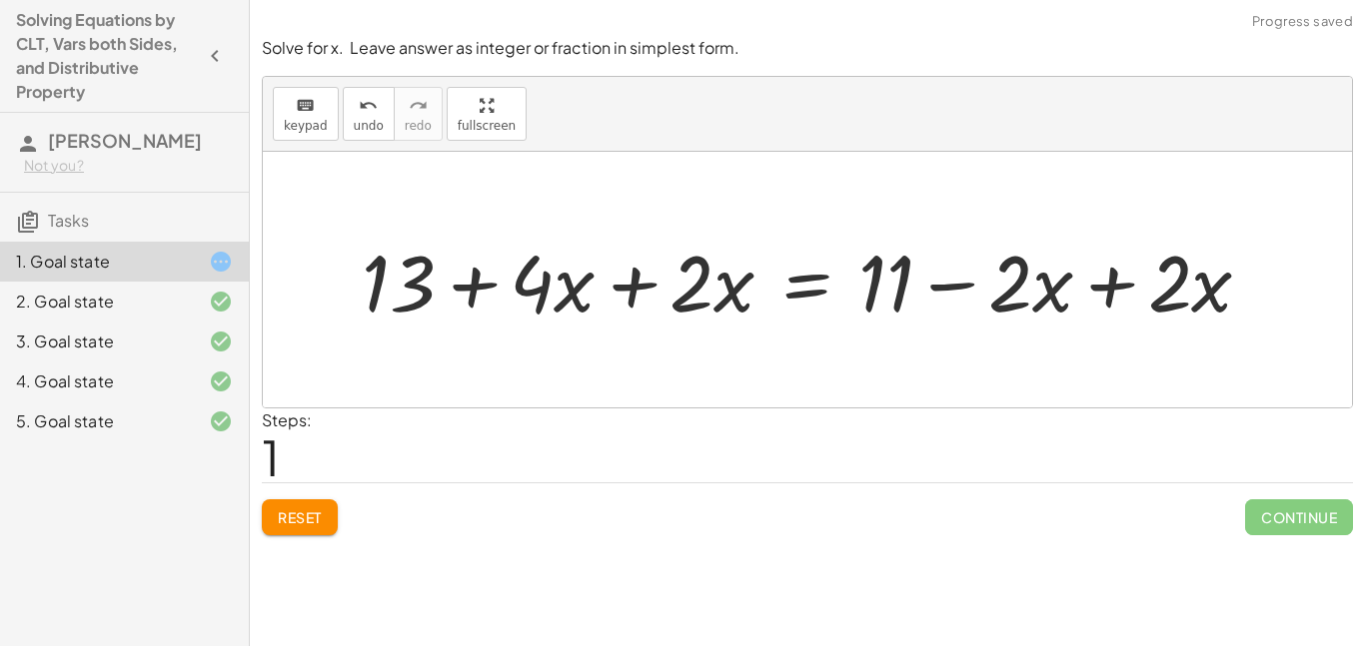
click at [1066, 283] on div at bounding box center [815, 280] width 926 height 103
click at [1086, 300] on div at bounding box center [815, 280] width 926 height 103
click at [1086, 300] on div at bounding box center [807, 280] width 1089 height 256
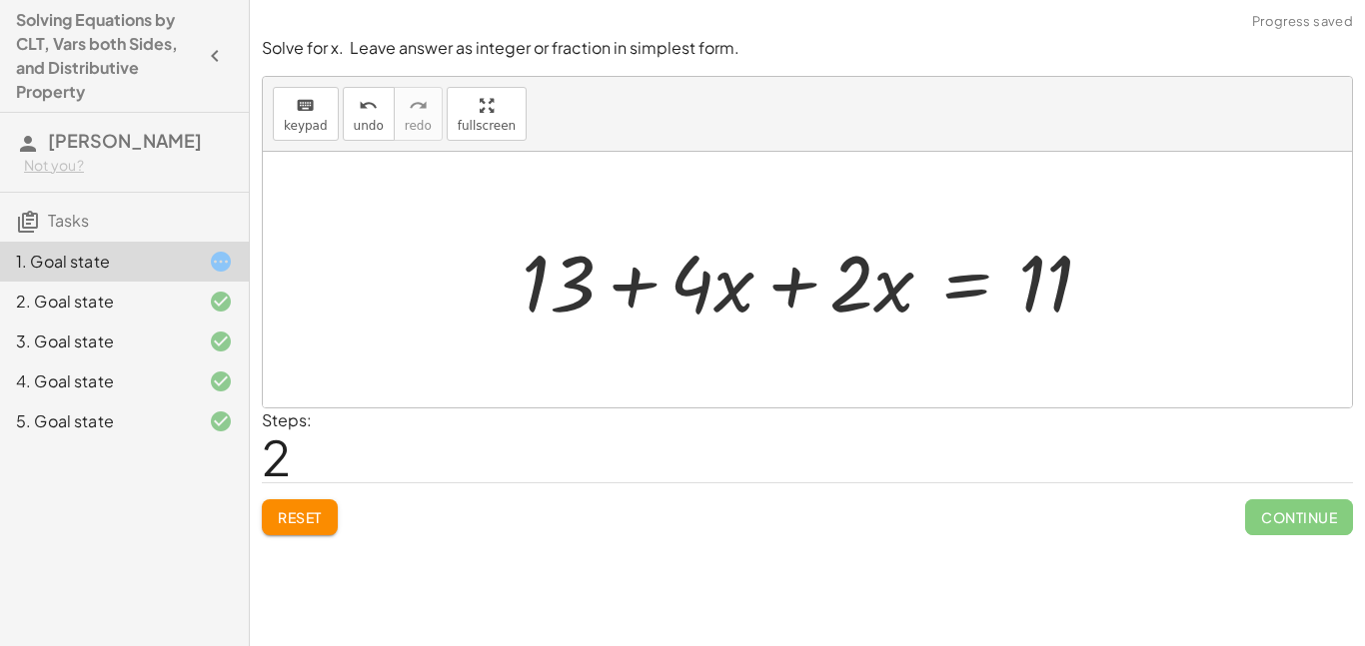
click at [761, 294] on div at bounding box center [815, 280] width 607 height 103
click at [761, 294] on div at bounding box center [894, 280] width 448 height 103
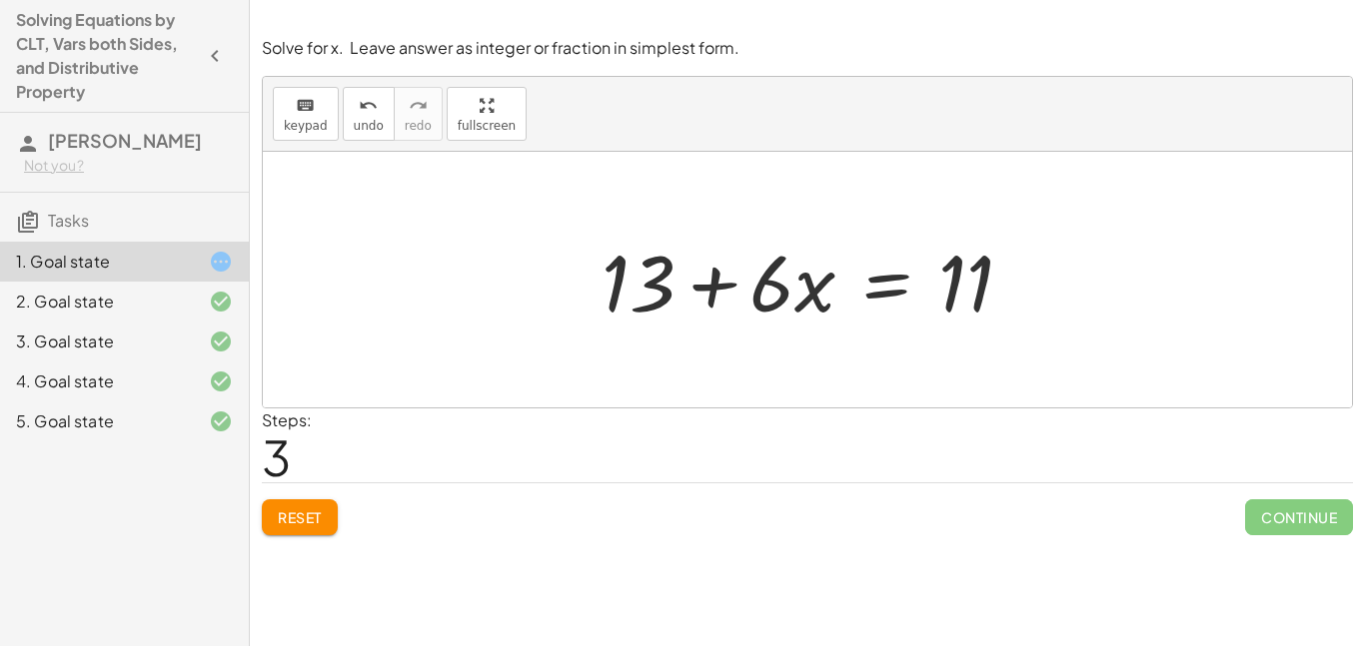
click at [872, 299] on div at bounding box center [816, 280] width 448 height 103
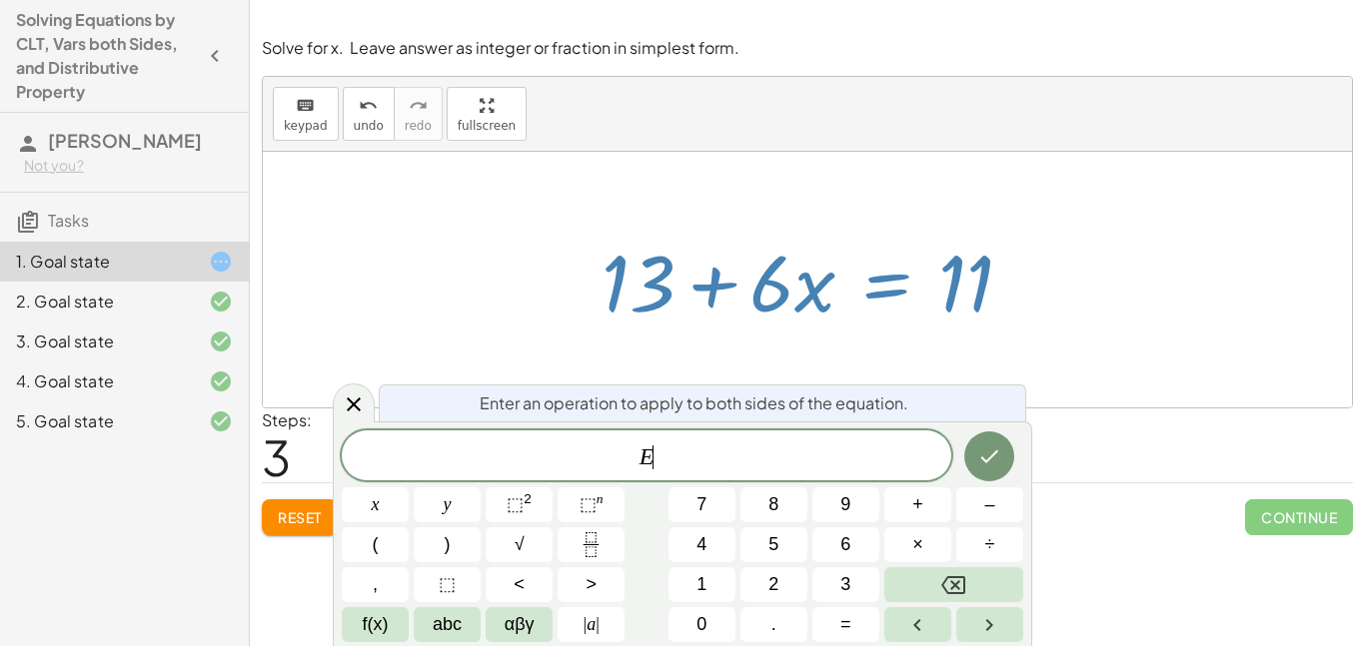
click at [872, 299] on div at bounding box center [816, 280] width 448 height 103
click at [985, 450] on icon "Done" at bounding box center [989, 457] width 24 height 24
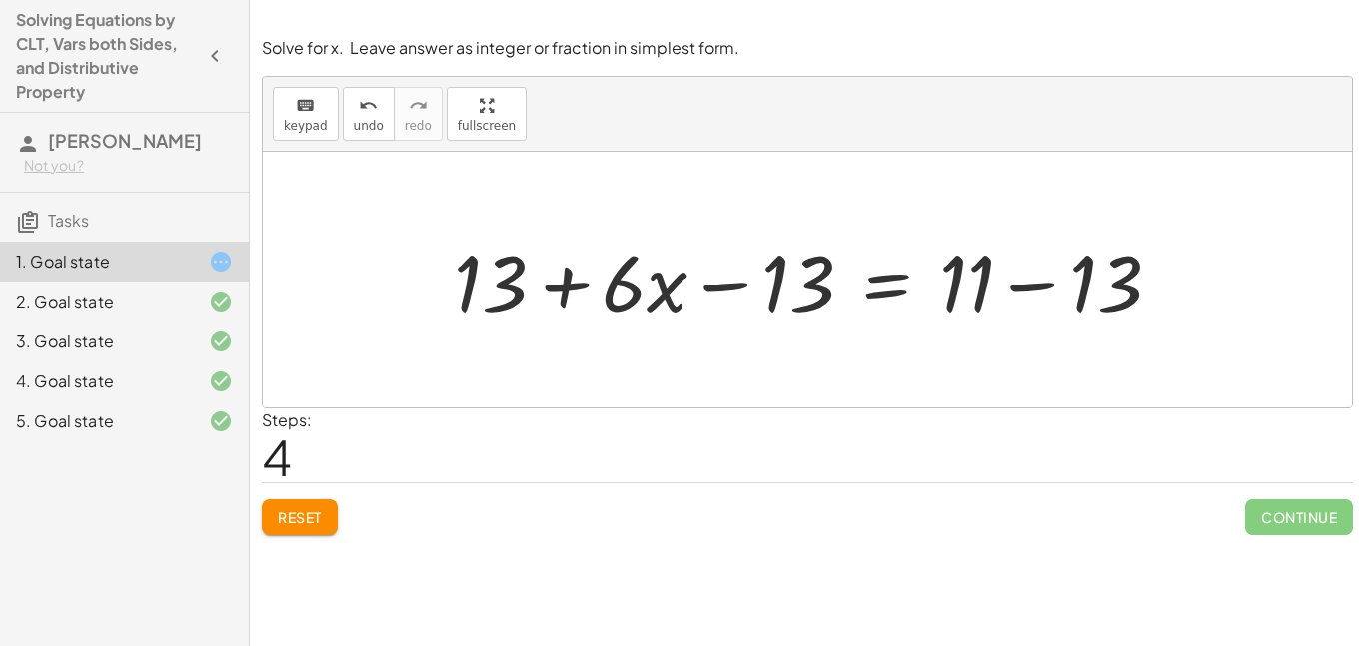
click at [1018, 303] on div at bounding box center [815, 280] width 743 height 103
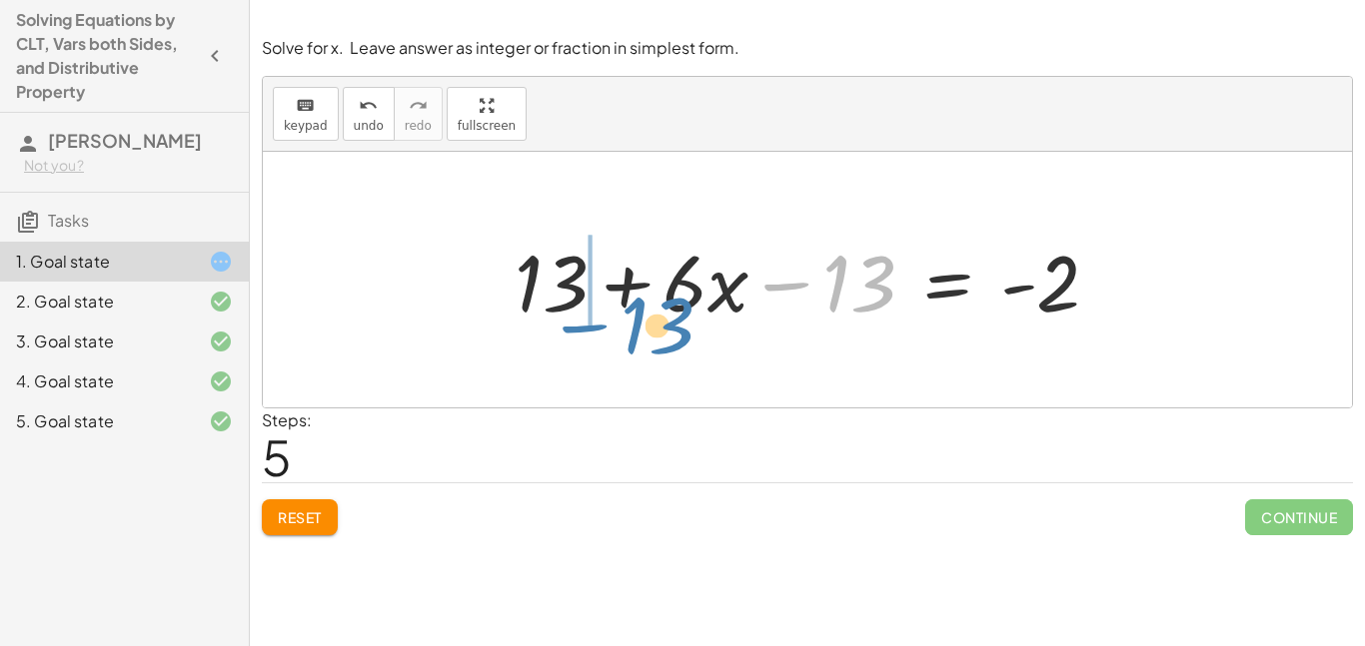
drag, startPoint x: 817, startPoint y: 281, endPoint x: 616, endPoint y: 311, distance: 204.1
click at [616, 311] on div at bounding box center [815, 280] width 621 height 103
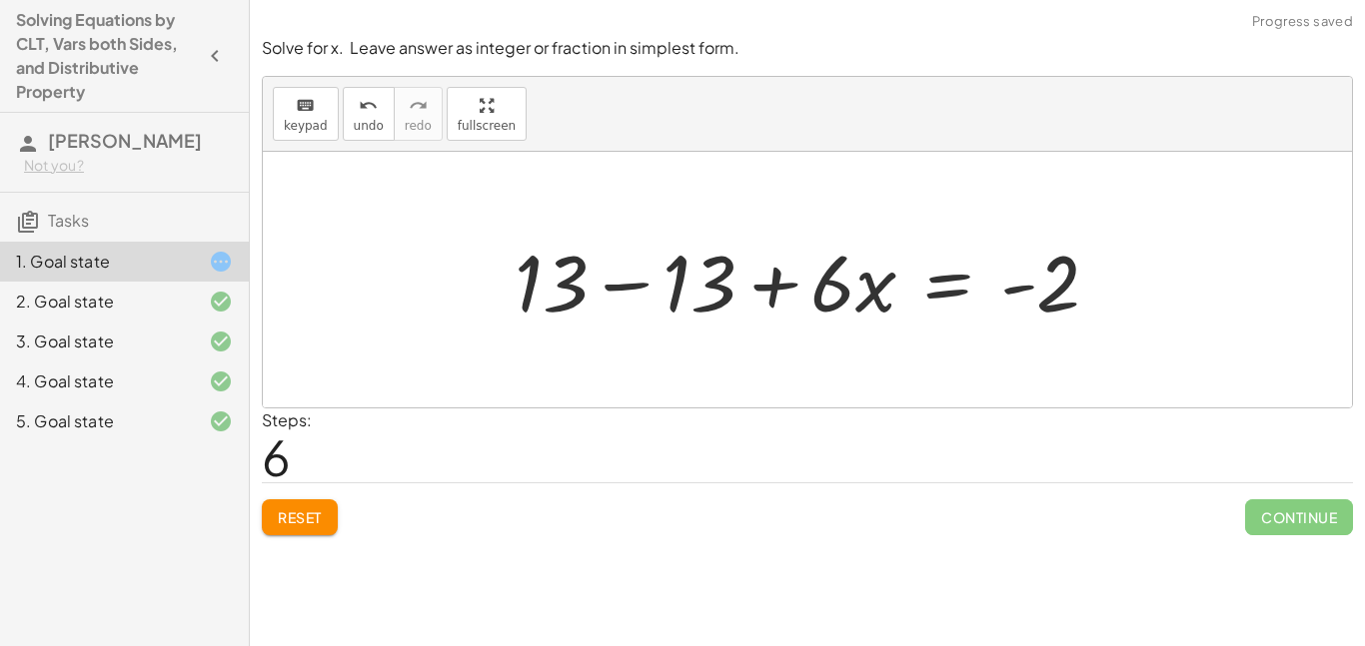
click at [621, 294] on div at bounding box center [815, 280] width 621 height 103
click at [621, 294] on div at bounding box center [807, 280] width 1089 height 256
